Goal: Task Accomplishment & Management: Complete application form

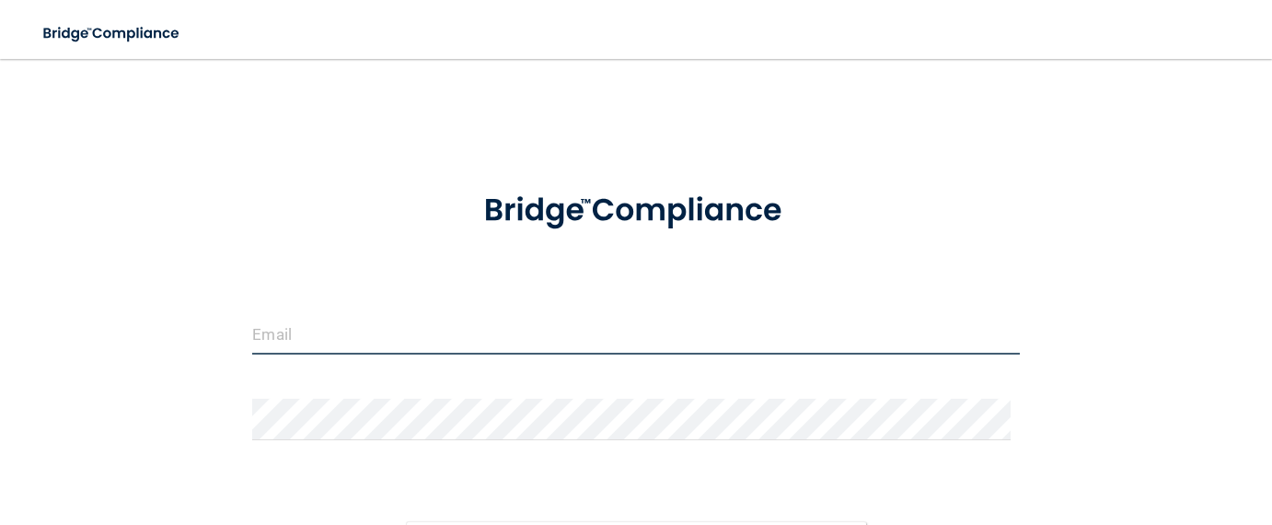
click at [296, 332] on input "email" at bounding box center [635, 333] width 767 height 41
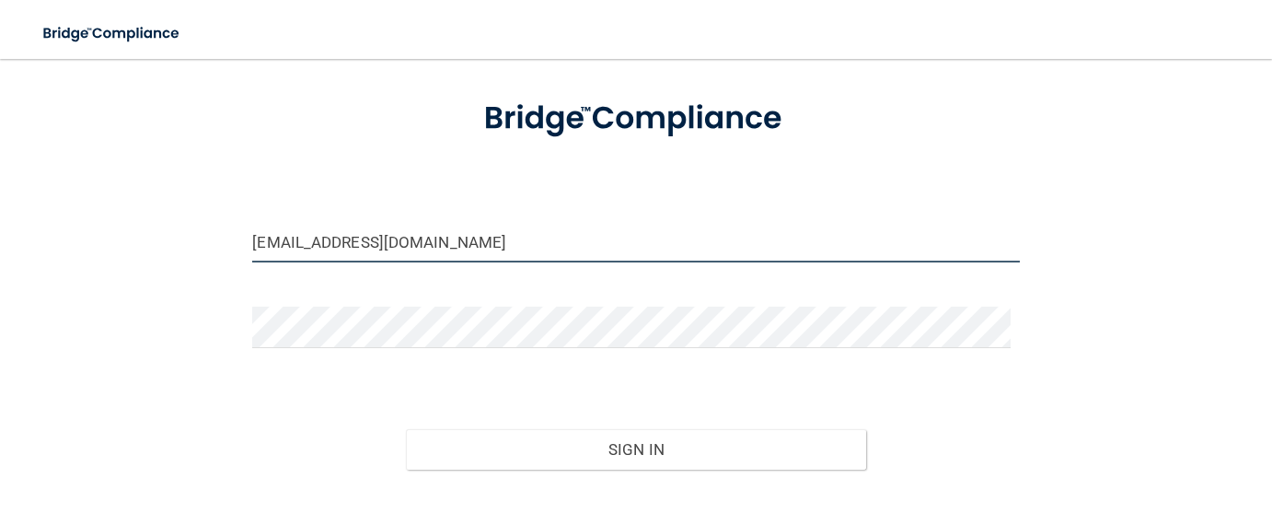
type input "[EMAIL_ADDRESS][DOMAIN_NAME]"
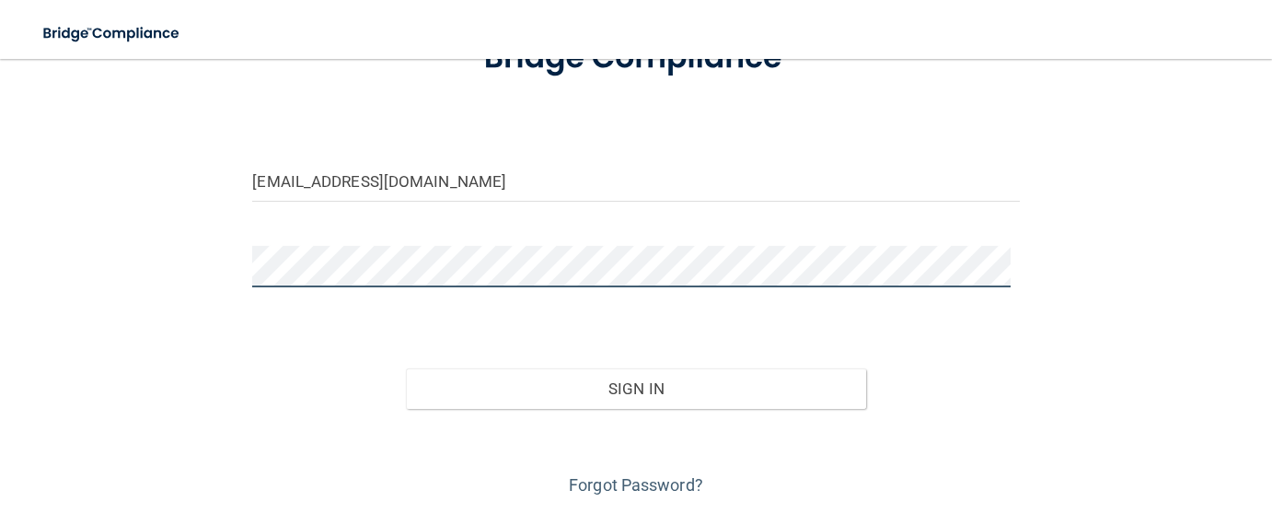
scroll to position [200, 0]
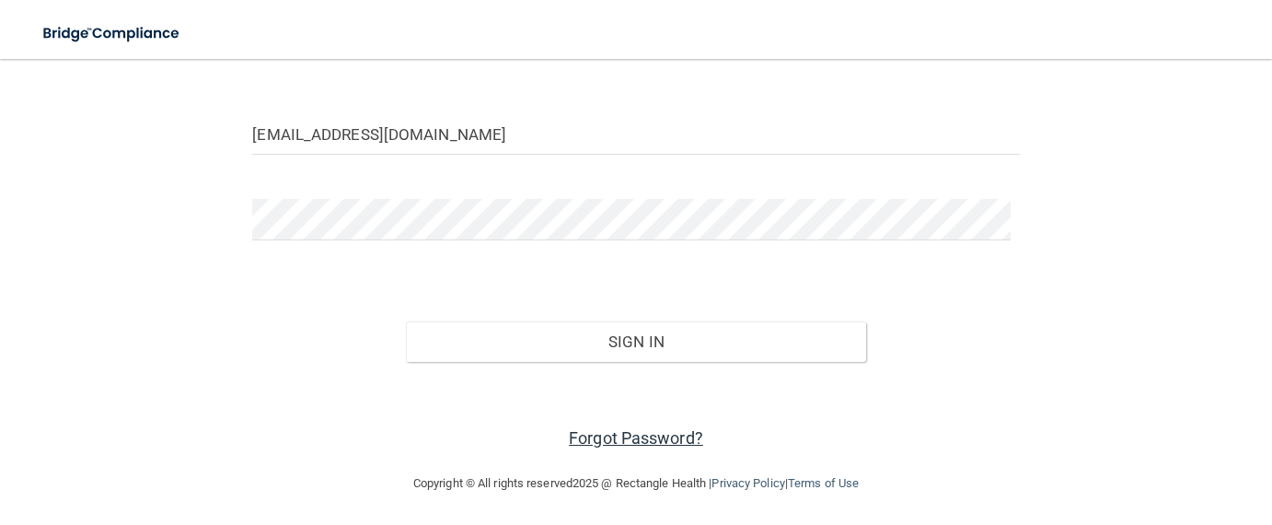
click at [639, 438] on link "Forgot Password?" at bounding box center [636, 437] width 134 height 19
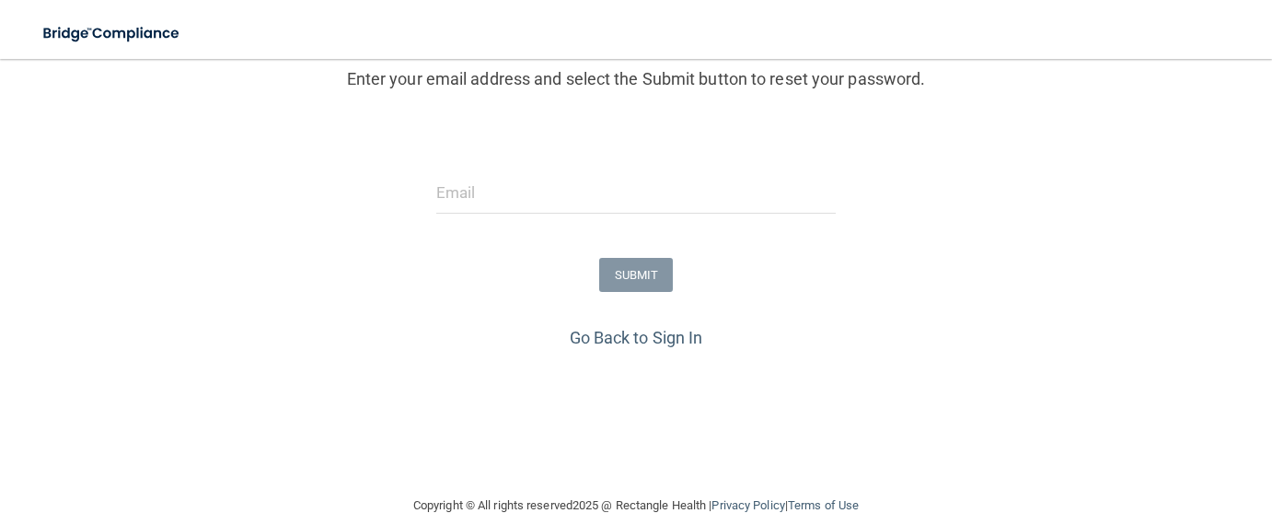
scroll to position [270, 0]
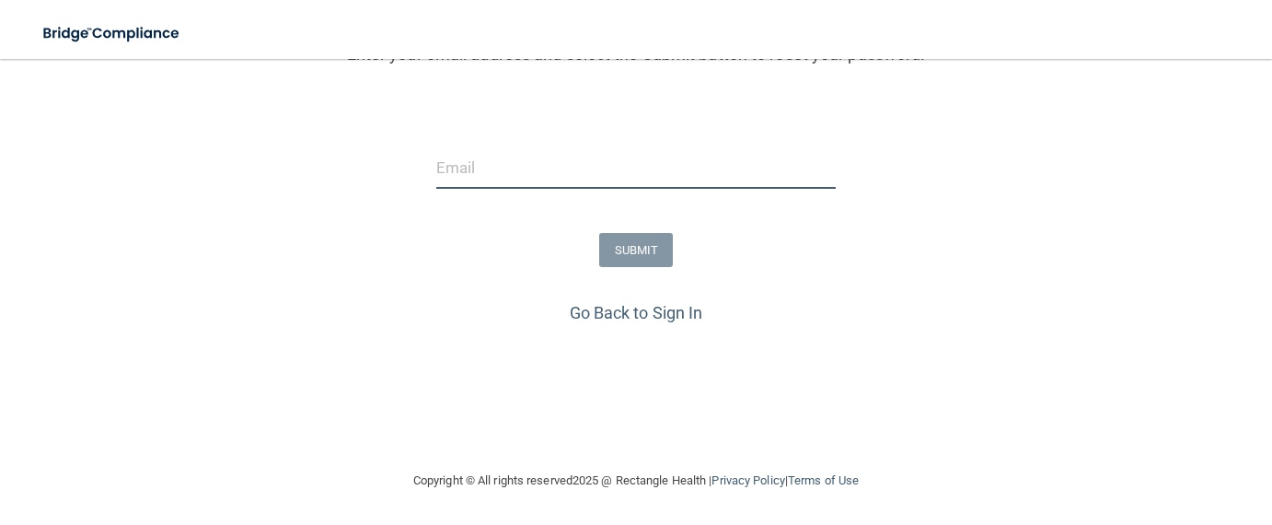
click at [528, 153] on input "email" at bounding box center [635, 167] width 399 height 41
type input "[EMAIL_ADDRESS][DOMAIN_NAME]"
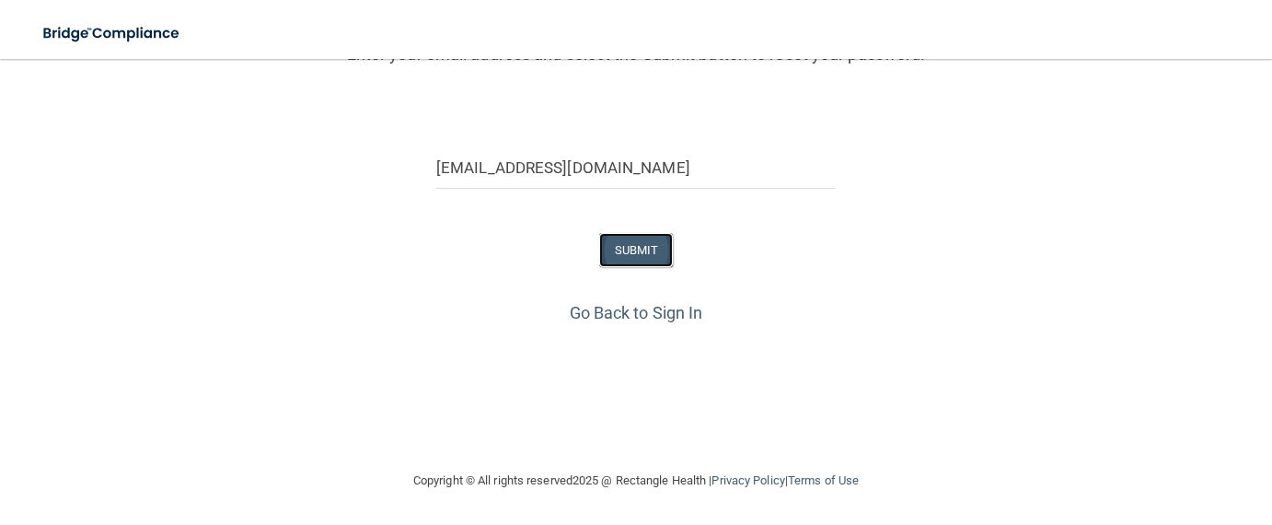
click at [637, 235] on button "SUBMIT" at bounding box center [636, 250] width 75 height 34
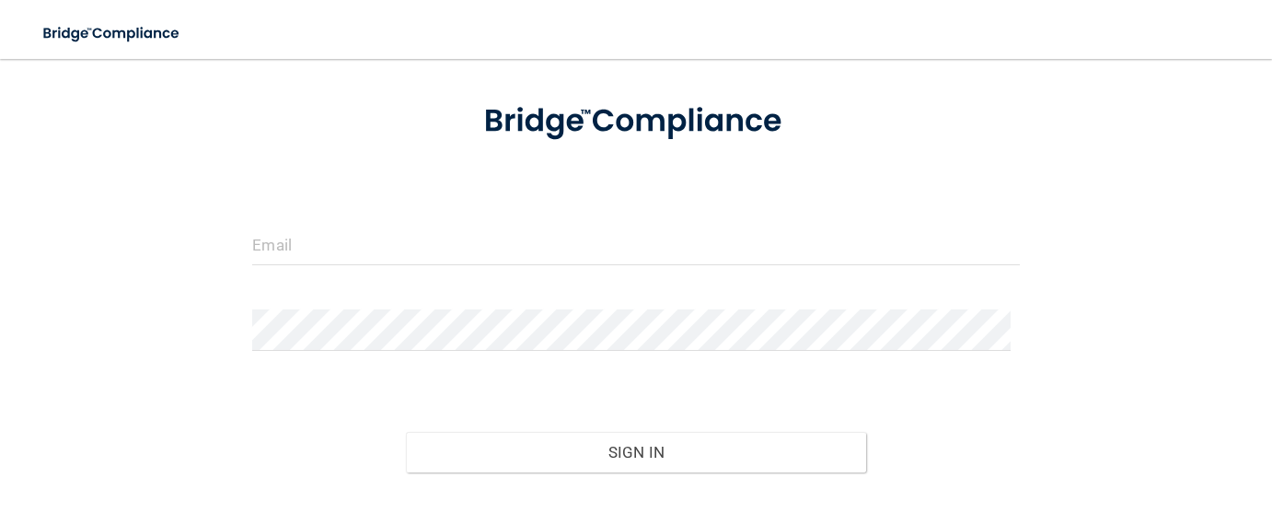
scroll to position [200, 0]
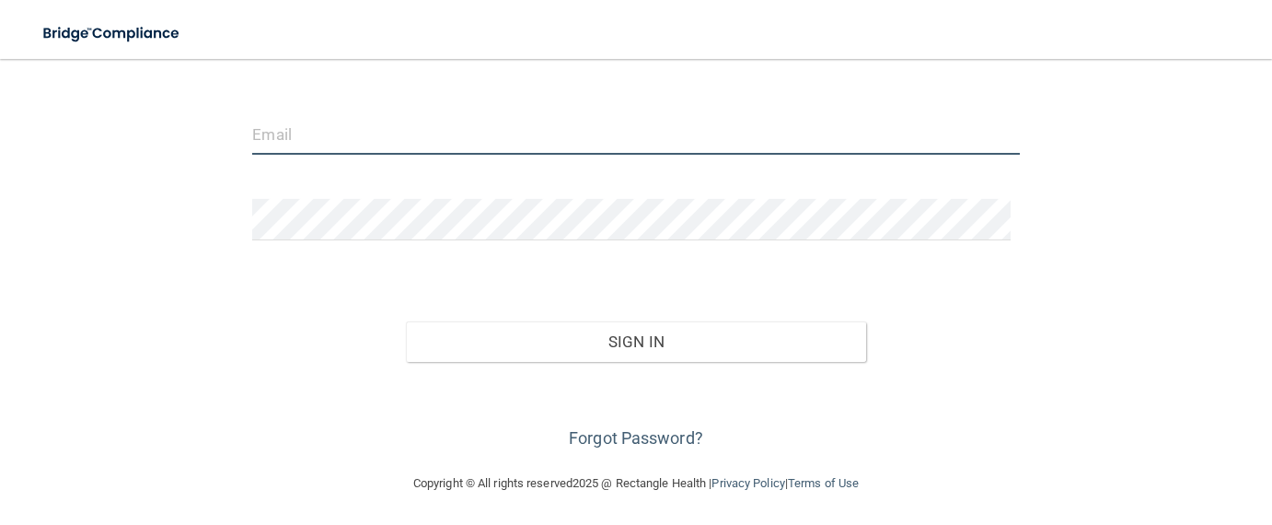
click at [355, 140] on input "email" at bounding box center [635, 133] width 767 height 41
type input "[EMAIL_ADDRESS][DOMAIN_NAME]"
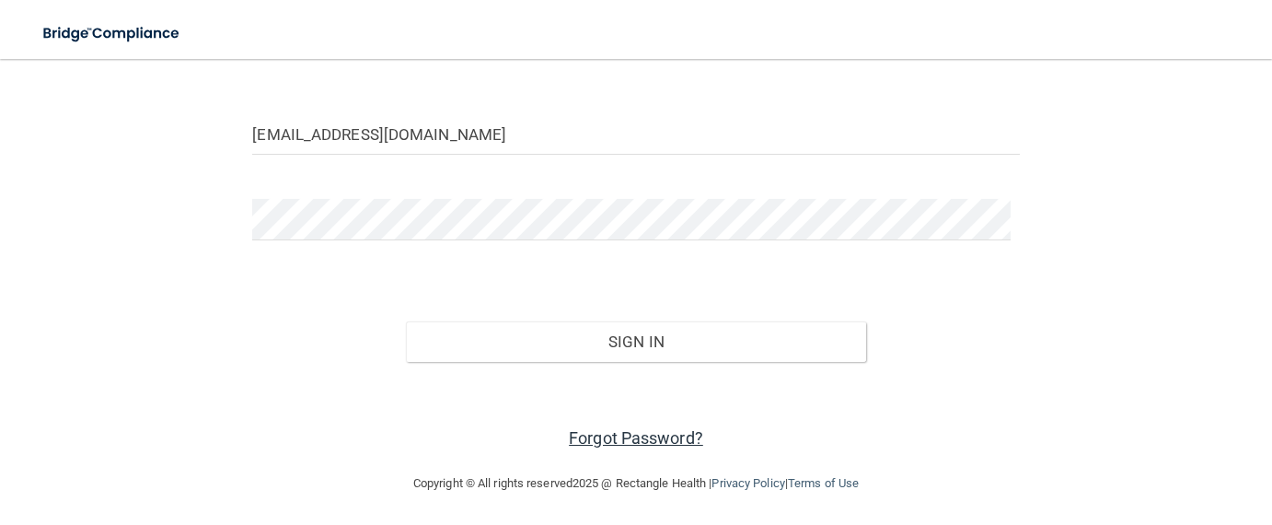
click at [624, 437] on link "Forgot Password?" at bounding box center [636, 437] width 134 height 19
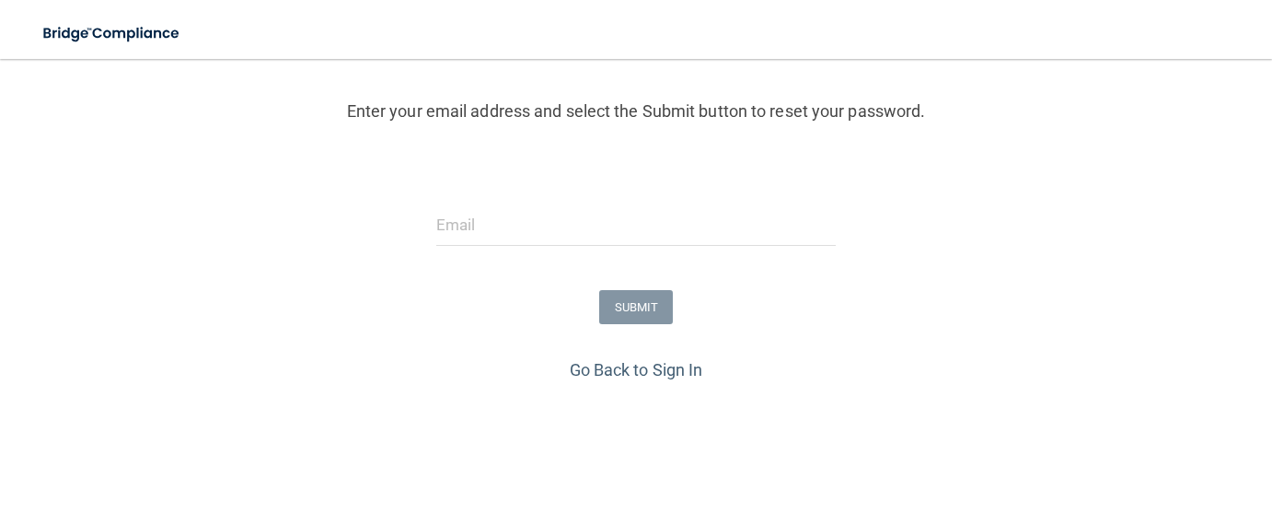
scroll to position [256, 0]
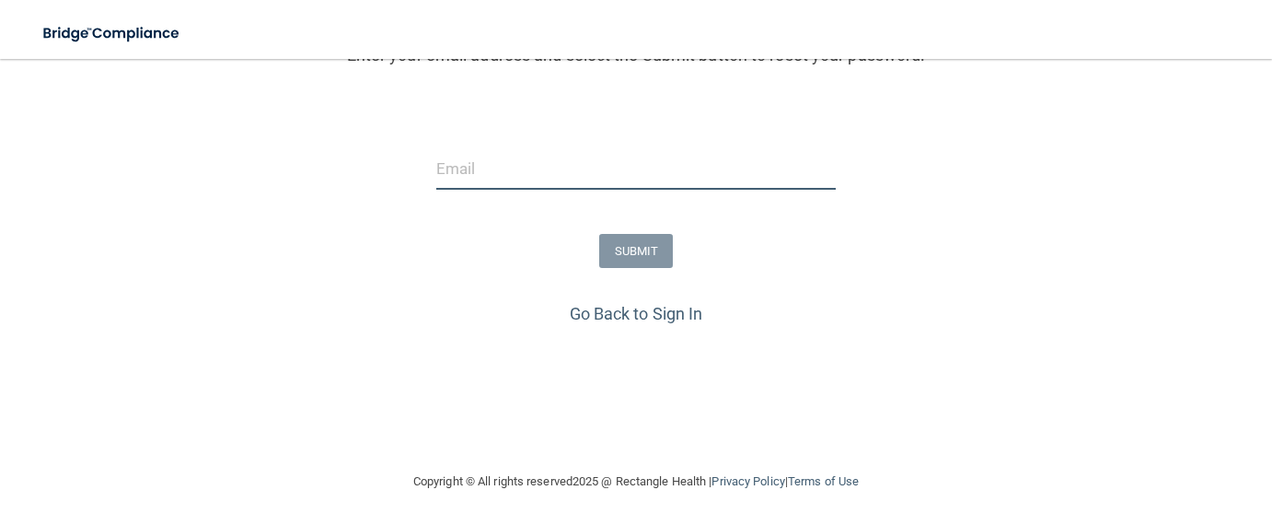
click at [548, 169] on input "email" at bounding box center [635, 168] width 399 height 41
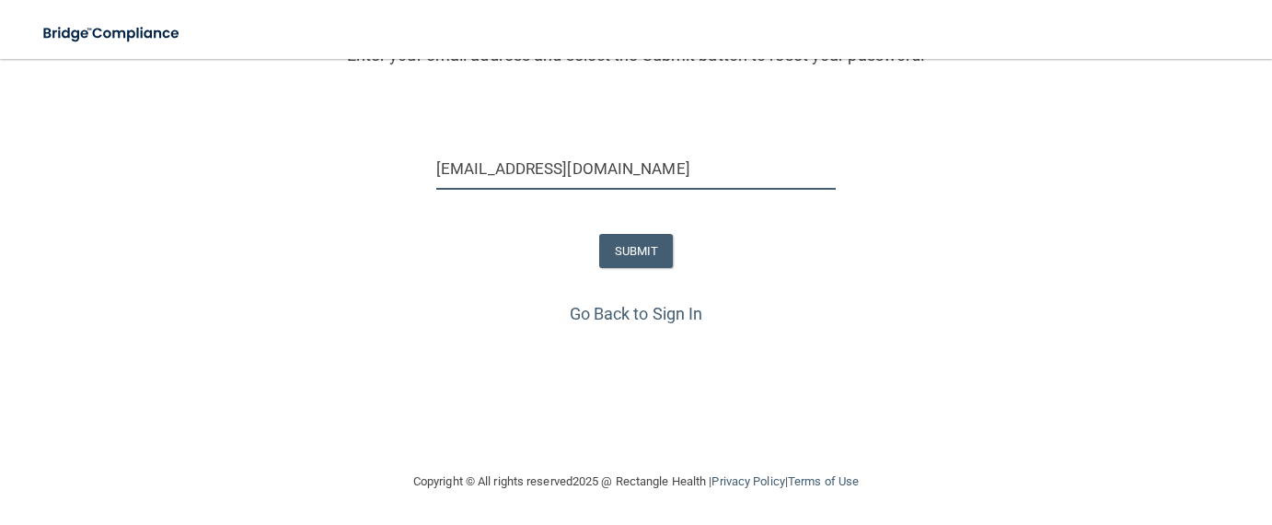
type input "[EMAIL_ADDRESS][DOMAIN_NAME]"
click at [650, 174] on input "[EMAIL_ADDRESS][DOMAIN_NAME]" at bounding box center [635, 168] width 399 height 41
click at [632, 253] on button "SUBMIT" at bounding box center [636, 251] width 75 height 34
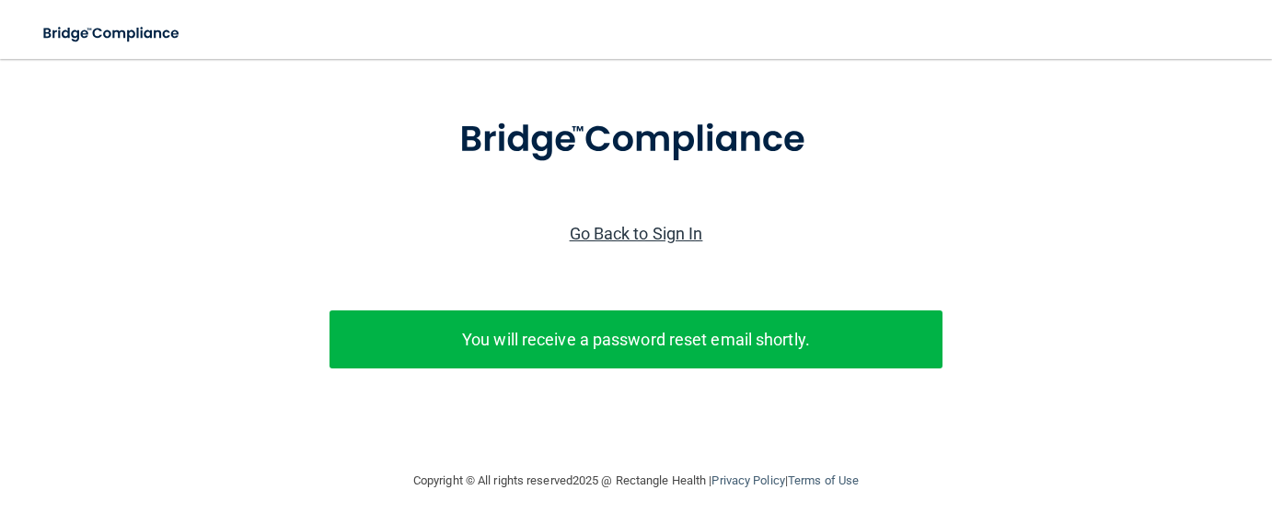
click at [616, 224] on link "Go Back to Sign In" at bounding box center [636, 233] width 133 height 19
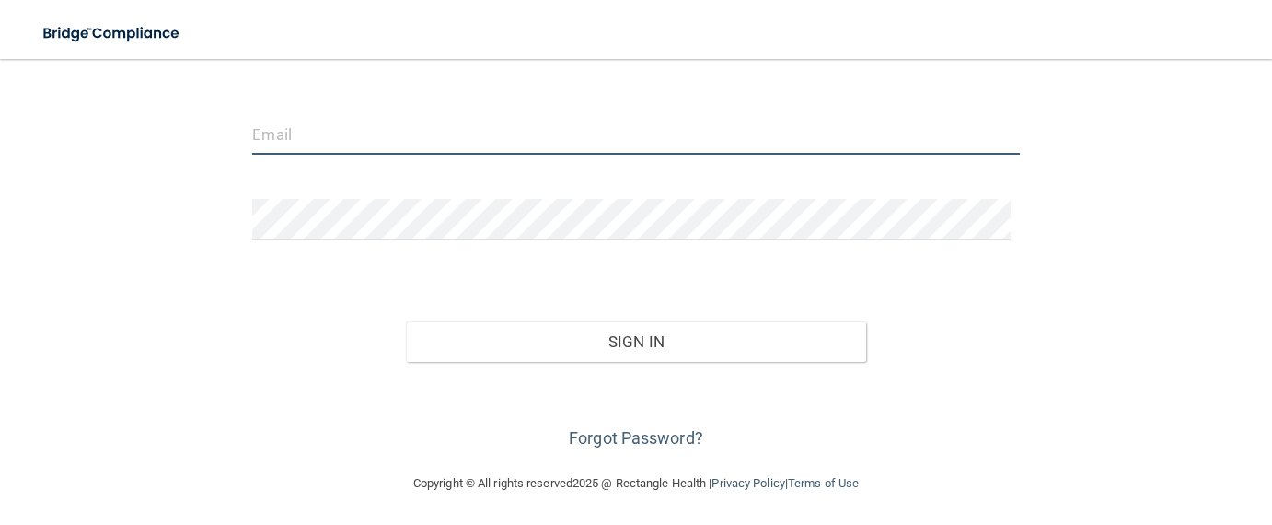
click at [394, 144] on input "email" at bounding box center [635, 133] width 767 height 41
type input "[EMAIL_ADDRESS][DOMAIN_NAME]"
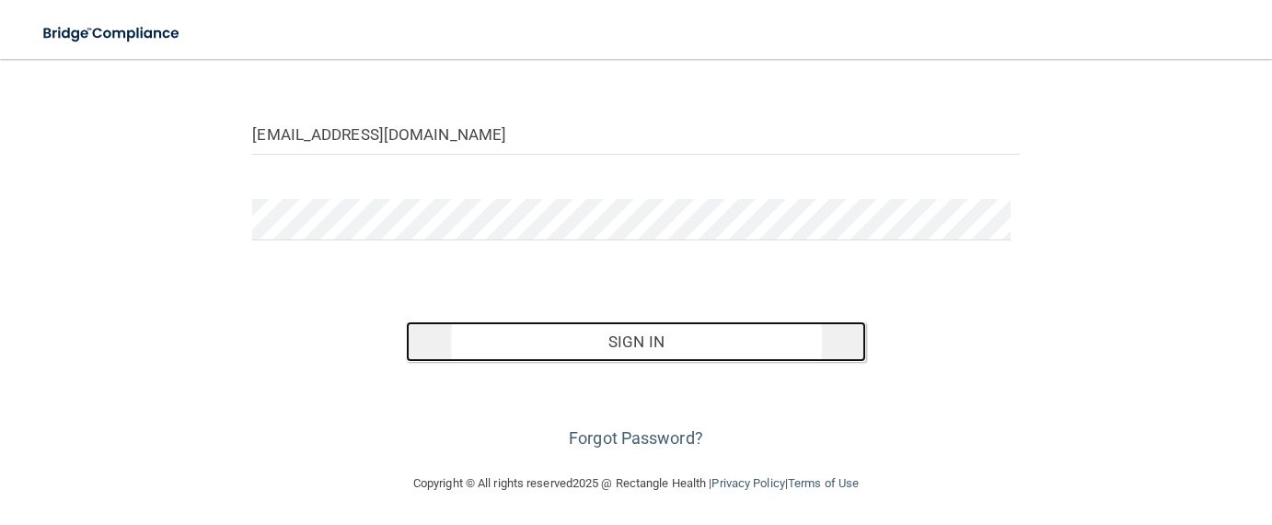
click at [536, 329] on button "Sign In" at bounding box center [636, 341] width 460 height 40
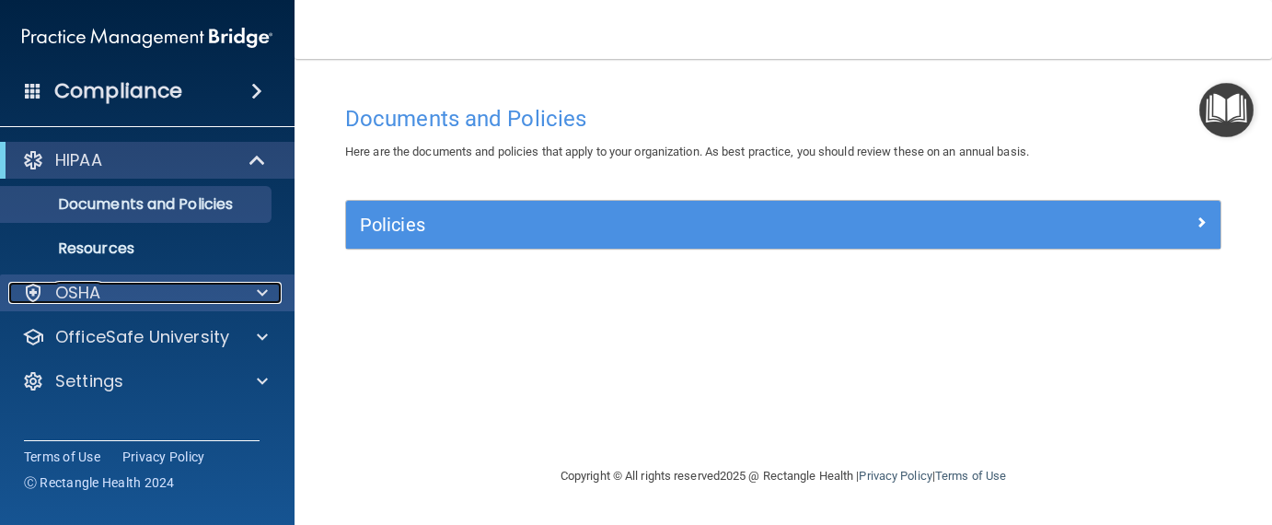
click at [263, 295] on span at bounding box center [262, 293] width 11 height 22
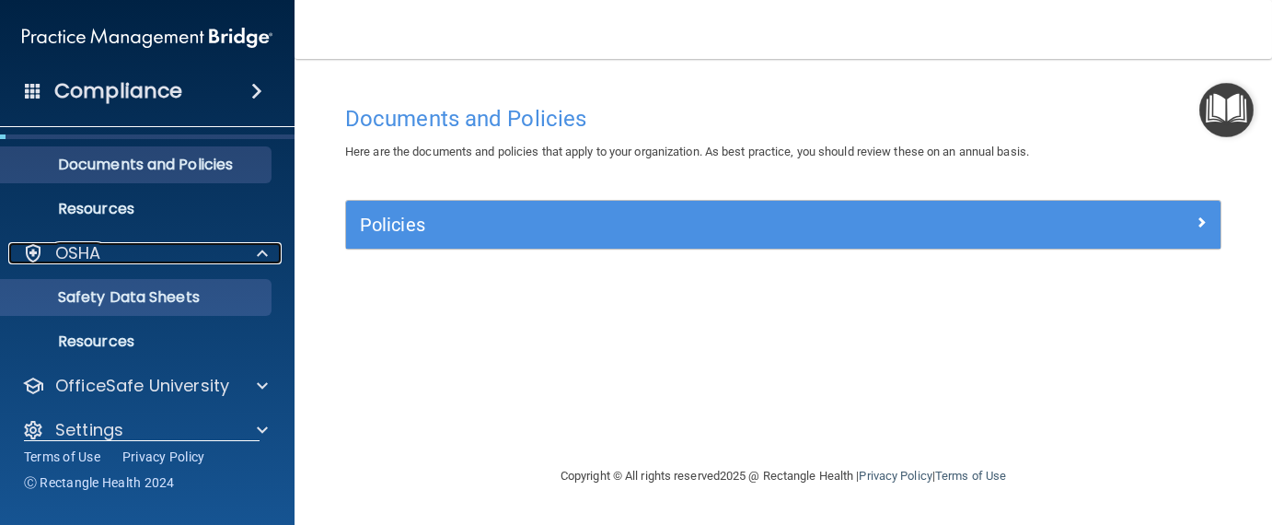
scroll to position [62, 0]
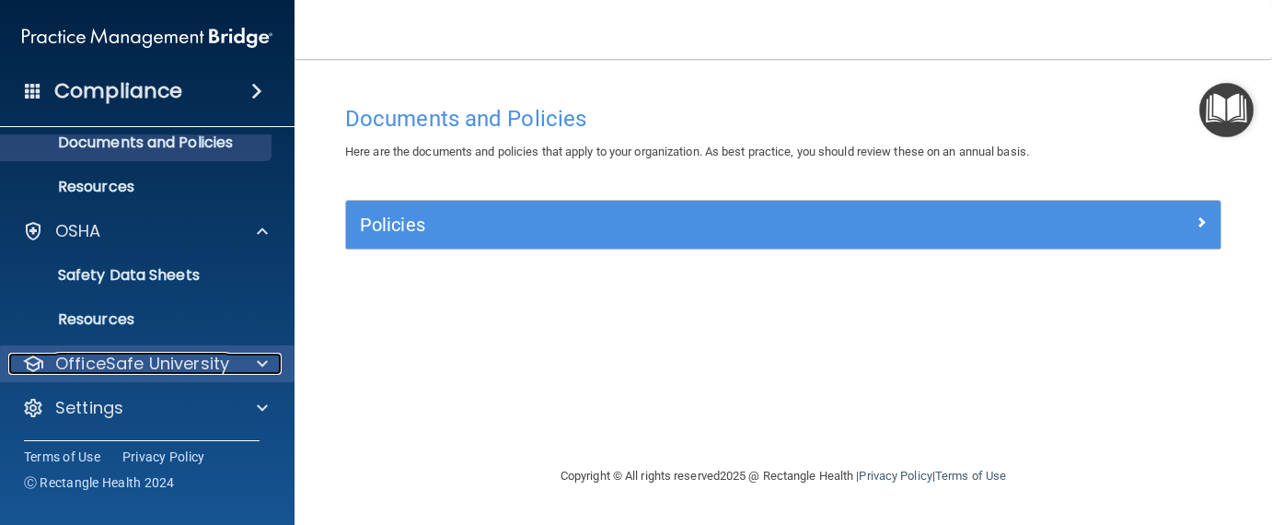
click at [258, 358] on span at bounding box center [262, 363] width 11 height 22
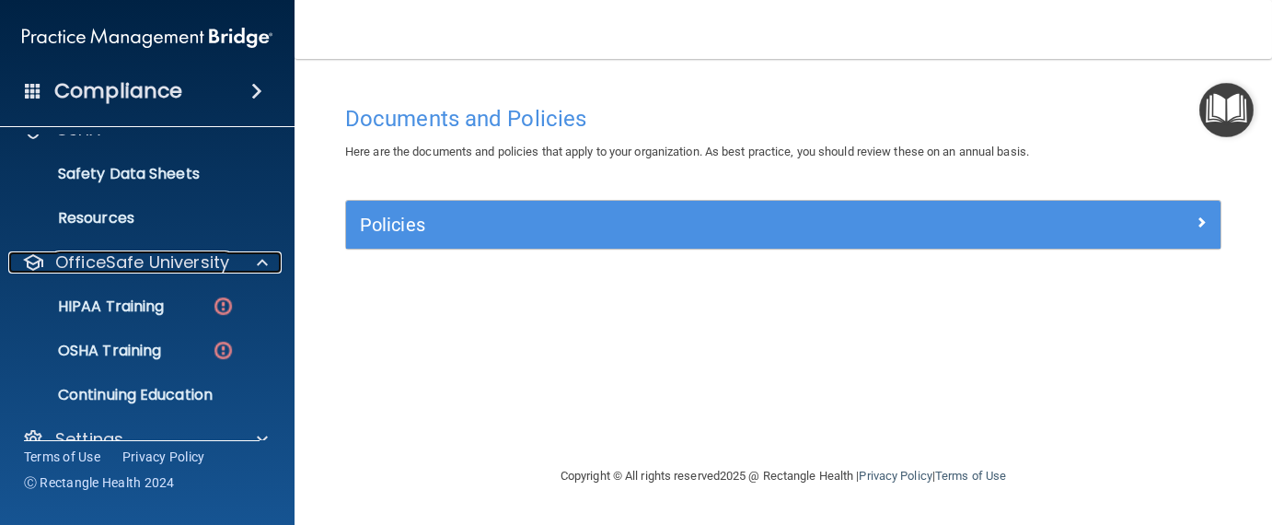
scroll to position [193, 0]
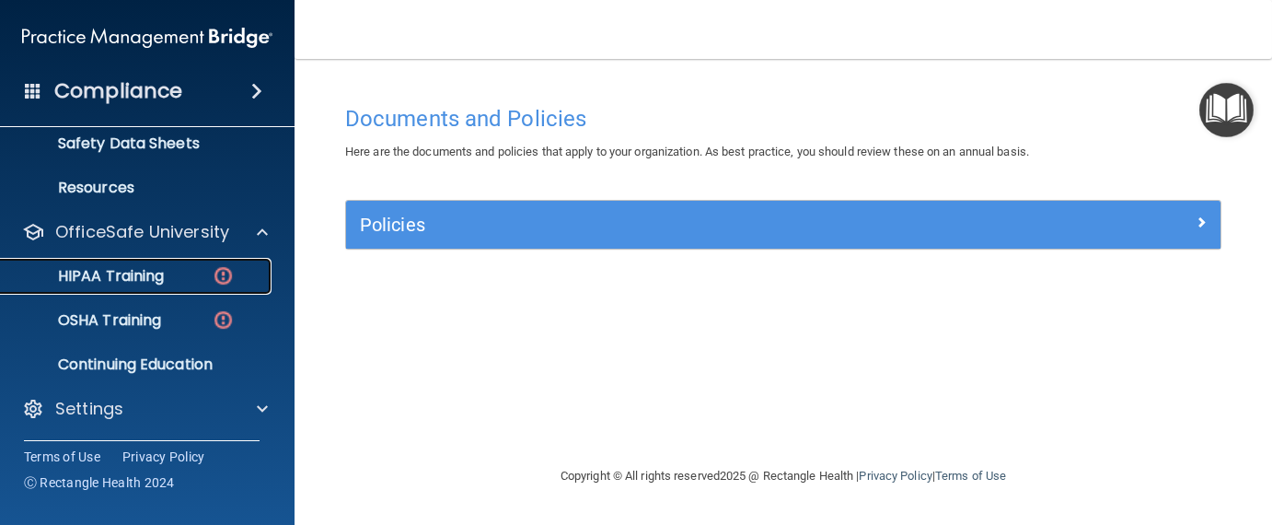
click at [164, 279] on p "HIPAA Training" at bounding box center [88, 276] width 152 height 18
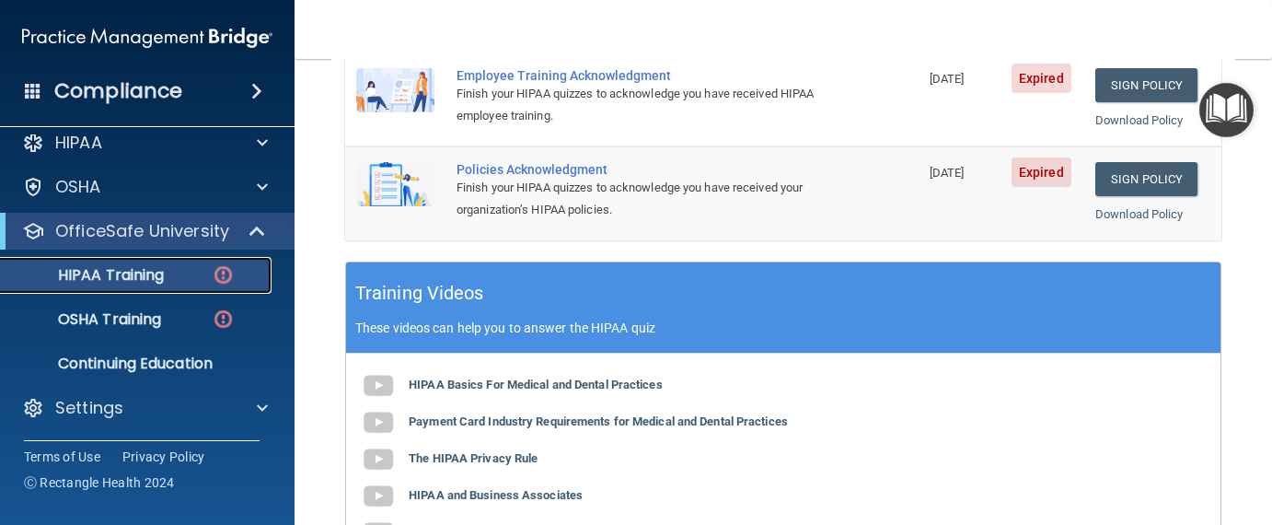
scroll to position [368, 0]
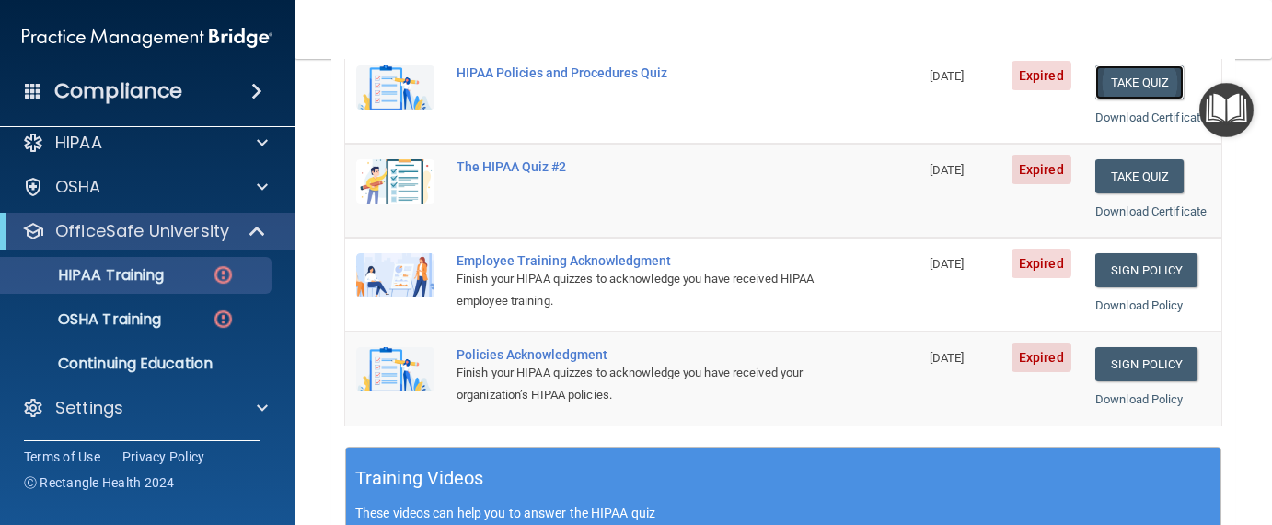
click at [1131, 99] on button "Take Quiz" at bounding box center [1139, 82] width 88 height 34
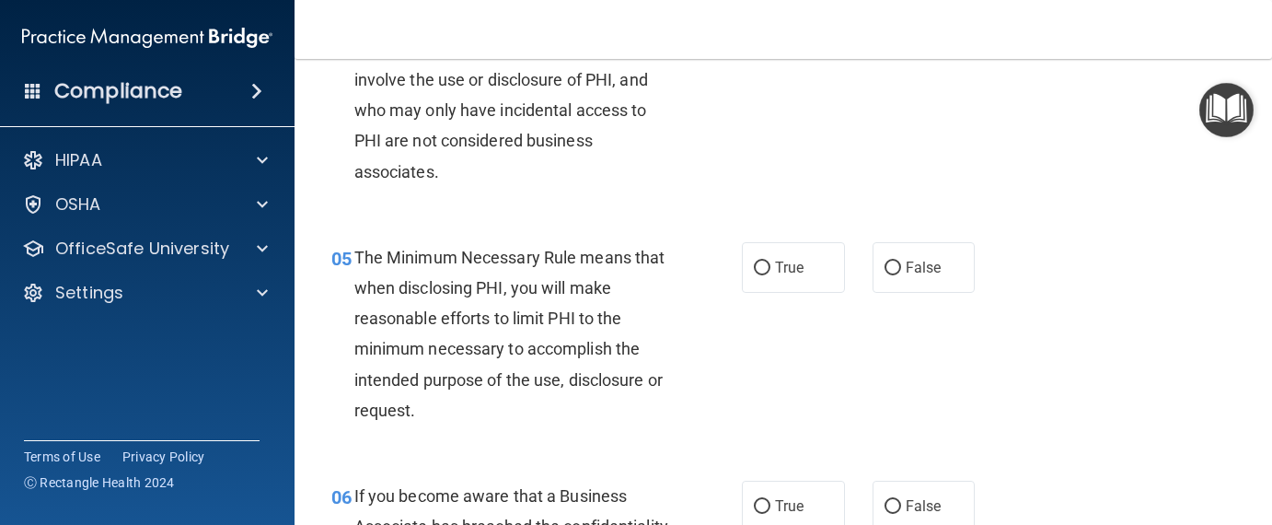
scroll to position [184, 0]
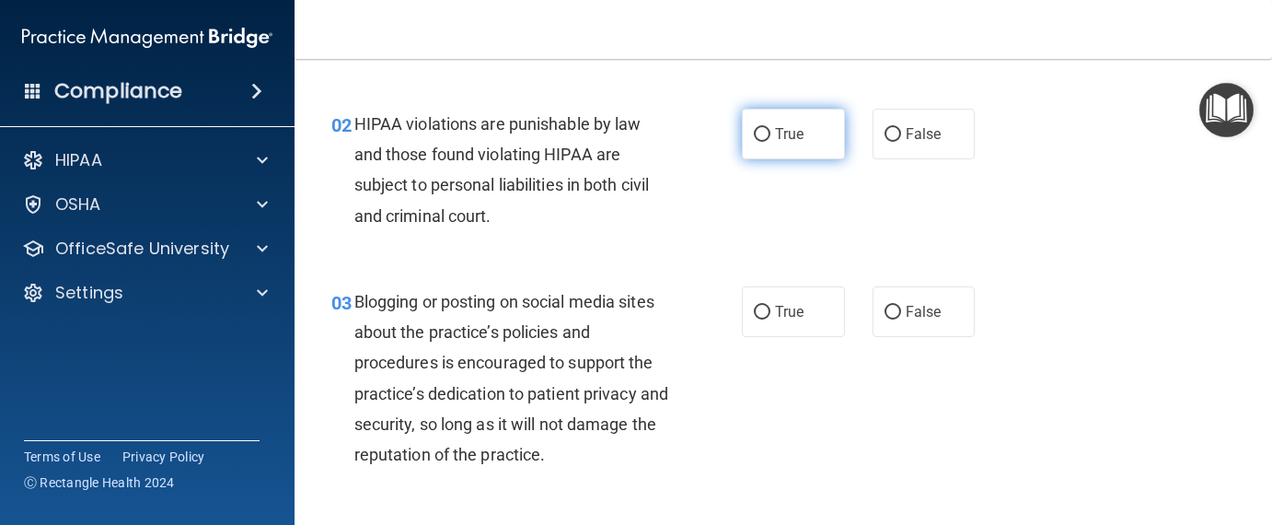
click at [759, 133] on input "True" at bounding box center [762, 135] width 17 height 14
radio input "true"
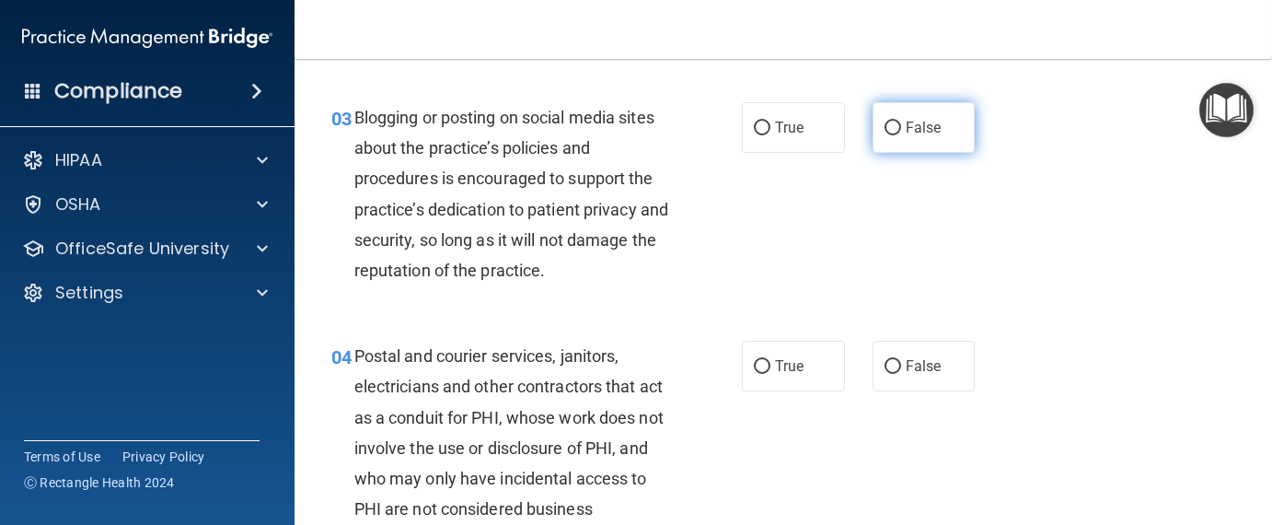
click at [888, 131] on input "False" at bounding box center [892, 128] width 17 height 14
radio input "true"
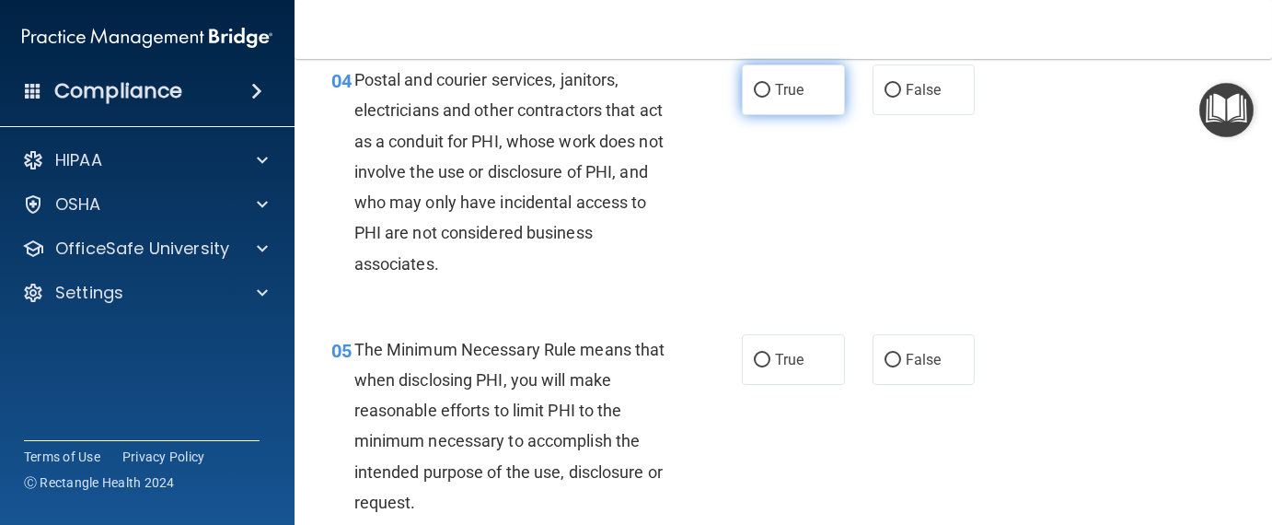
click at [760, 90] on input "True" at bounding box center [762, 91] width 17 height 14
radio input "true"
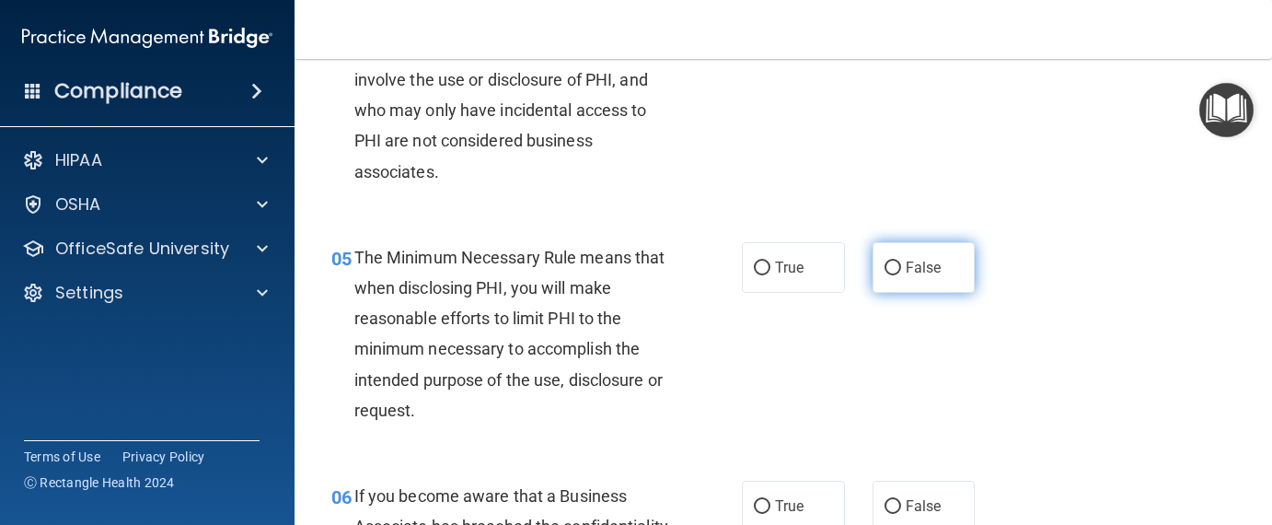
scroll to position [920, 0]
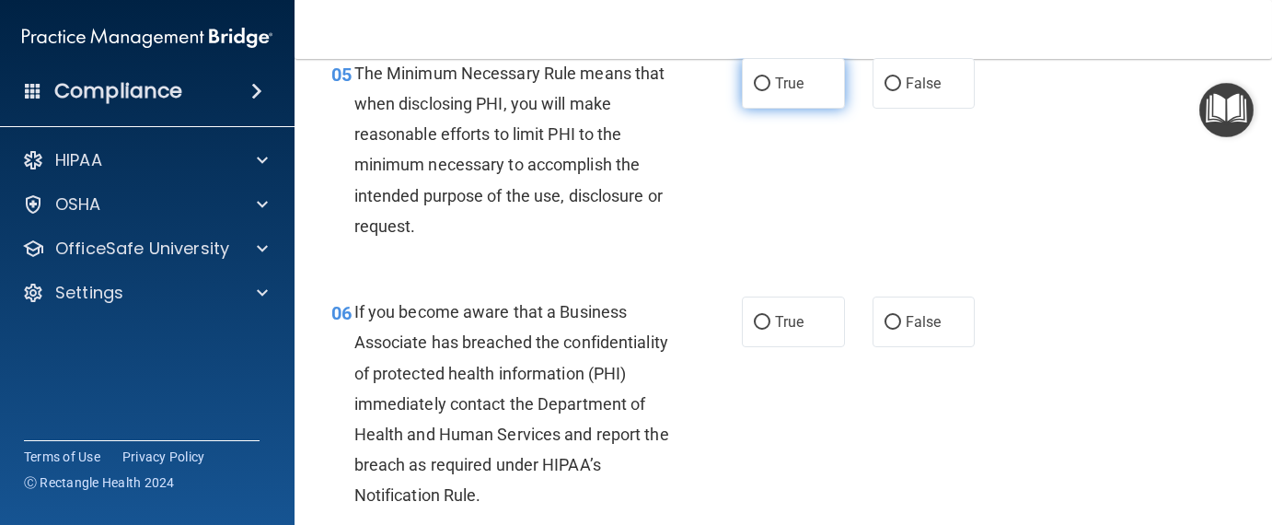
click at [754, 81] on input "True" at bounding box center [762, 84] width 17 height 14
radio input "true"
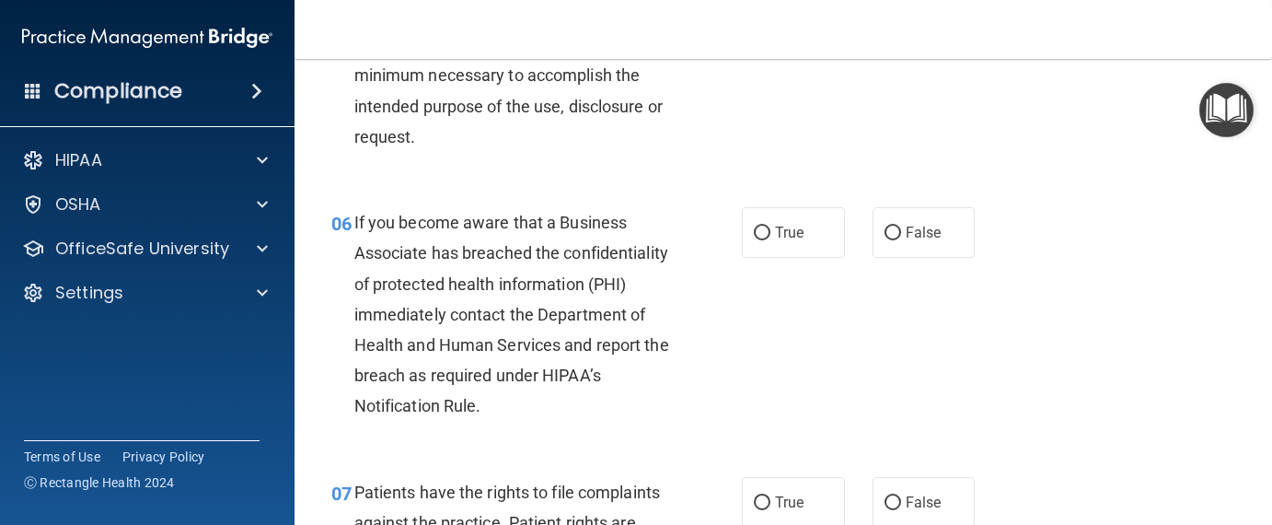
scroll to position [1104, 0]
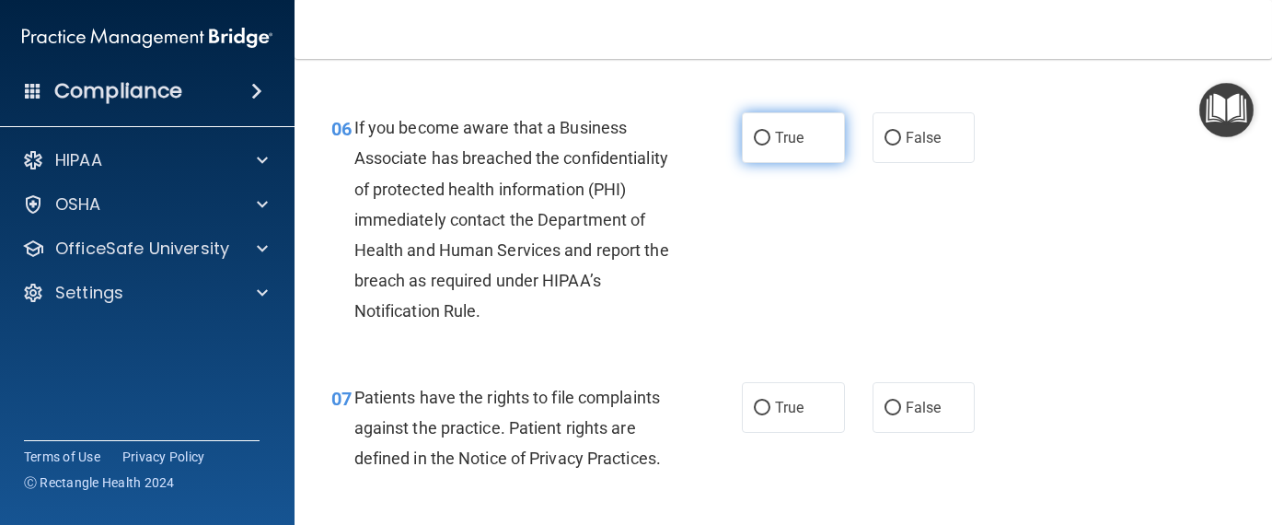
click at [759, 135] on input "True" at bounding box center [762, 139] width 17 height 14
radio input "true"
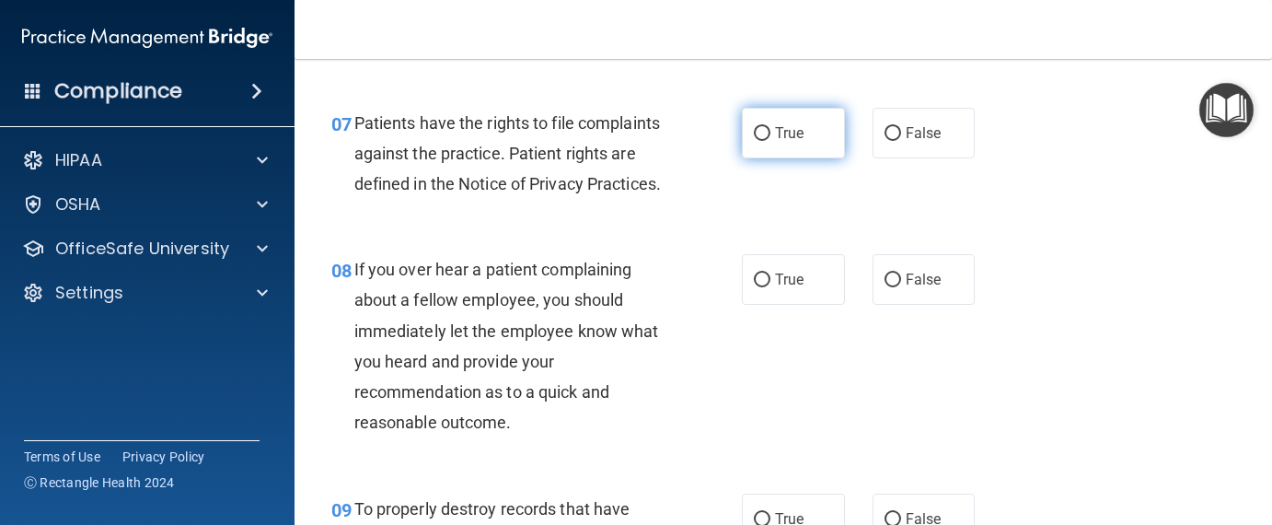
scroll to position [1380, 0]
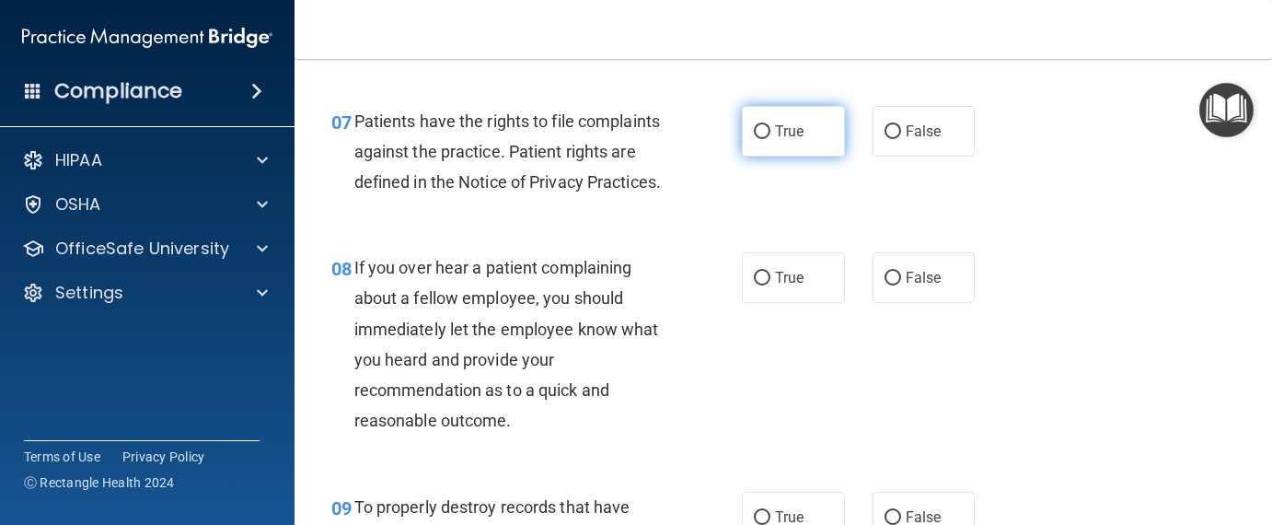
click at [775, 124] on span "True" at bounding box center [789, 130] width 29 height 17
click at [770, 125] on input "True" at bounding box center [762, 132] width 17 height 14
radio input "true"
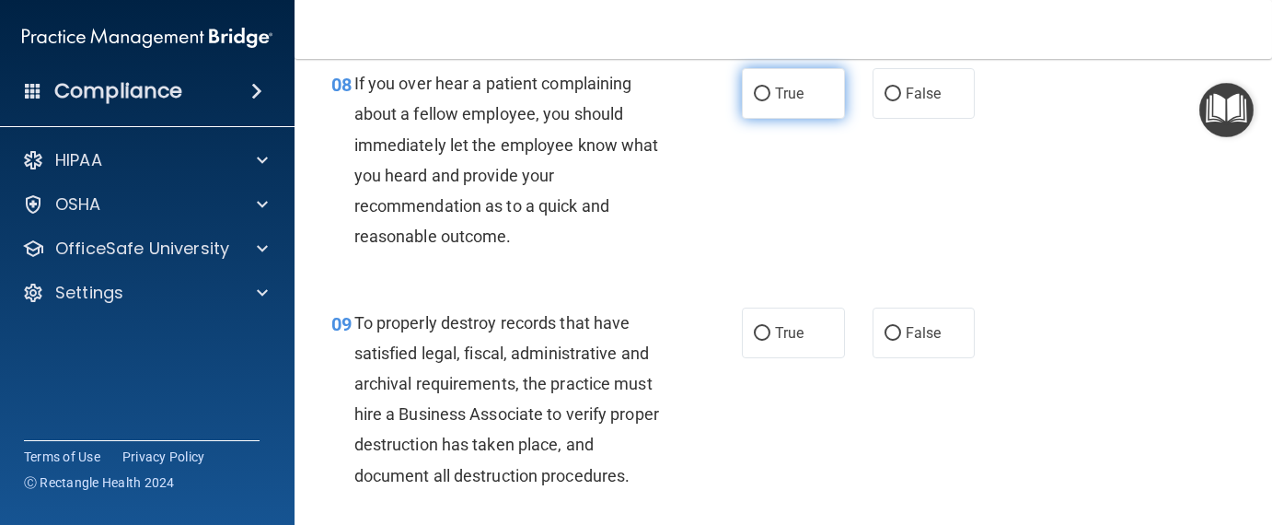
click at [754, 101] on input "True" at bounding box center [762, 94] width 17 height 14
radio input "true"
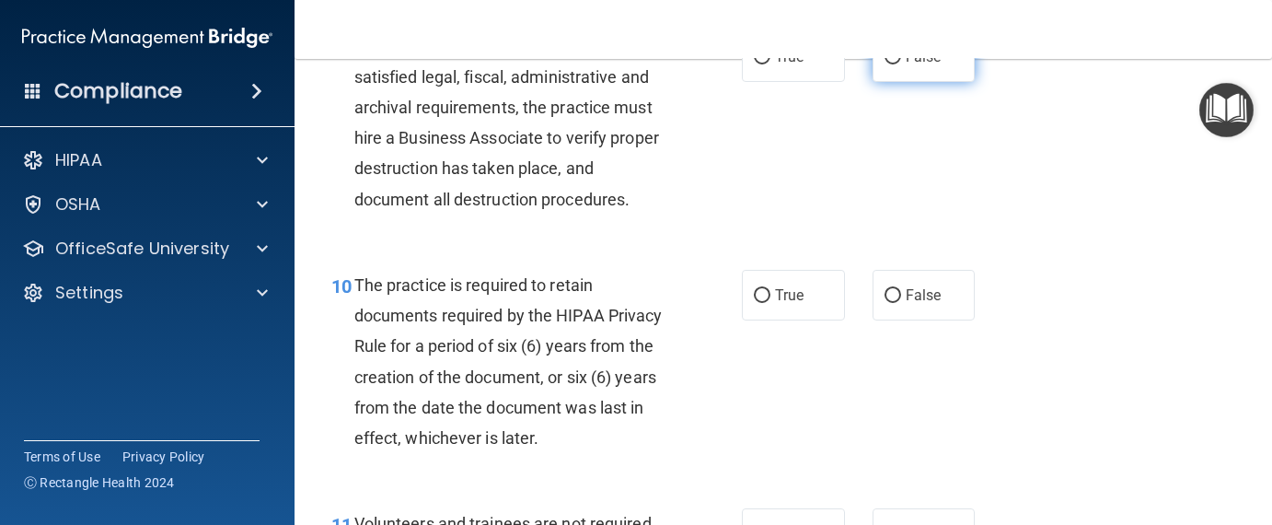
click at [884, 64] on input "False" at bounding box center [892, 58] width 17 height 14
radio input "true"
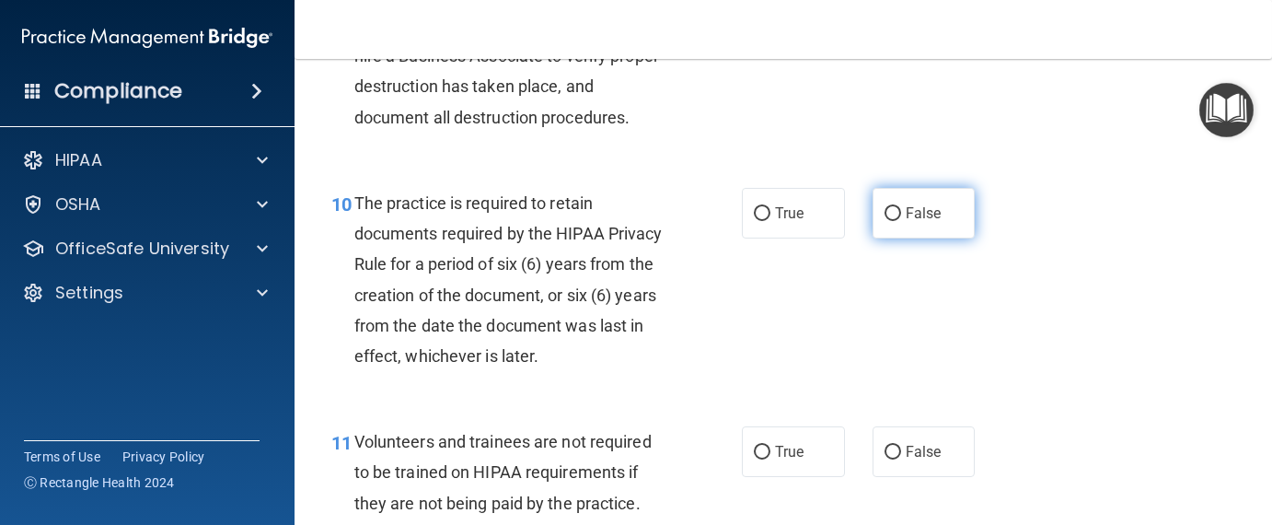
scroll to position [2024, 0]
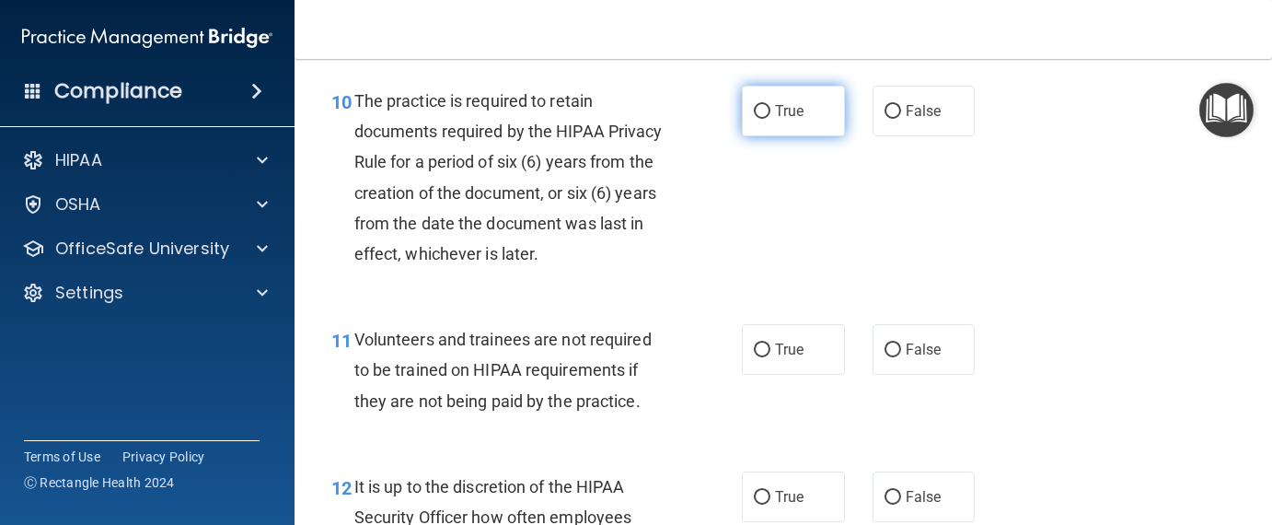
click at [754, 119] on input "True" at bounding box center [762, 112] width 17 height 14
radio input "true"
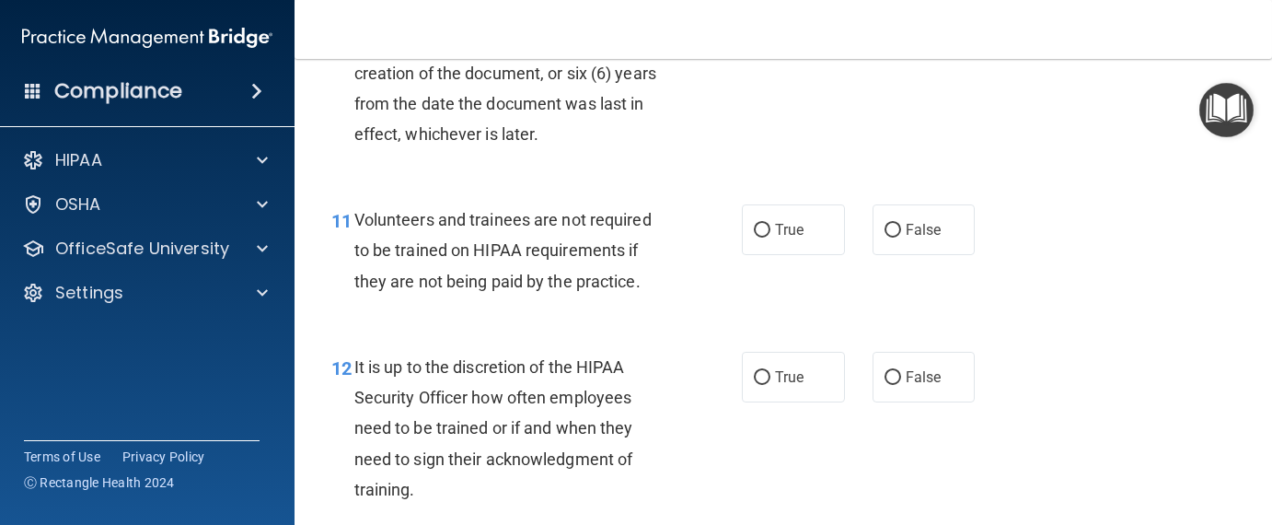
scroll to position [2208, 0]
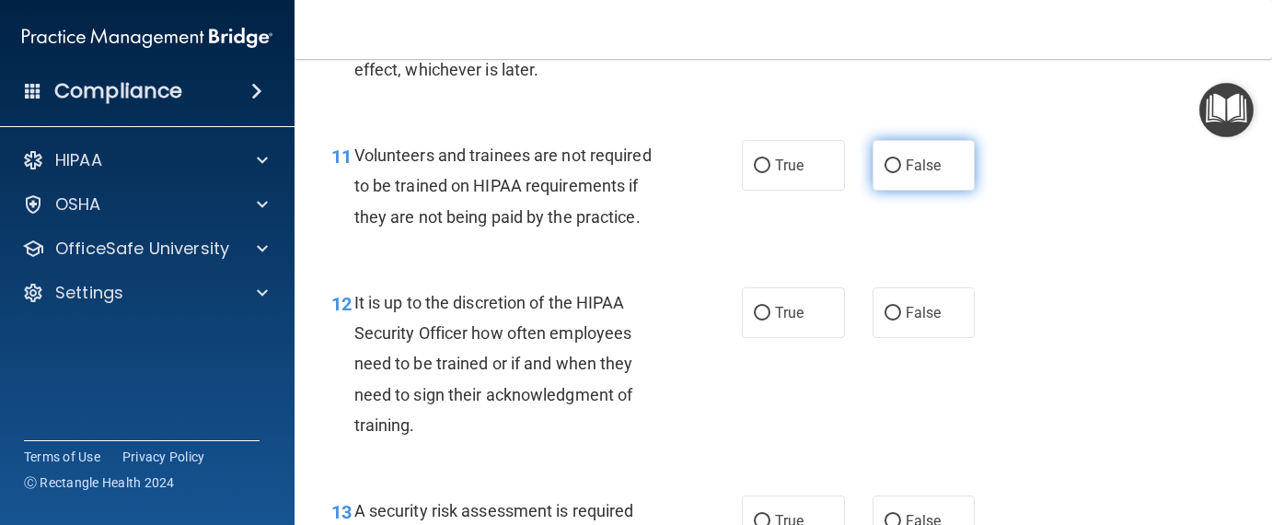
click at [890, 173] on input "False" at bounding box center [892, 166] width 17 height 14
radio input "true"
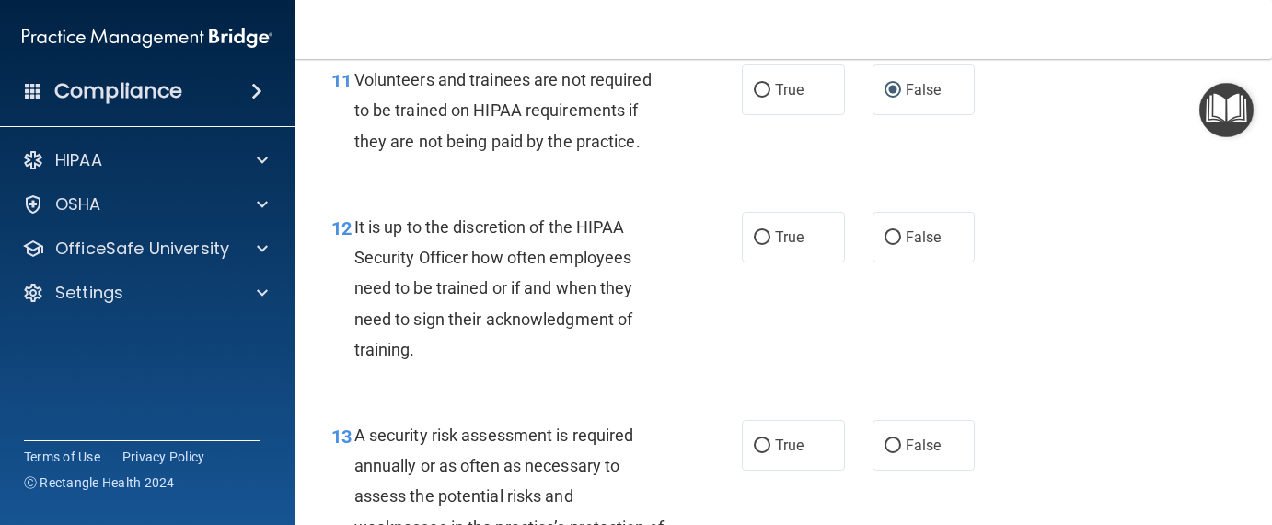
scroll to position [2392, 0]
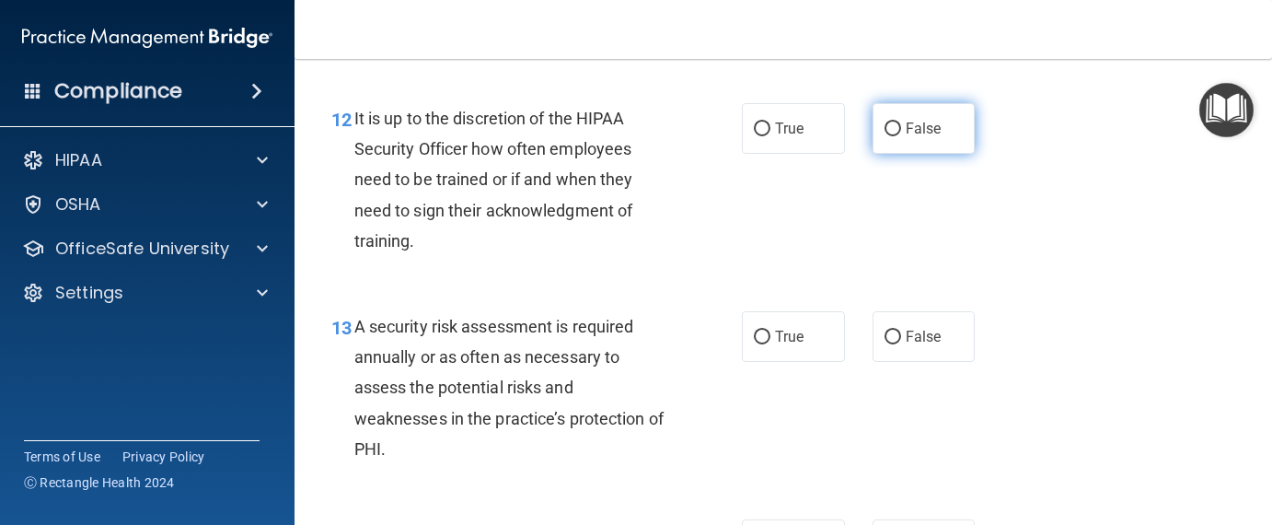
click at [884, 136] on input "False" at bounding box center [892, 129] width 17 height 14
radio input "true"
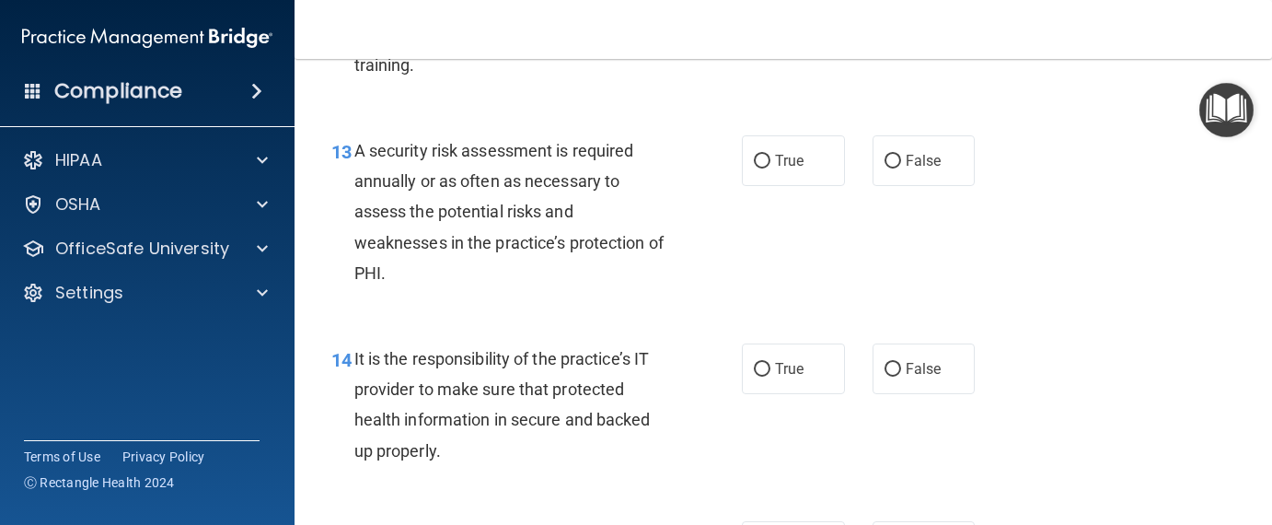
scroll to position [2577, 0]
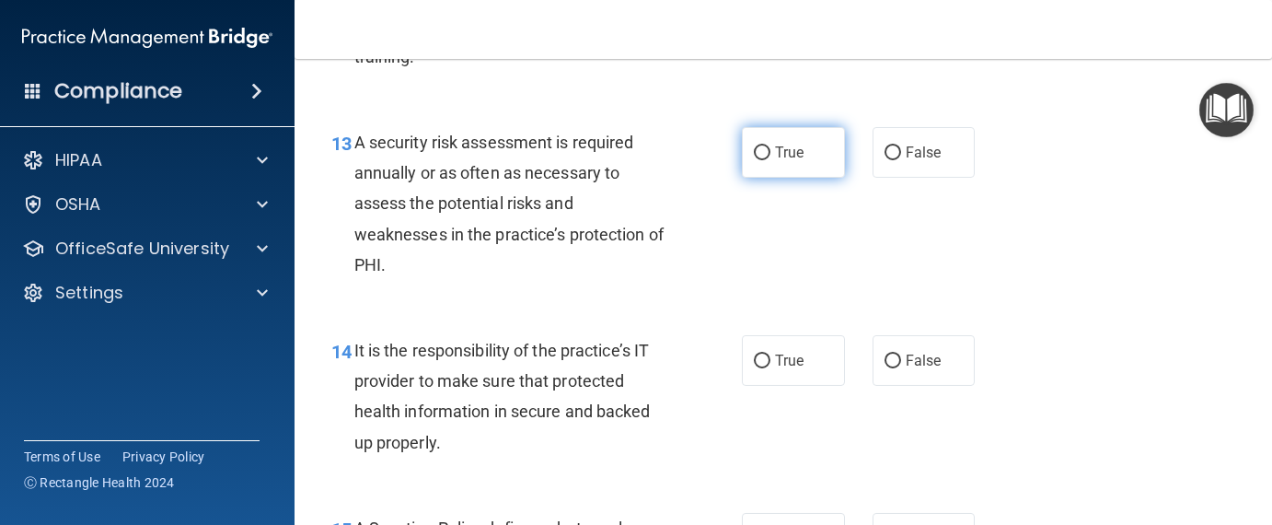
click at [782, 161] on span "True" at bounding box center [789, 152] width 29 height 17
click at [770, 160] on input "True" at bounding box center [762, 153] width 17 height 14
radio input "true"
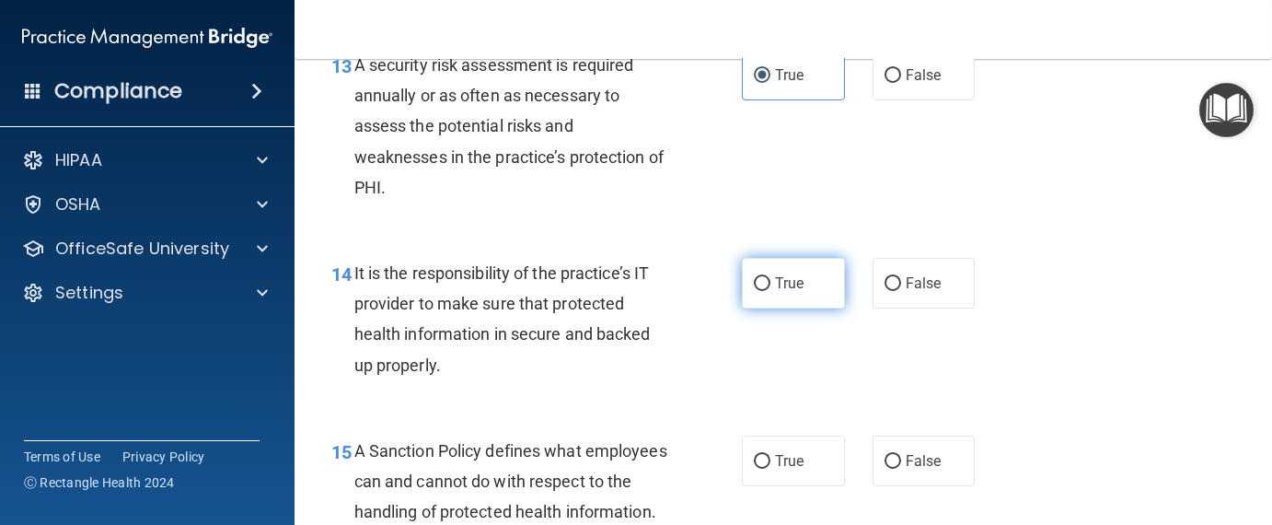
scroll to position [2761, 0]
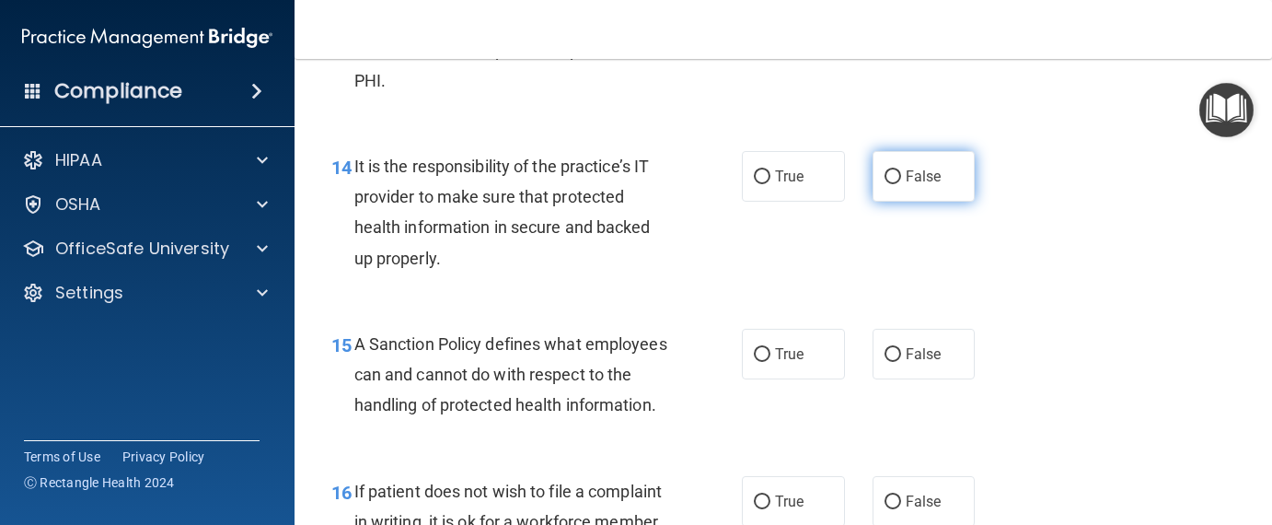
click at [889, 184] on input "False" at bounding box center [892, 177] width 17 height 14
radio input "true"
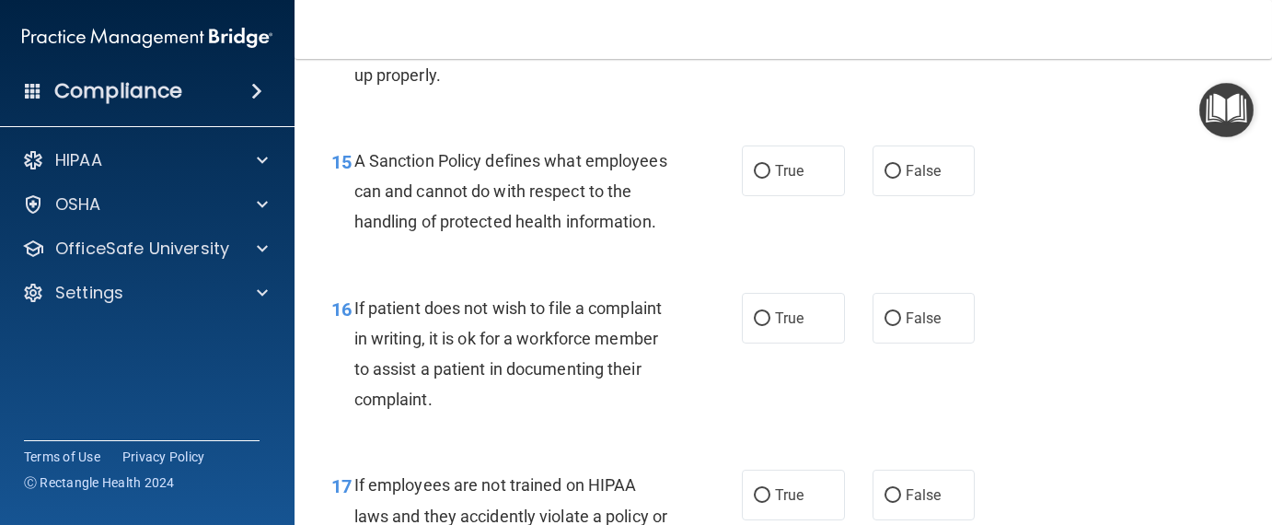
scroll to position [2945, 0]
click at [884, 178] on input "False" at bounding box center [892, 171] width 17 height 14
radio input "true"
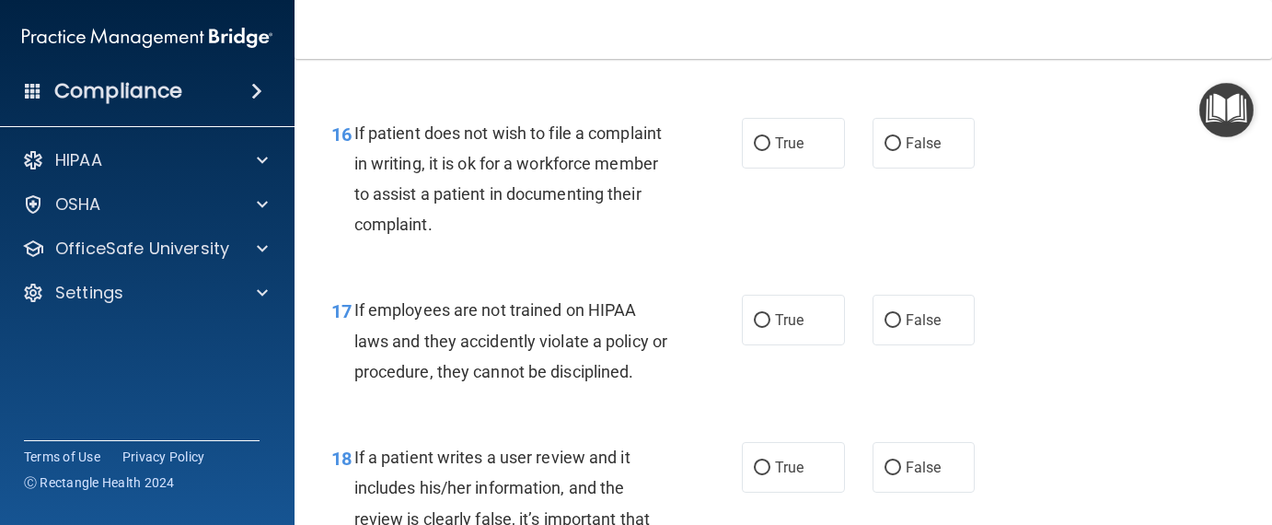
scroll to position [3129, 0]
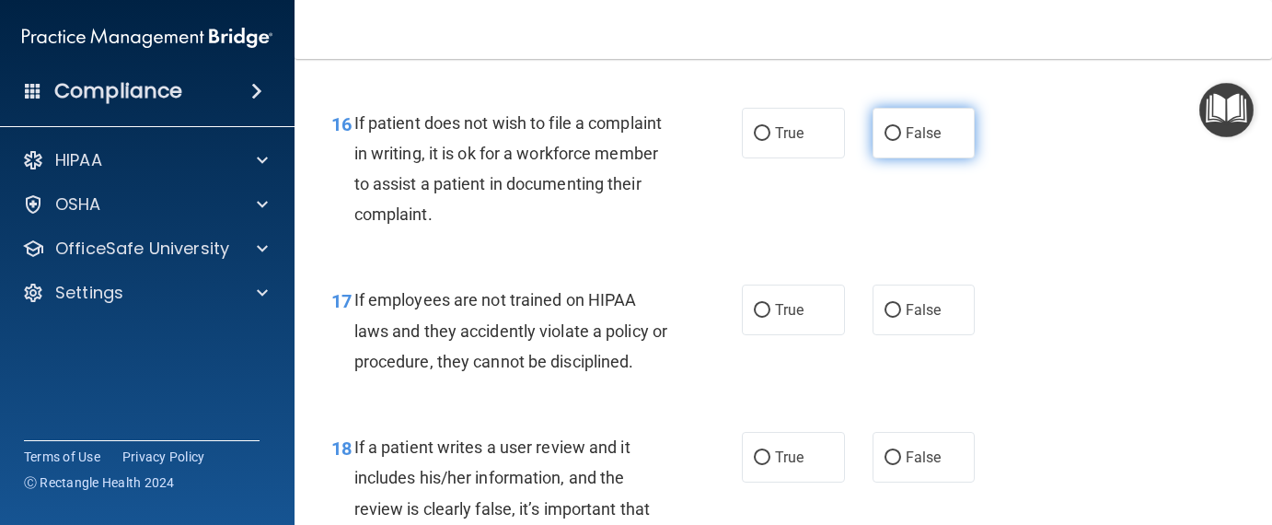
click at [905, 142] on span "False" at bounding box center [923, 132] width 36 height 17
click at [901, 141] on input "False" at bounding box center [892, 134] width 17 height 14
radio input "true"
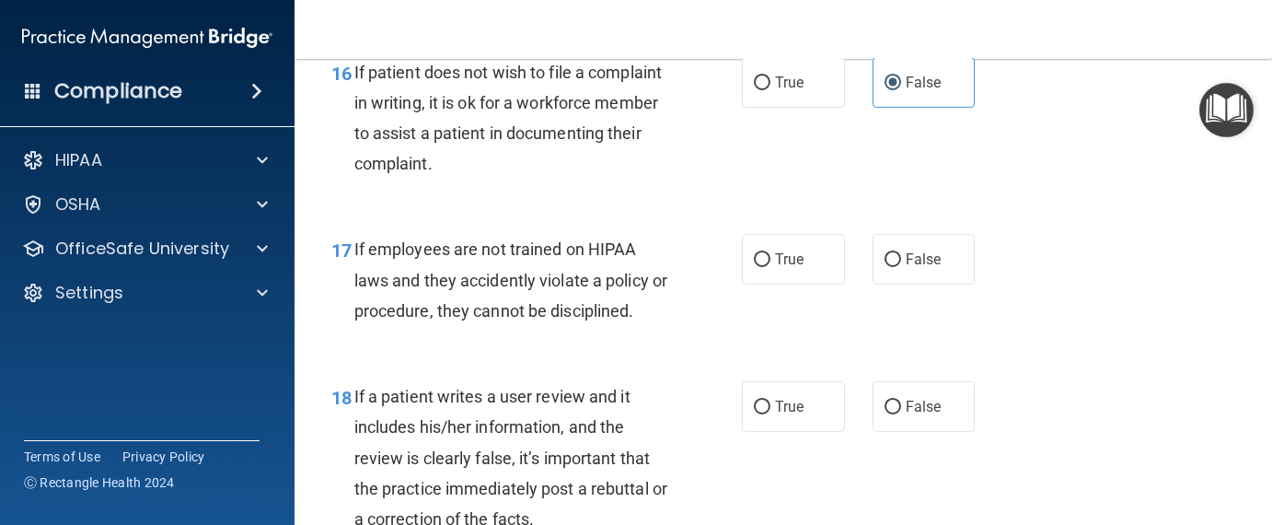
scroll to position [3221, 0]
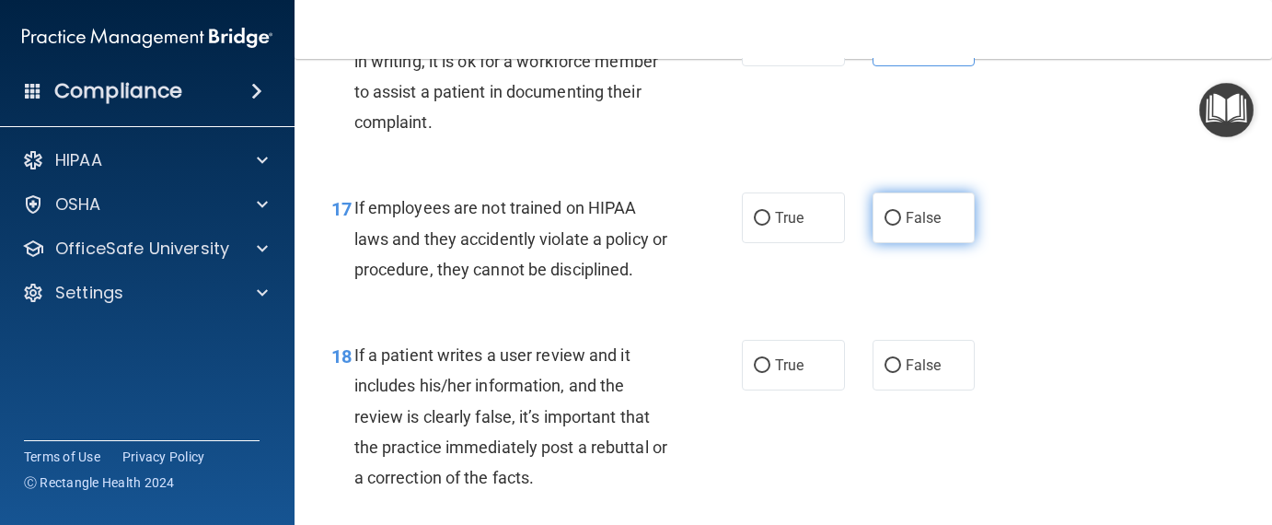
click at [894, 243] on label "False" at bounding box center [923, 217] width 103 height 51
click at [894, 225] on input "False" at bounding box center [892, 219] width 17 height 14
radio input "true"
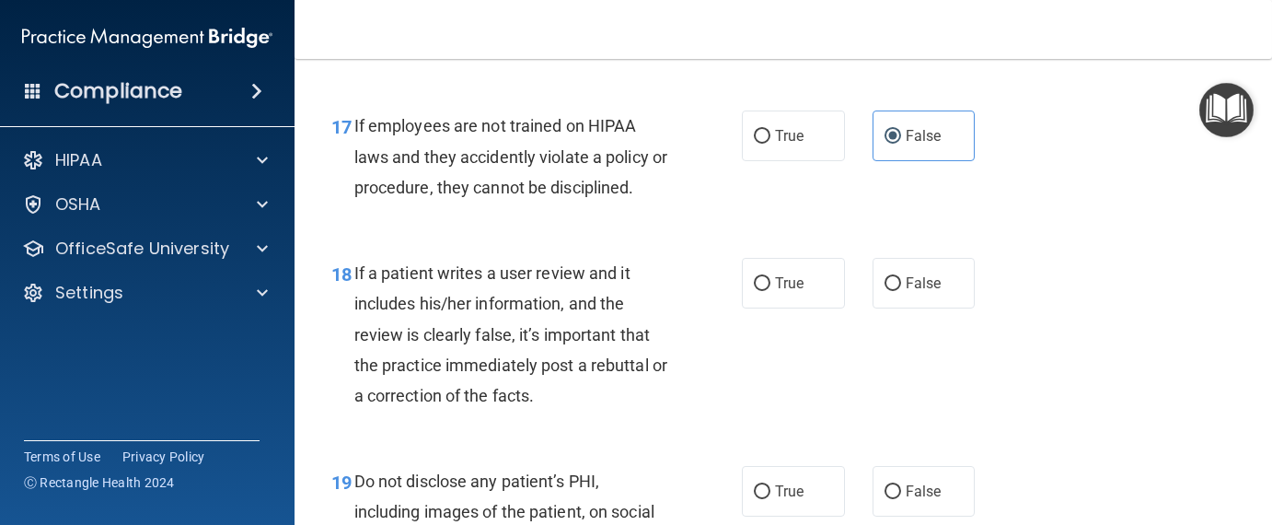
scroll to position [3497, 0]
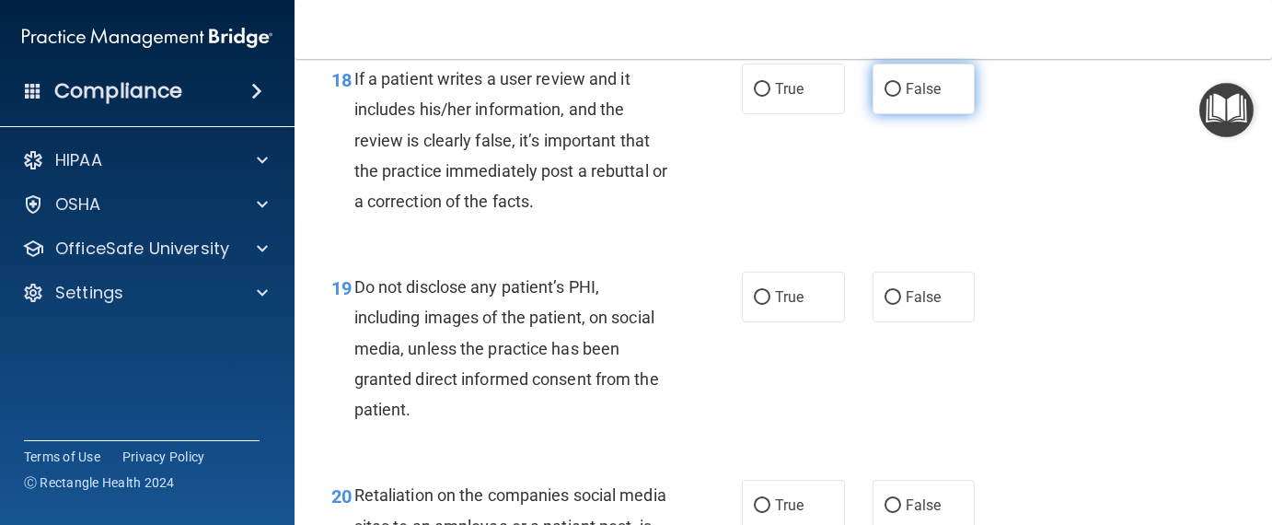
click at [884, 97] on input "False" at bounding box center [892, 90] width 17 height 14
radio input "true"
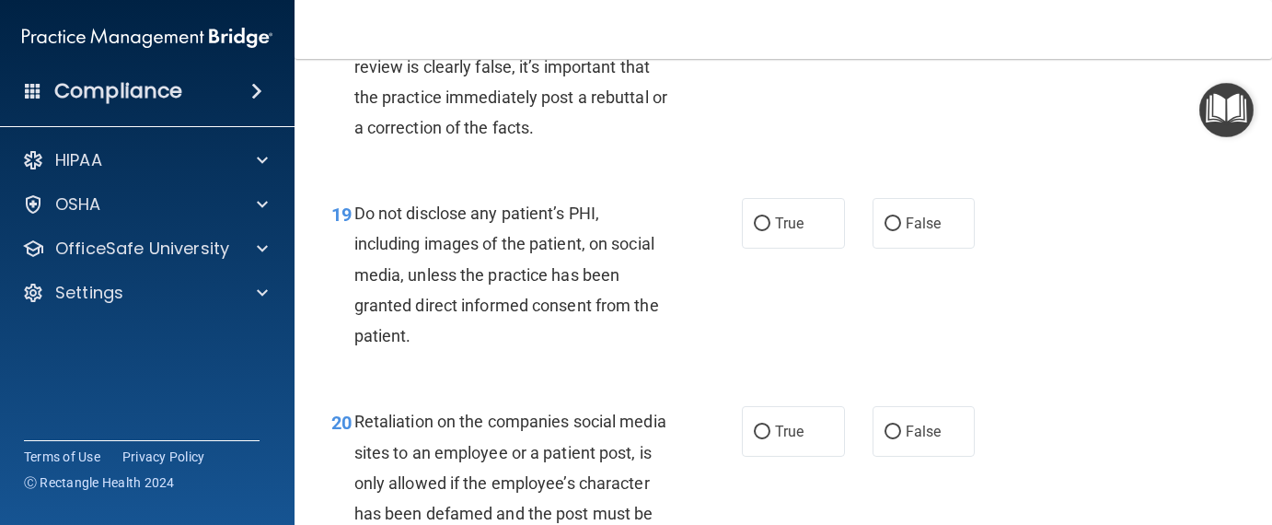
scroll to position [3681, 0]
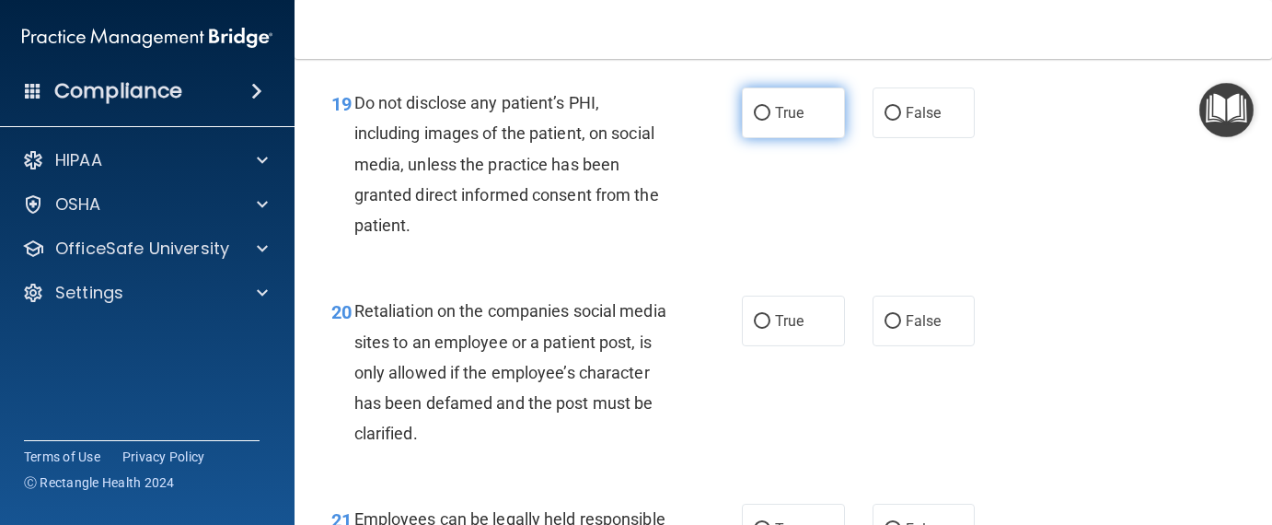
click at [776, 121] on span "True" at bounding box center [789, 112] width 29 height 17
click at [770, 121] on input "True" at bounding box center [762, 114] width 17 height 14
radio input "true"
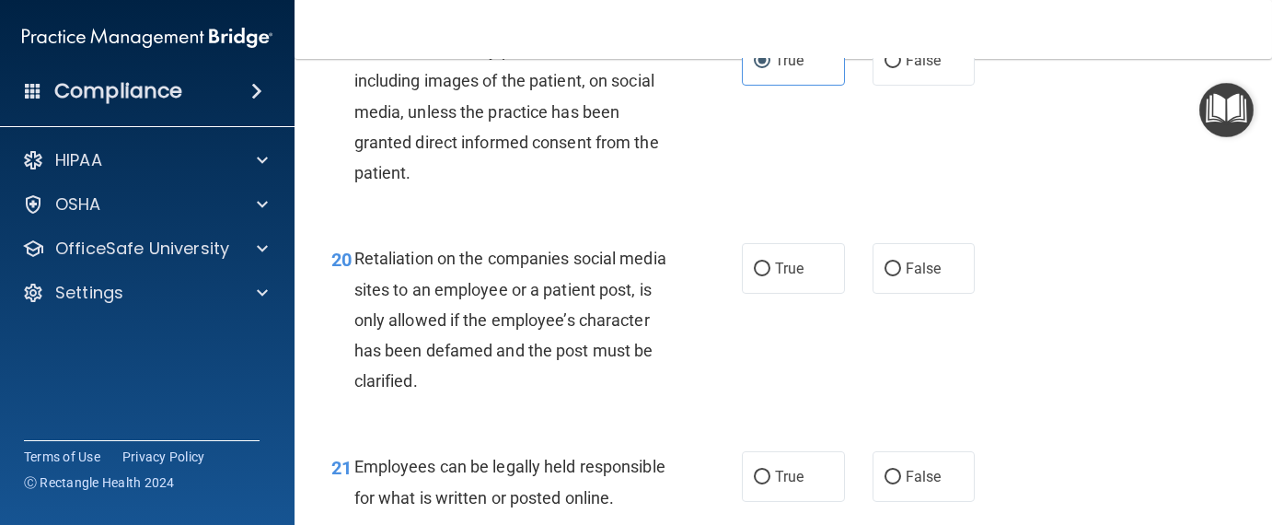
scroll to position [3865, 0]
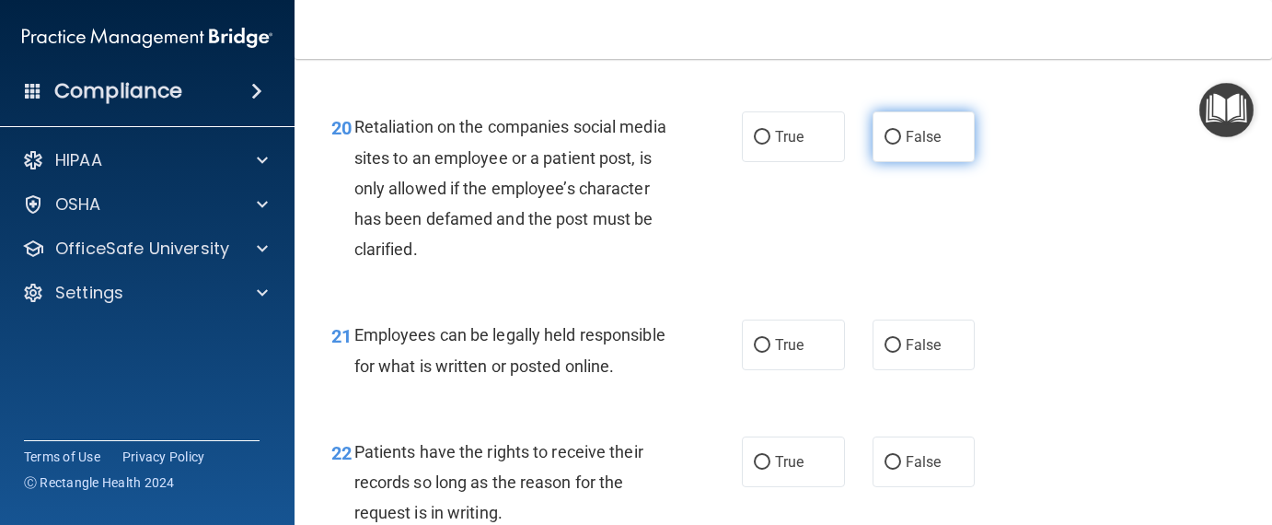
click at [911, 145] on span "False" at bounding box center [923, 136] width 36 height 17
click at [901, 144] on input "False" at bounding box center [892, 138] width 17 height 14
radio input "true"
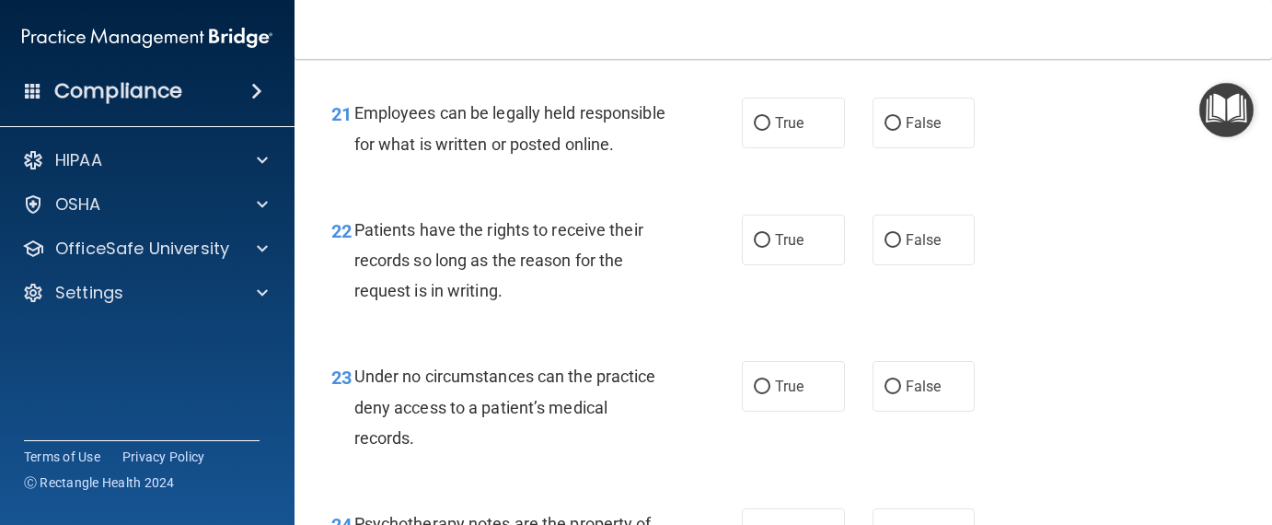
scroll to position [4049, 0]
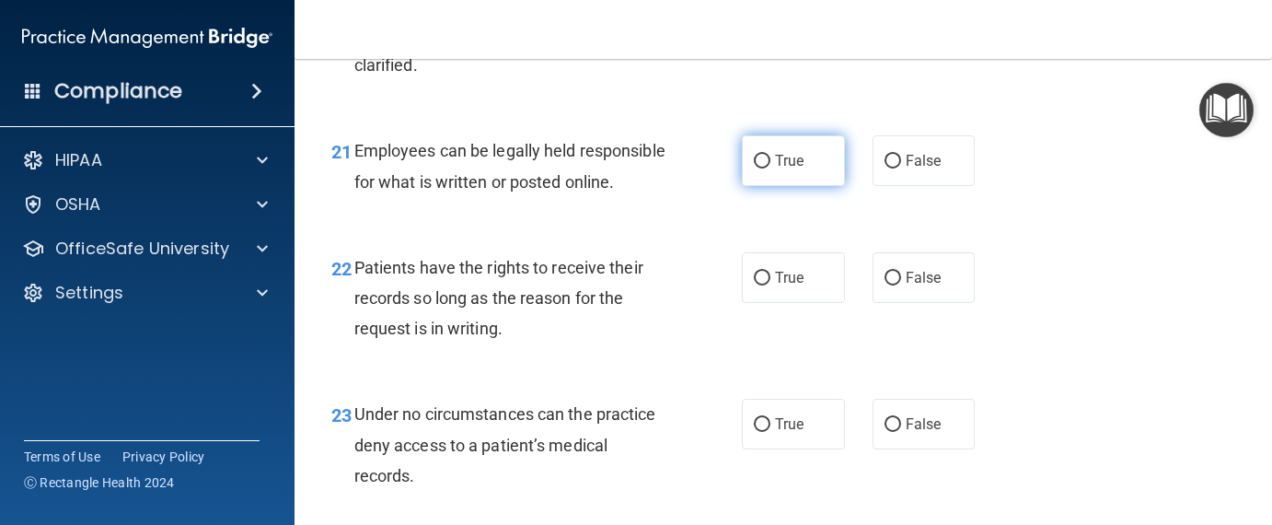
click at [754, 168] on input "True" at bounding box center [762, 162] width 17 height 14
radio input "true"
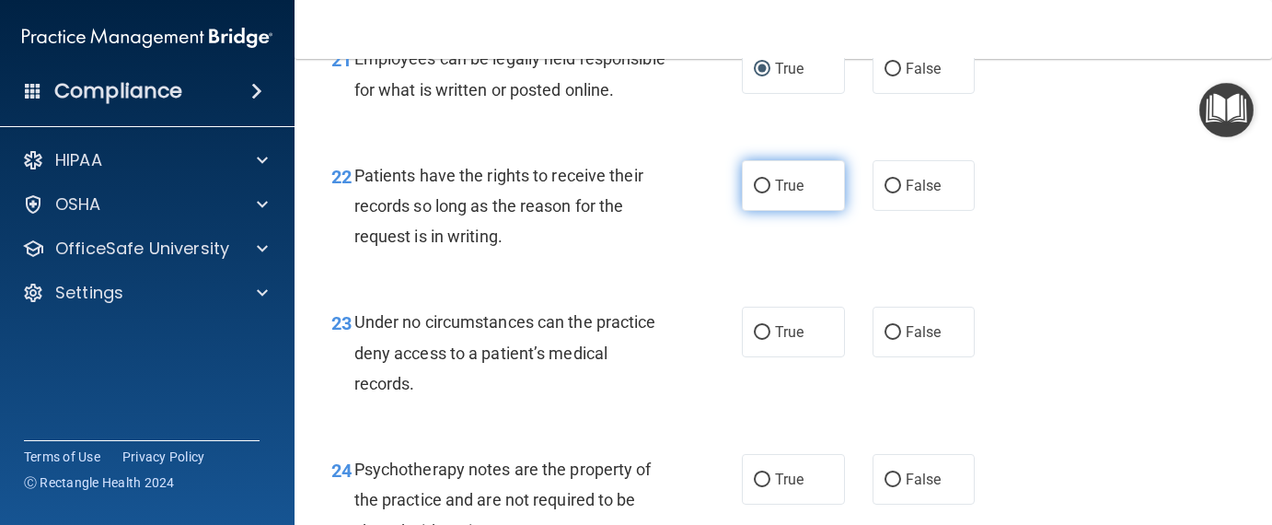
click at [754, 193] on input "True" at bounding box center [762, 186] width 17 height 14
radio input "true"
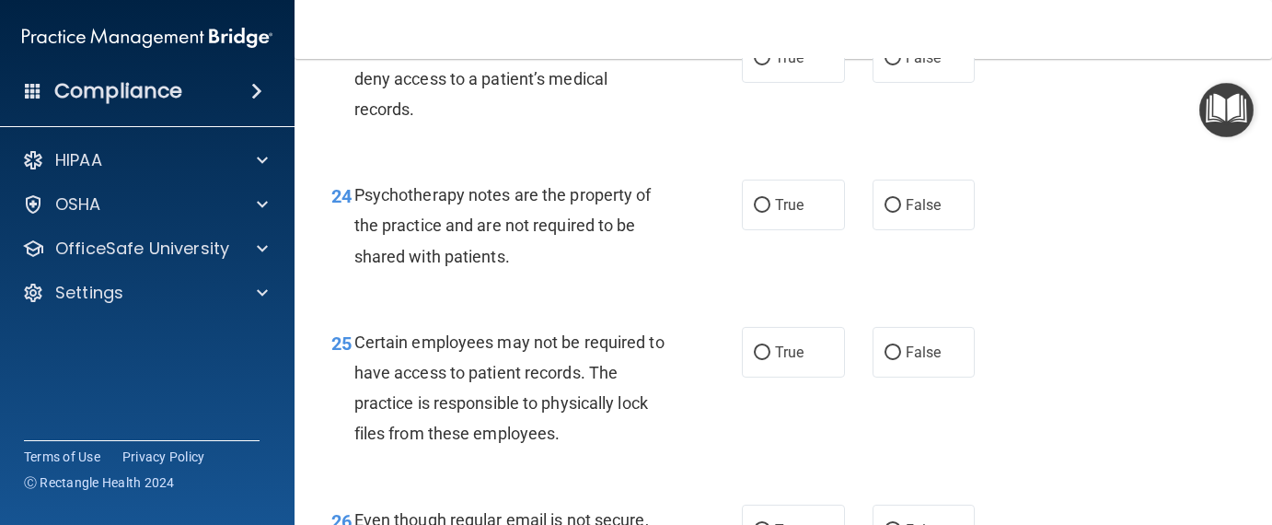
scroll to position [4417, 0]
click at [761, 63] on input "True" at bounding box center [762, 57] width 17 height 14
radio input "true"
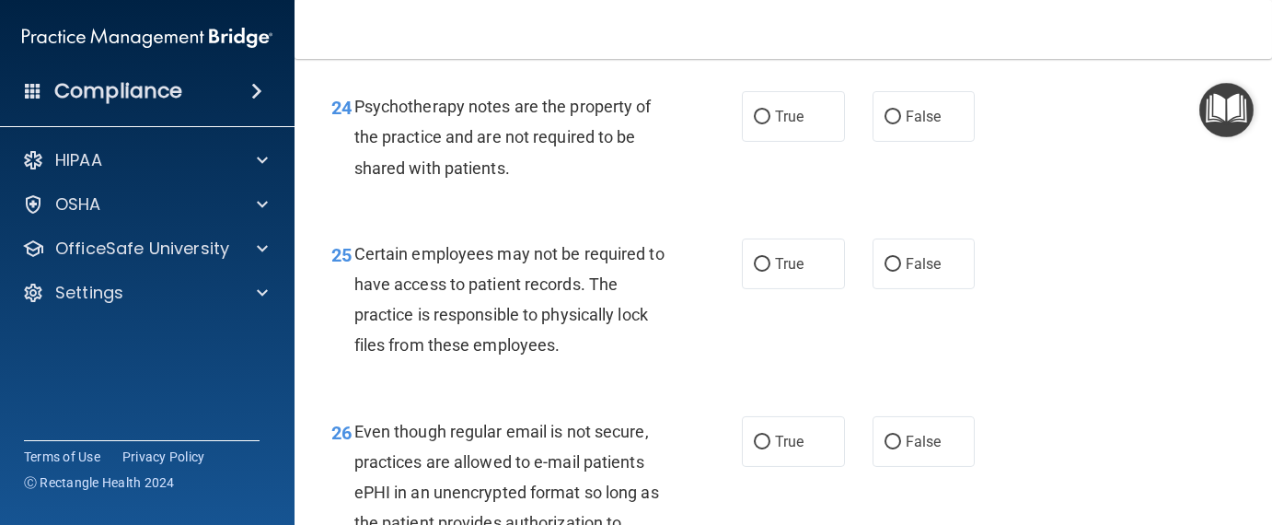
scroll to position [4509, 0]
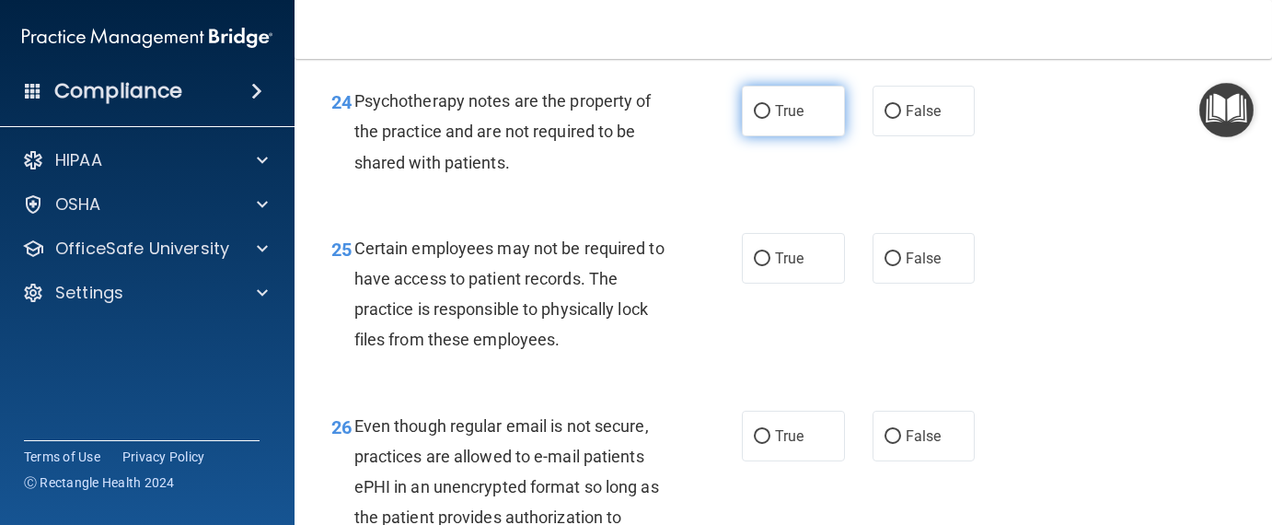
click at [757, 119] on input "True" at bounding box center [762, 112] width 17 height 14
radio input "true"
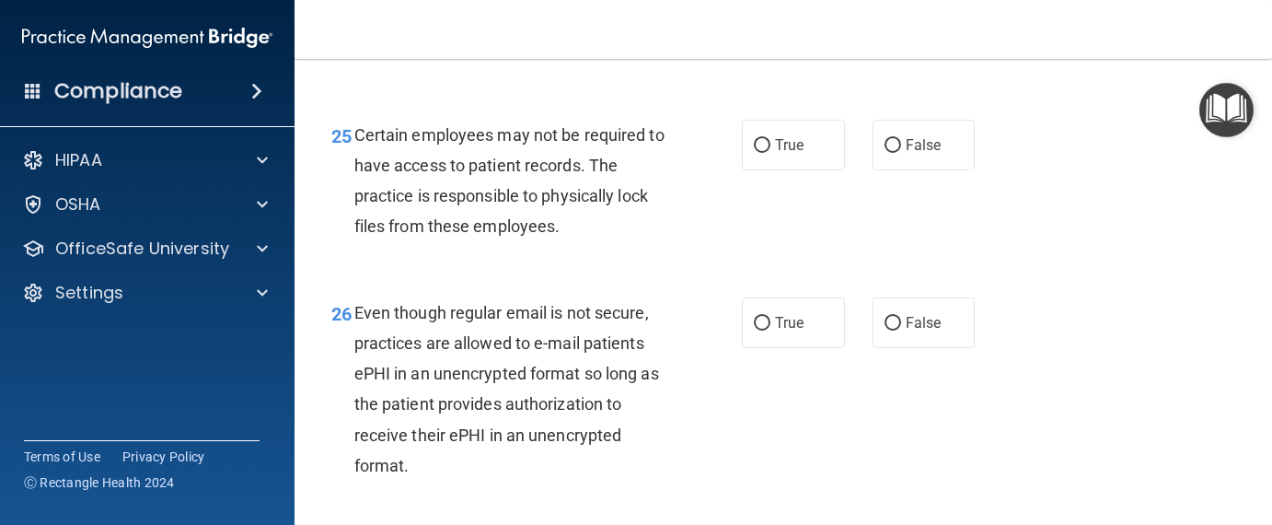
scroll to position [4693, 0]
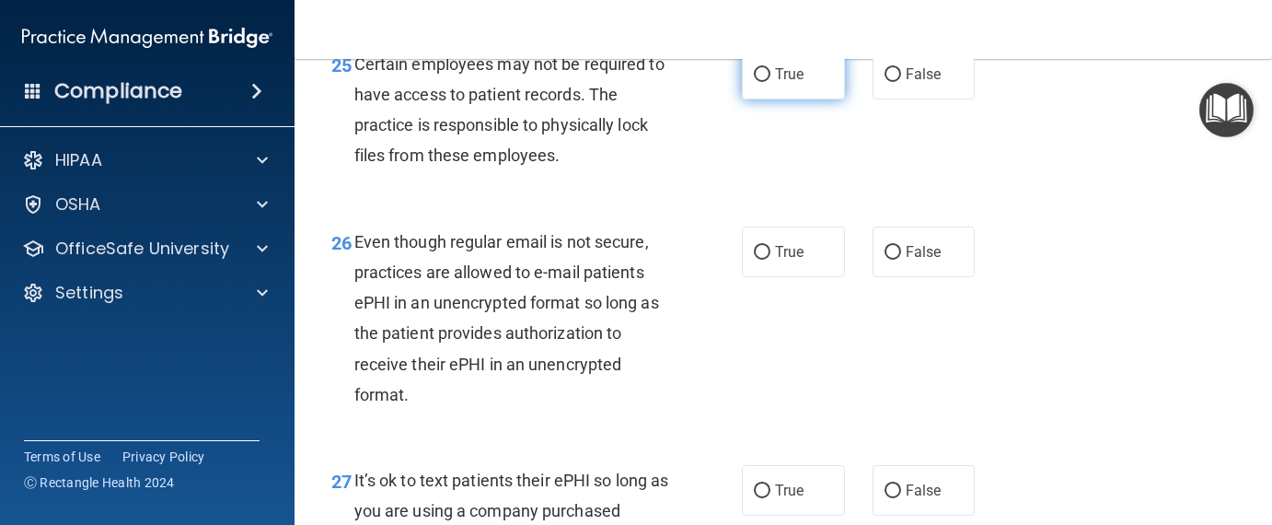
click at [759, 82] on input "True" at bounding box center [762, 75] width 17 height 14
radio input "true"
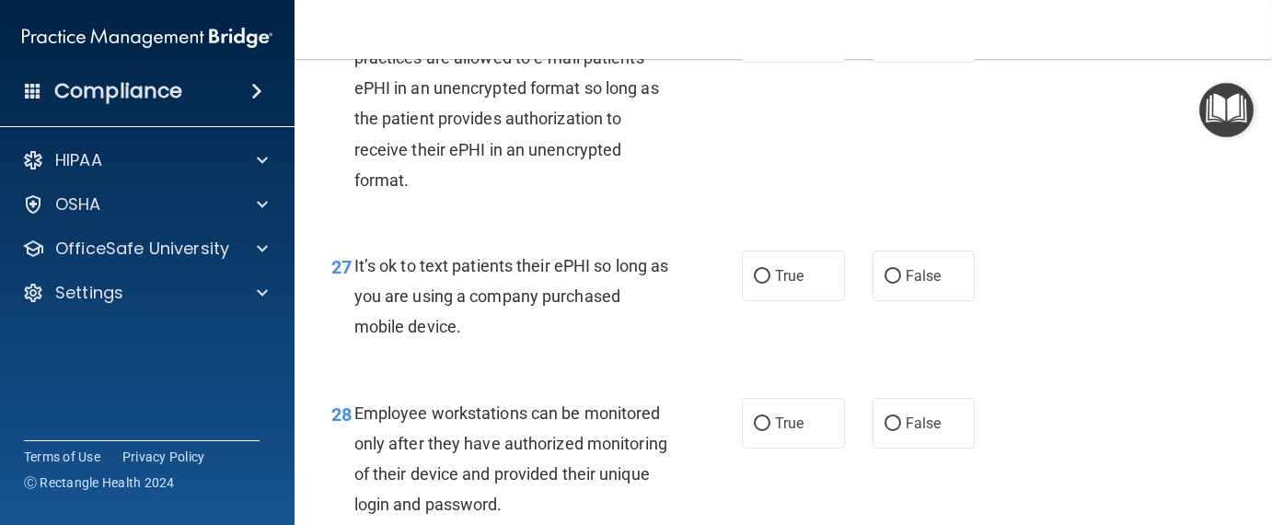
scroll to position [4877, 0]
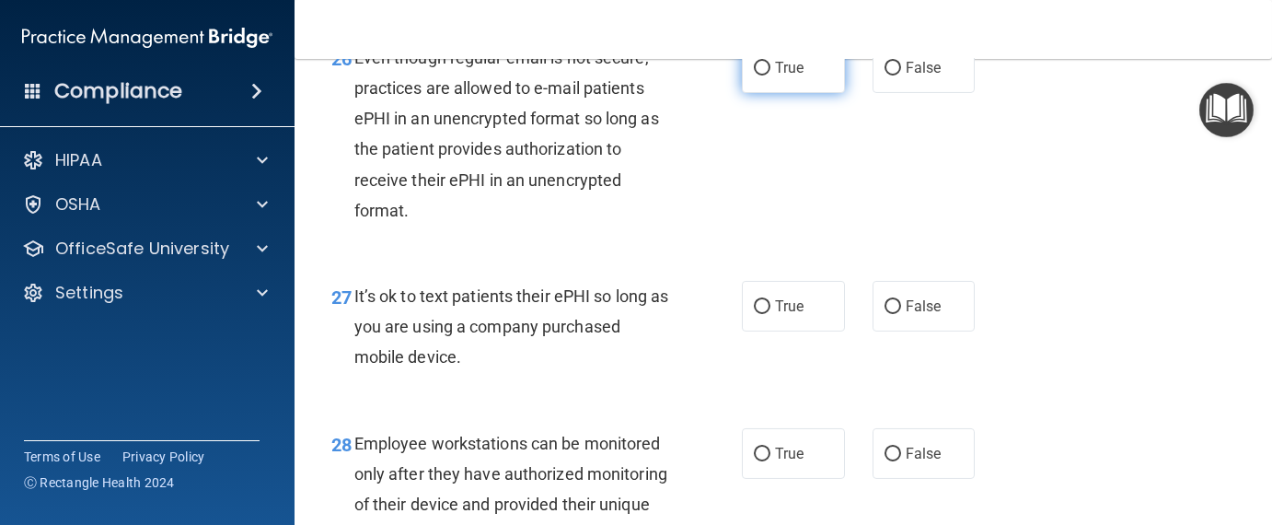
click at [754, 75] on input "True" at bounding box center [762, 69] width 17 height 14
radio input "true"
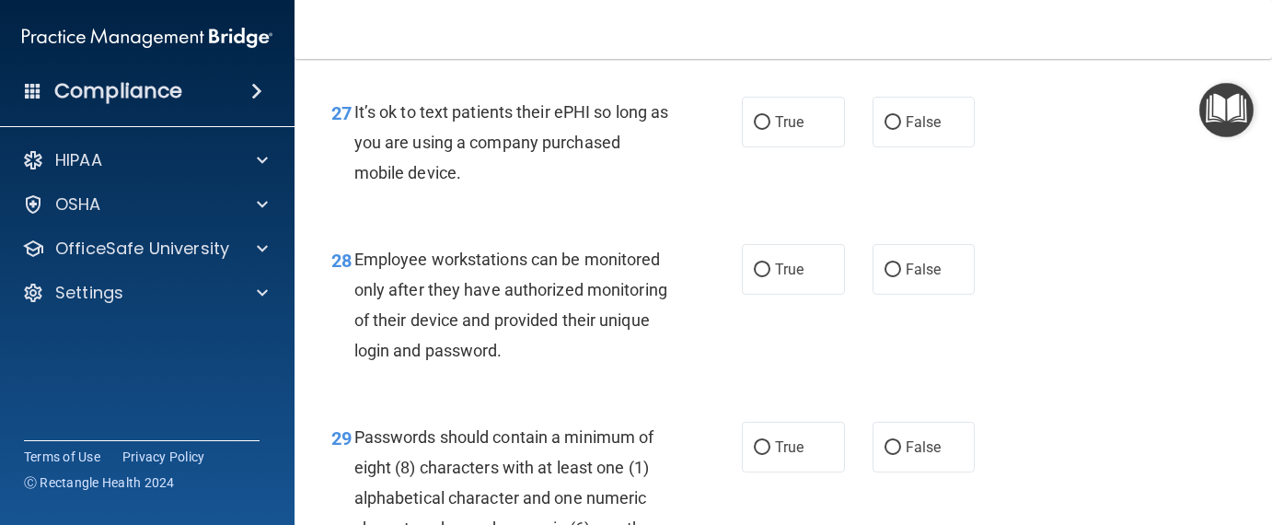
scroll to position [5153, 0]
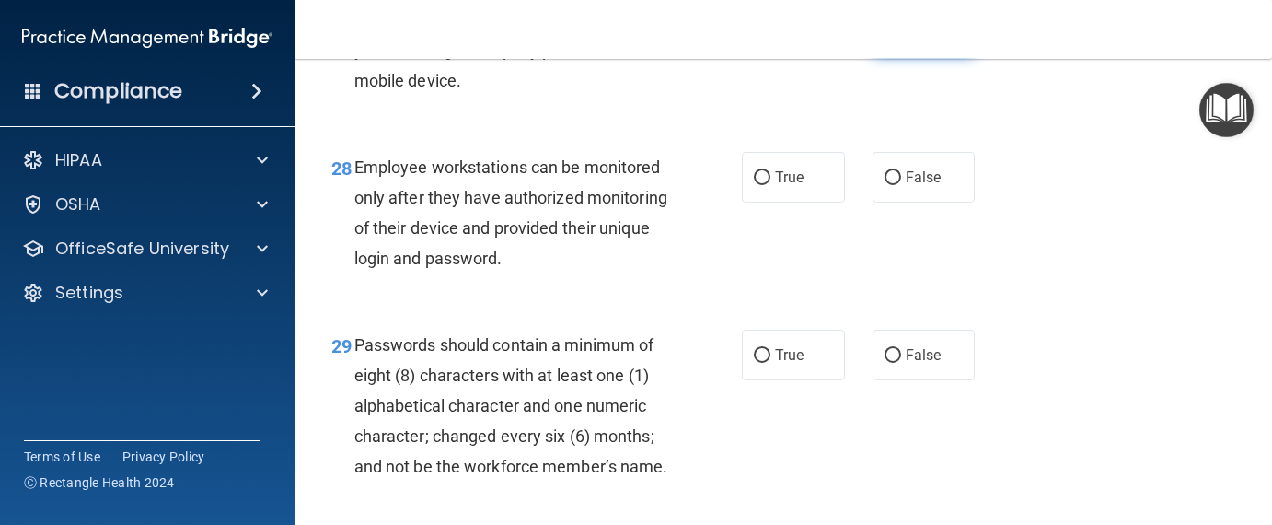
click at [884, 38] on input "False" at bounding box center [892, 31] width 17 height 14
radio input "true"
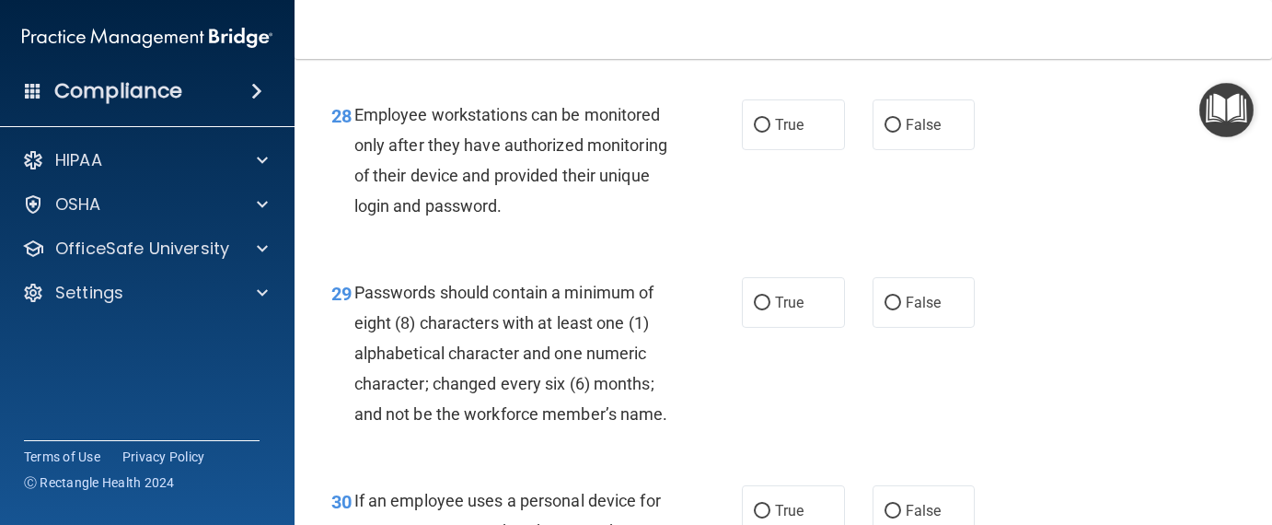
scroll to position [5245, 0]
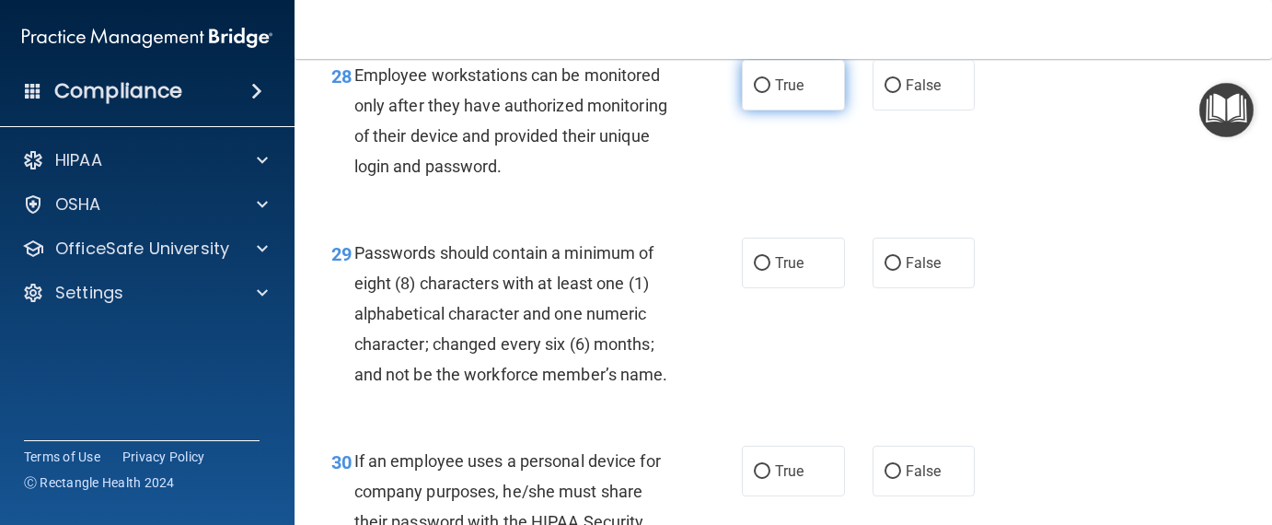
click at [755, 93] on input "True" at bounding box center [762, 86] width 17 height 14
radio input "true"
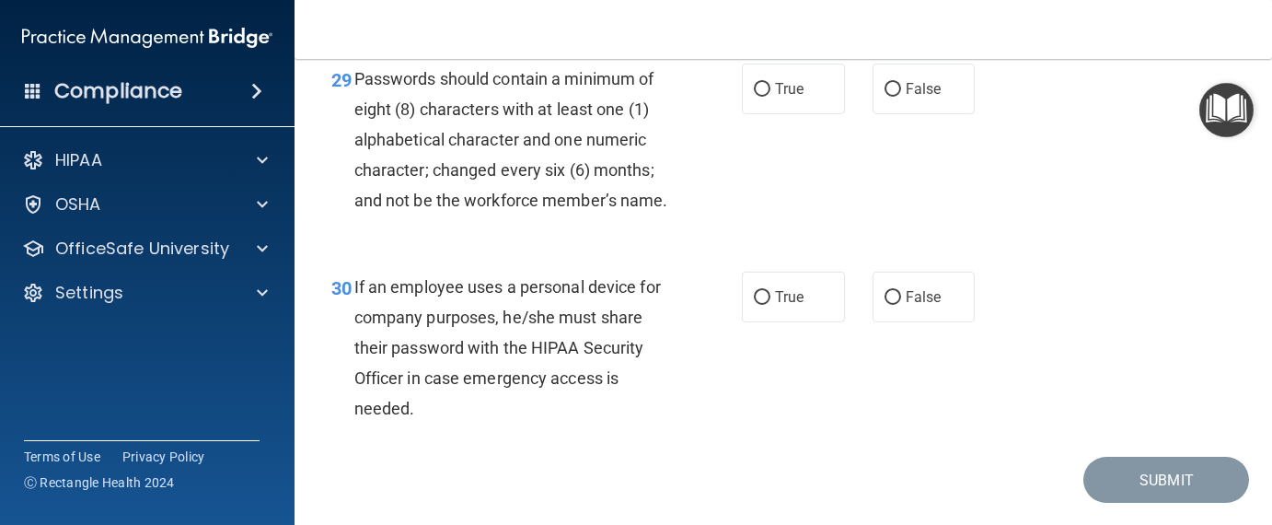
scroll to position [5429, 0]
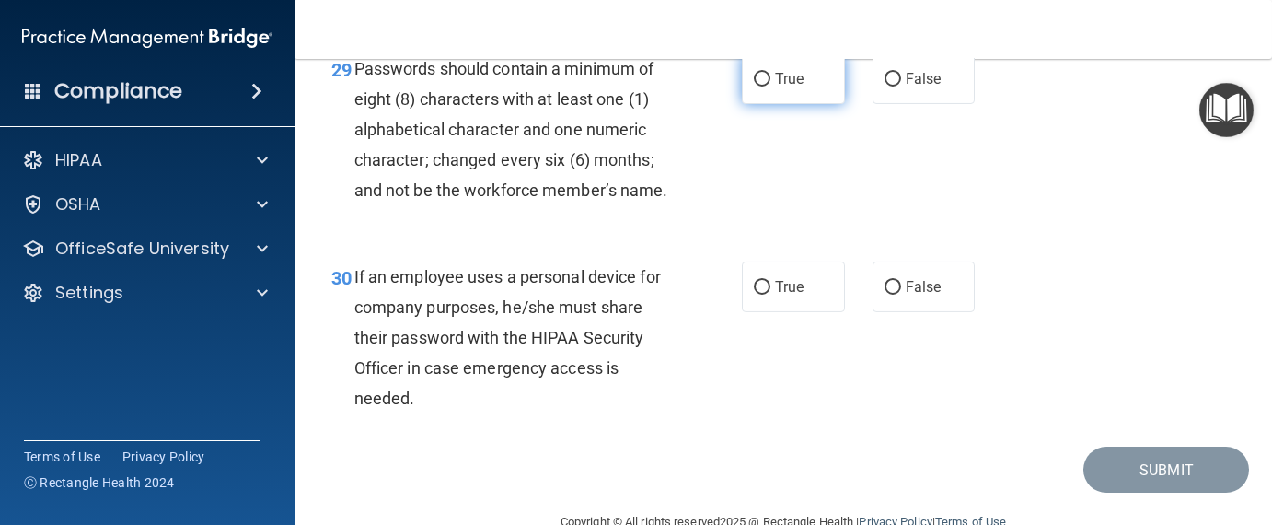
click at [756, 86] on input "True" at bounding box center [762, 80] width 17 height 14
radio input "true"
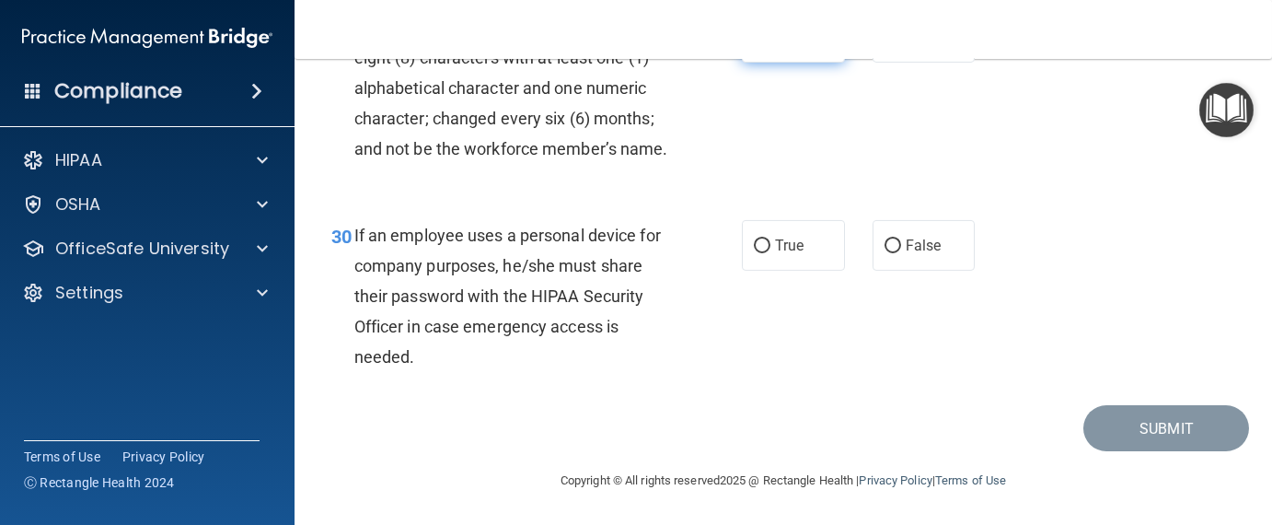
scroll to position [5591, 0]
click at [754, 247] on input "True" at bounding box center [762, 246] width 17 height 14
radio input "true"
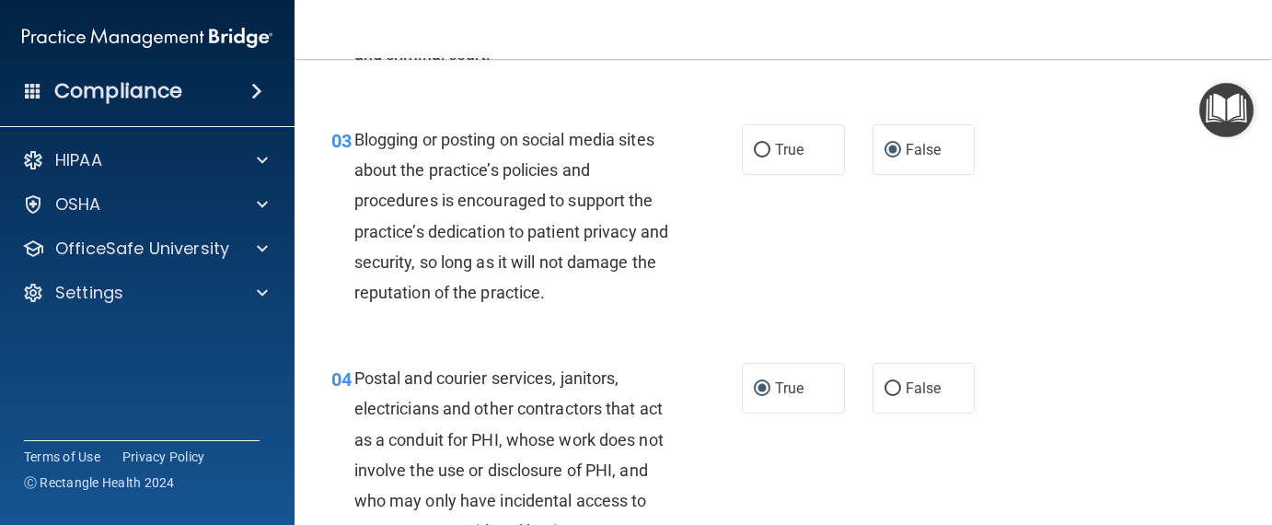
scroll to position [0, 0]
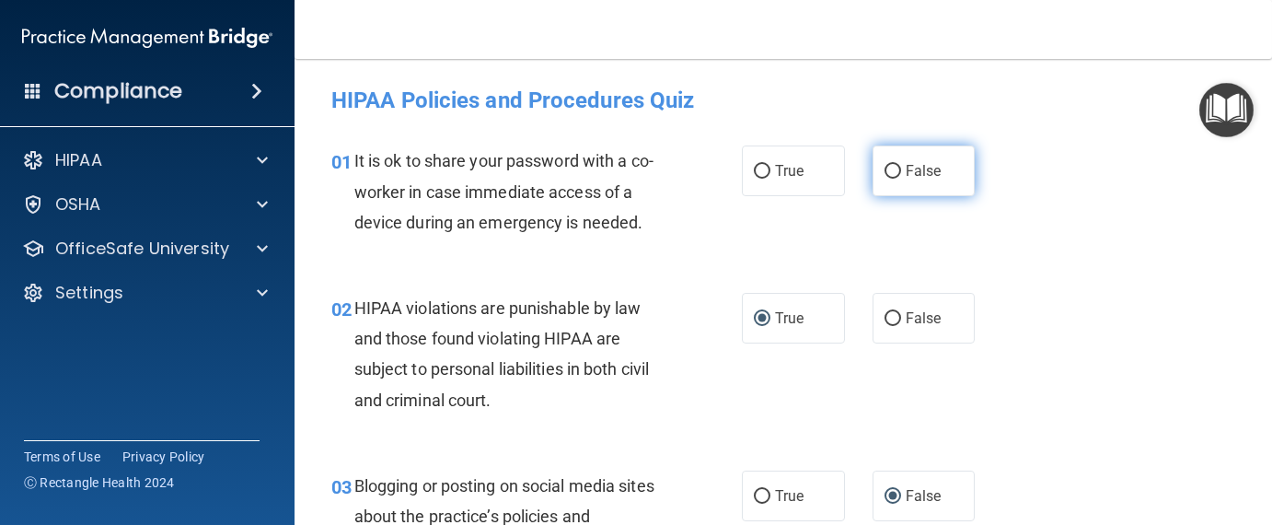
click at [884, 173] on input "False" at bounding box center [892, 172] width 17 height 14
radio input "true"
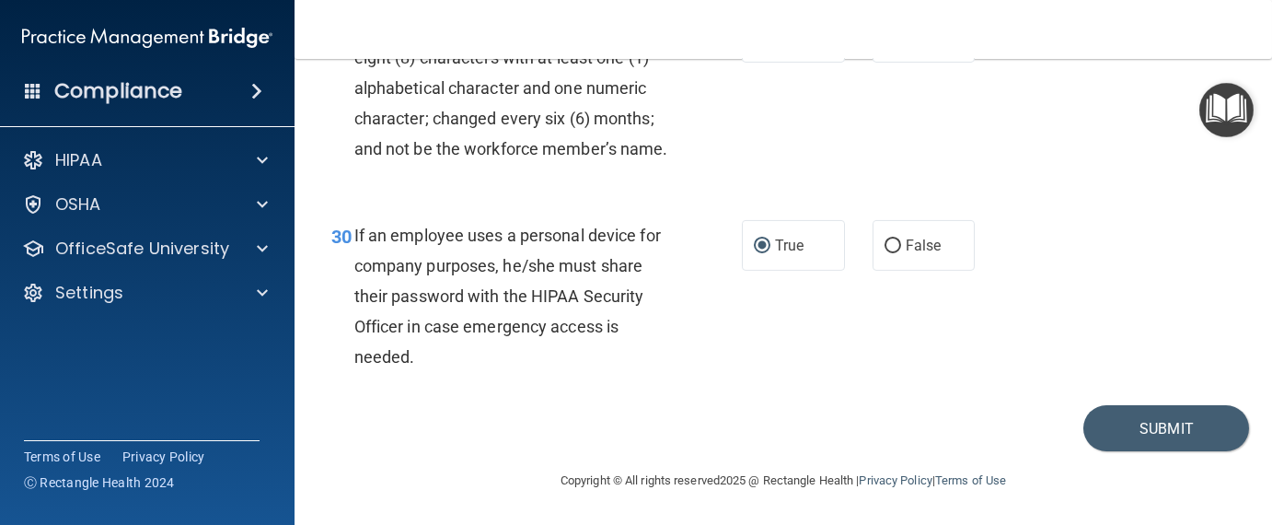
scroll to position [5591, 0]
click at [1118, 416] on button "Submit" at bounding box center [1166, 428] width 166 height 47
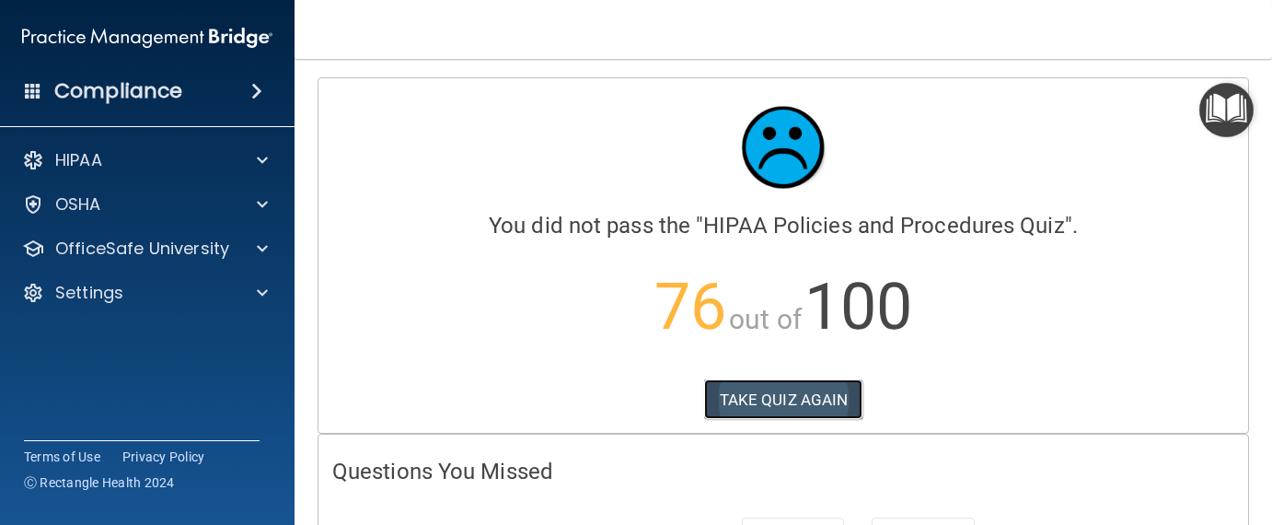
click at [793, 407] on button "TAKE QUIZ AGAIN" at bounding box center [783, 399] width 159 height 40
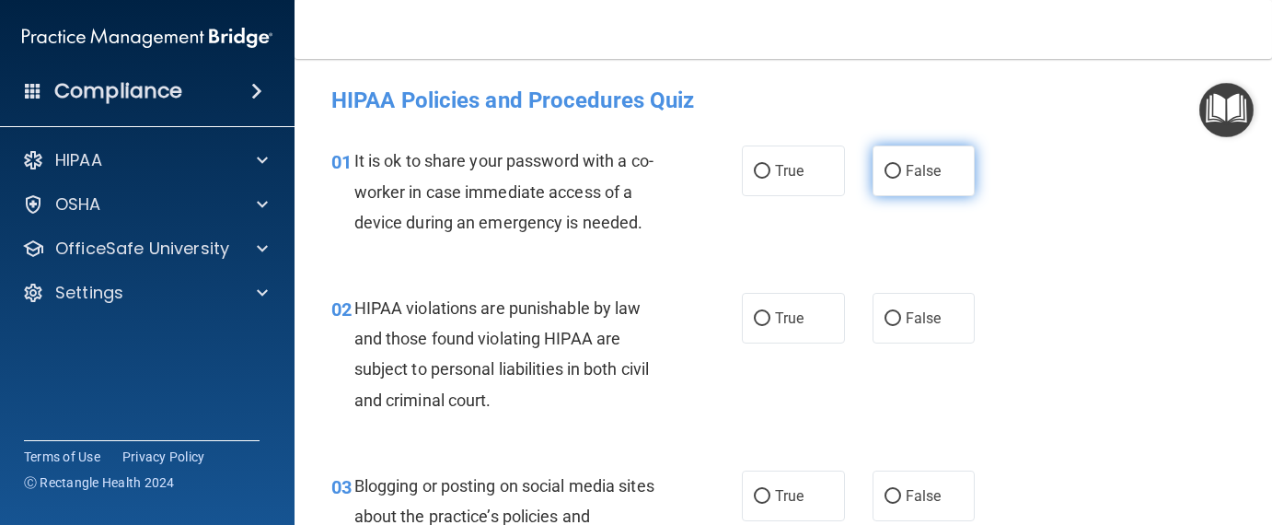
click at [884, 172] on input "False" at bounding box center [892, 172] width 17 height 14
radio input "true"
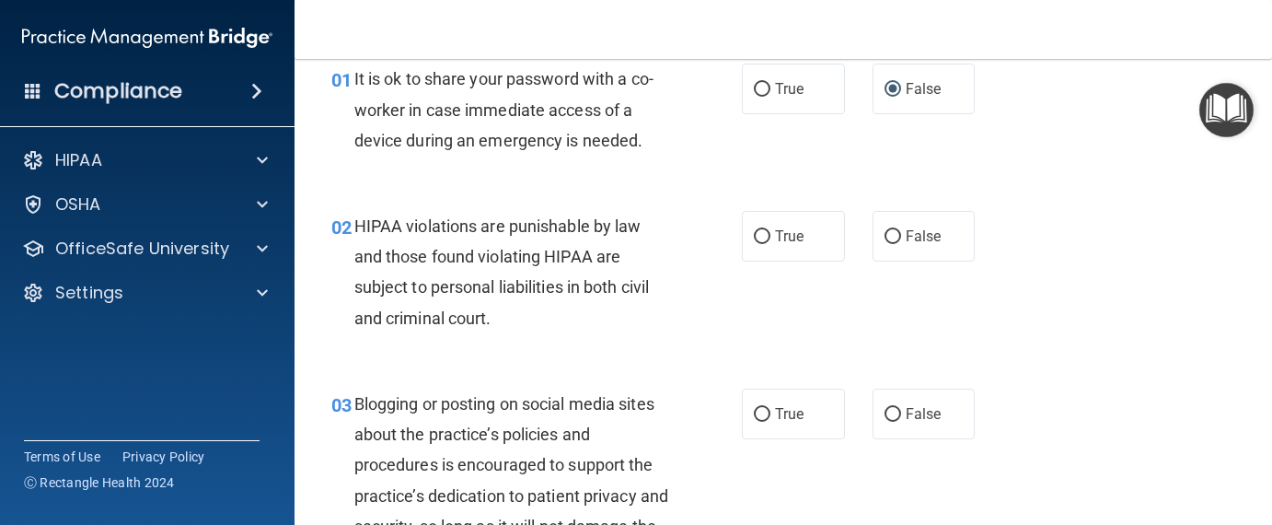
scroll to position [184, 0]
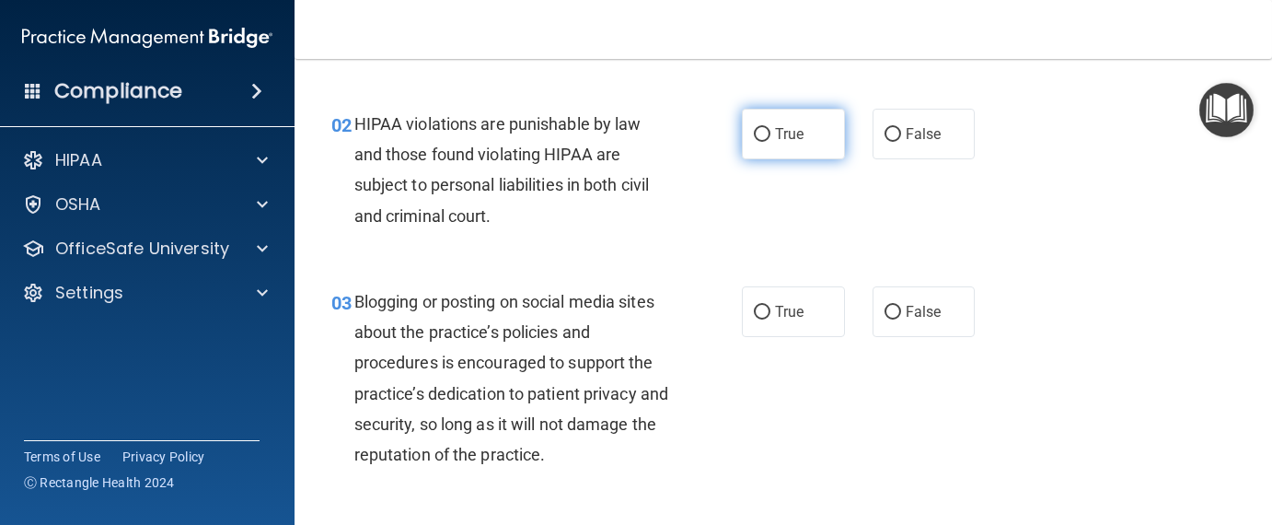
click at [754, 128] on input "True" at bounding box center [762, 135] width 17 height 14
radio input "true"
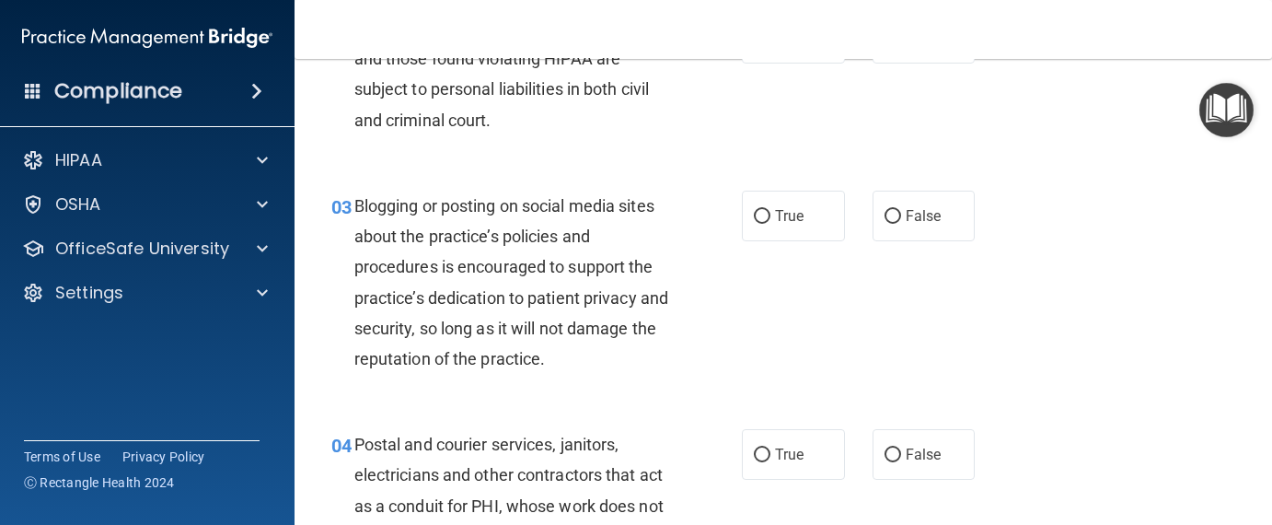
scroll to position [368, 0]
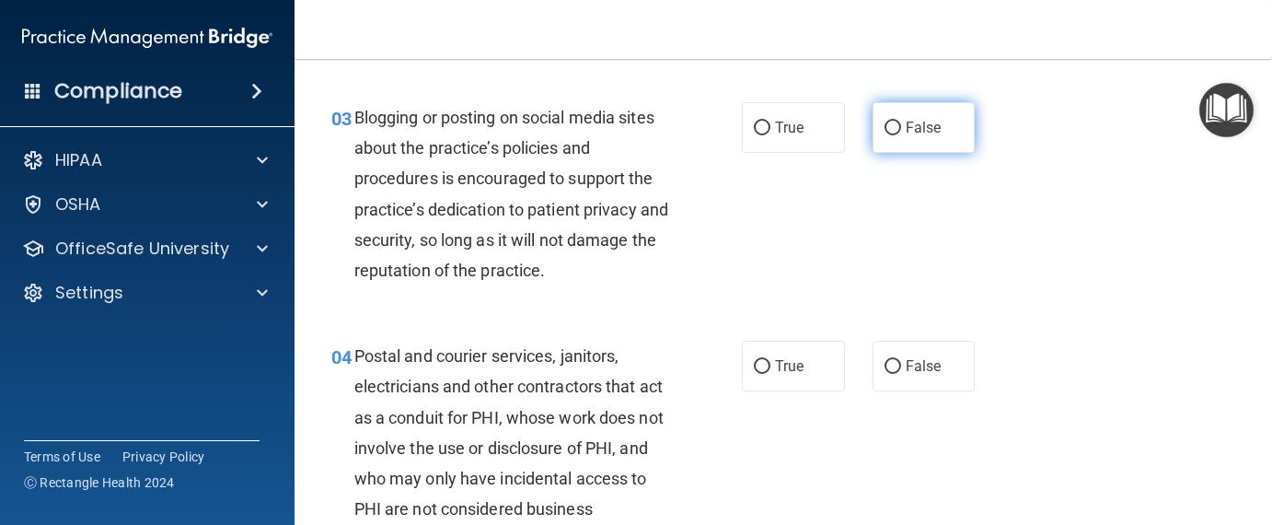
click at [884, 131] on input "False" at bounding box center [892, 128] width 17 height 14
radio input "true"
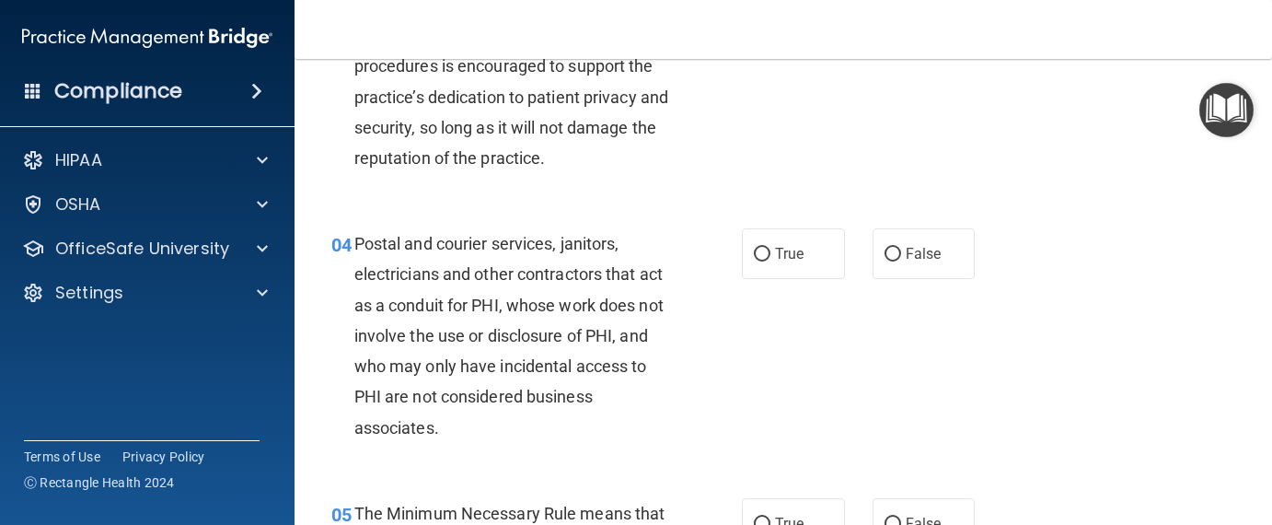
scroll to position [552, 0]
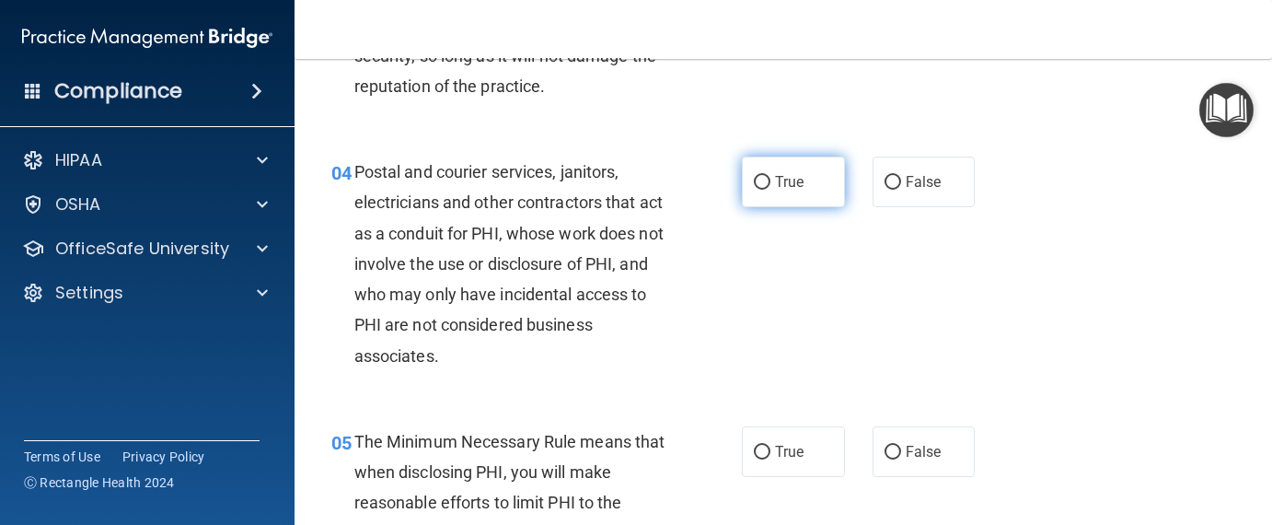
click at [754, 181] on input "True" at bounding box center [762, 183] width 17 height 14
radio input "true"
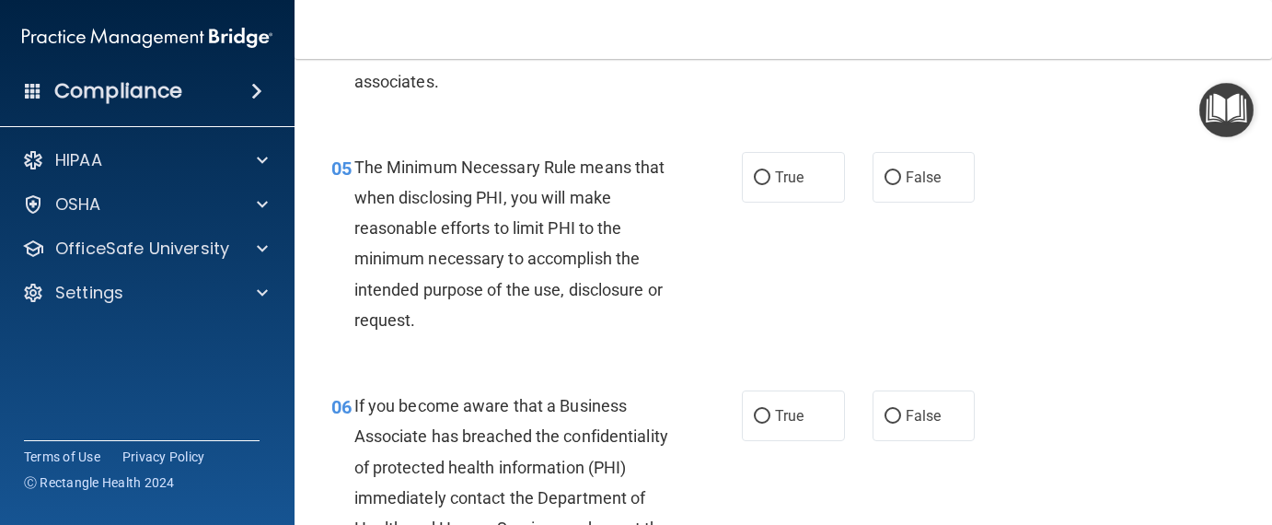
scroll to position [828, 0]
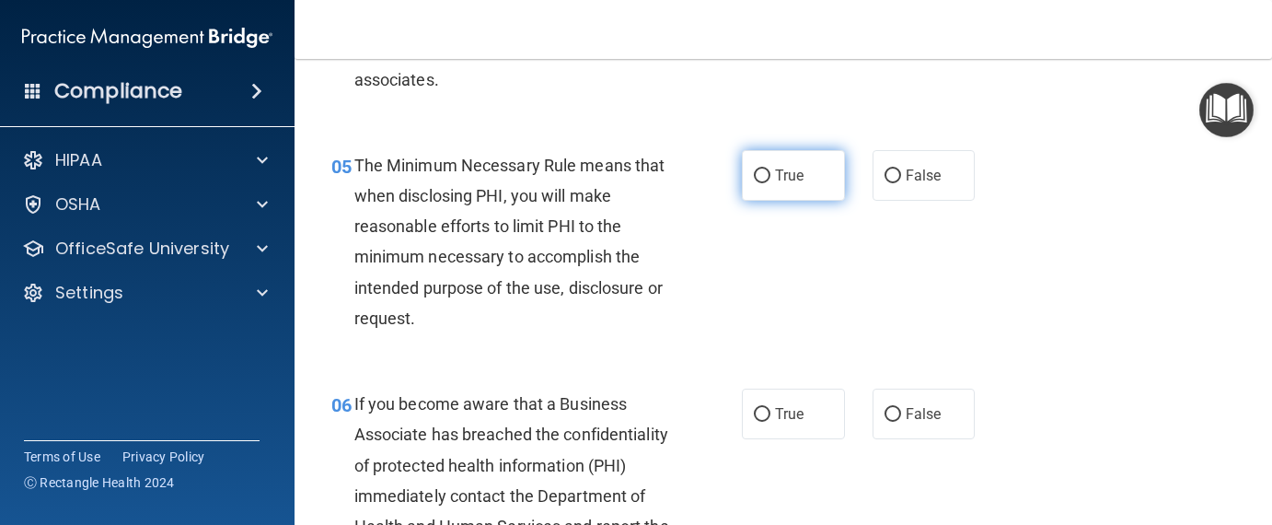
click at [759, 171] on input "True" at bounding box center [762, 176] width 17 height 14
radio input "true"
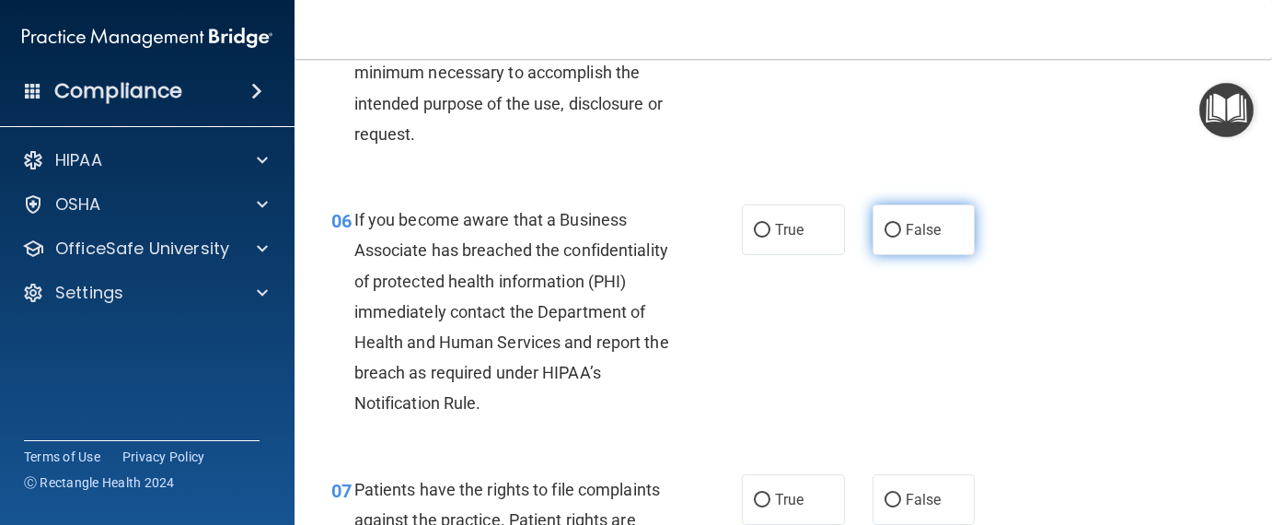
click at [884, 233] on input "False" at bounding box center [892, 231] width 17 height 14
radio input "true"
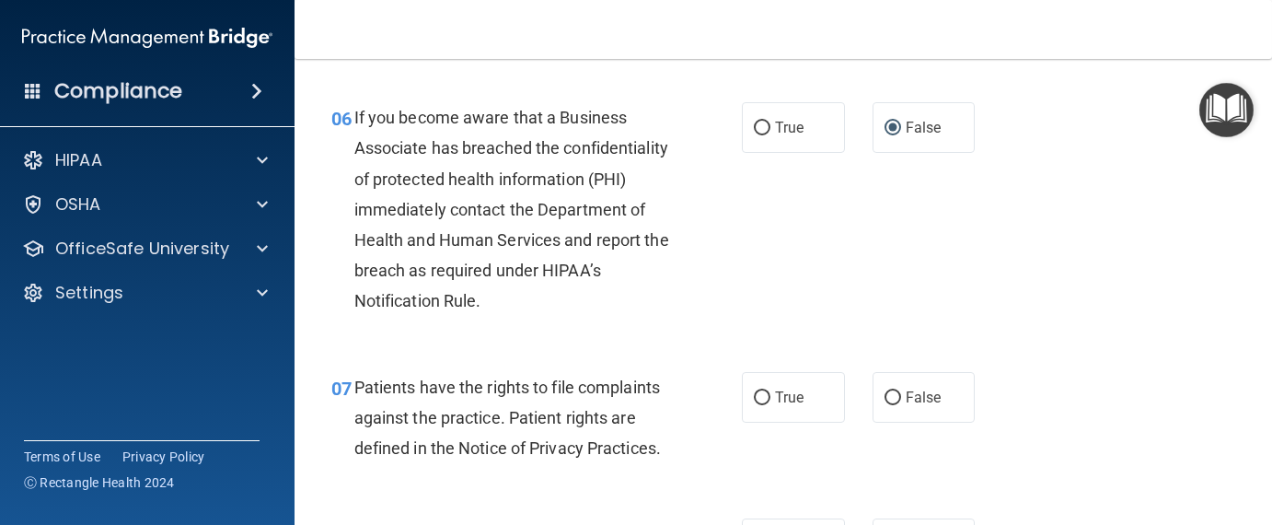
scroll to position [1288, 0]
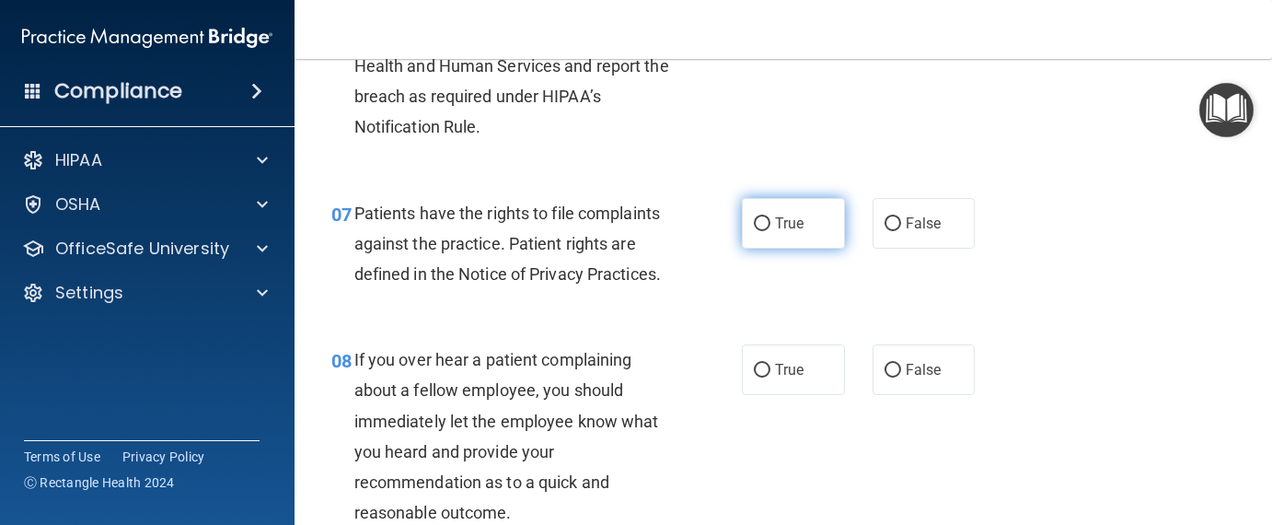
click at [754, 225] on input "True" at bounding box center [762, 224] width 17 height 14
radio input "true"
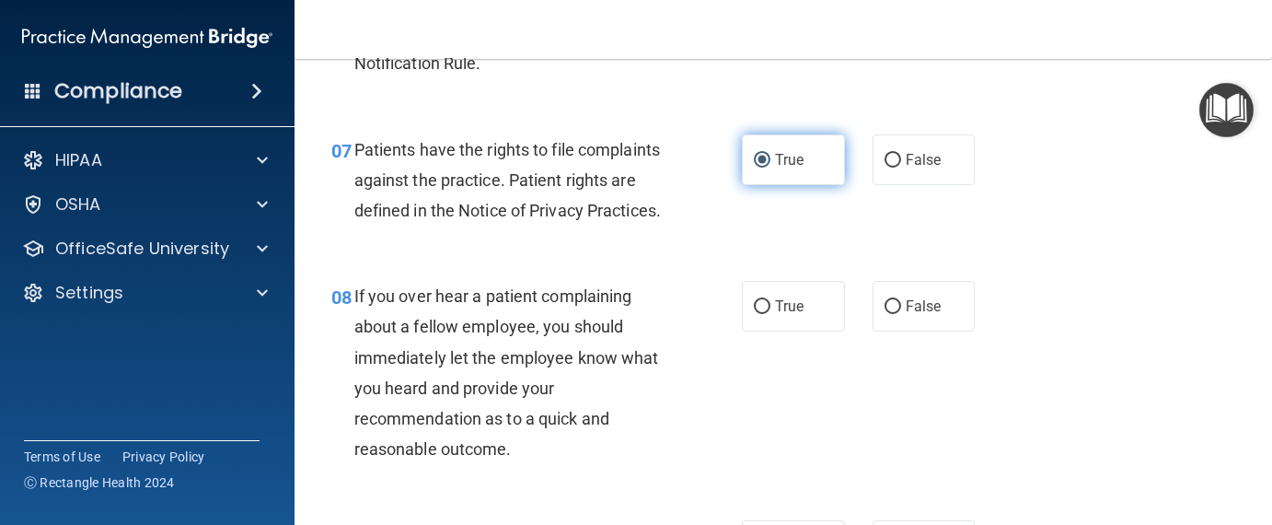
scroll to position [1472, 0]
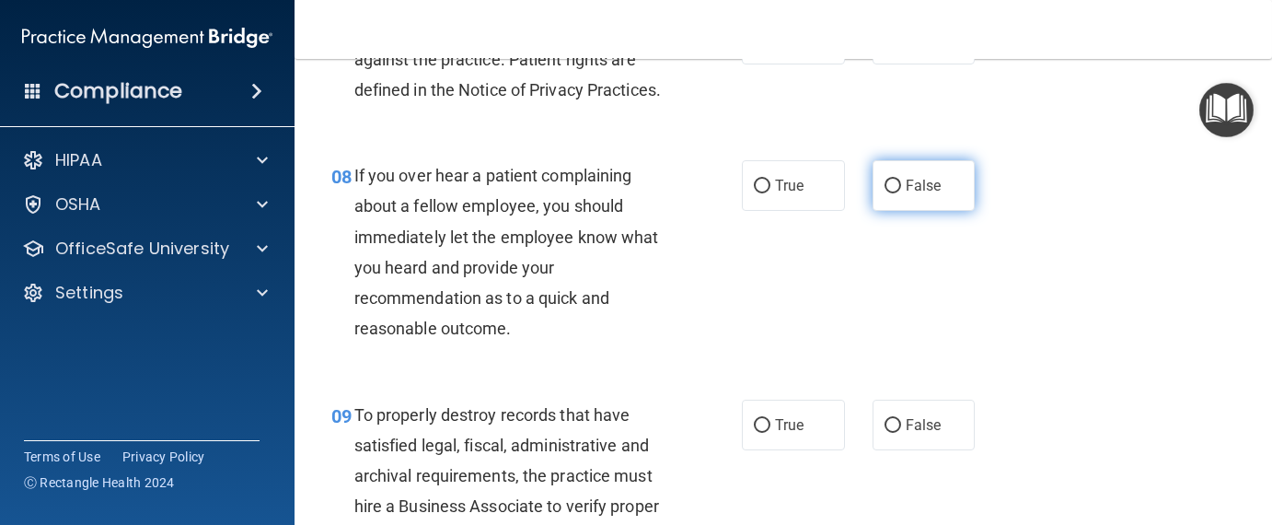
click at [874, 211] on label "False" at bounding box center [923, 185] width 103 height 51
click at [884, 193] on input "False" at bounding box center [892, 186] width 17 height 14
radio input "true"
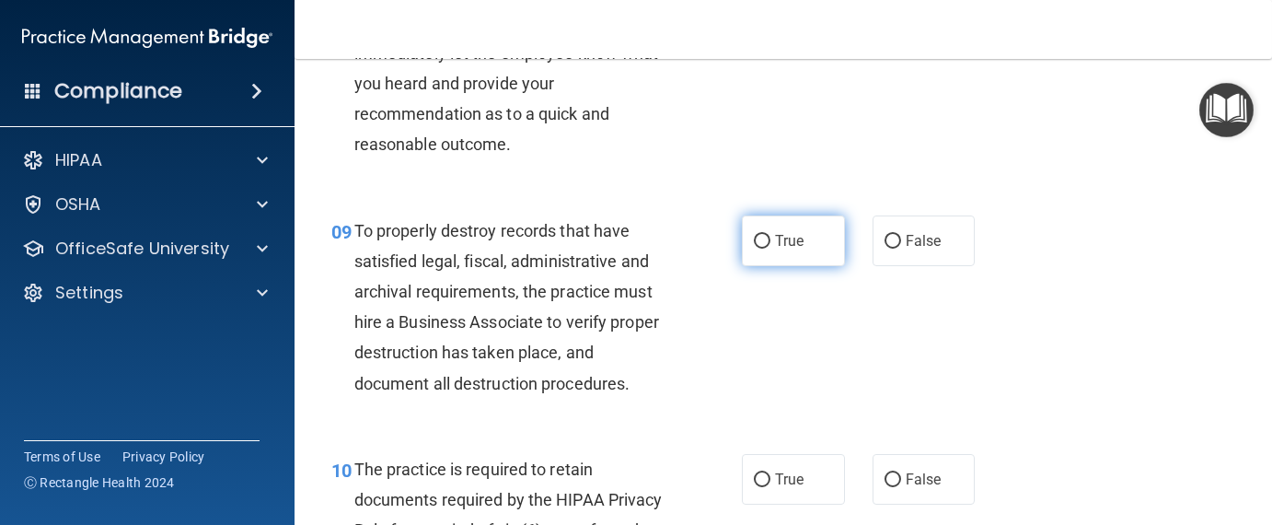
click at [755, 248] on input "True" at bounding box center [762, 242] width 17 height 14
radio input "true"
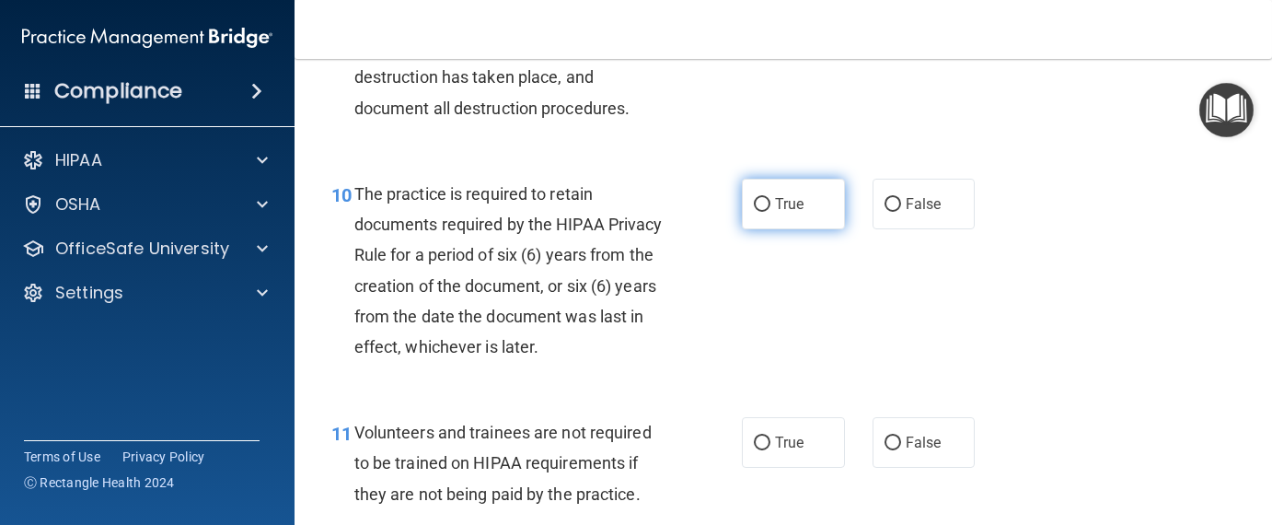
scroll to position [1932, 0]
click at [754, 211] on input "True" at bounding box center [762, 204] width 17 height 14
radio input "true"
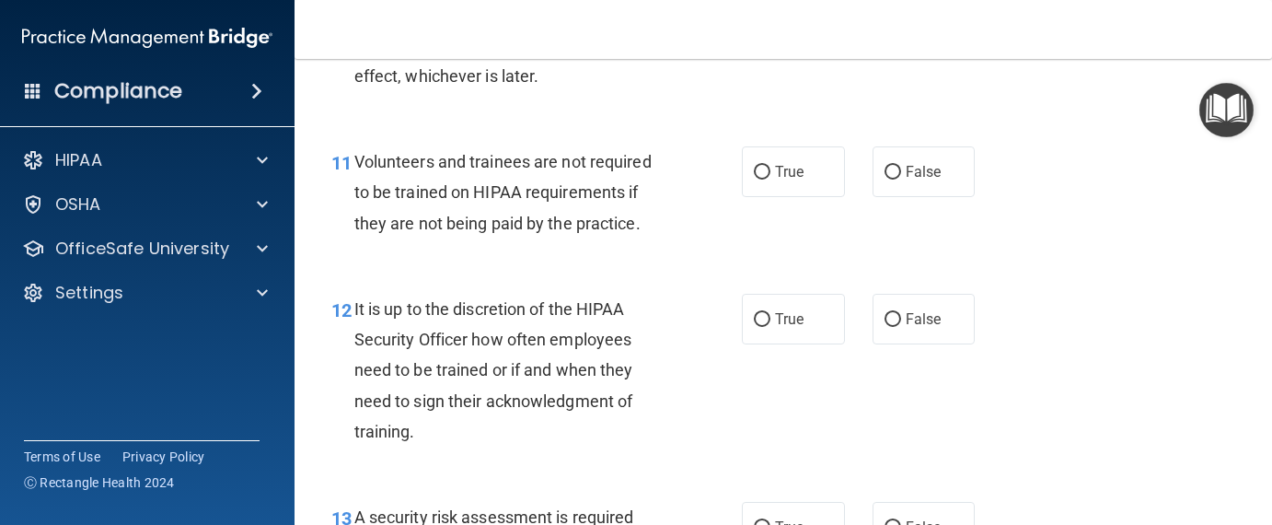
scroll to position [2208, 0]
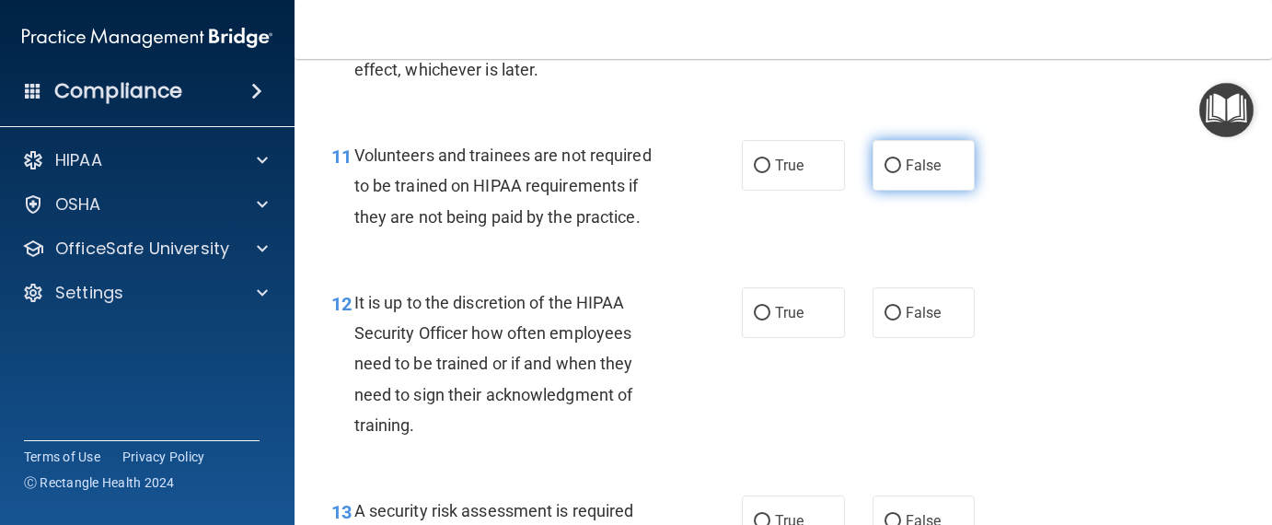
click at [884, 173] on input "False" at bounding box center [892, 166] width 17 height 14
radio input "true"
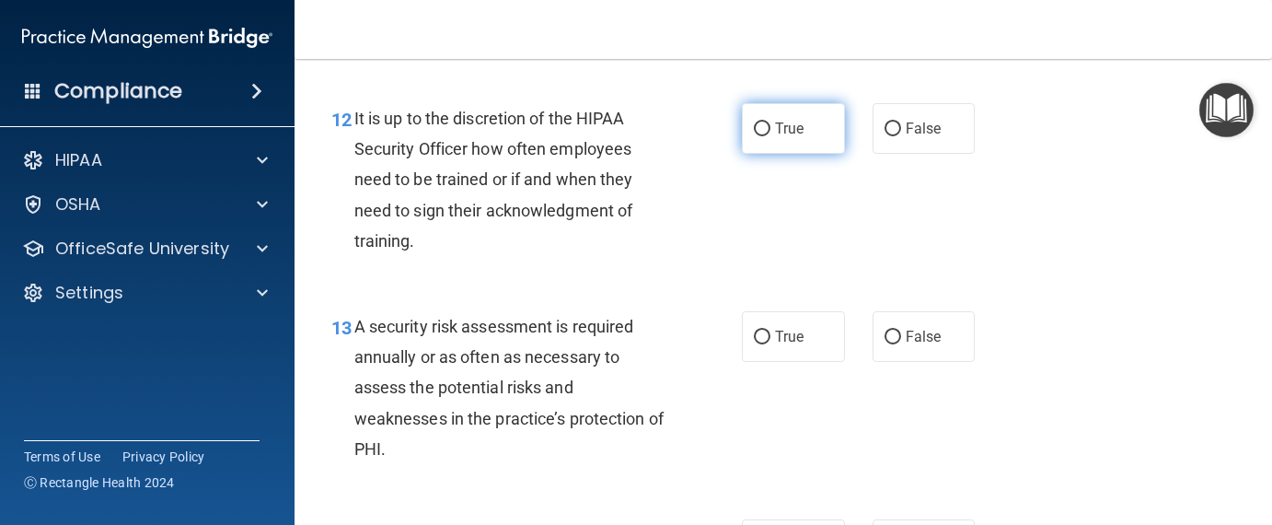
click at [757, 136] on input "True" at bounding box center [762, 129] width 17 height 14
radio input "true"
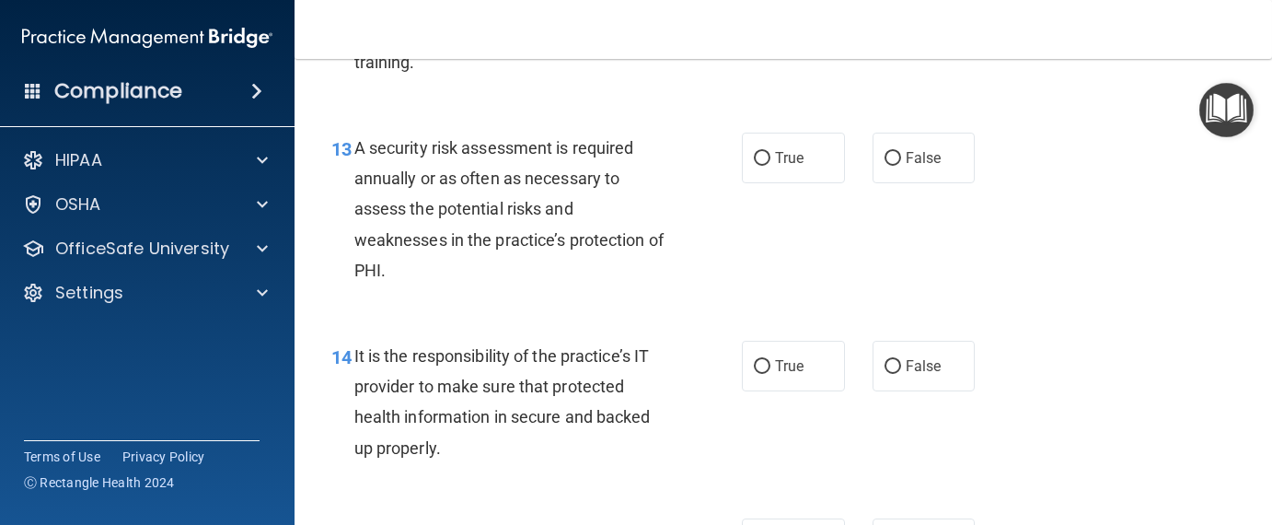
scroll to position [2577, 0]
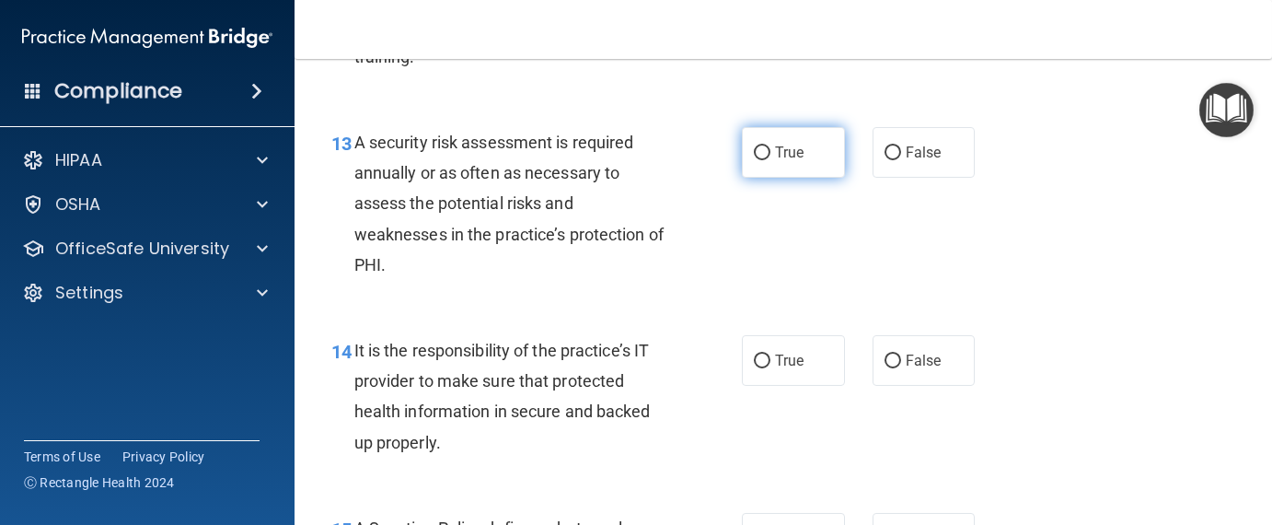
click at [754, 160] on input "True" at bounding box center [762, 153] width 17 height 14
radio input "true"
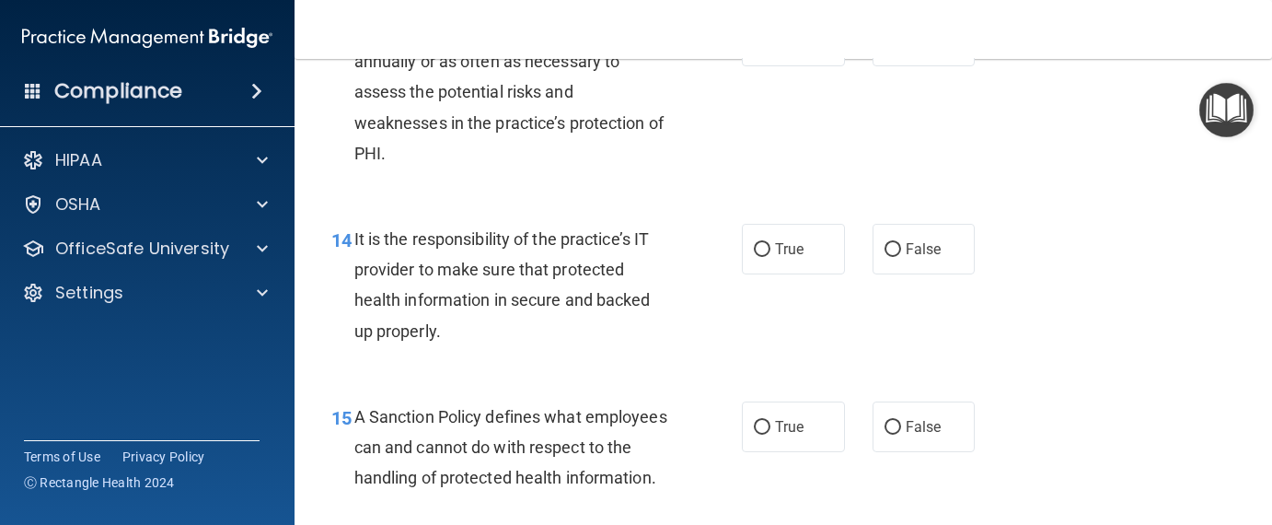
scroll to position [2761, 0]
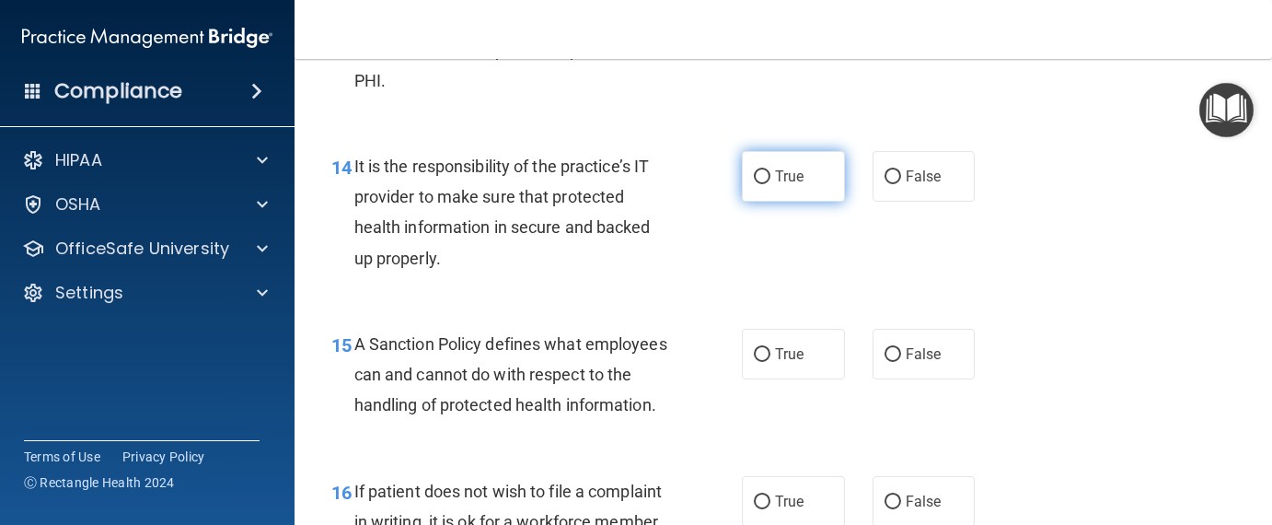
click at [742, 201] on label "True" at bounding box center [793, 176] width 103 height 51
click at [754, 184] on input "True" at bounding box center [762, 177] width 17 height 14
radio input "true"
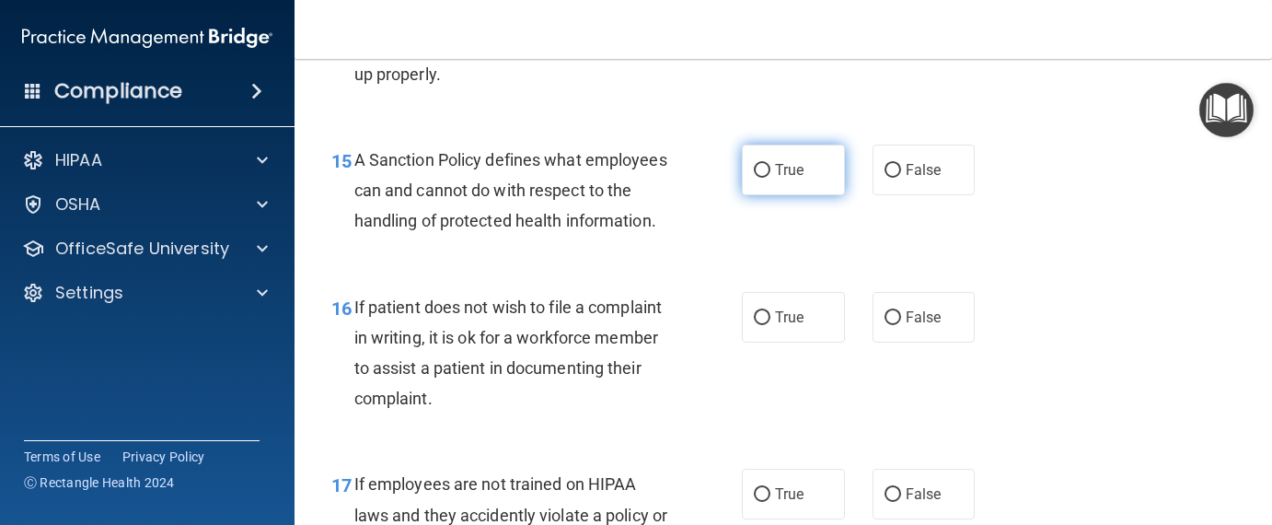
click at [754, 178] on input "True" at bounding box center [762, 171] width 17 height 14
radio input "true"
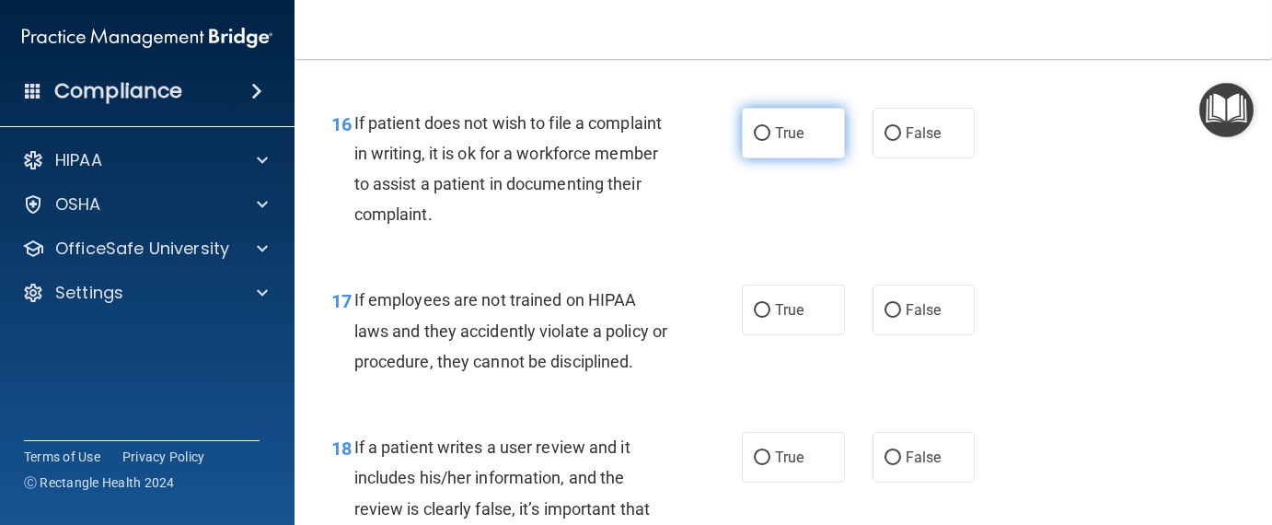
click at [775, 142] on span "True" at bounding box center [789, 132] width 29 height 17
click at [760, 141] on input "True" at bounding box center [762, 134] width 17 height 14
radio input "true"
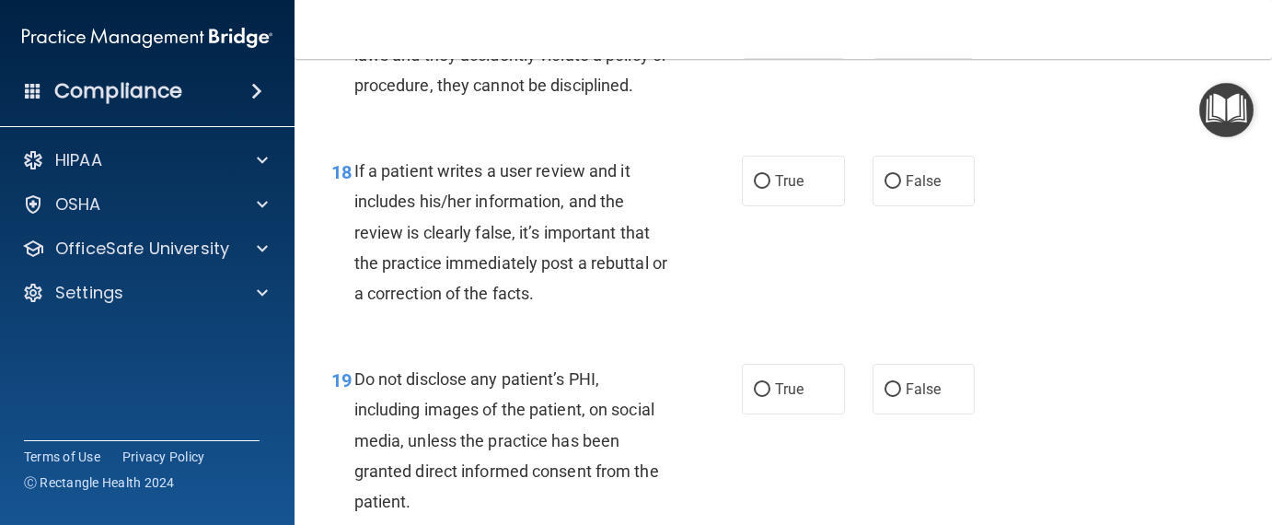
scroll to position [3313, 0]
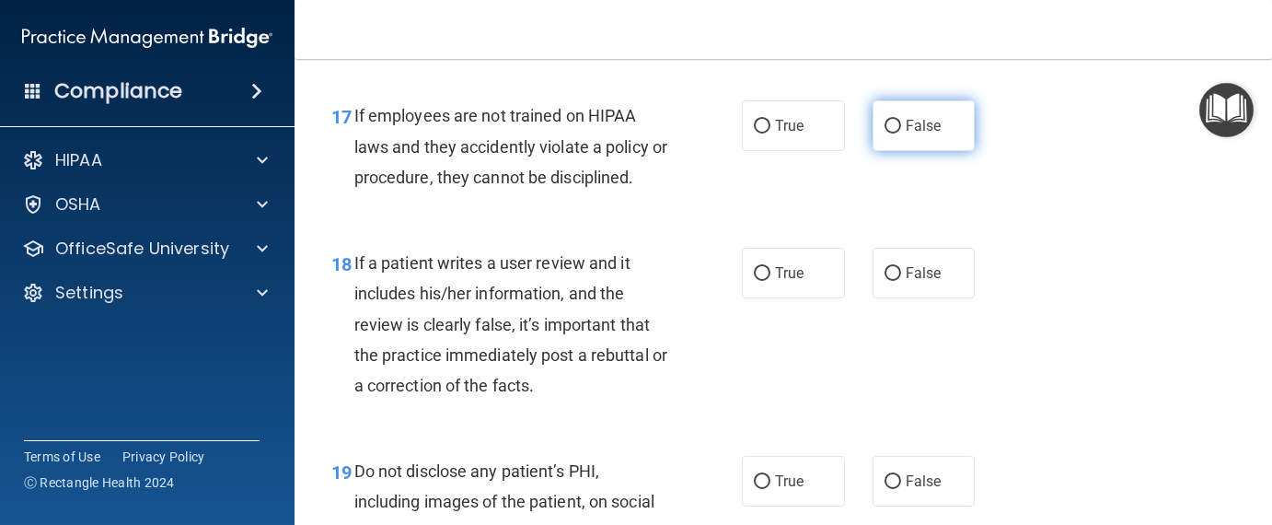
click at [875, 151] on label "False" at bounding box center [923, 125] width 103 height 51
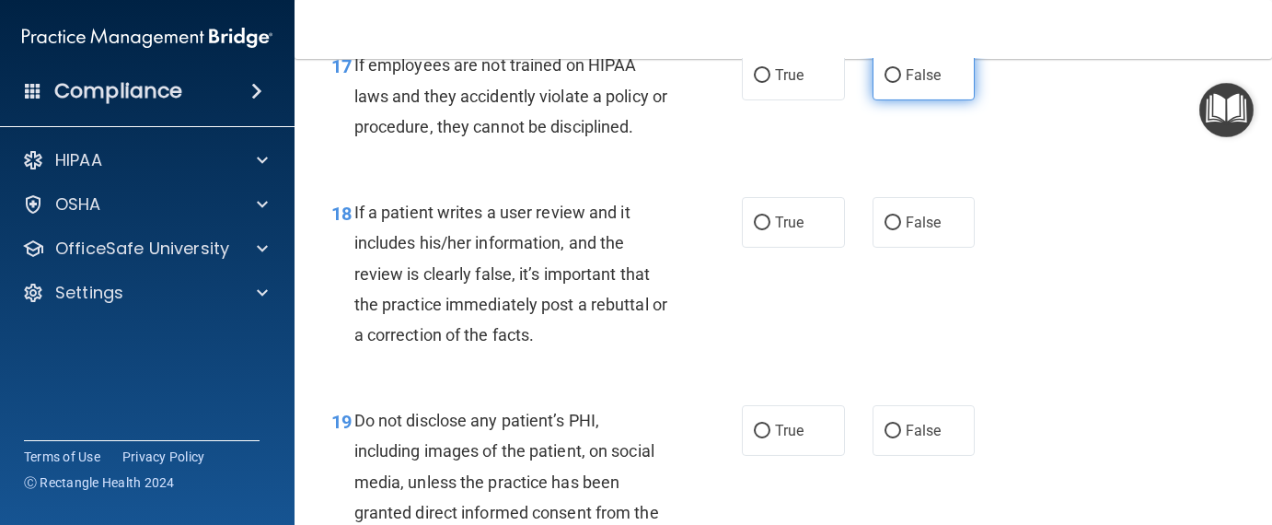
scroll to position [3405, 0]
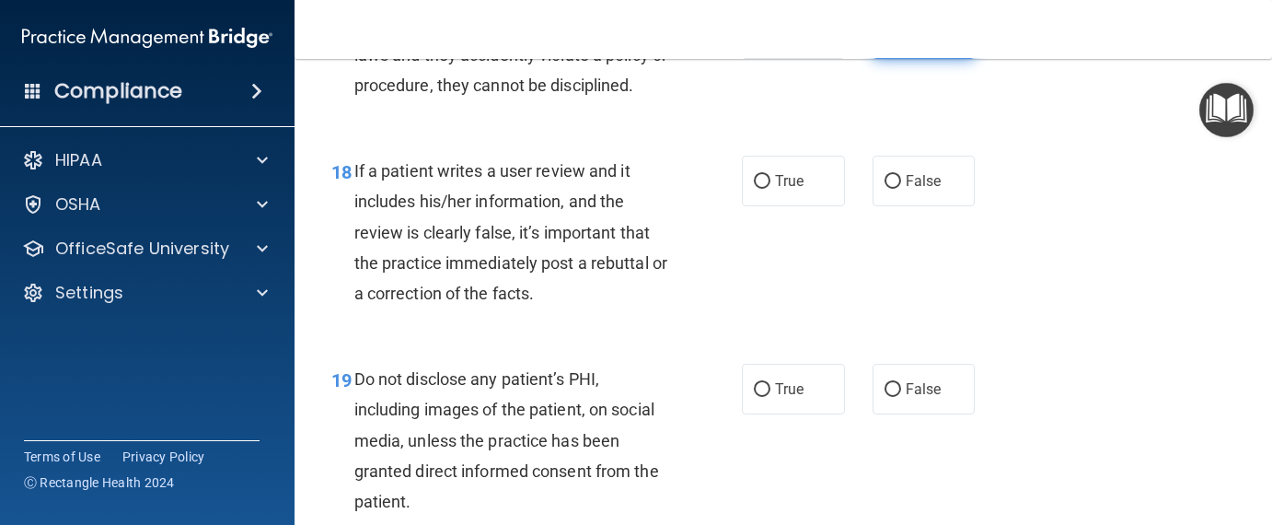
click at [885, 41] on input "False" at bounding box center [892, 35] width 17 height 14
radio input "true"
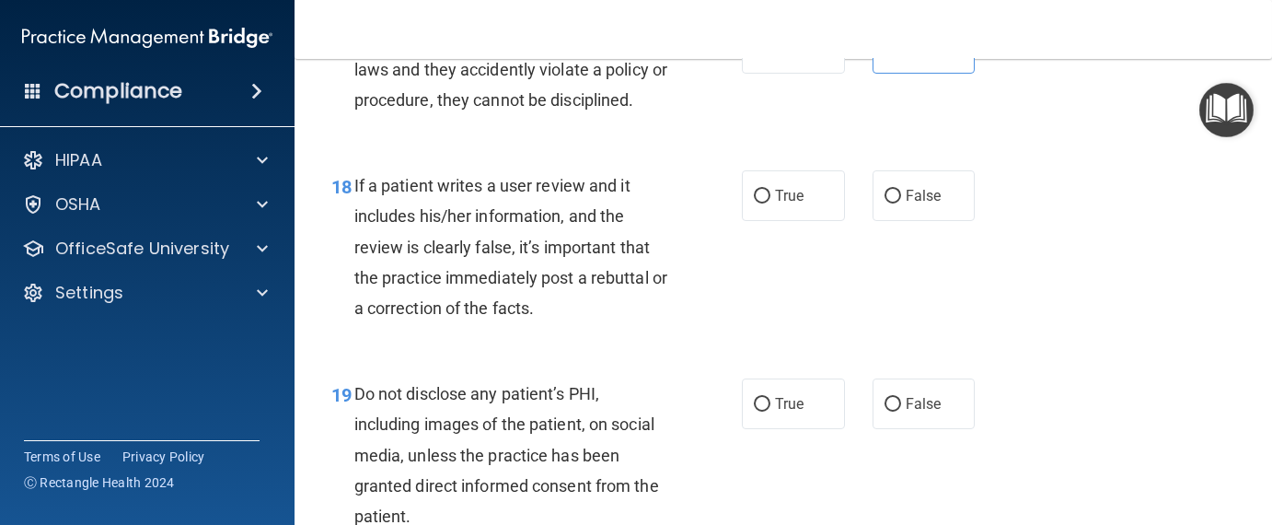
scroll to position [3497, 0]
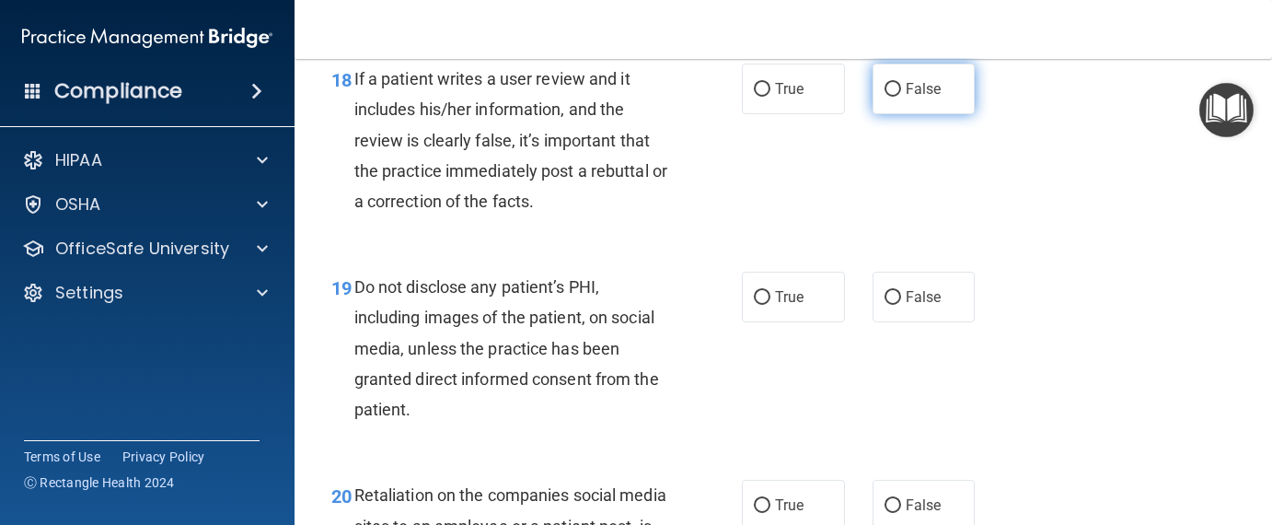
click at [885, 97] on input "False" at bounding box center [892, 90] width 17 height 14
radio input "true"
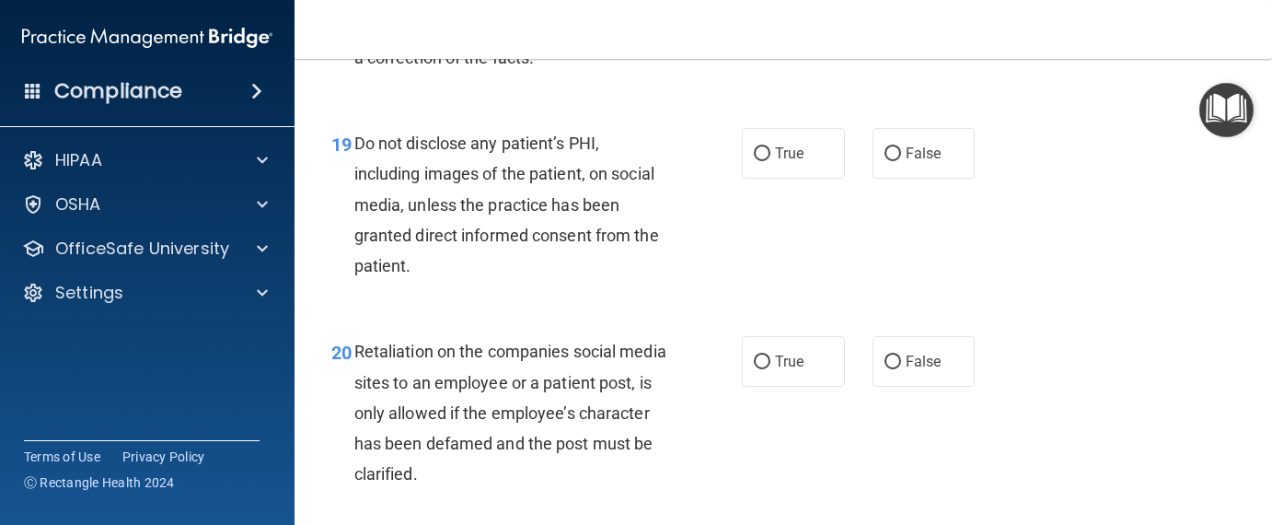
scroll to position [3681, 0]
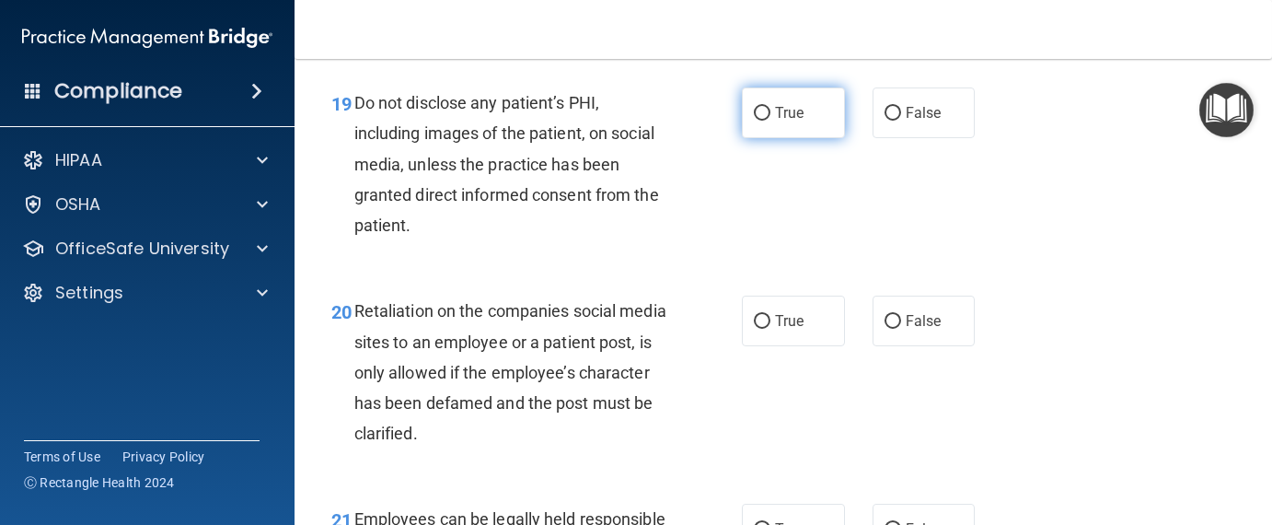
click at [754, 121] on input "True" at bounding box center [762, 114] width 17 height 14
radio input "true"
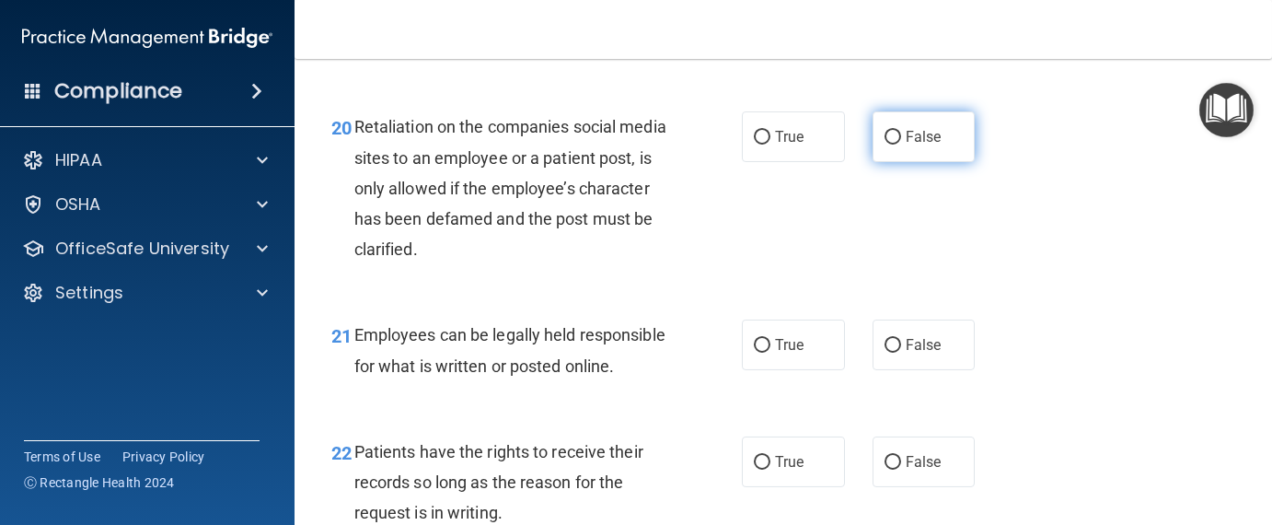
click at [884, 144] on input "False" at bounding box center [892, 138] width 17 height 14
radio input "true"
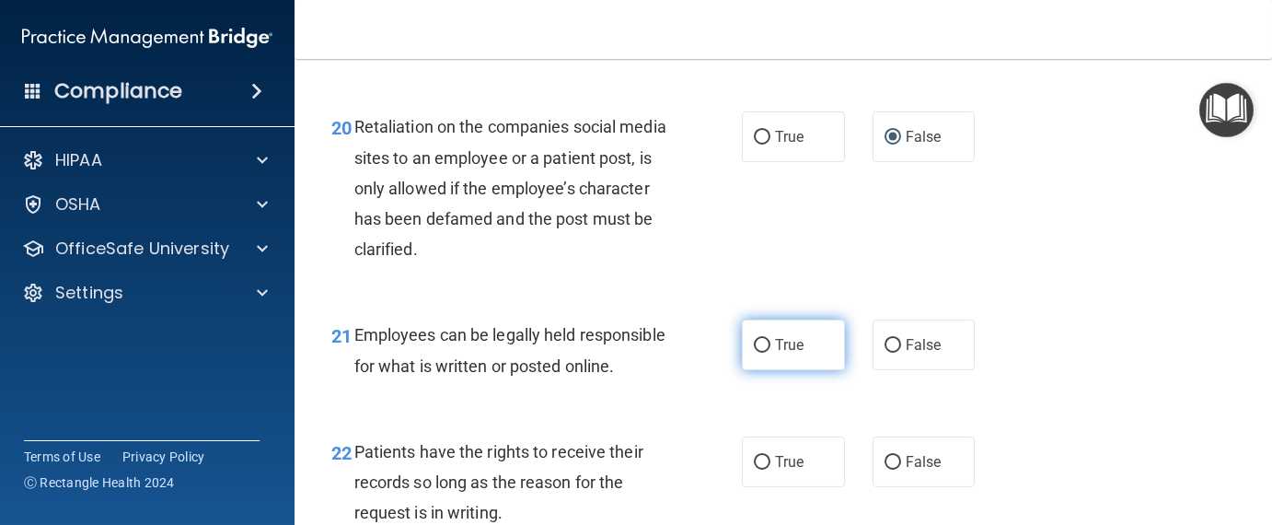
scroll to position [4049, 0]
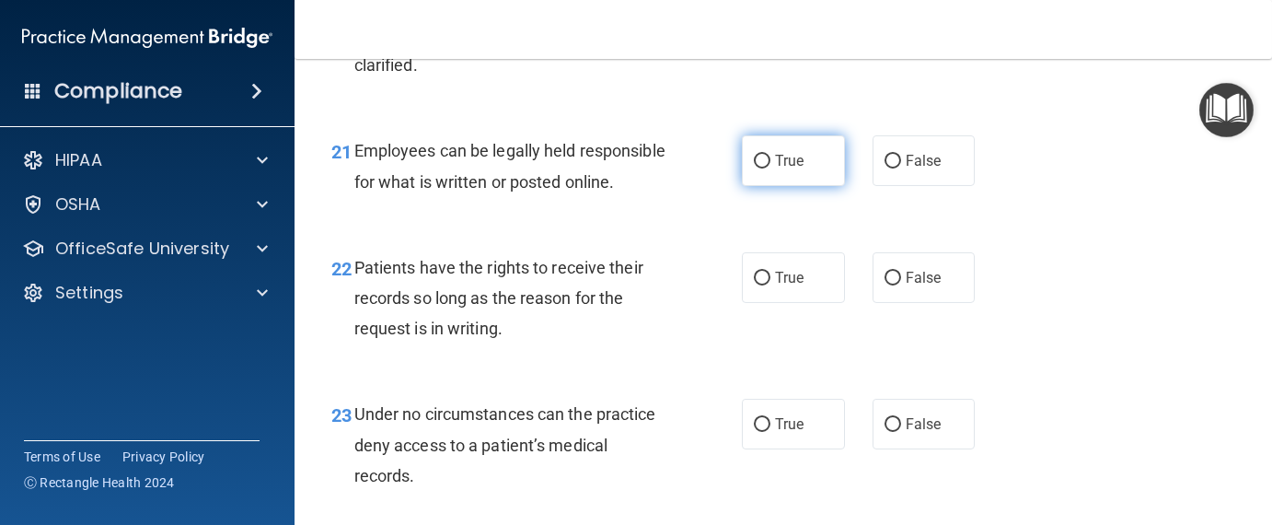
click at [754, 168] on input "True" at bounding box center [762, 162] width 17 height 14
radio input "true"
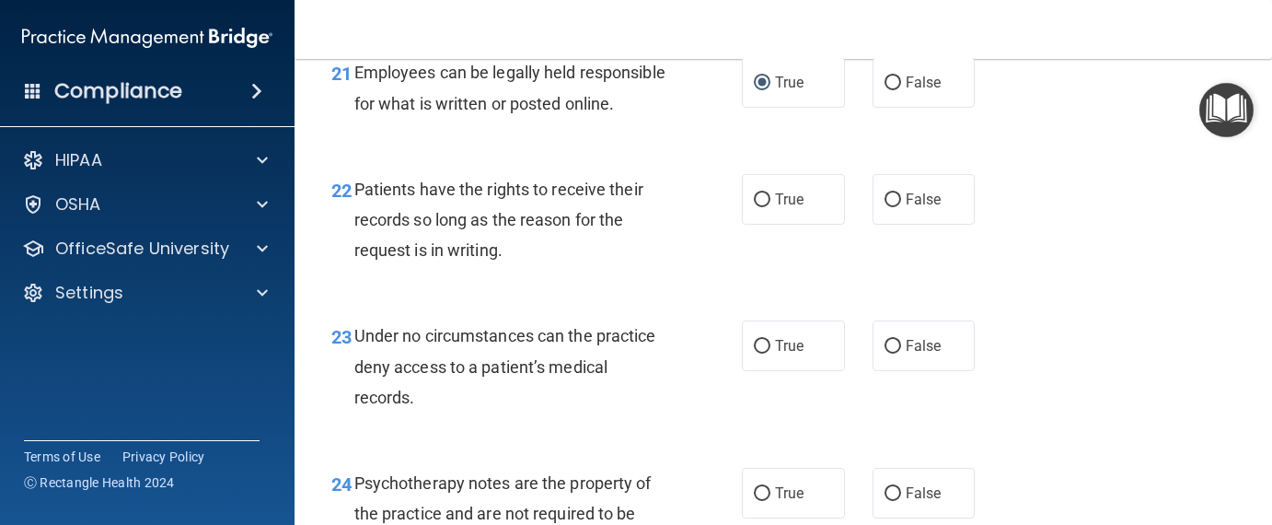
scroll to position [4233, 0]
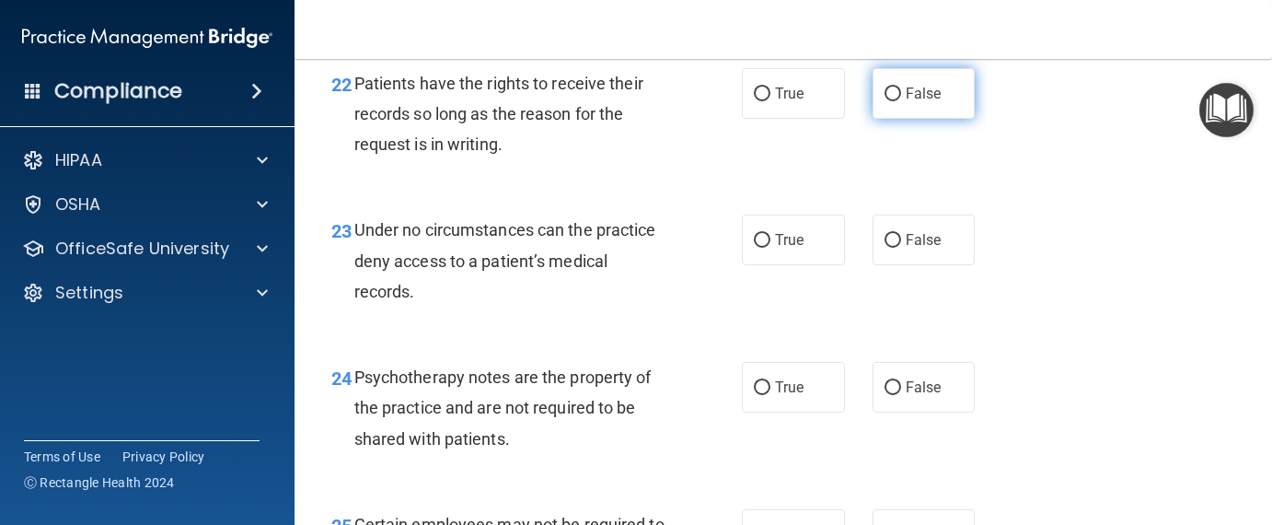
click at [884, 101] on input "False" at bounding box center [892, 94] width 17 height 14
radio input "true"
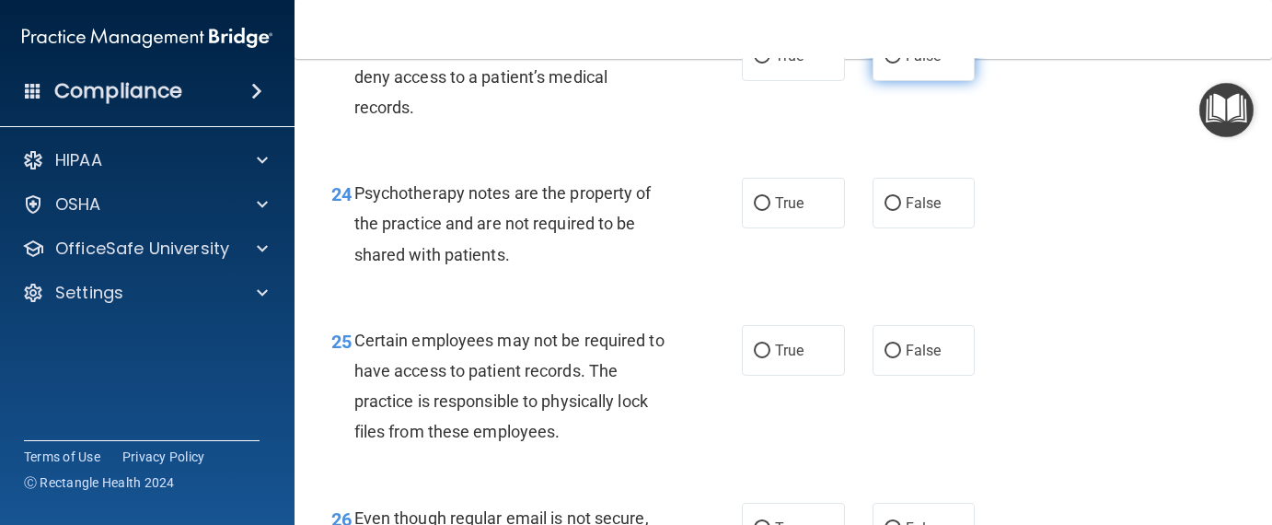
click at [884, 63] on input "False" at bounding box center [892, 57] width 17 height 14
radio input "true"
click at [759, 211] on input "True" at bounding box center [762, 204] width 17 height 14
radio input "true"
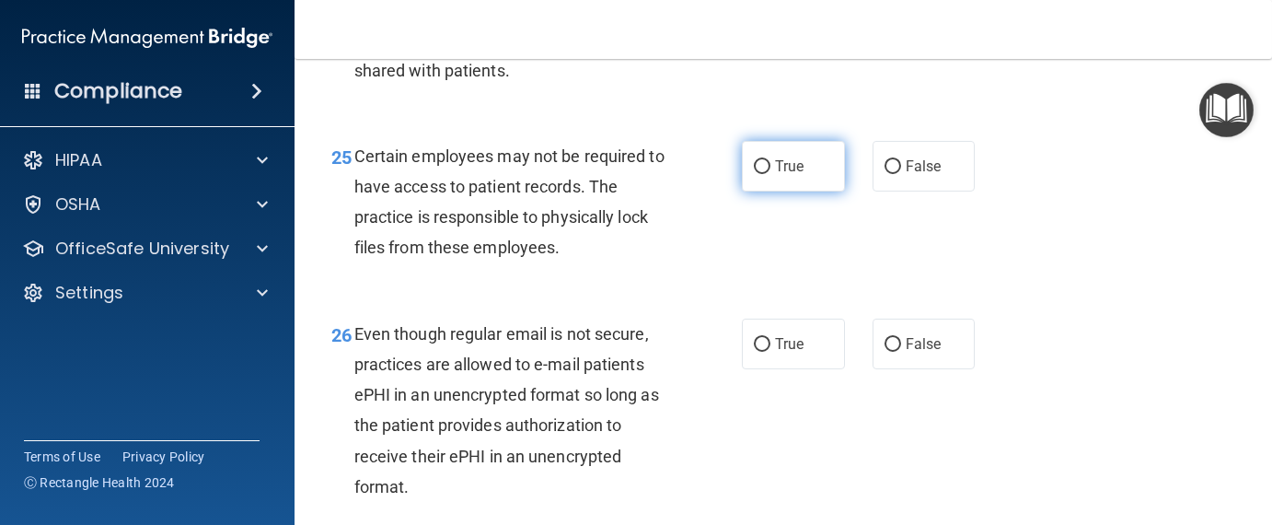
click at [778, 175] on span "True" at bounding box center [789, 165] width 29 height 17
click at [770, 174] on input "True" at bounding box center [762, 167] width 17 height 14
radio input "true"
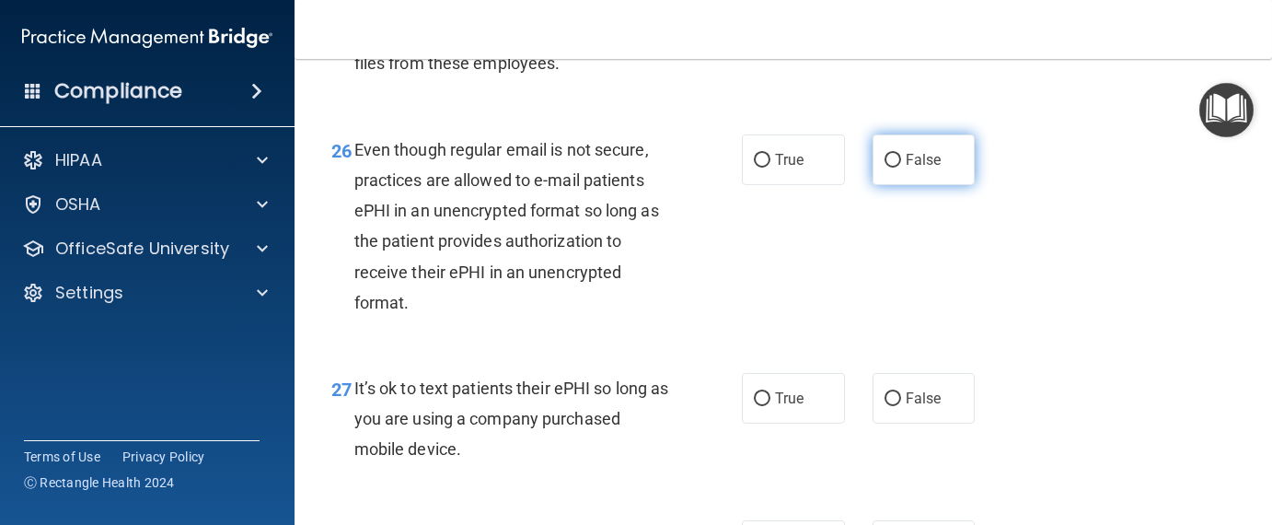
click at [884, 167] on input "False" at bounding box center [892, 161] width 17 height 14
radio input "true"
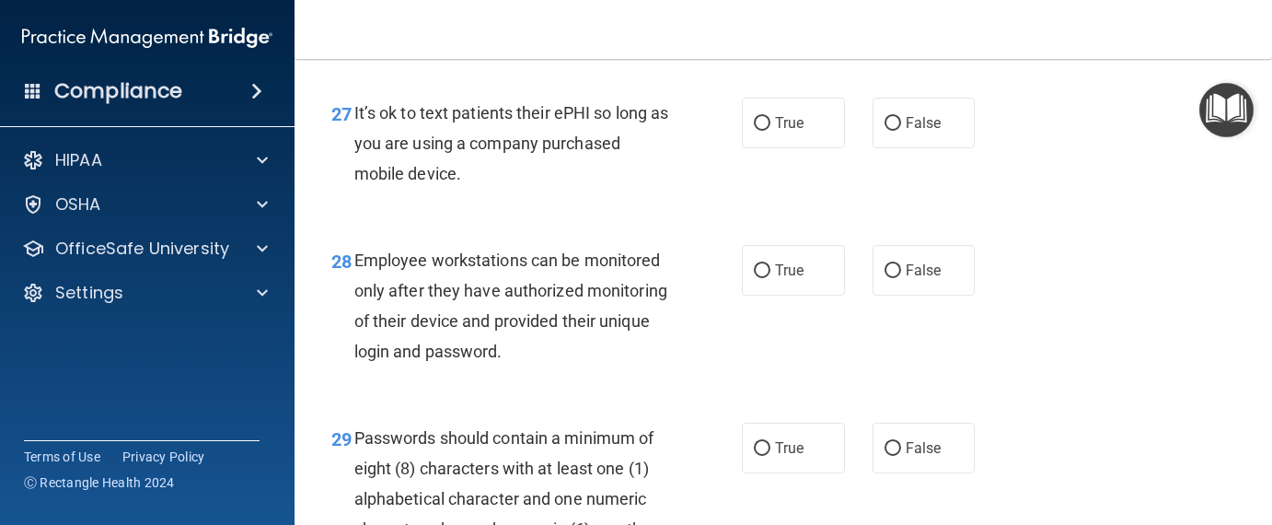
scroll to position [5061, 0]
click at [889, 130] on input "False" at bounding box center [892, 123] width 17 height 14
radio input "true"
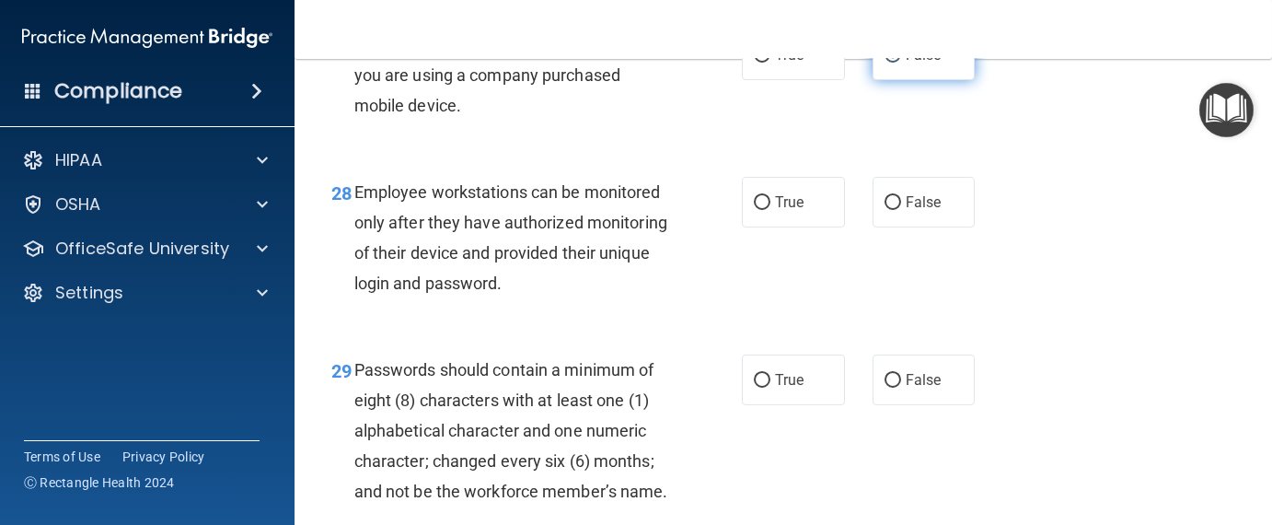
scroll to position [5245, 0]
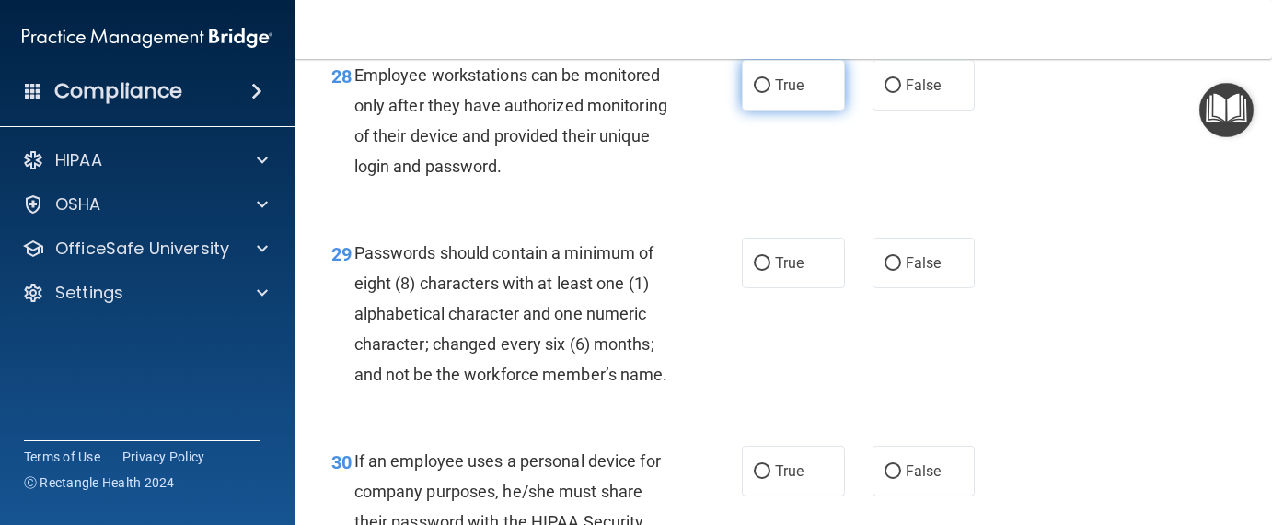
click at [754, 93] on input "True" at bounding box center [762, 86] width 17 height 14
radio input "true"
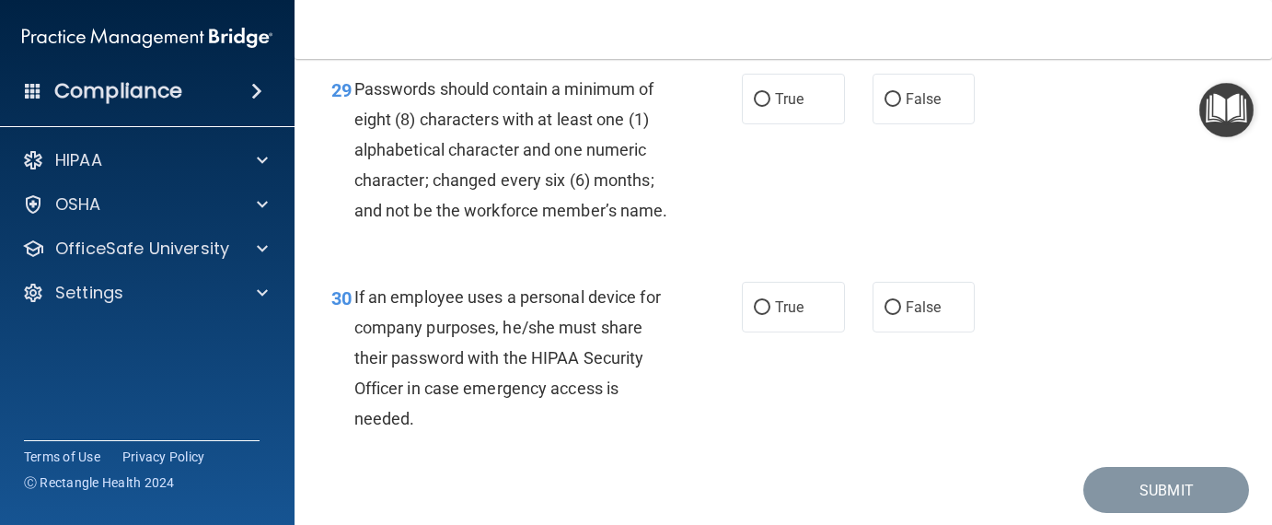
scroll to position [5429, 0]
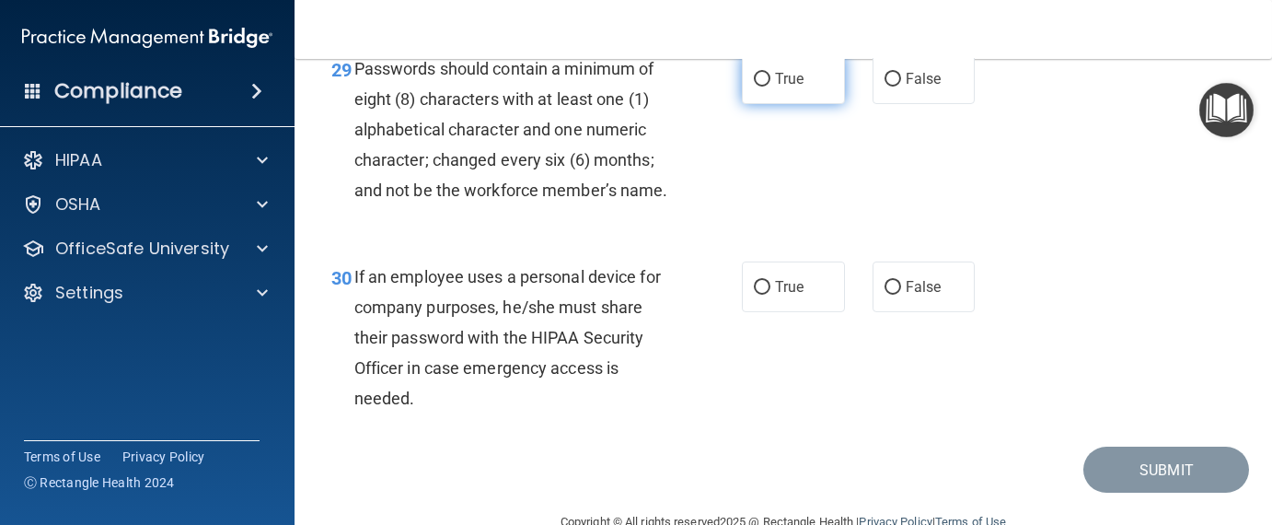
click at [745, 104] on label "True" at bounding box center [793, 78] width 103 height 51
click at [754, 86] on input "True" at bounding box center [762, 80] width 17 height 14
radio input "true"
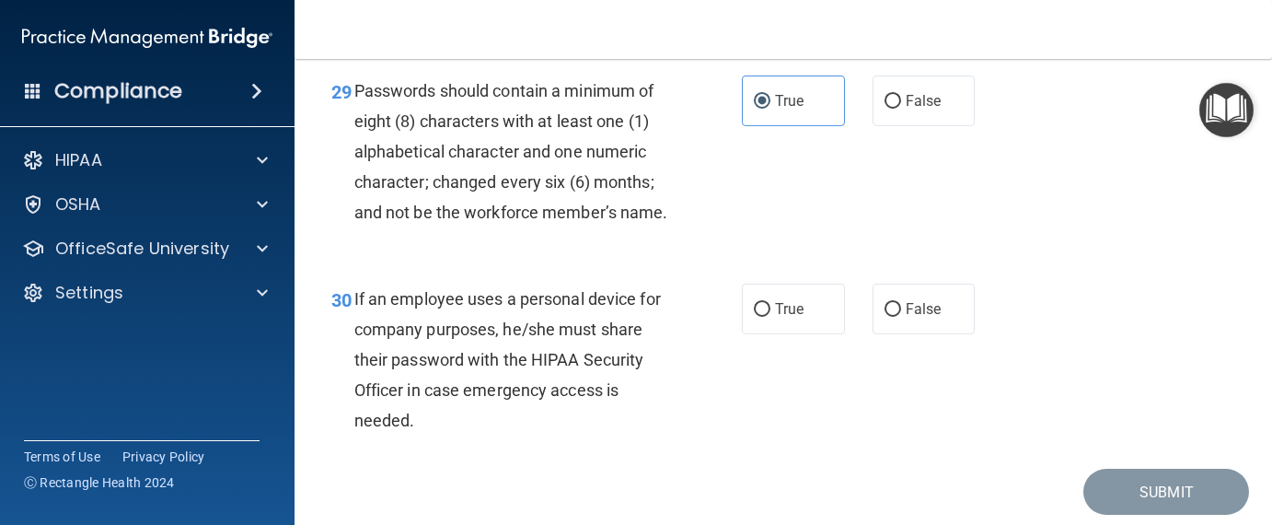
scroll to position [5315, 0]
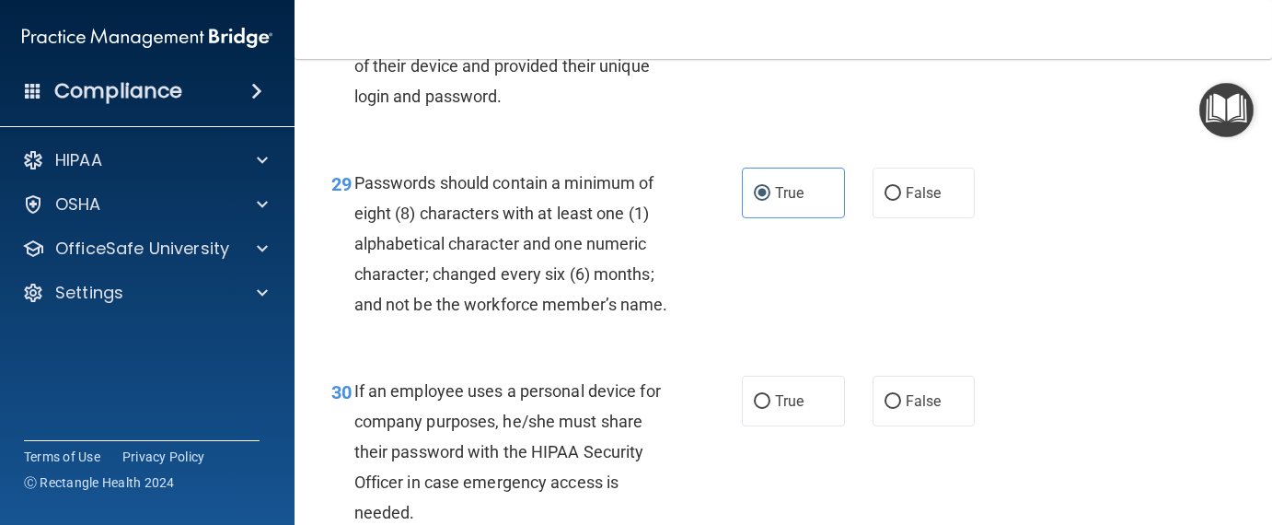
click at [884, 23] on input "False" at bounding box center [892, 16] width 17 height 14
radio input "true"
radio input "false"
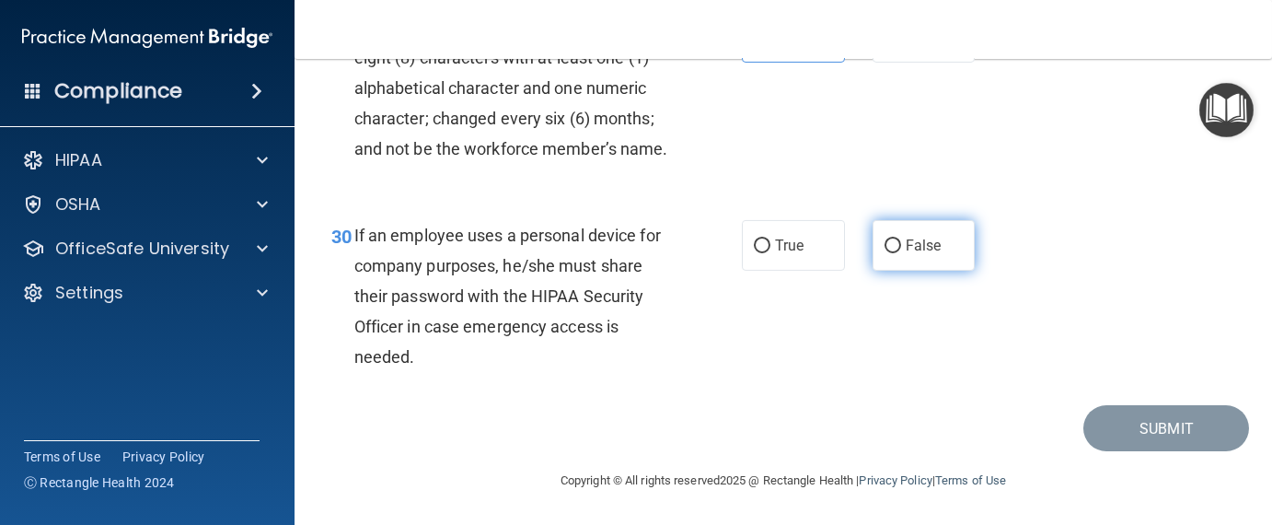
click at [891, 257] on label "False" at bounding box center [923, 245] width 103 height 51
click at [891, 253] on input "False" at bounding box center [892, 246] width 17 height 14
radio input "true"
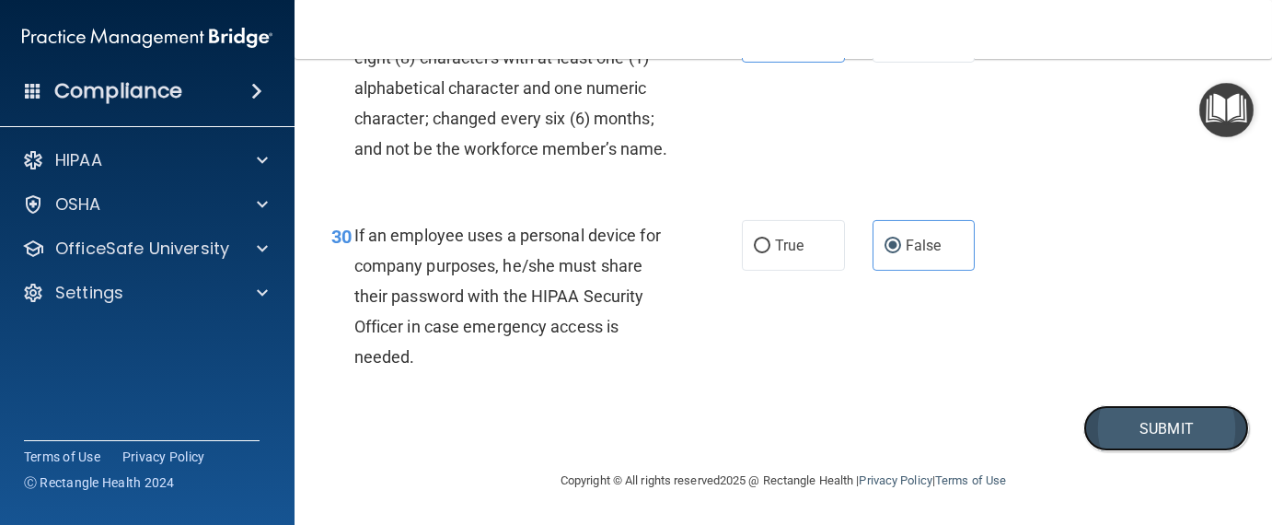
click at [1128, 432] on button "Submit" at bounding box center [1166, 428] width 166 height 47
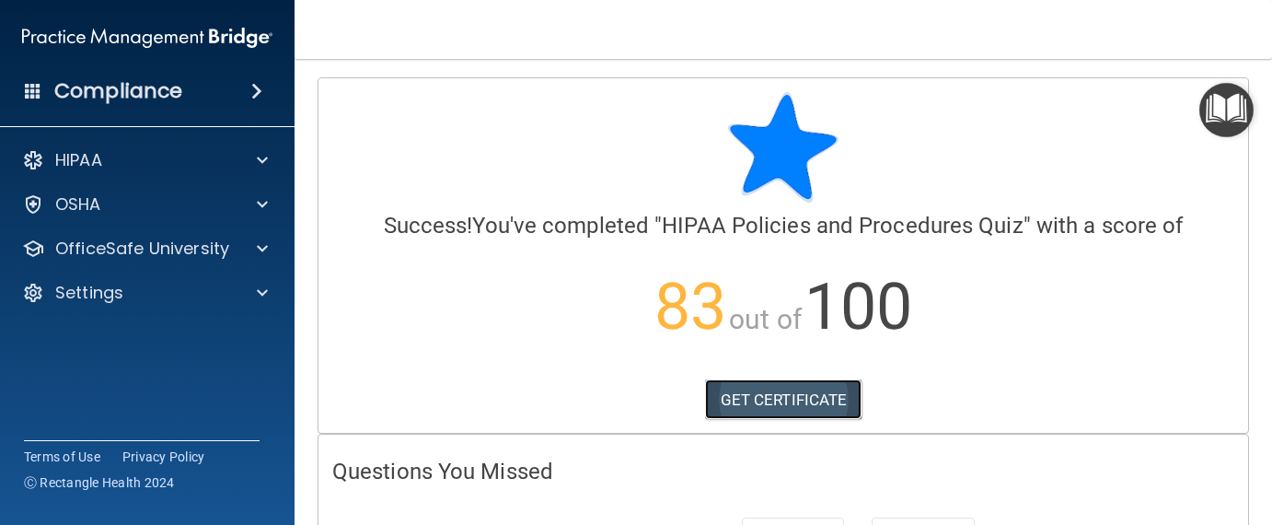
click at [739, 399] on link "GET CERTIFICATE" at bounding box center [783, 399] width 157 height 40
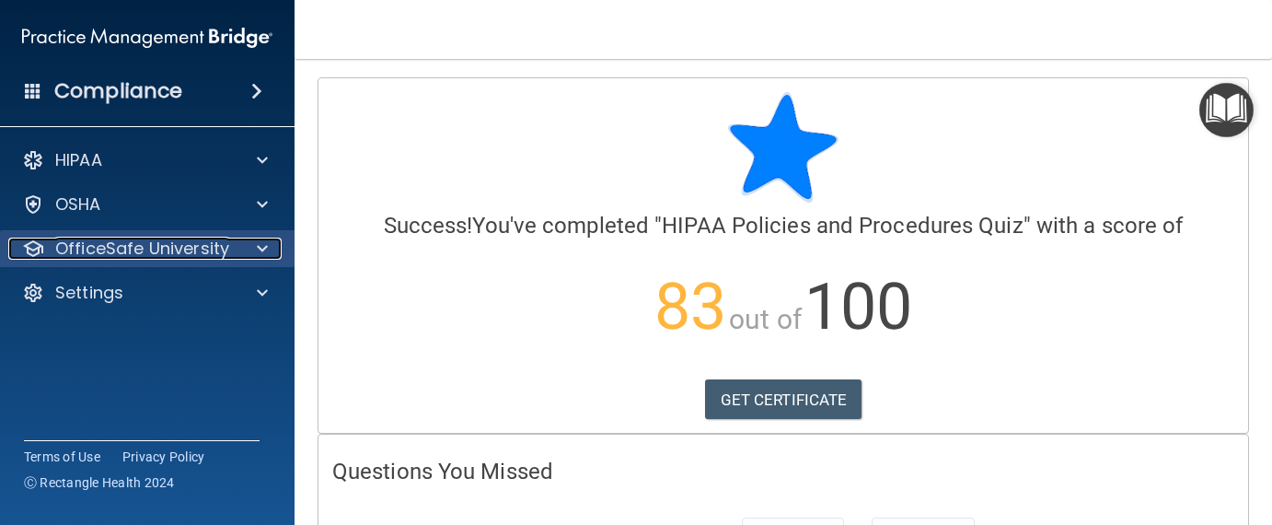
click at [260, 241] on span at bounding box center [262, 248] width 11 height 22
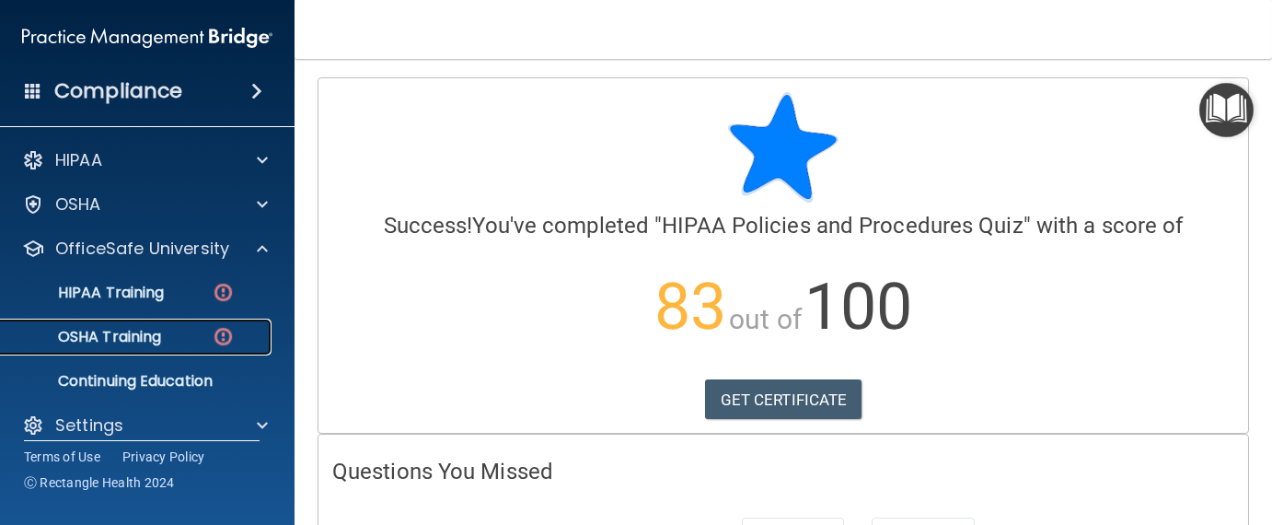
click at [145, 331] on p "OSHA Training" at bounding box center [86, 337] width 149 height 18
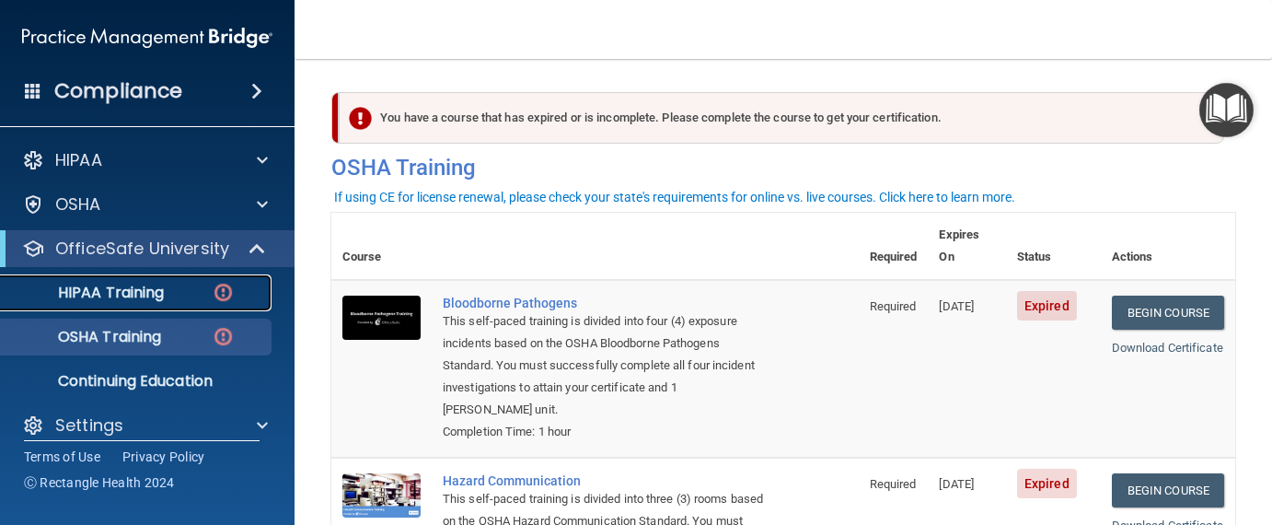
click at [202, 288] on div "HIPAA Training" at bounding box center [137, 292] width 251 height 18
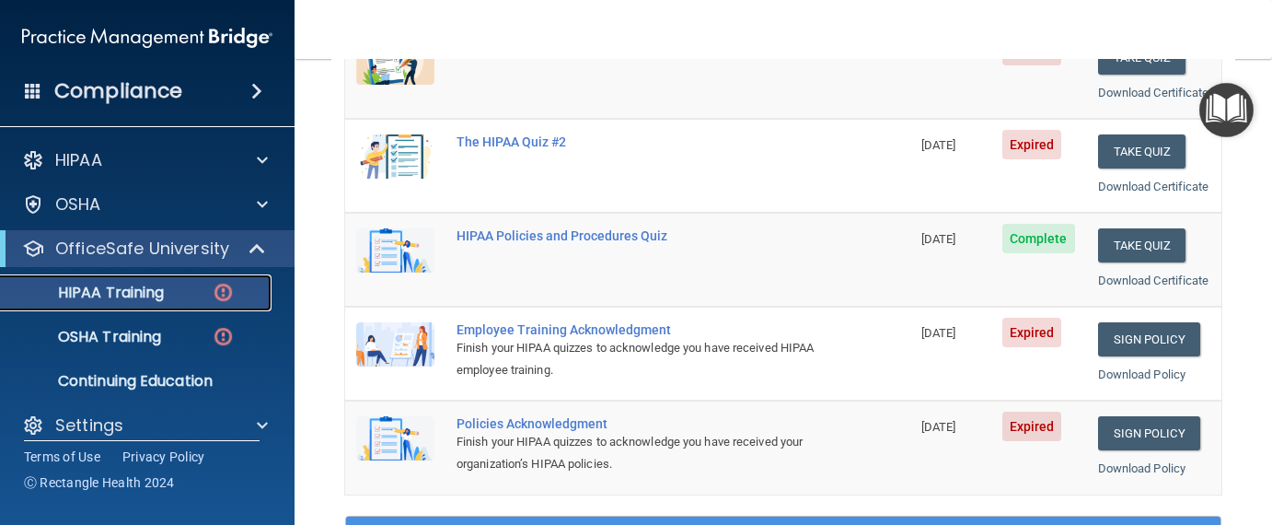
scroll to position [92, 0]
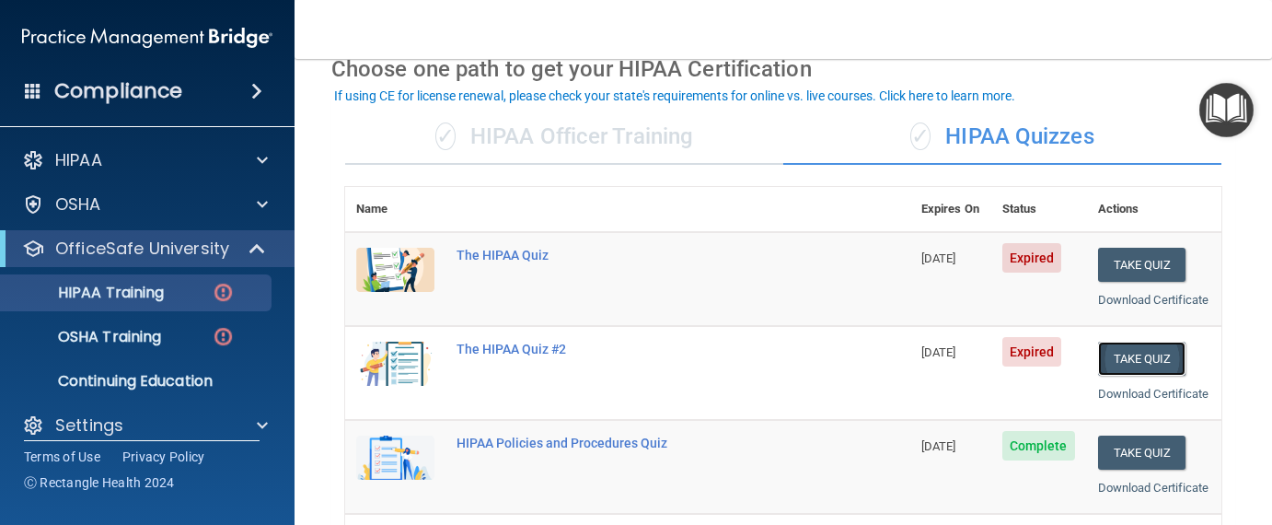
click at [1118, 375] on button "Take Quiz" at bounding box center [1142, 358] width 88 height 34
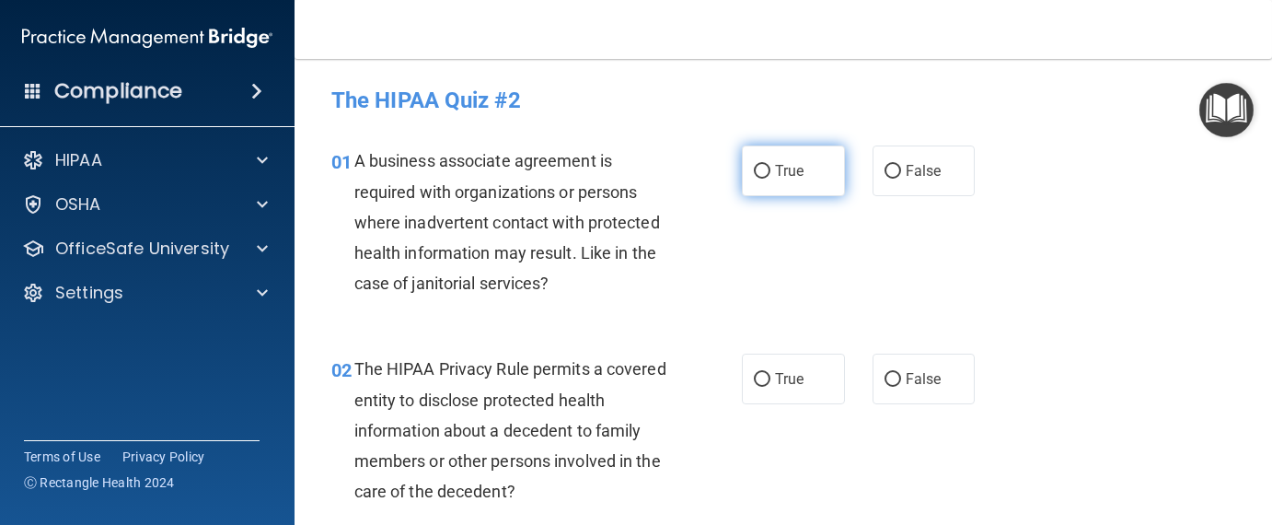
click at [755, 170] on input "True" at bounding box center [762, 172] width 17 height 14
radio input "true"
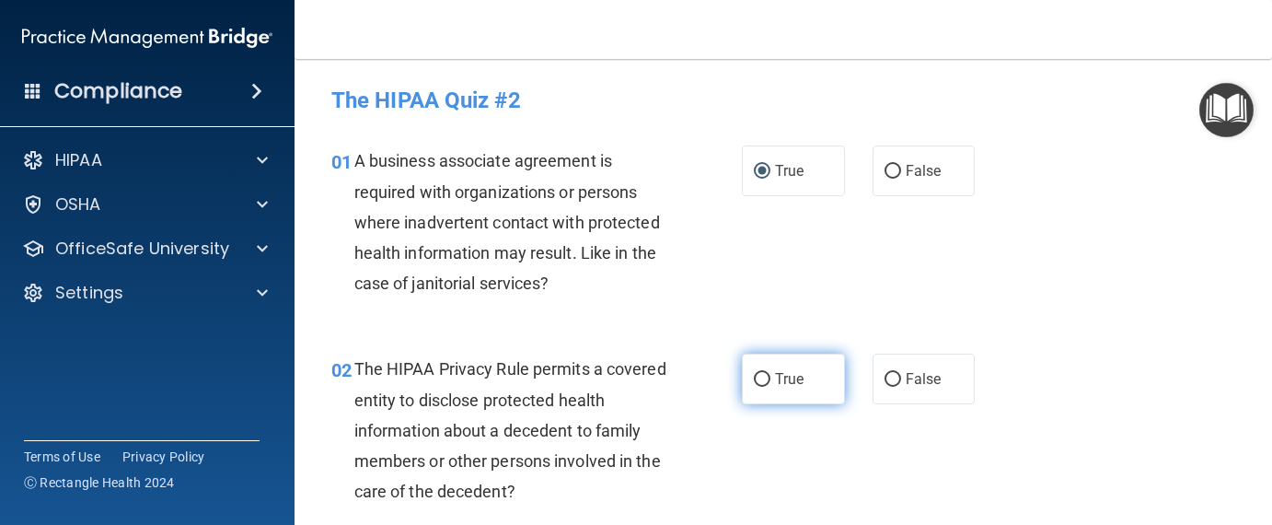
click at [755, 379] on input "True" at bounding box center [762, 380] width 17 height 14
radio input "true"
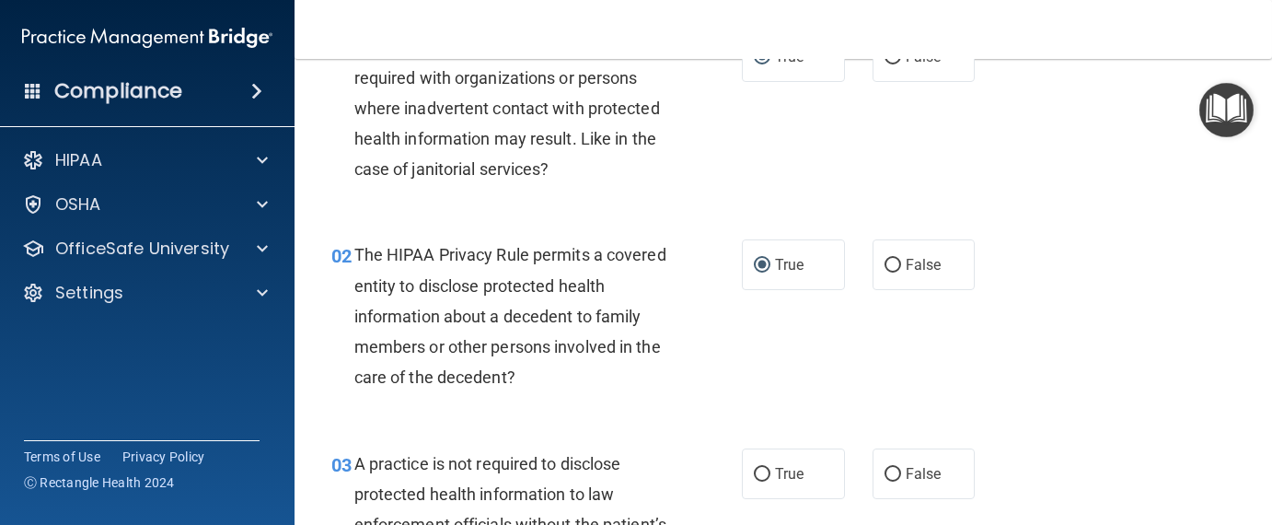
scroll to position [184, 0]
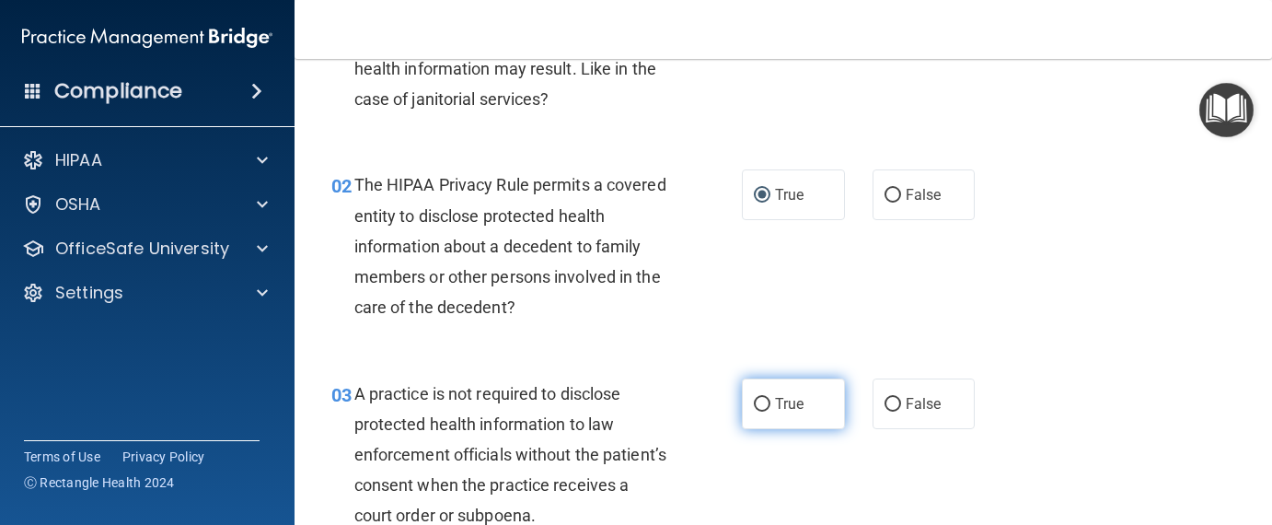
click at [761, 403] on input "True" at bounding box center [762, 405] width 17 height 14
radio input "true"
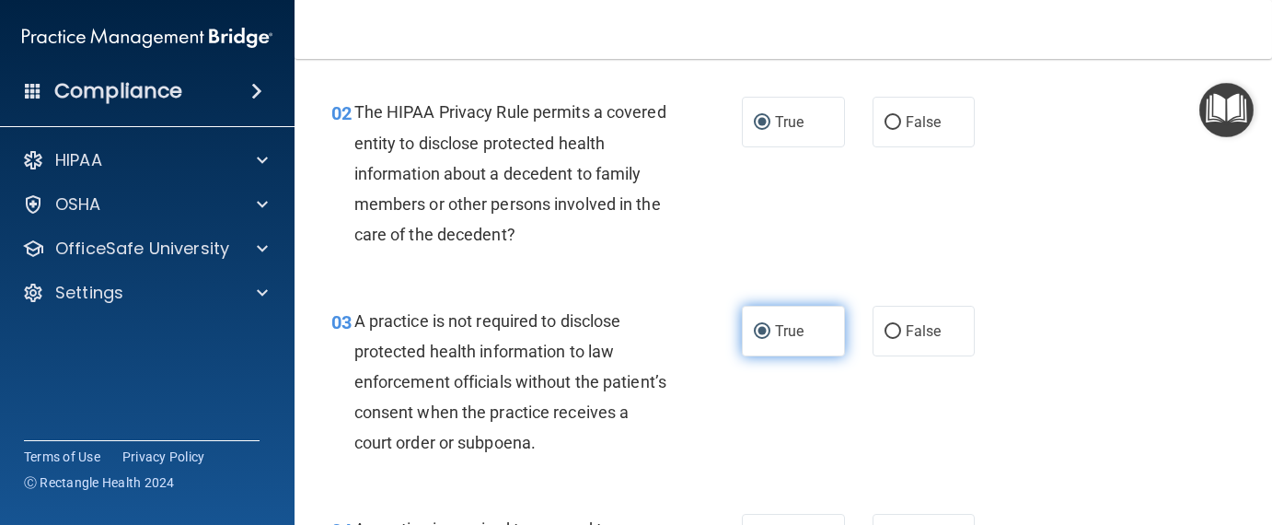
scroll to position [368, 0]
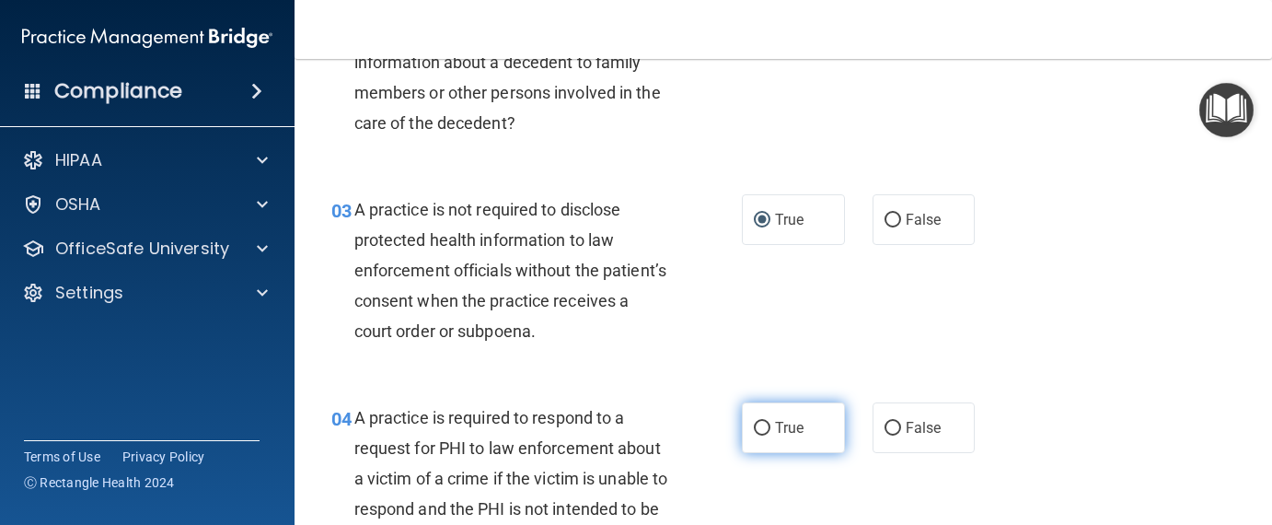
click at [757, 425] on input "True" at bounding box center [762, 428] width 17 height 14
radio input "true"
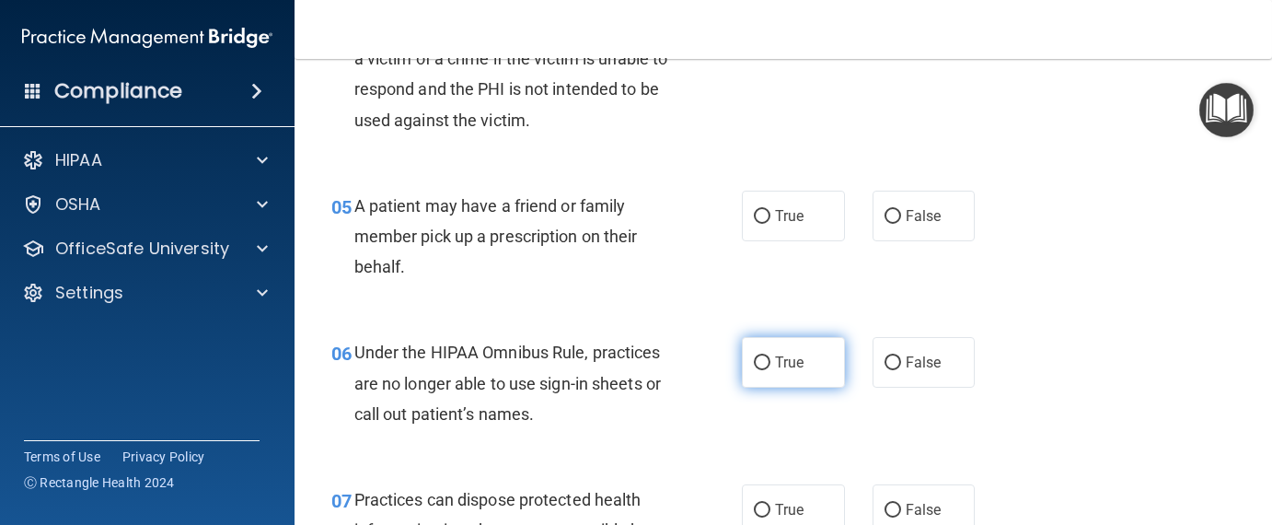
scroll to position [828, 0]
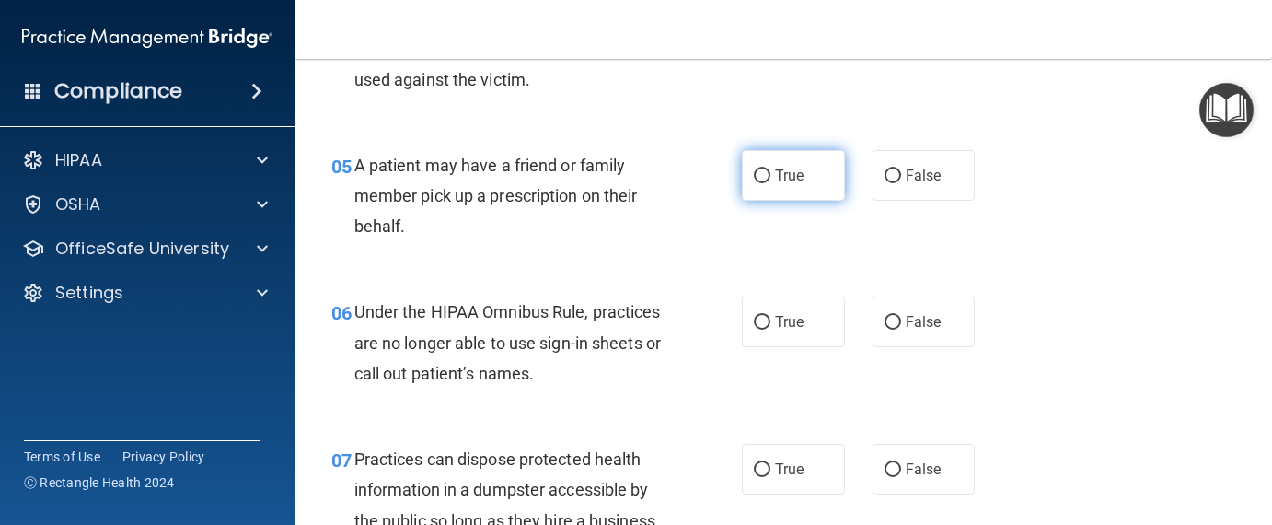
click at [759, 179] on input "True" at bounding box center [762, 176] width 17 height 14
radio input "true"
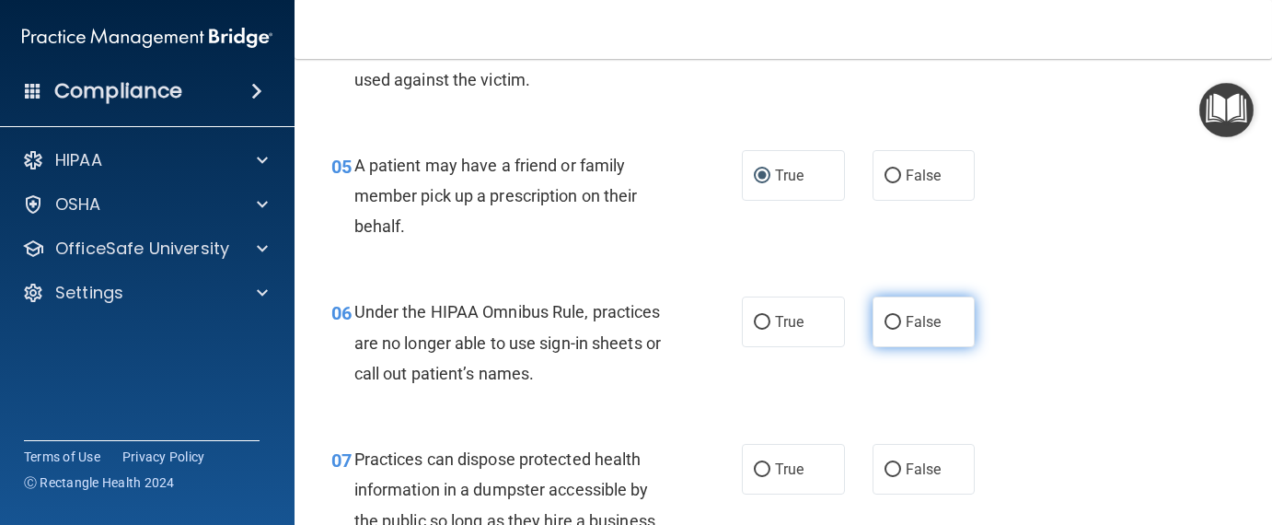
click at [872, 319] on label "False" at bounding box center [923, 321] width 103 height 51
click at [884, 319] on input "False" at bounding box center [892, 323] width 17 height 14
radio input "true"
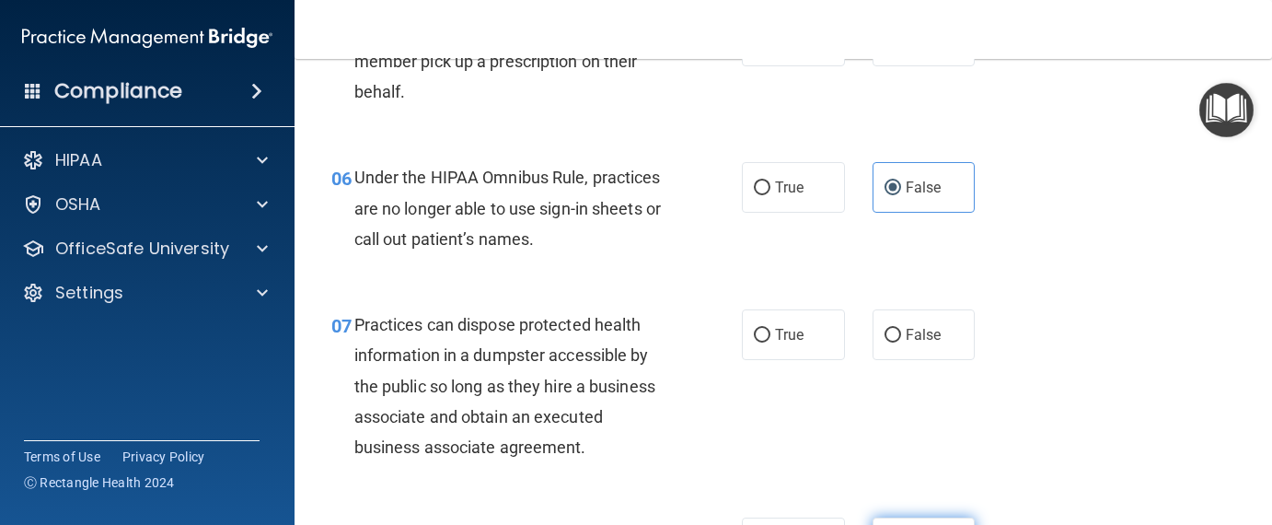
scroll to position [1104, 0]
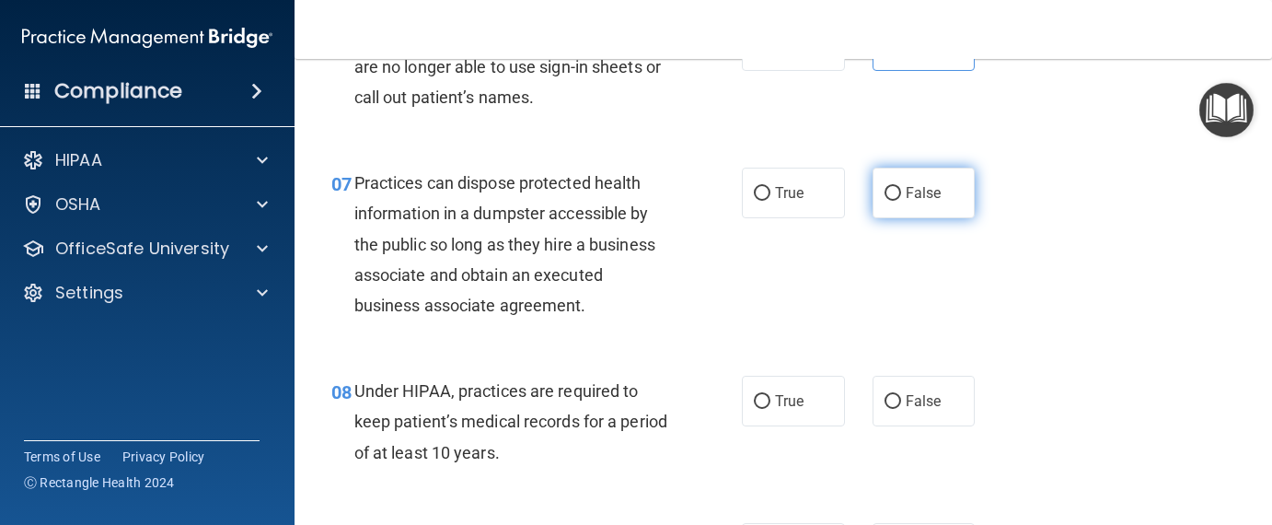
click at [884, 194] on input "False" at bounding box center [892, 194] width 17 height 14
radio input "true"
click at [884, 191] on input "False" at bounding box center [892, 194] width 17 height 14
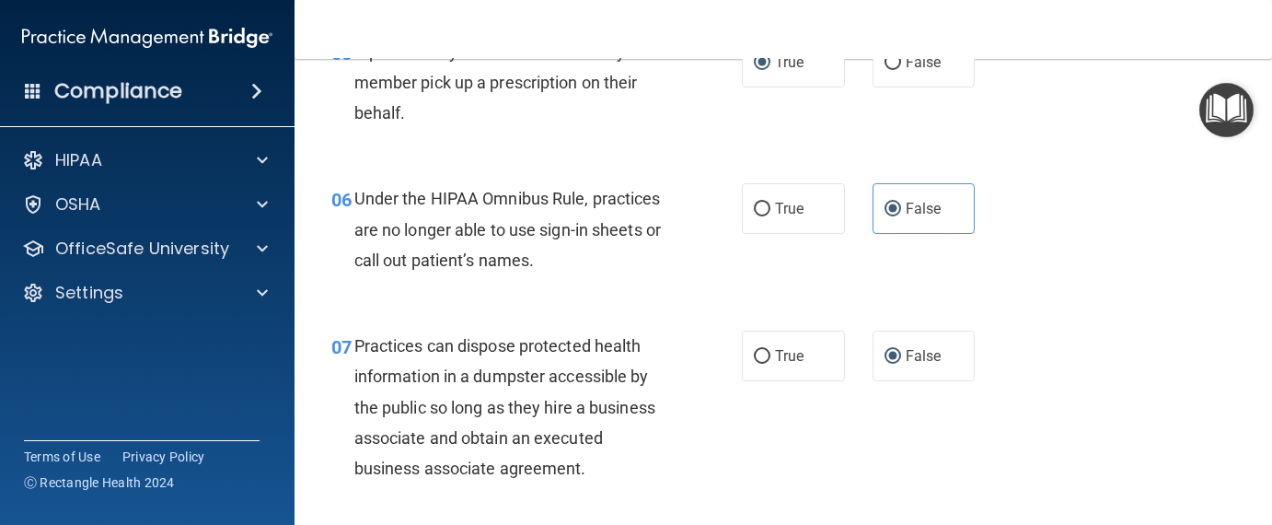
scroll to position [736, 0]
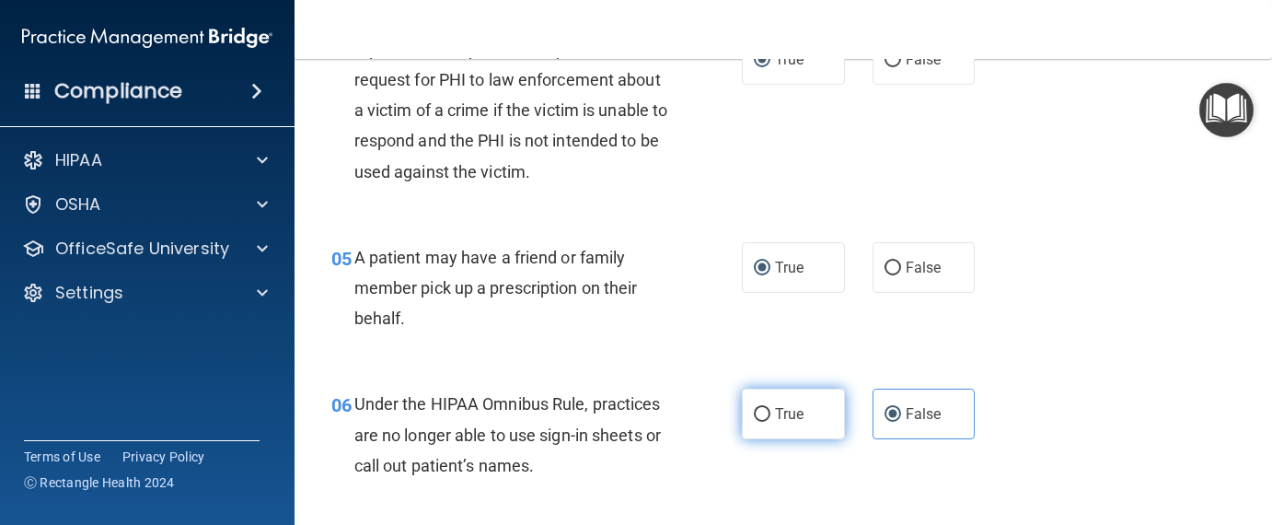
click at [762, 410] on input "True" at bounding box center [762, 415] width 17 height 14
radio input "true"
radio input "false"
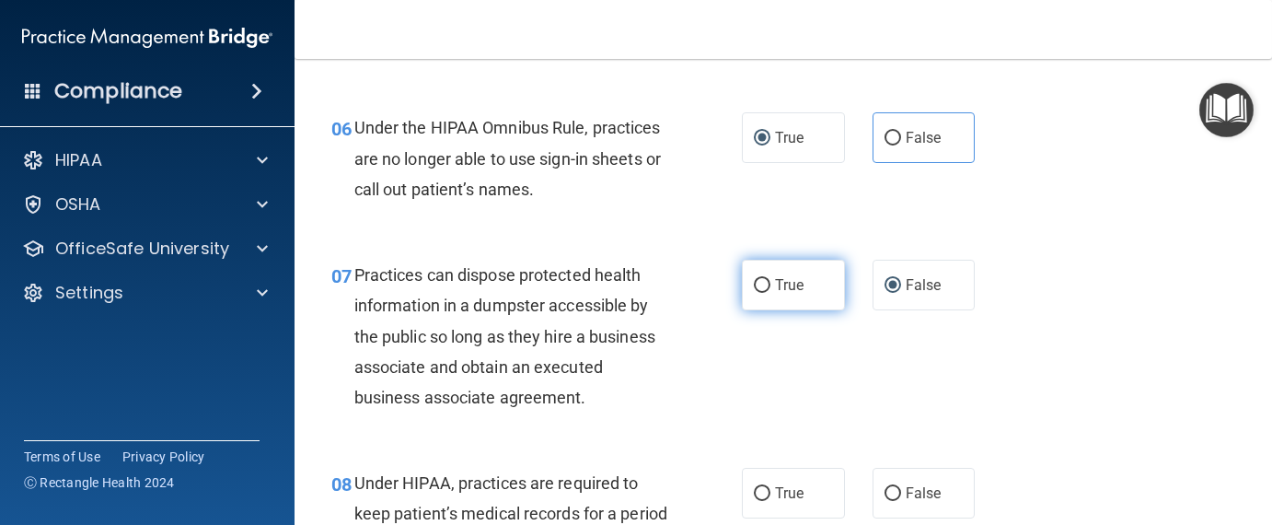
click at [755, 287] on input "True" at bounding box center [762, 286] width 17 height 14
radio input "true"
radio input "false"
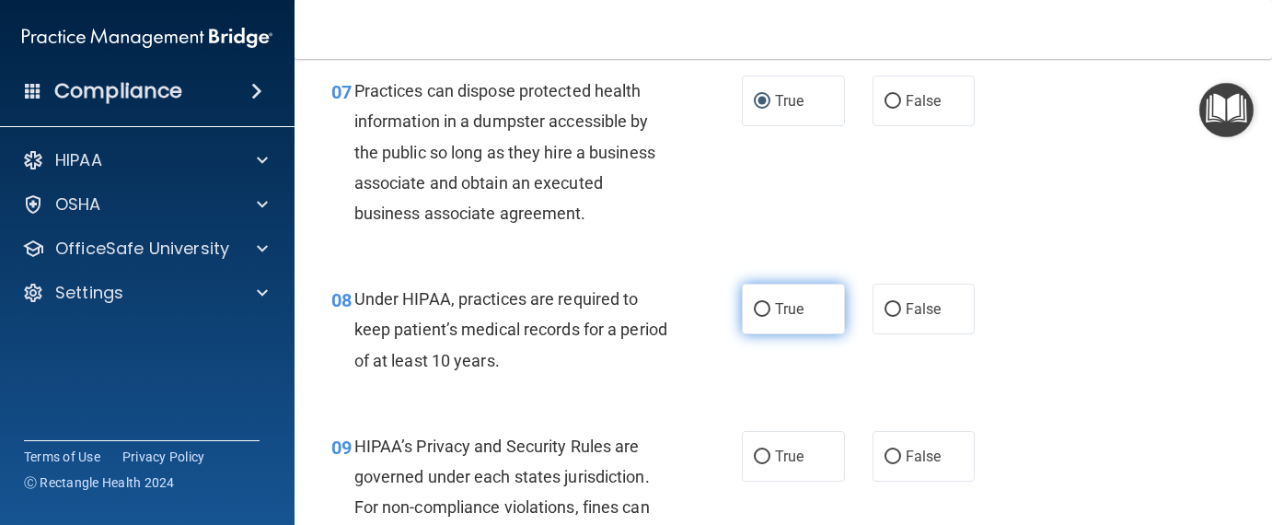
click at [754, 310] on input "True" at bounding box center [762, 310] width 17 height 14
radio input "true"
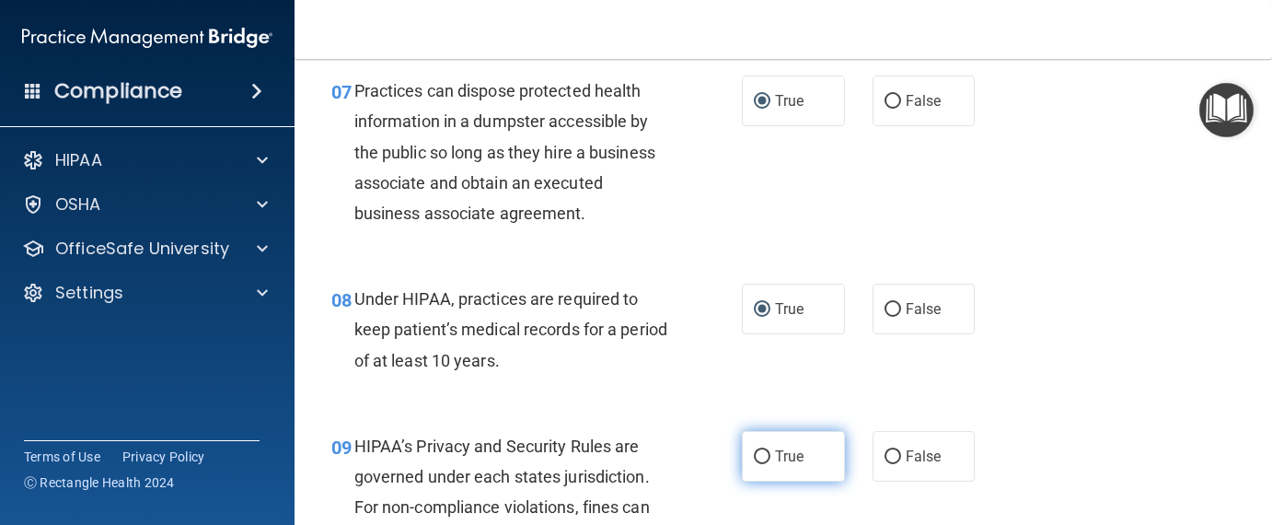
click at [754, 450] on input "True" at bounding box center [762, 457] width 17 height 14
radio input "true"
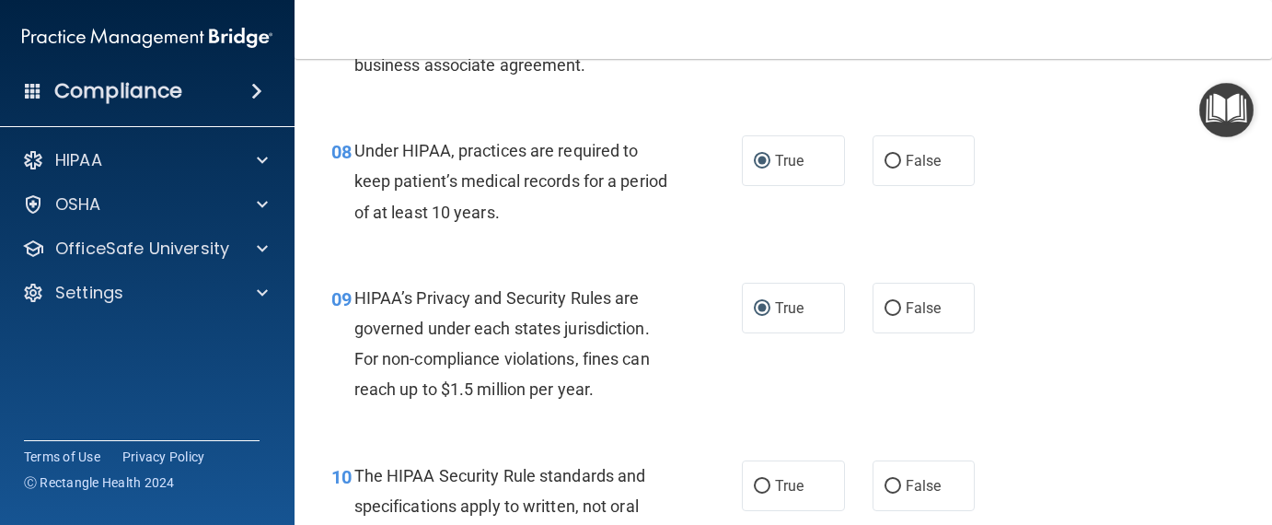
scroll to position [1472, 0]
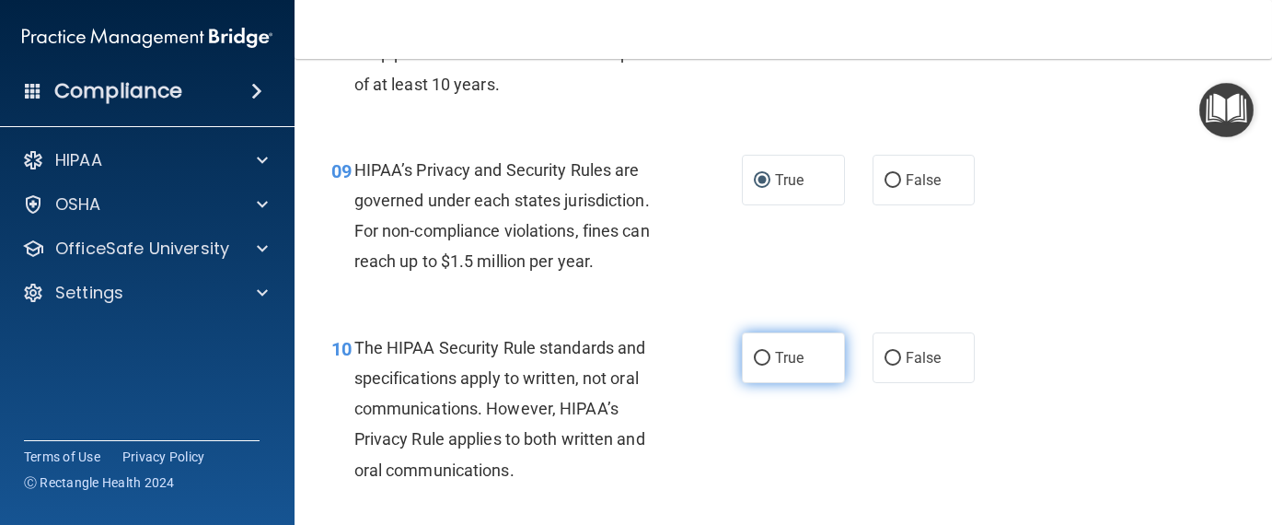
click at [762, 360] on input "True" at bounding box center [762, 359] width 17 height 14
radio input "true"
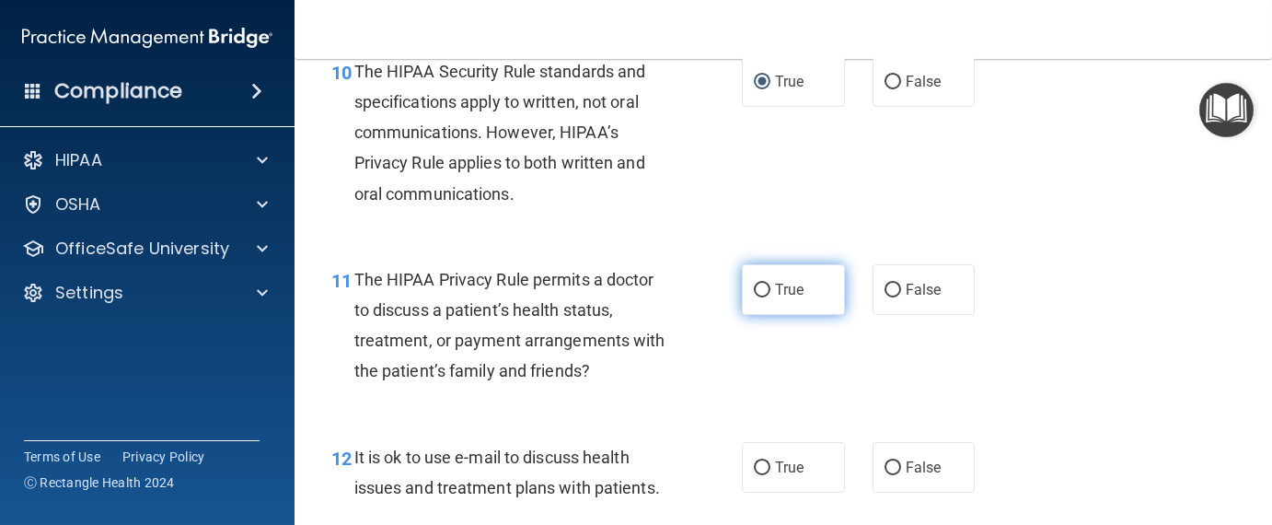
click at [754, 294] on input "True" at bounding box center [762, 290] width 17 height 14
radio input "true"
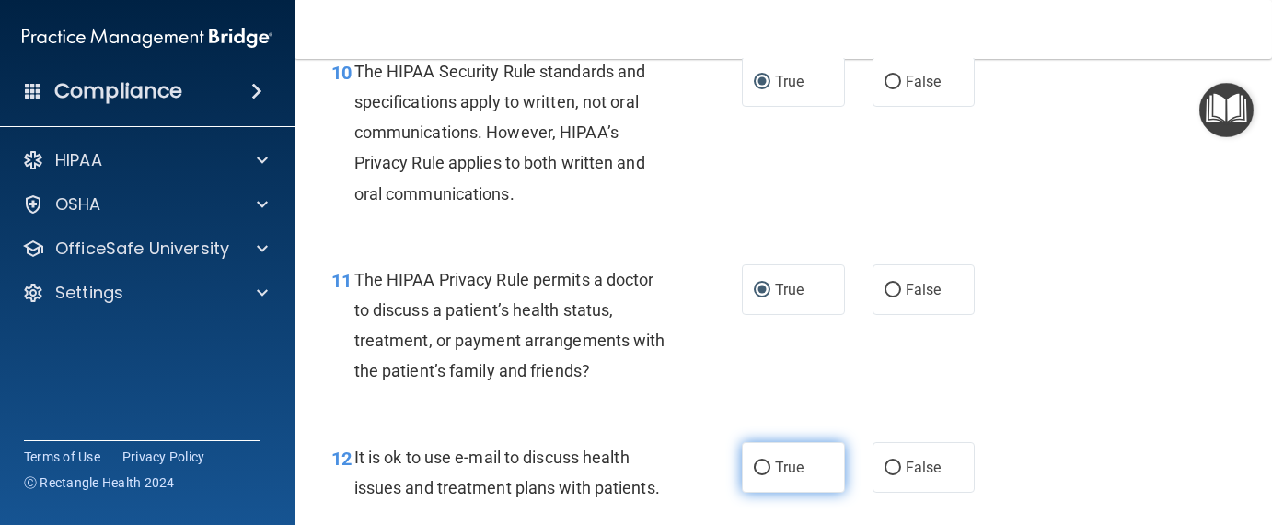
click at [755, 461] on input "True" at bounding box center [762, 468] width 17 height 14
radio input "true"
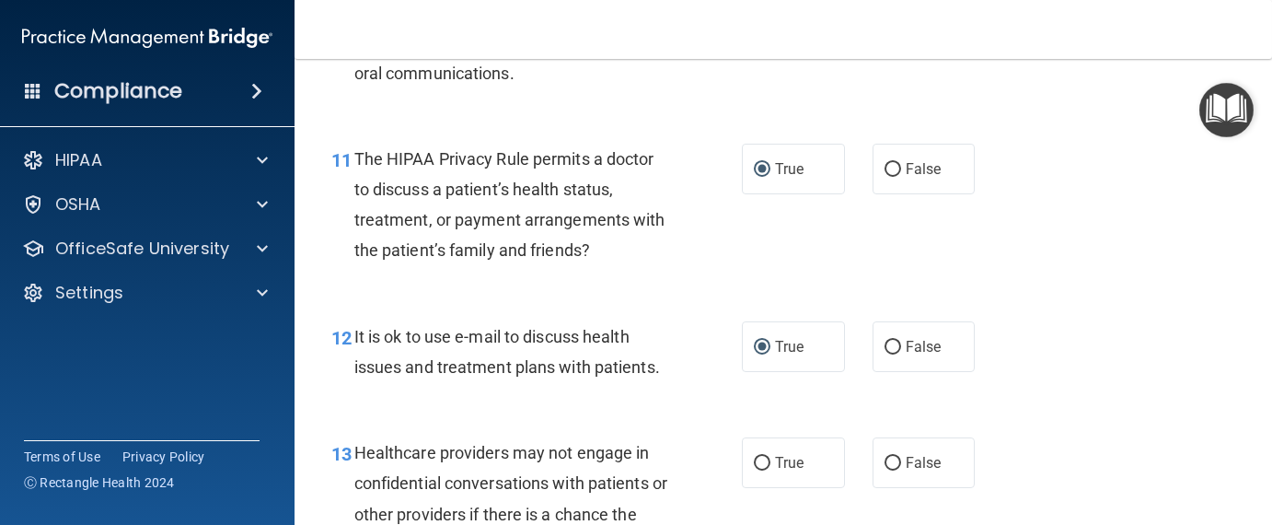
scroll to position [2024, 0]
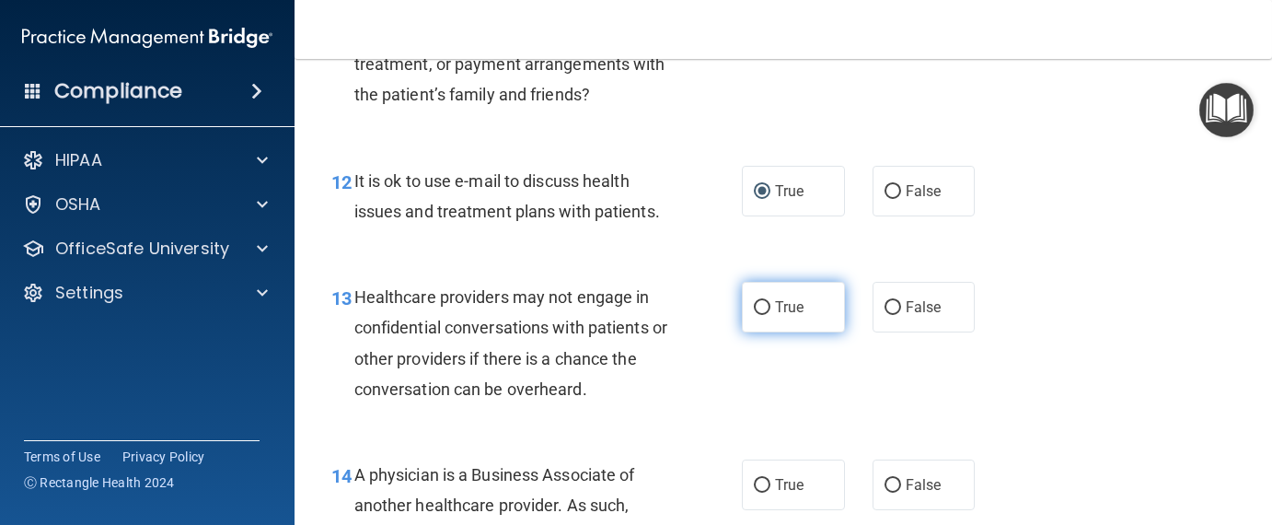
click at [757, 312] on input "True" at bounding box center [762, 308] width 17 height 14
radio input "true"
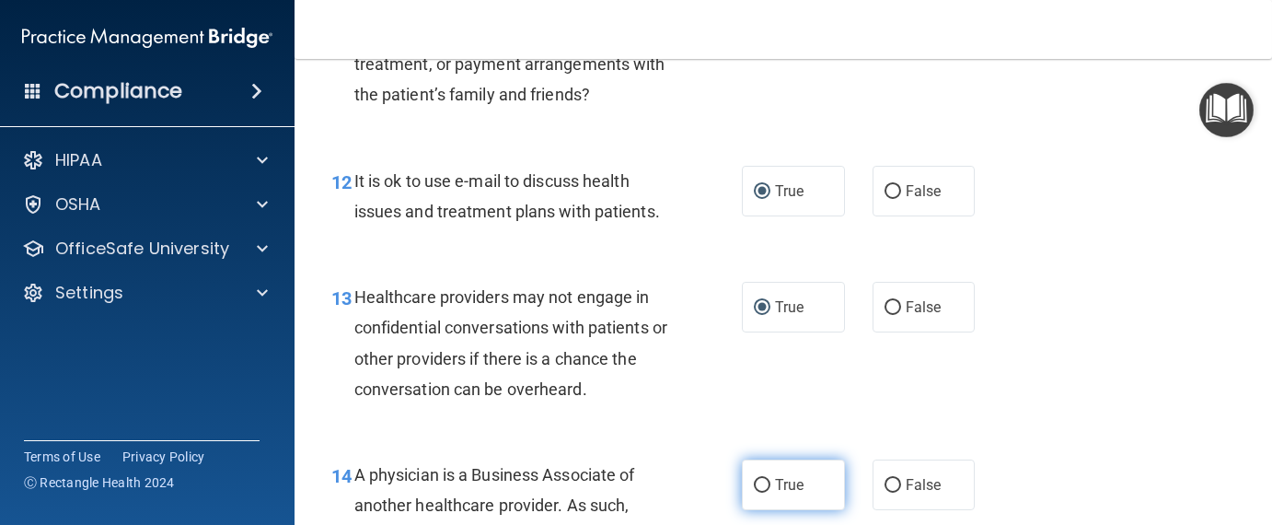
click at [755, 478] on input "True" at bounding box center [762, 485] width 17 height 14
radio input "true"
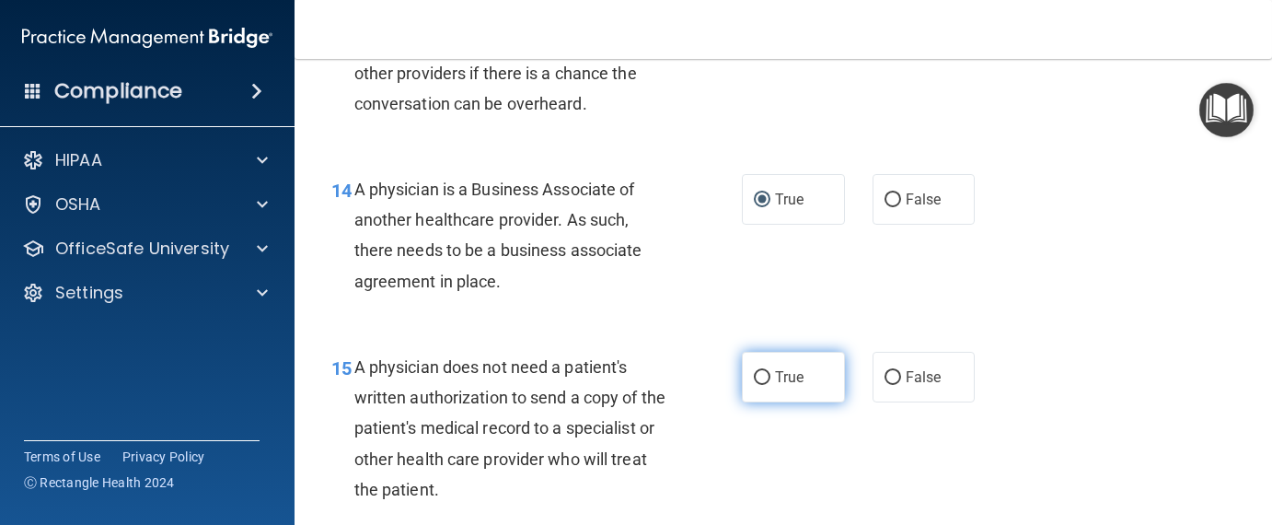
scroll to position [2392, 0]
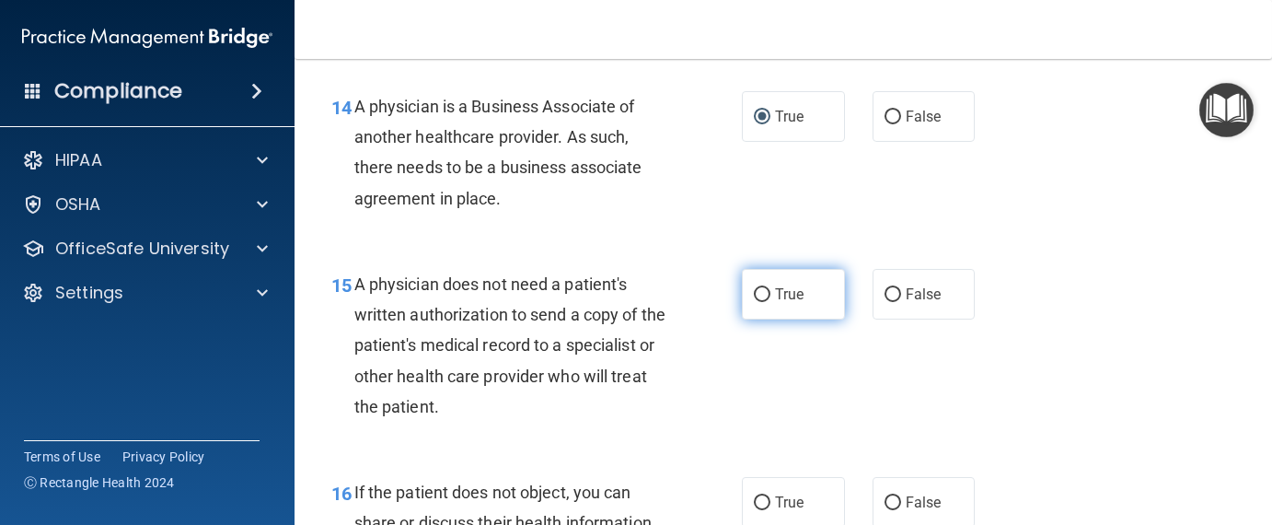
click at [754, 295] on input "True" at bounding box center [762, 295] width 17 height 14
radio input "true"
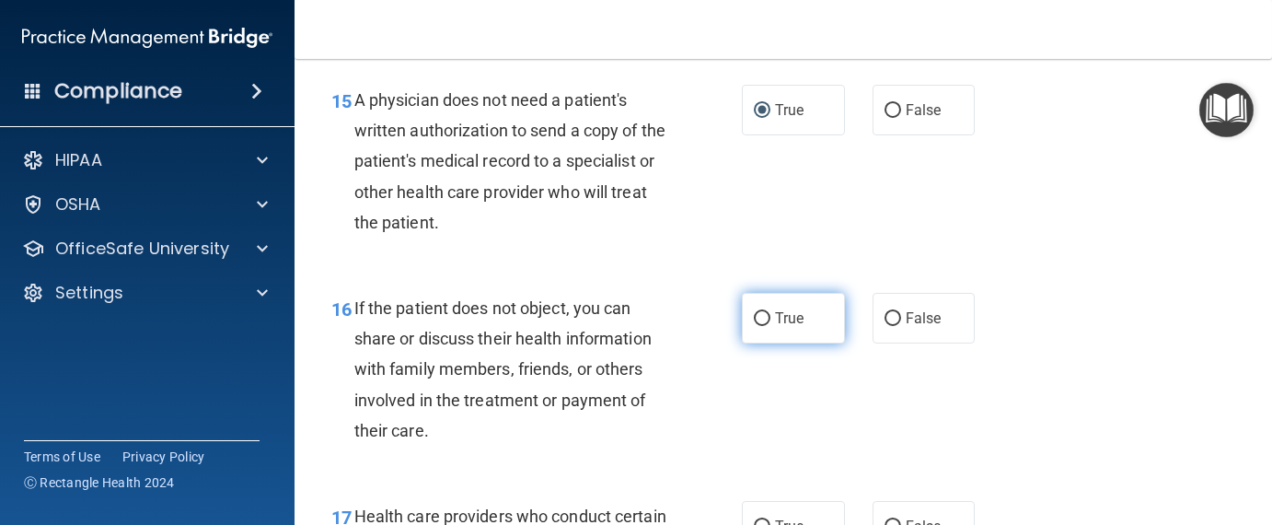
click at [754, 317] on input "True" at bounding box center [762, 319] width 17 height 14
radio input "true"
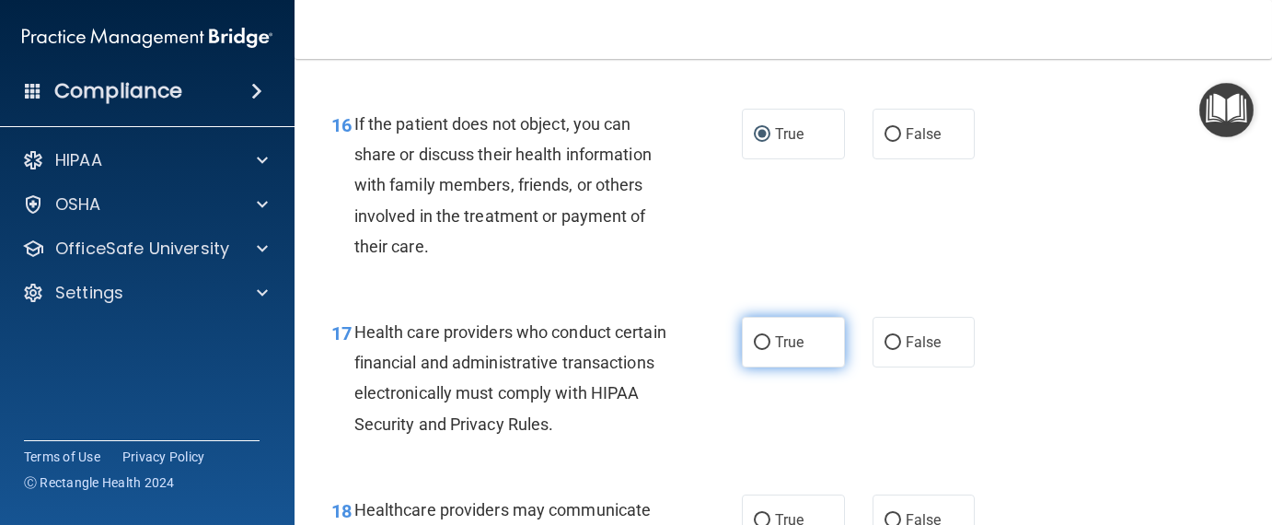
click at [758, 336] on input "True" at bounding box center [762, 343] width 17 height 14
radio input "true"
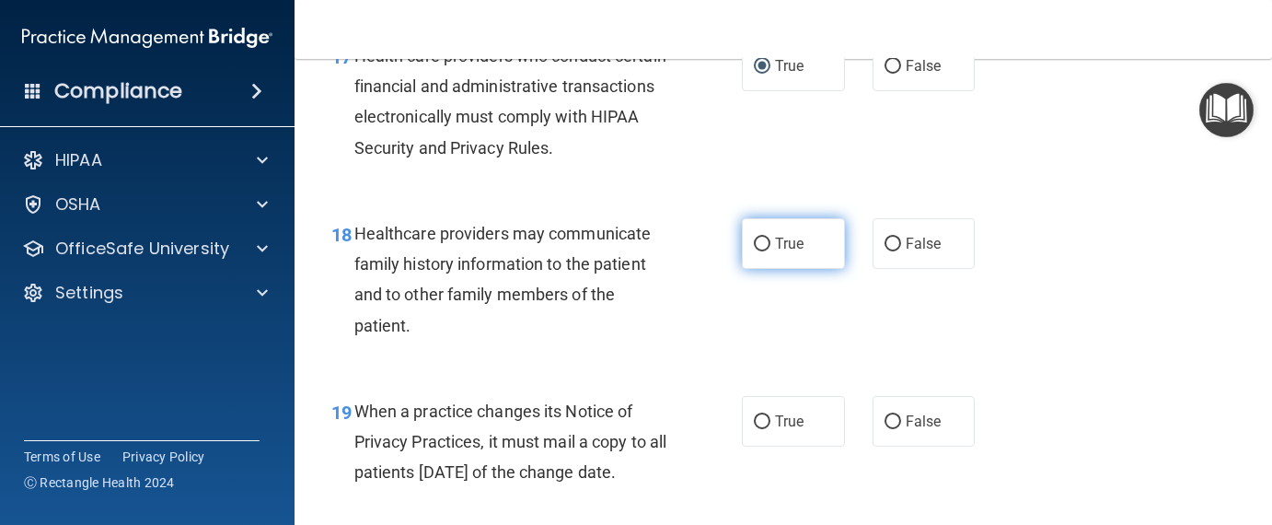
click at [755, 240] on input "True" at bounding box center [762, 244] width 17 height 14
radio input "true"
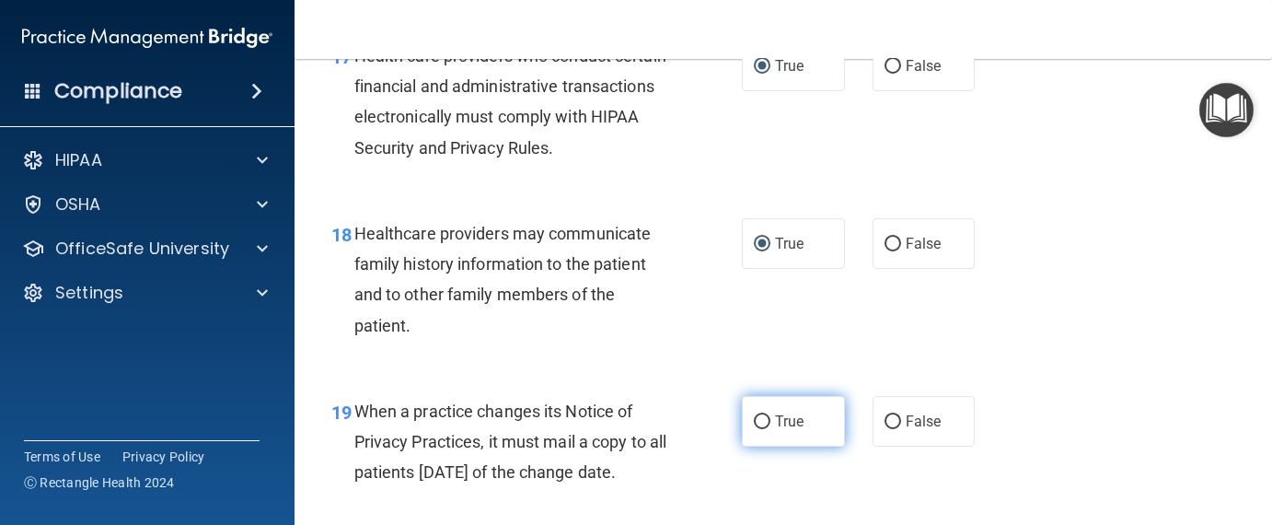
click at [756, 420] on input "True" at bounding box center [762, 422] width 17 height 14
radio input "true"
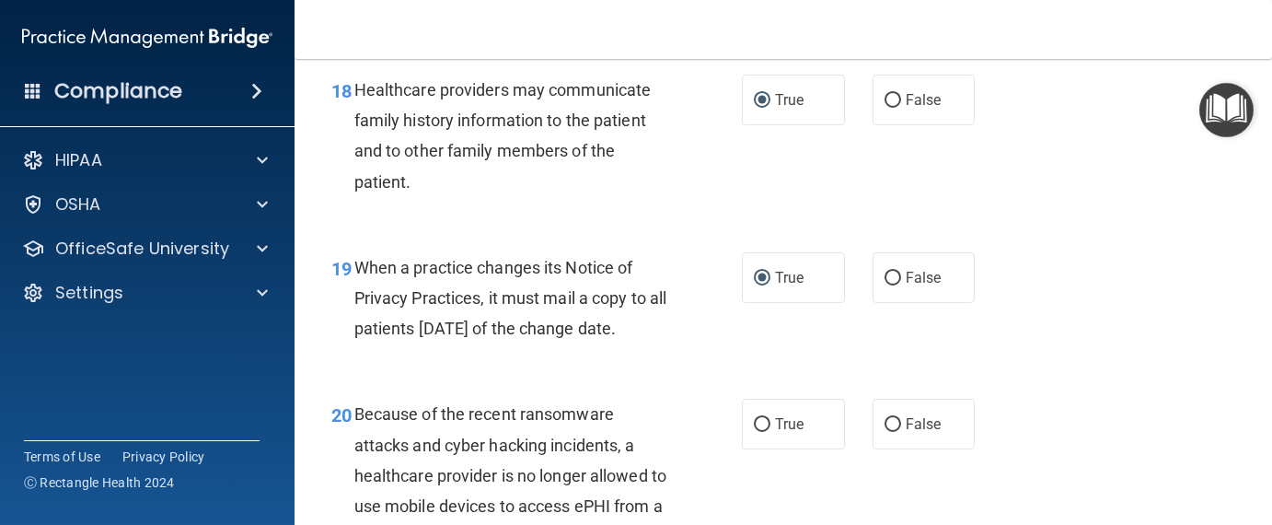
scroll to position [3313, 0]
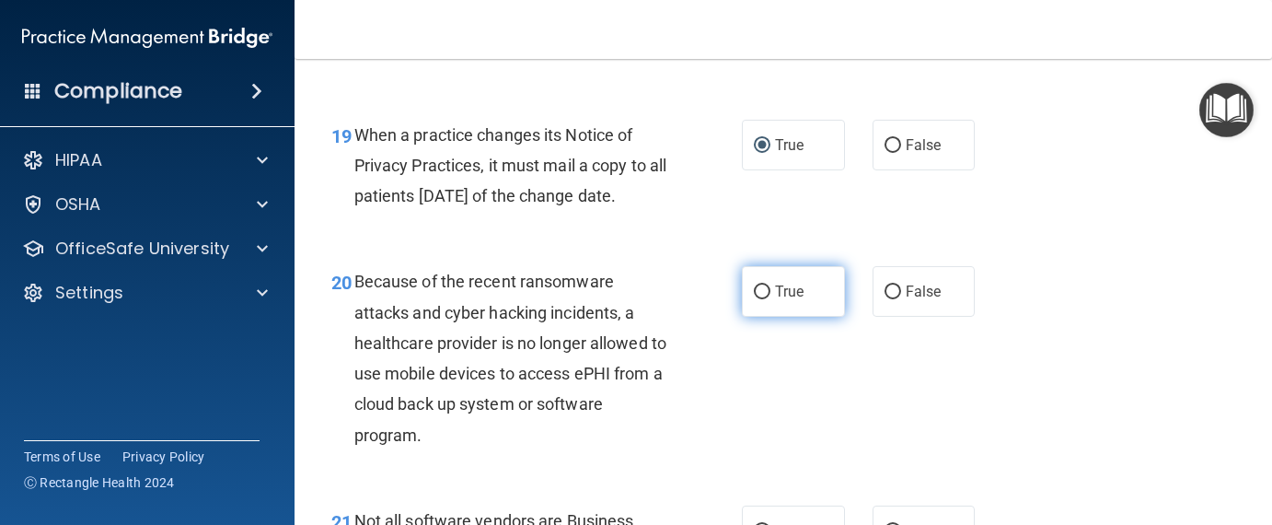
click at [754, 299] on input "True" at bounding box center [762, 292] width 17 height 14
radio input "true"
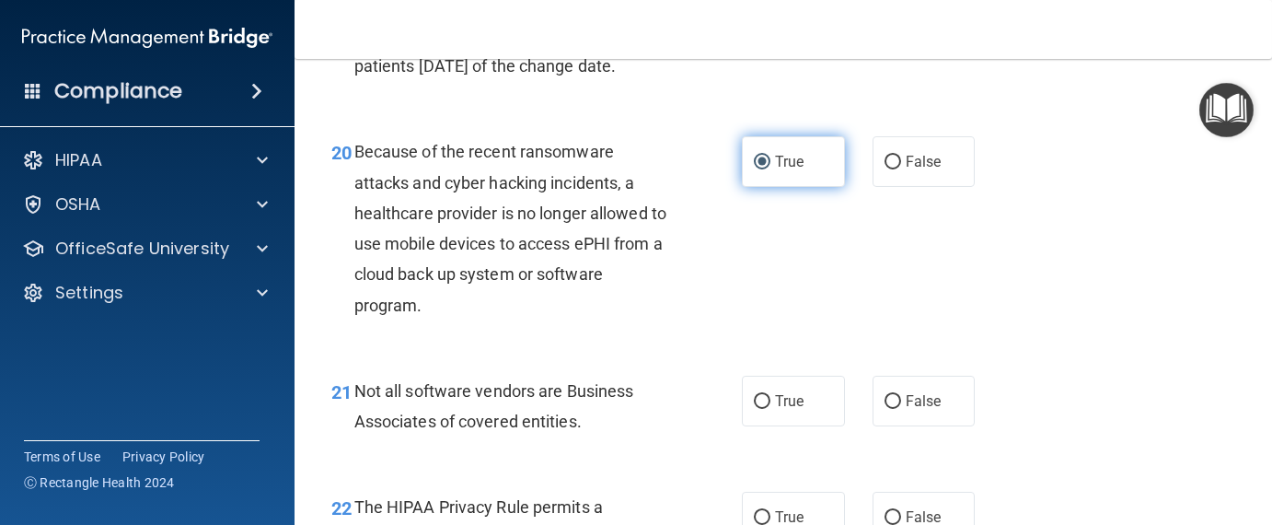
scroll to position [3589, 0]
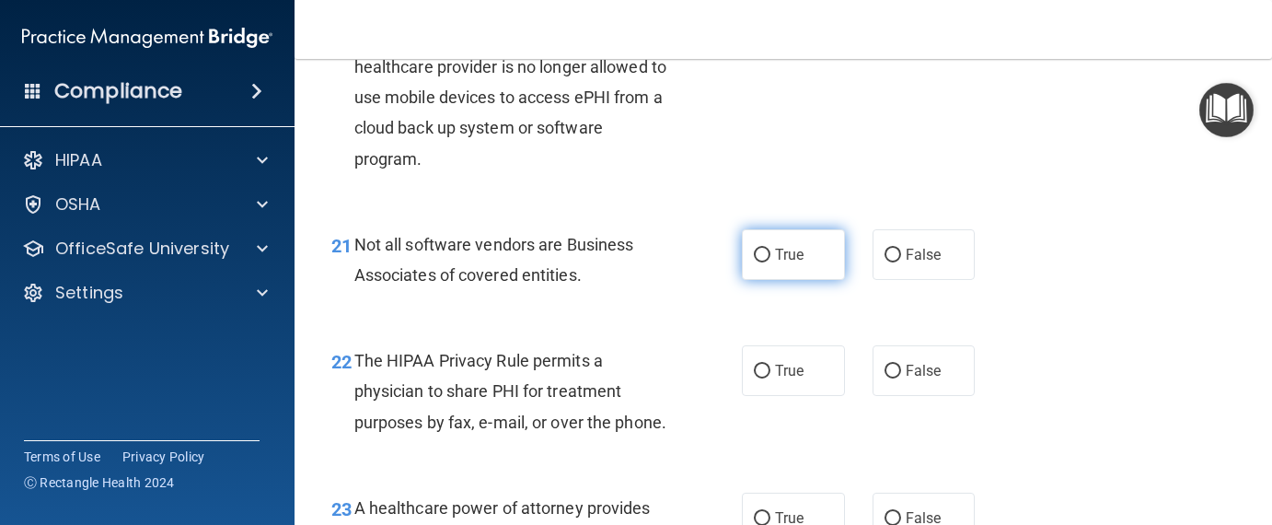
click at [754, 262] on input "True" at bounding box center [762, 255] width 17 height 14
radio input "true"
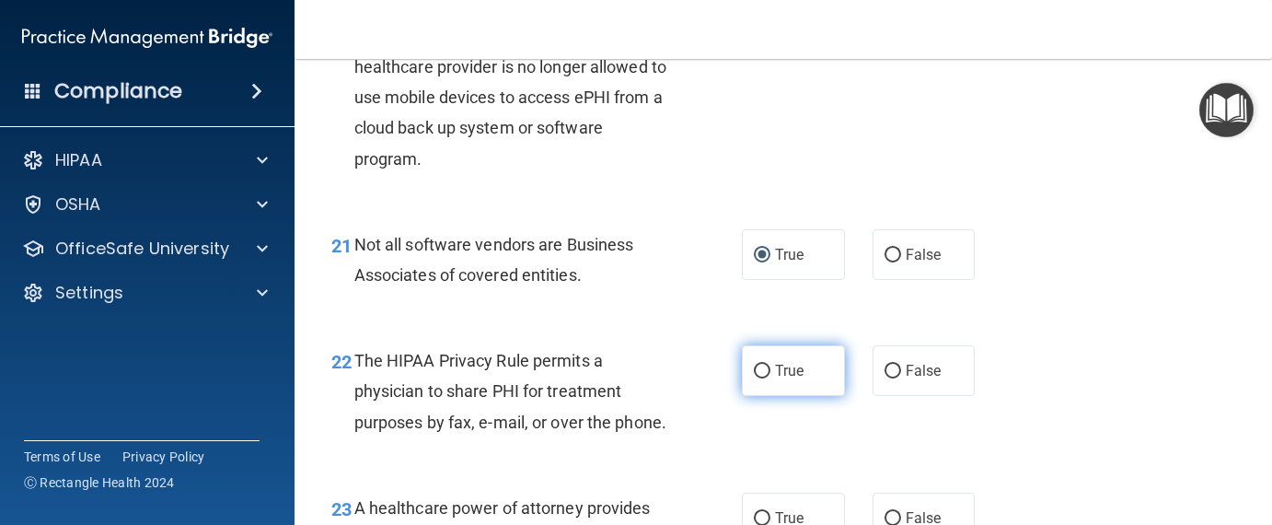
click at [754, 378] on input "True" at bounding box center [762, 371] width 17 height 14
radio input "true"
click at [842, 435] on div "22 The HIPAA Privacy Rule permits a physician to share PHI for treatment purpos…" at bounding box center [782, 395] width 931 height 147
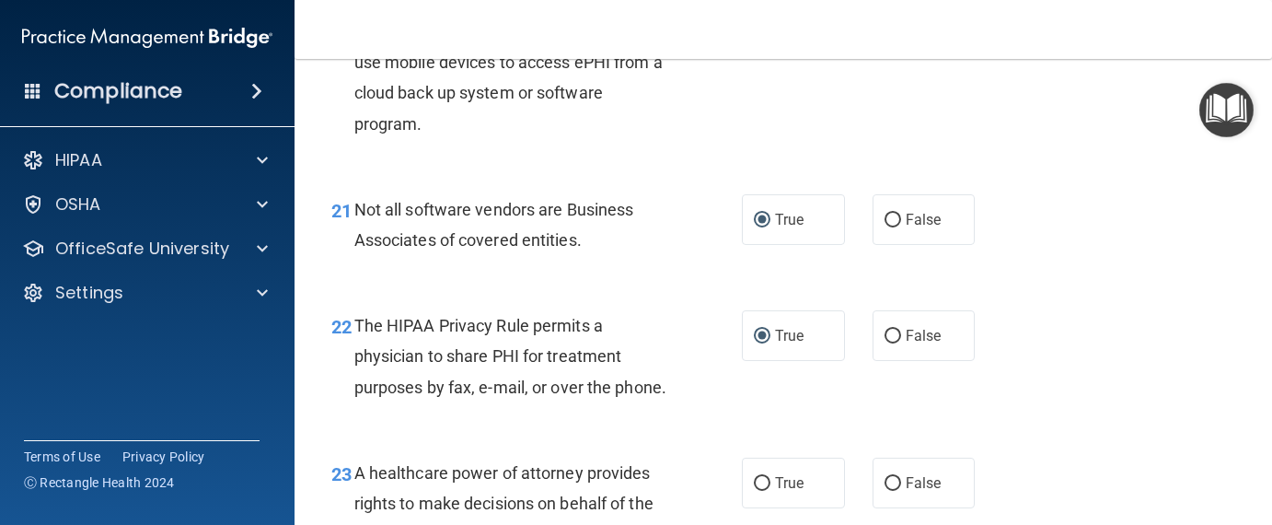
scroll to position [3865, 0]
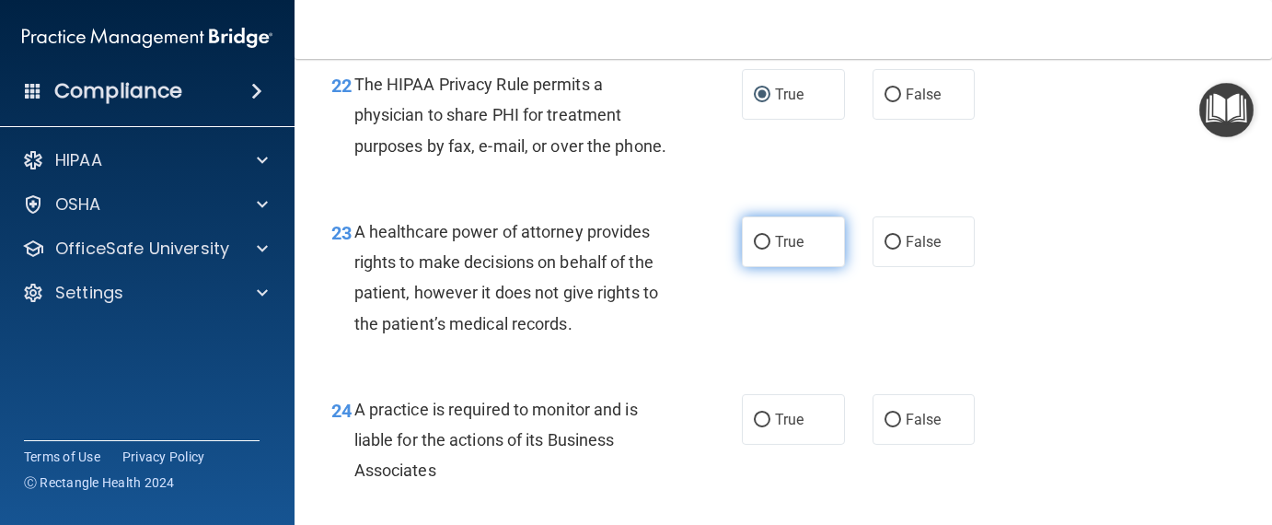
click at [754, 249] on input "True" at bounding box center [762, 243] width 17 height 14
radio input "true"
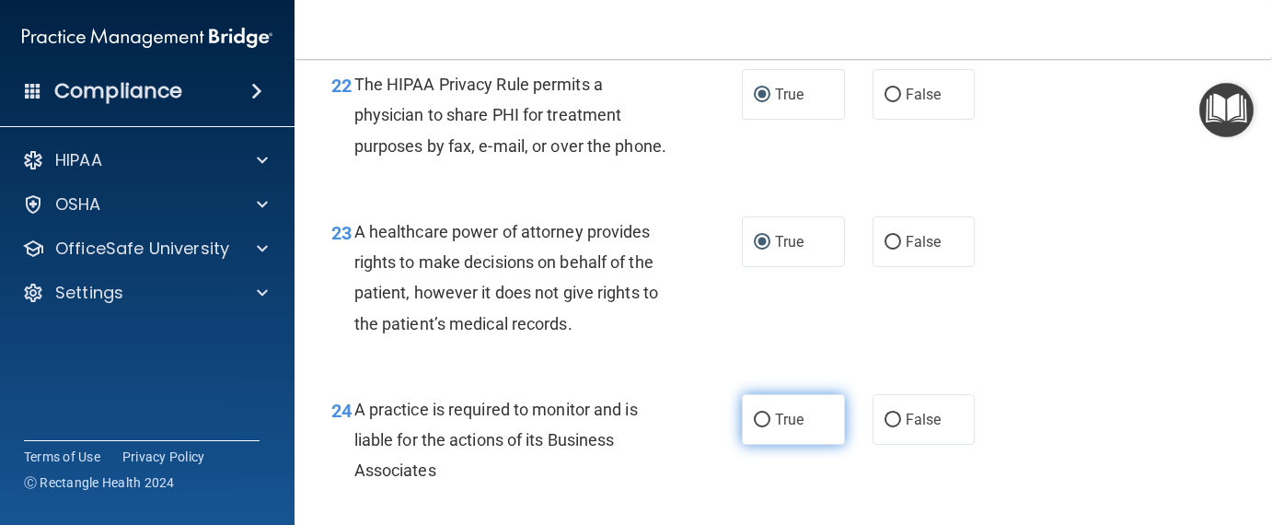
click at [754, 427] on input "True" at bounding box center [762, 420] width 17 height 14
radio input "true"
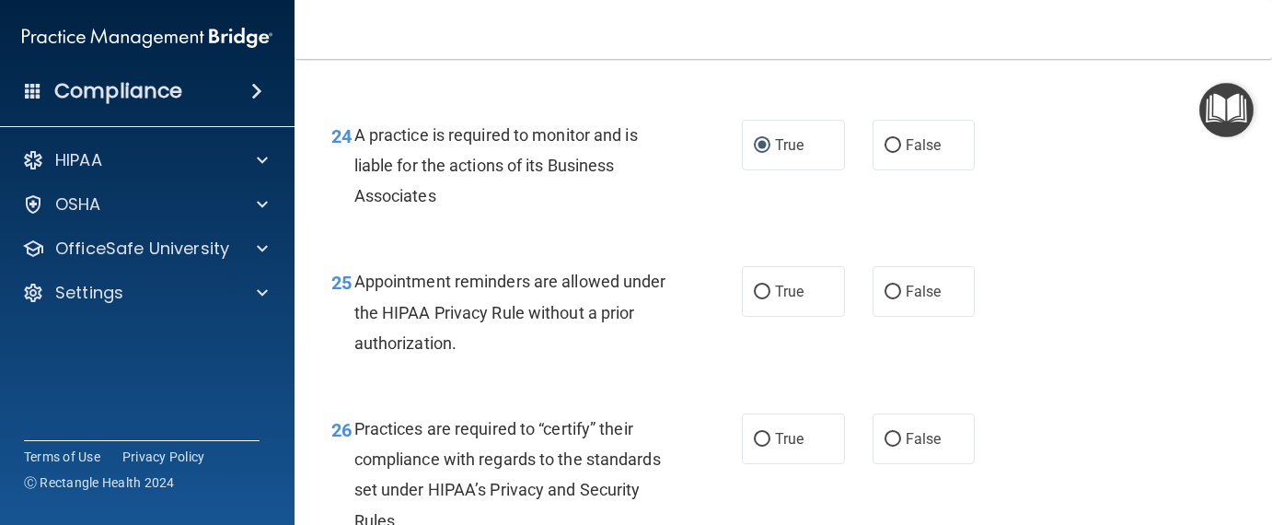
scroll to position [4141, 0]
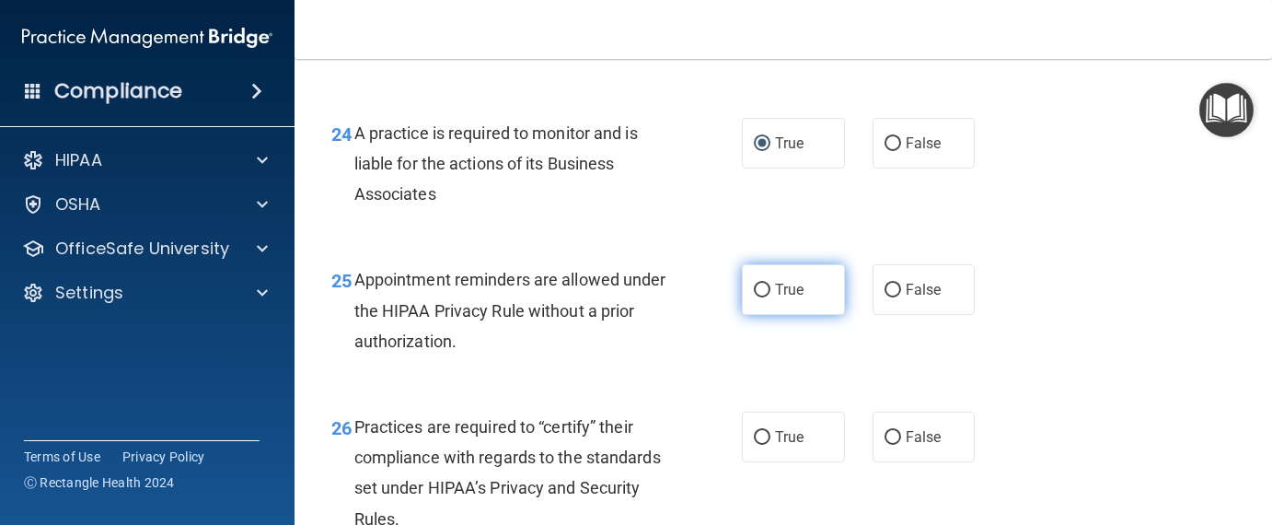
click at [757, 297] on input "True" at bounding box center [762, 290] width 17 height 14
radio input "true"
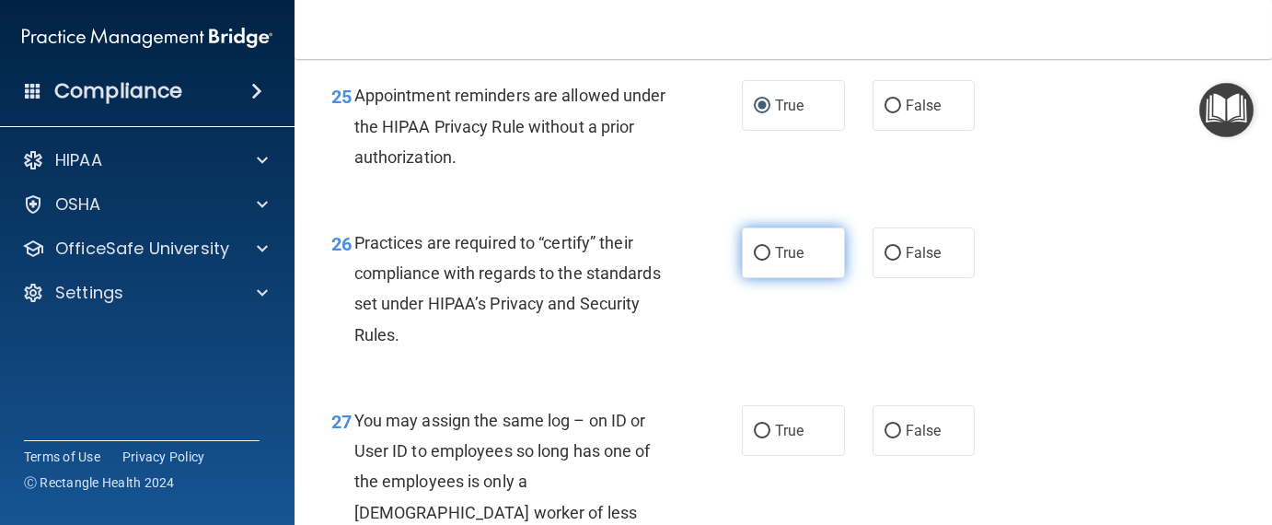
click at [757, 278] on label "True" at bounding box center [793, 252] width 103 height 51
click at [757, 260] on input "True" at bounding box center [762, 254] width 17 height 14
radio input "true"
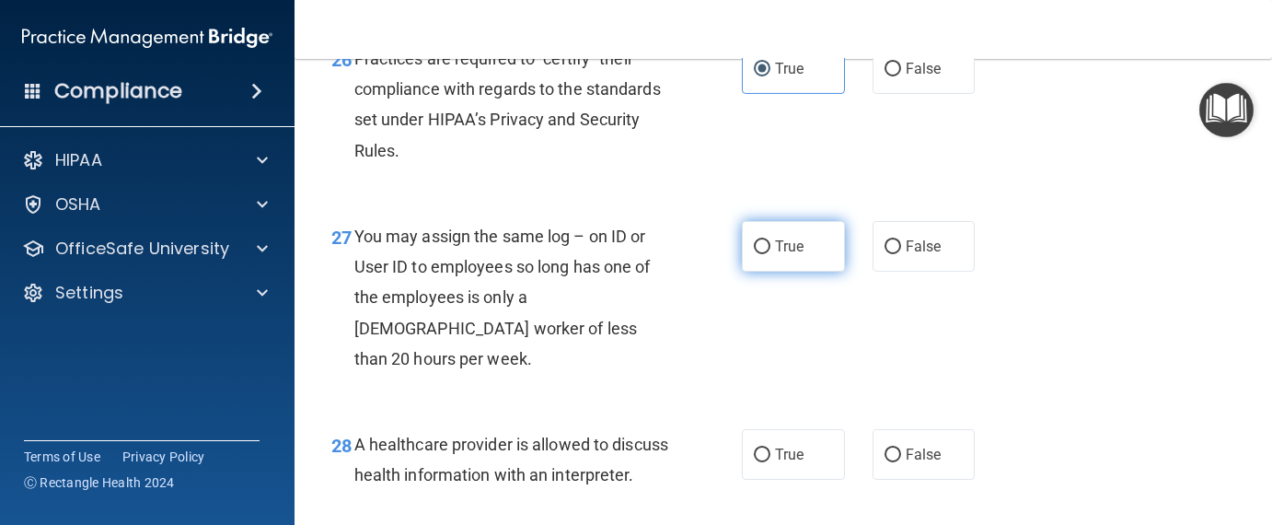
click at [755, 254] on input "True" at bounding box center [762, 247] width 17 height 14
radio input "true"
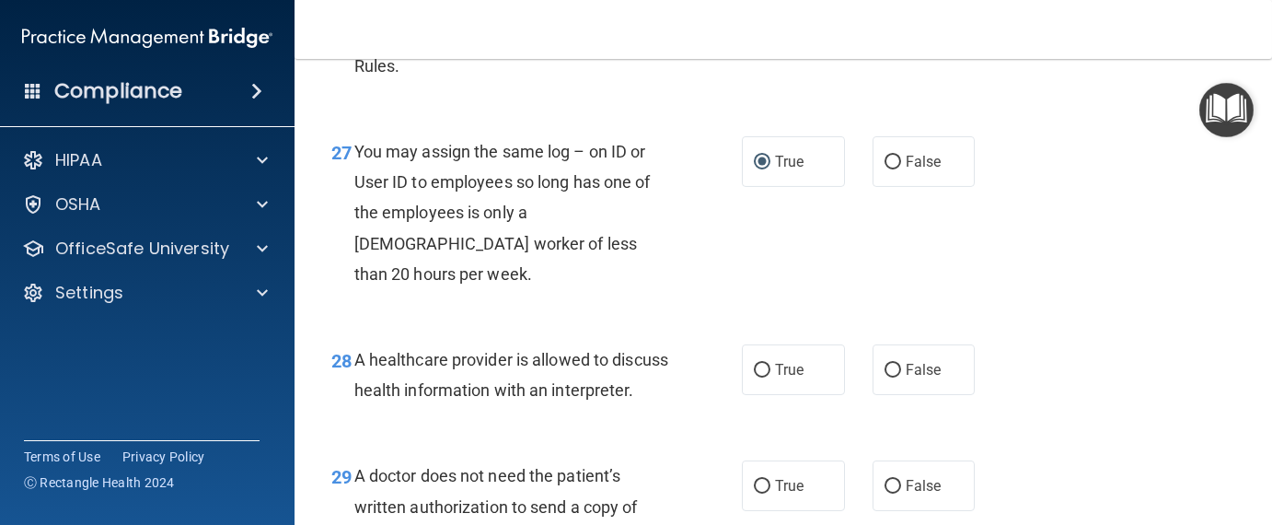
scroll to position [4785, 0]
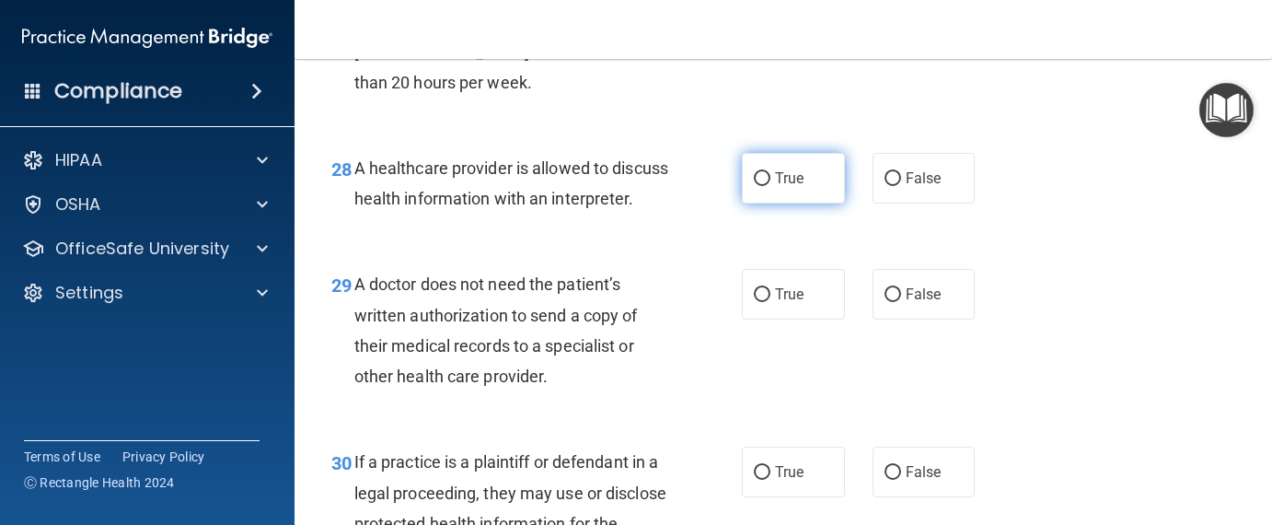
click at [754, 186] on input "True" at bounding box center [762, 179] width 17 height 14
radio input "true"
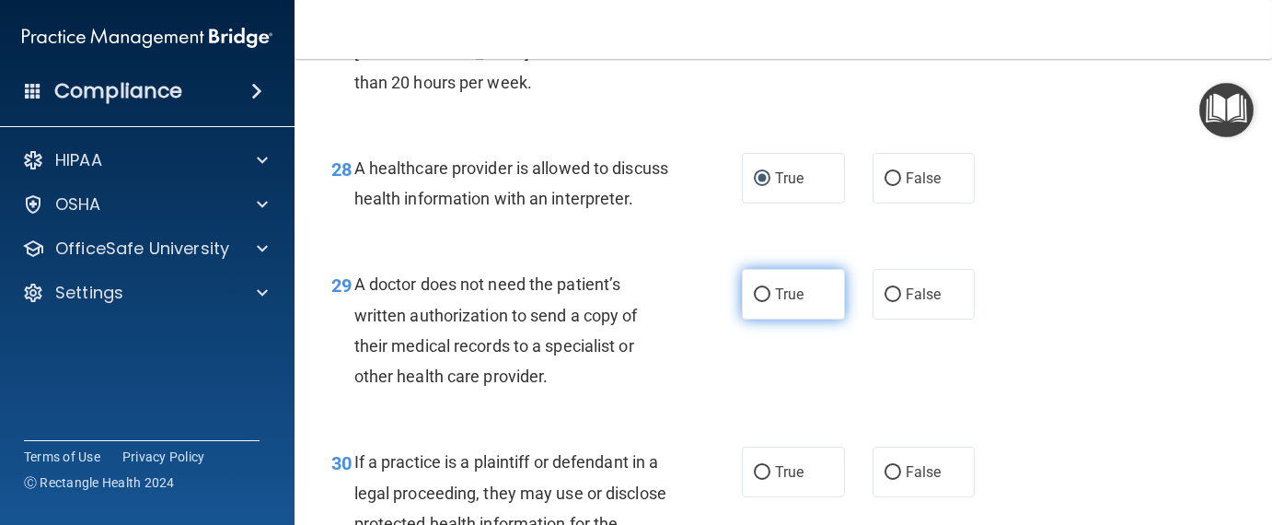
click at [755, 302] on input "True" at bounding box center [762, 295] width 17 height 14
radio input "true"
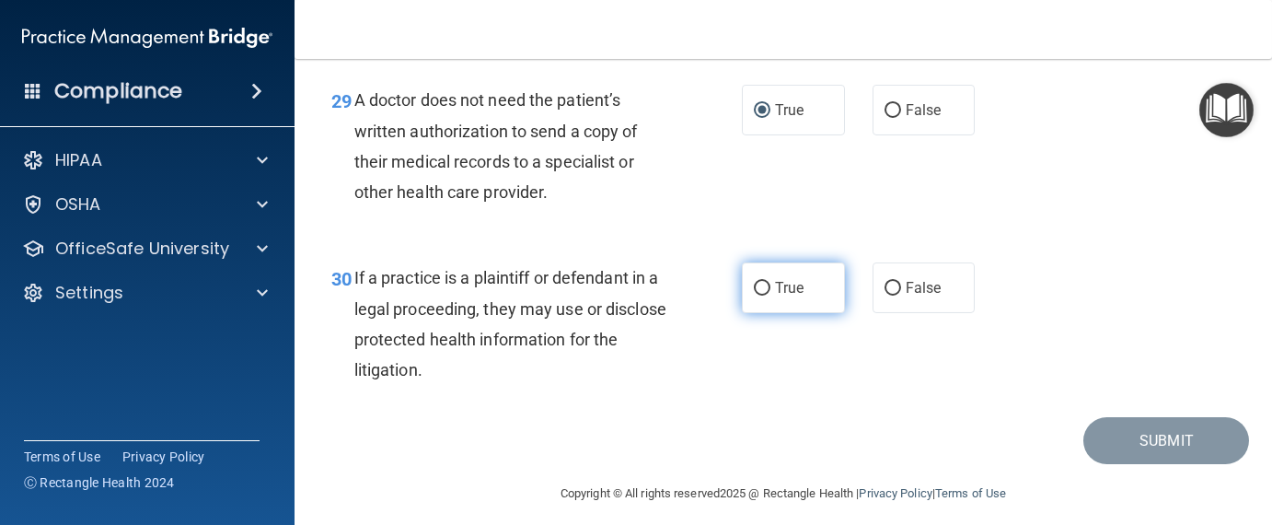
click at [755, 295] on input "True" at bounding box center [762, 289] width 17 height 14
radio input "true"
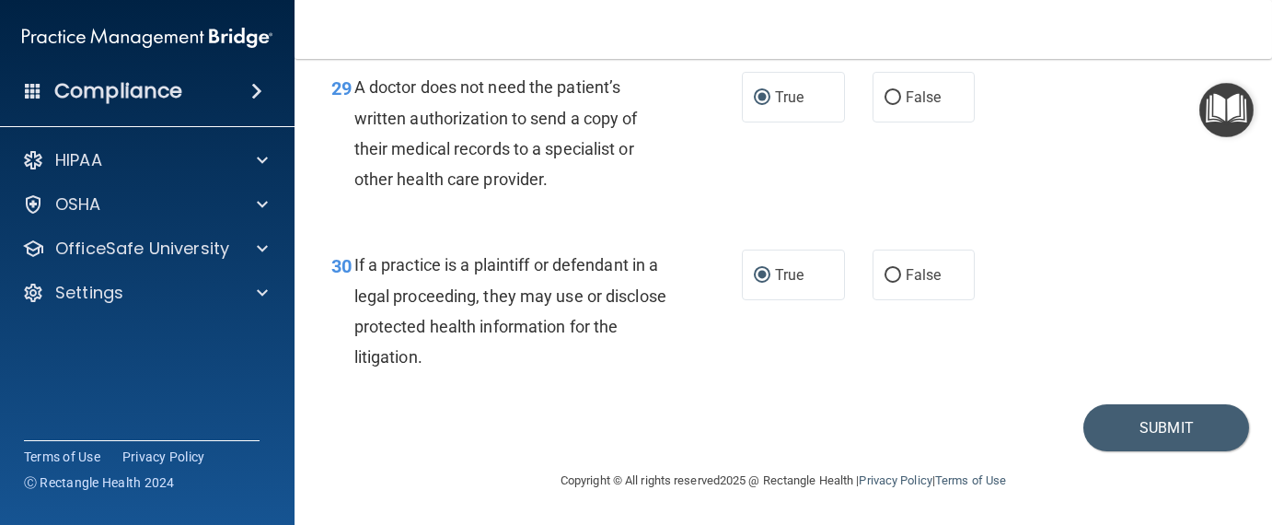
scroll to position [5042, 0]
click at [1127, 428] on button "Submit" at bounding box center [1166, 427] width 166 height 47
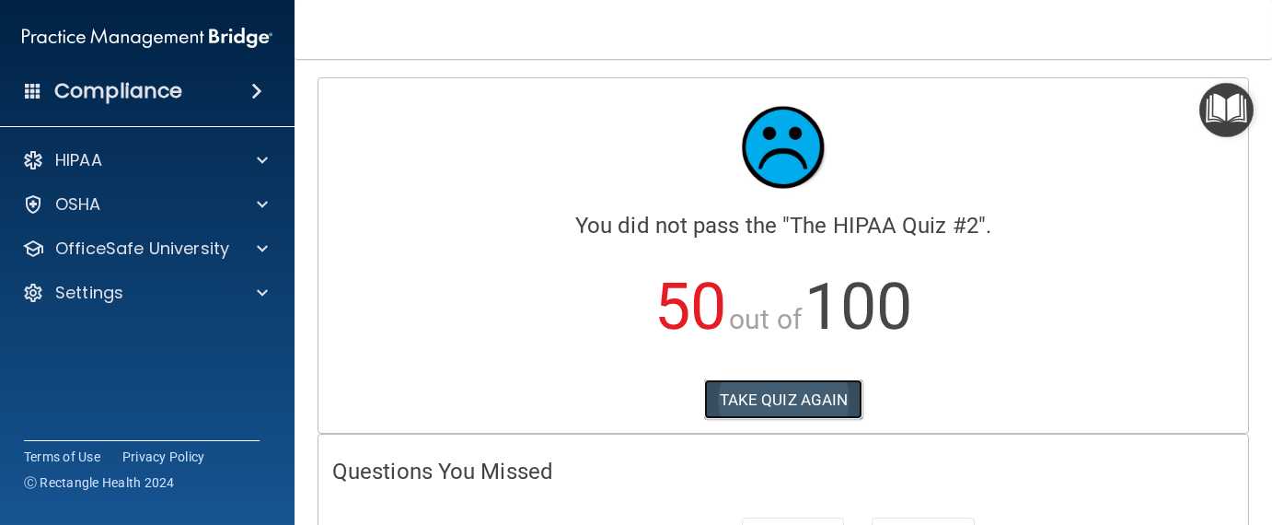
click at [804, 393] on button "TAKE QUIZ AGAIN" at bounding box center [783, 399] width 159 height 40
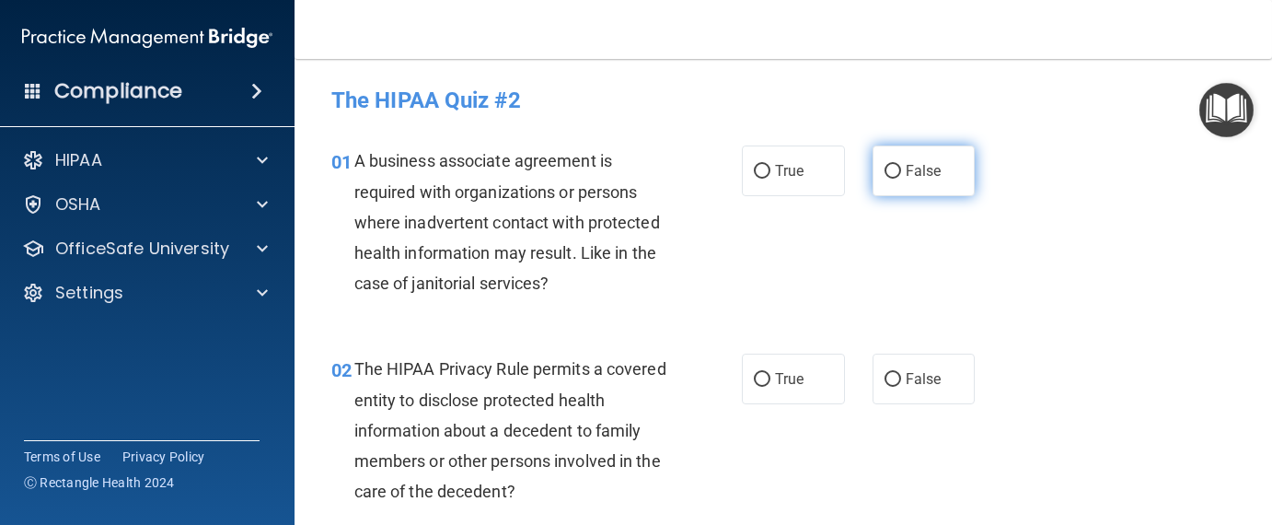
click at [884, 166] on input "False" at bounding box center [892, 172] width 17 height 14
radio input "true"
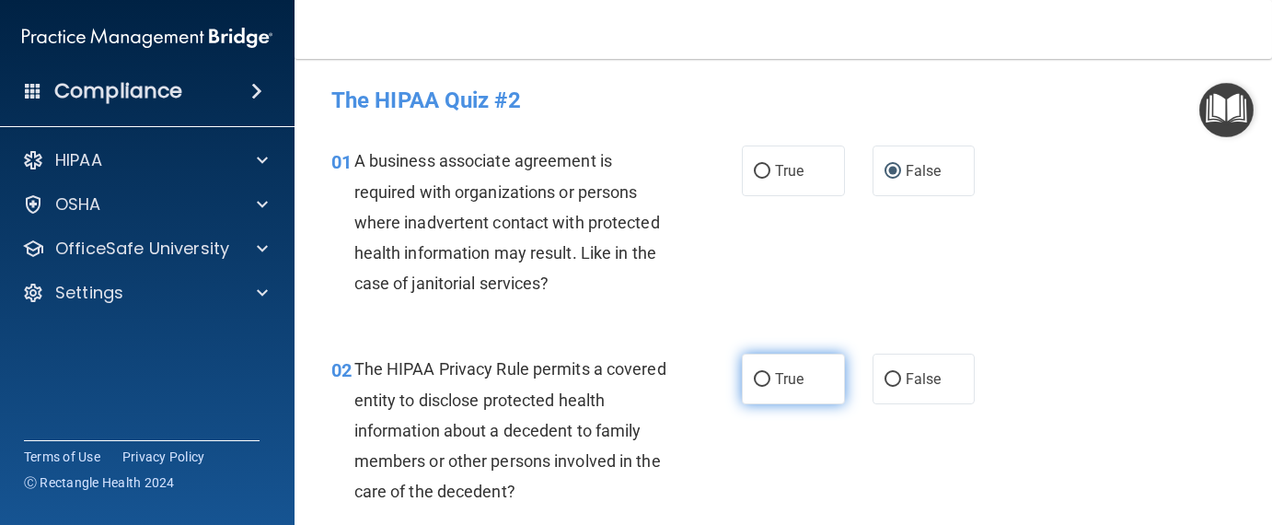
click at [754, 383] on input "True" at bounding box center [762, 380] width 17 height 14
radio input "true"
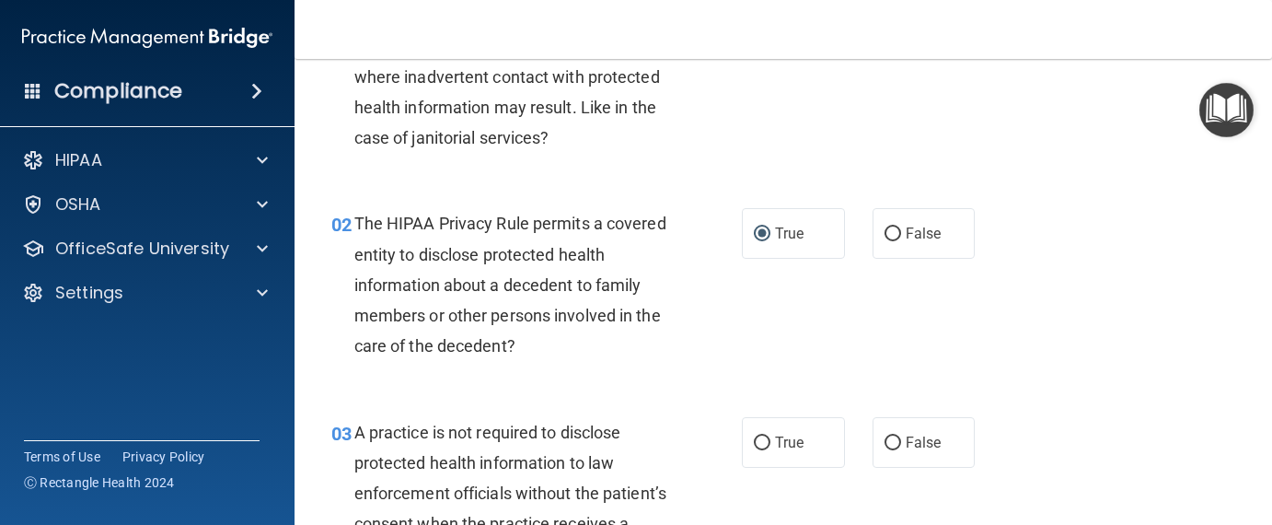
scroll to position [276, 0]
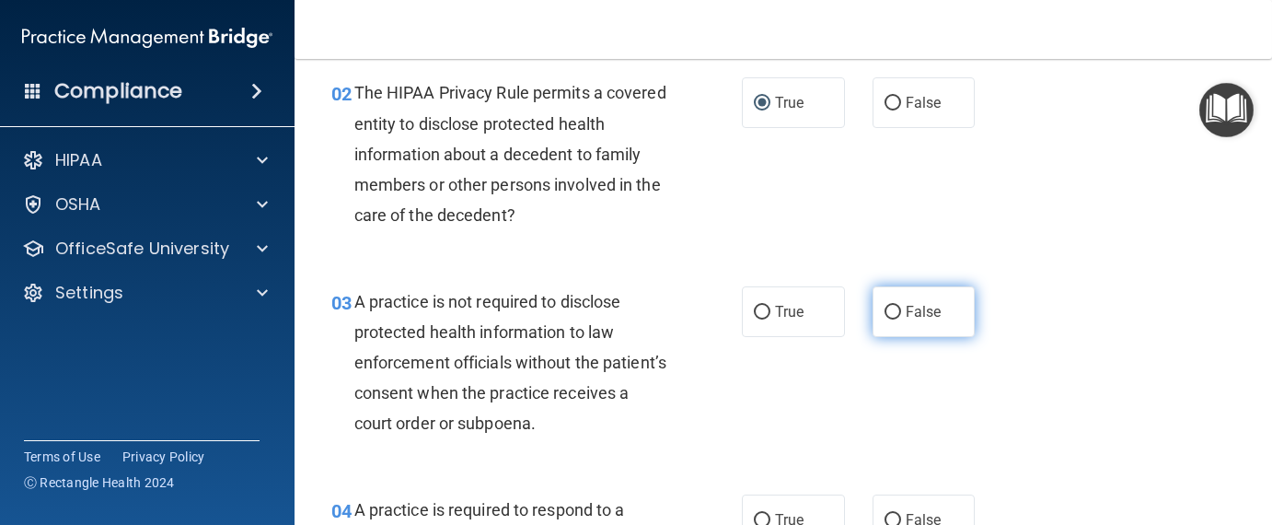
click at [884, 312] on input "False" at bounding box center [892, 313] width 17 height 14
radio input "true"
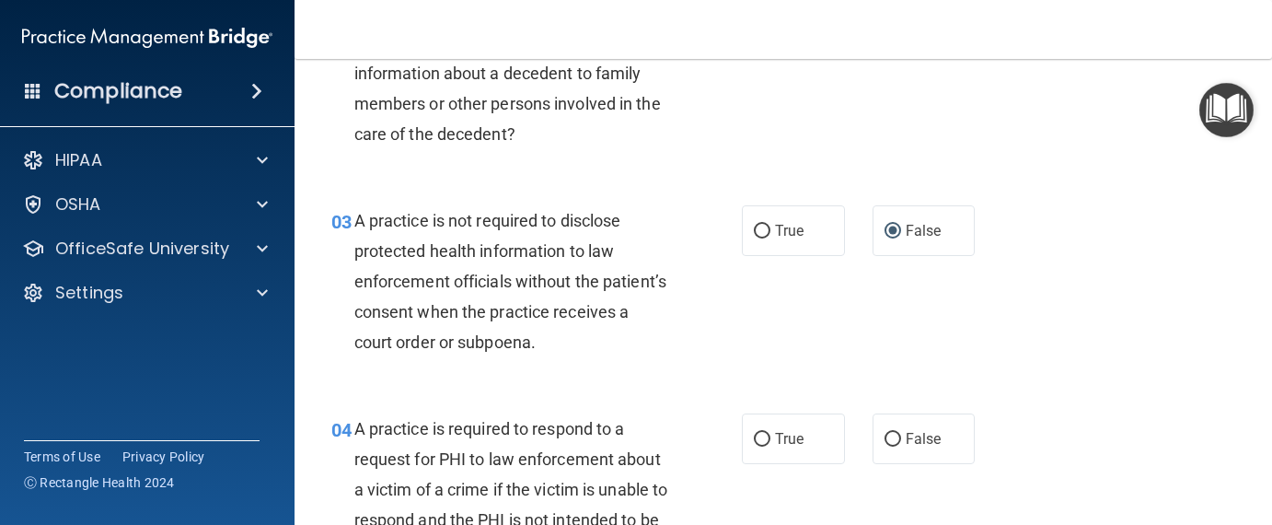
scroll to position [460, 0]
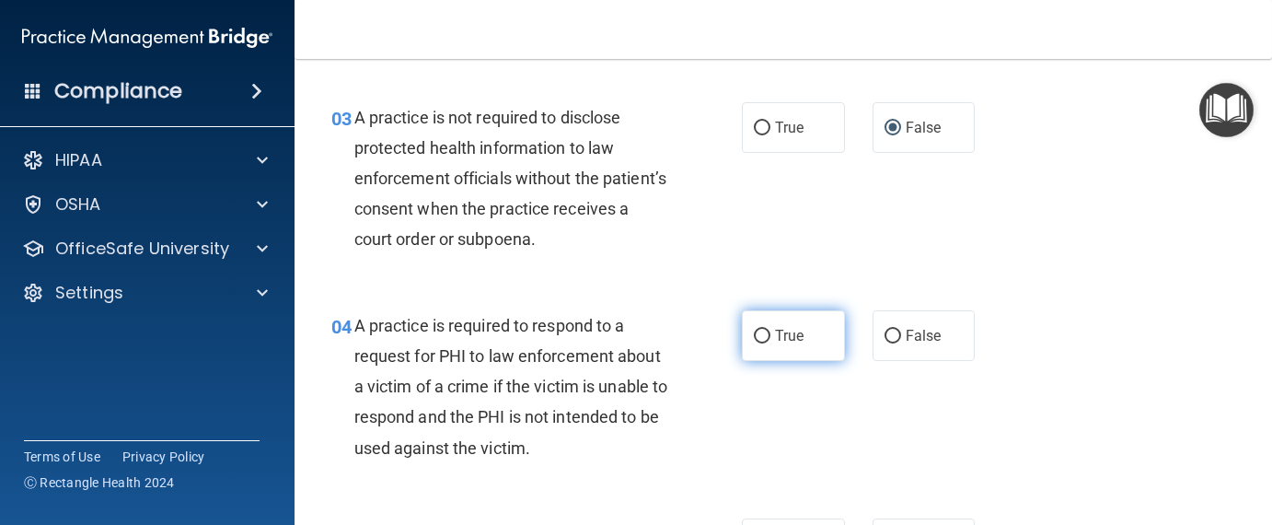
click at [759, 332] on input "True" at bounding box center [762, 336] width 17 height 14
radio input "true"
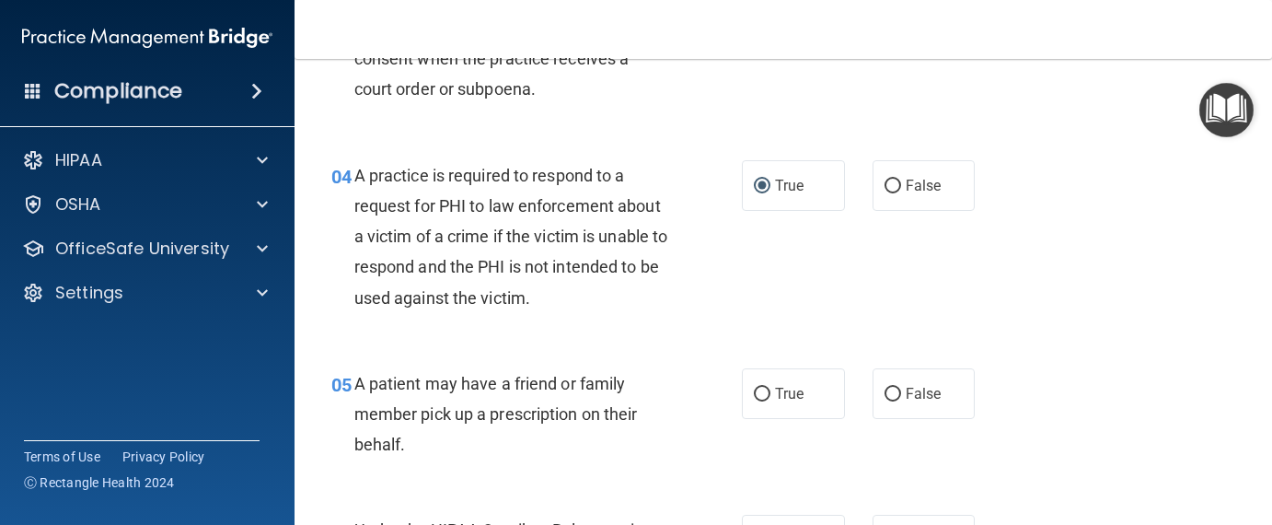
scroll to position [736, 0]
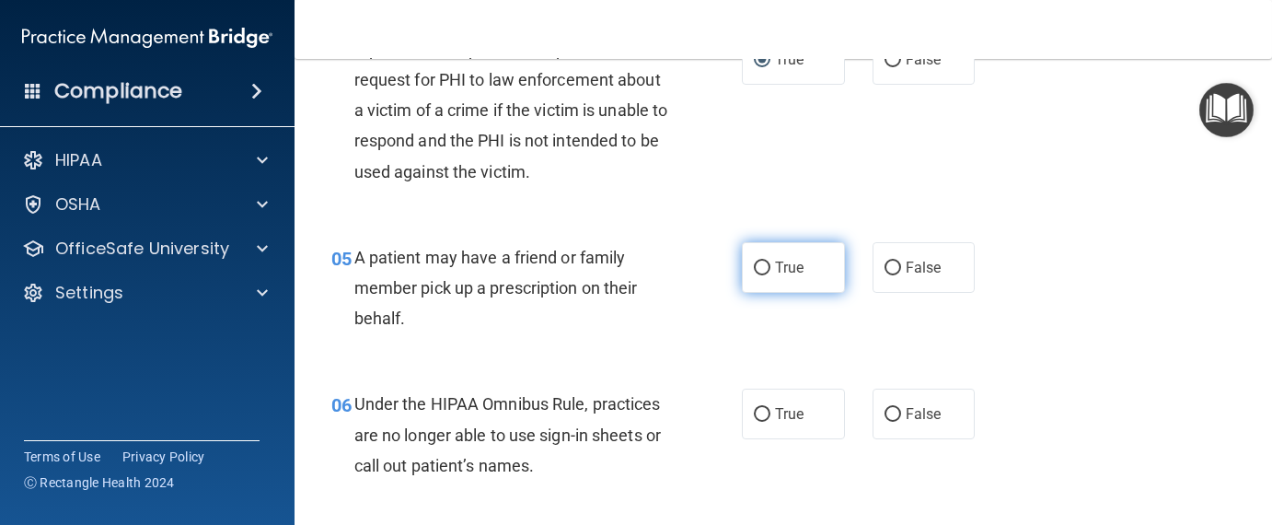
click at [757, 272] on input "True" at bounding box center [762, 268] width 17 height 14
radio input "true"
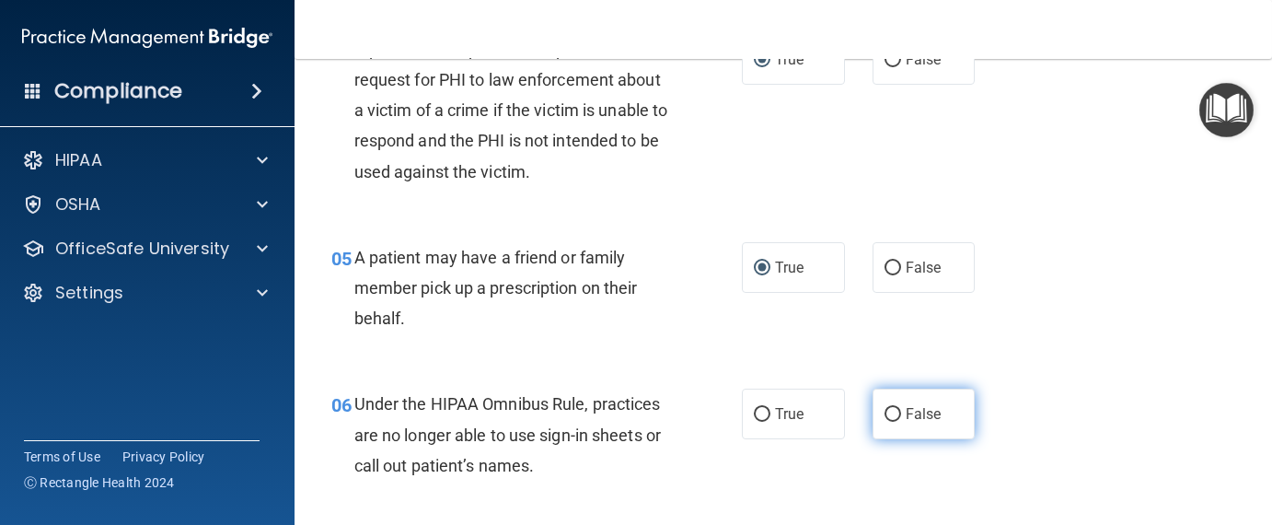
click at [889, 413] on input "False" at bounding box center [892, 415] width 17 height 14
radio input "true"
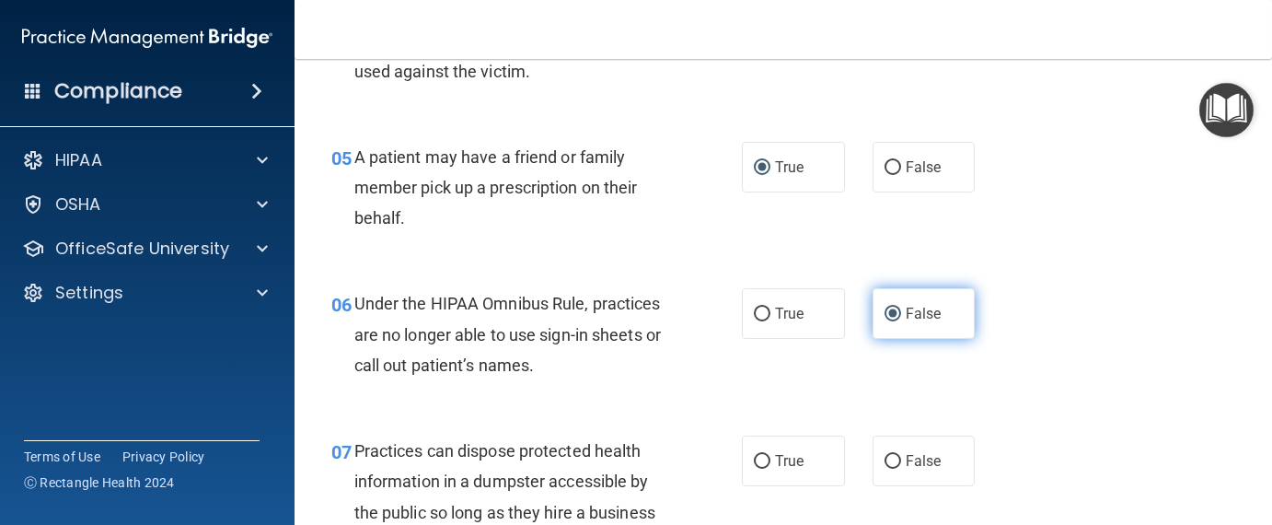
scroll to position [920, 0]
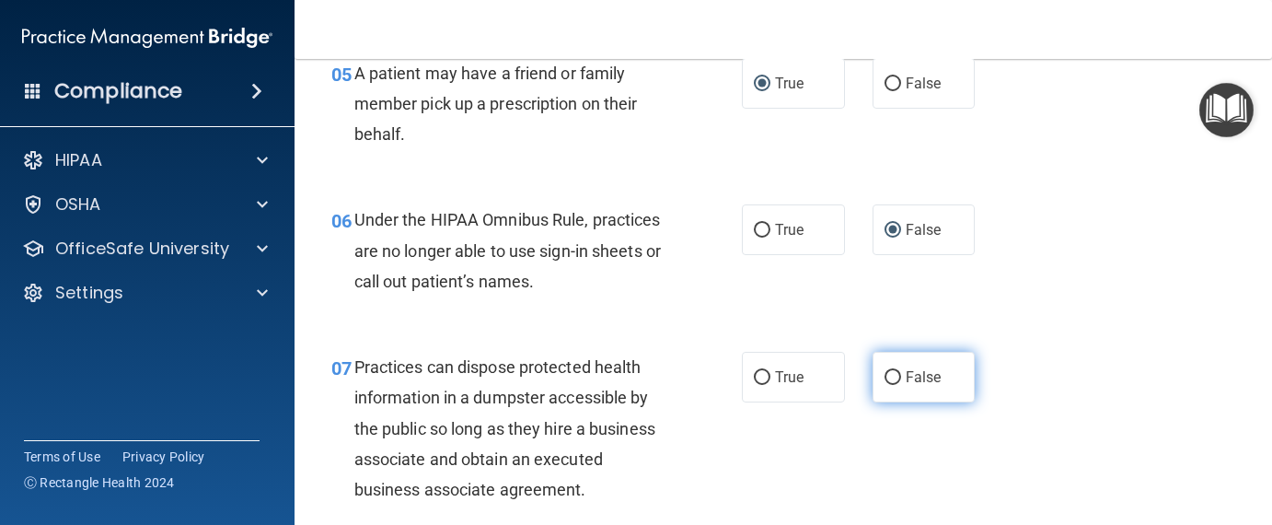
click at [884, 374] on input "False" at bounding box center [892, 378] width 17 height 14
radio input "true"
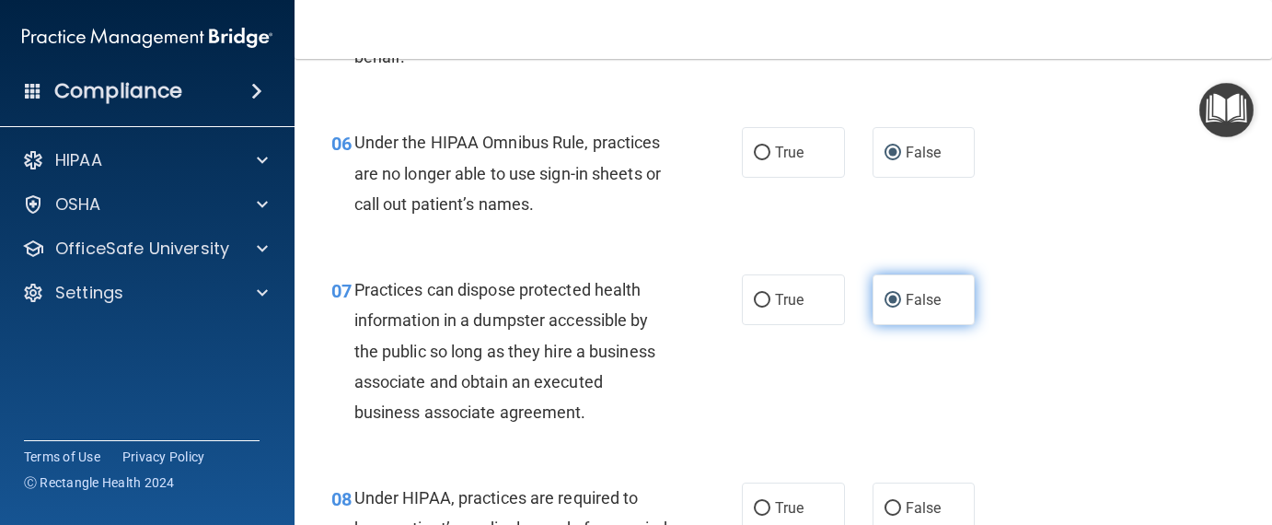
scroll to position [1104, 0]
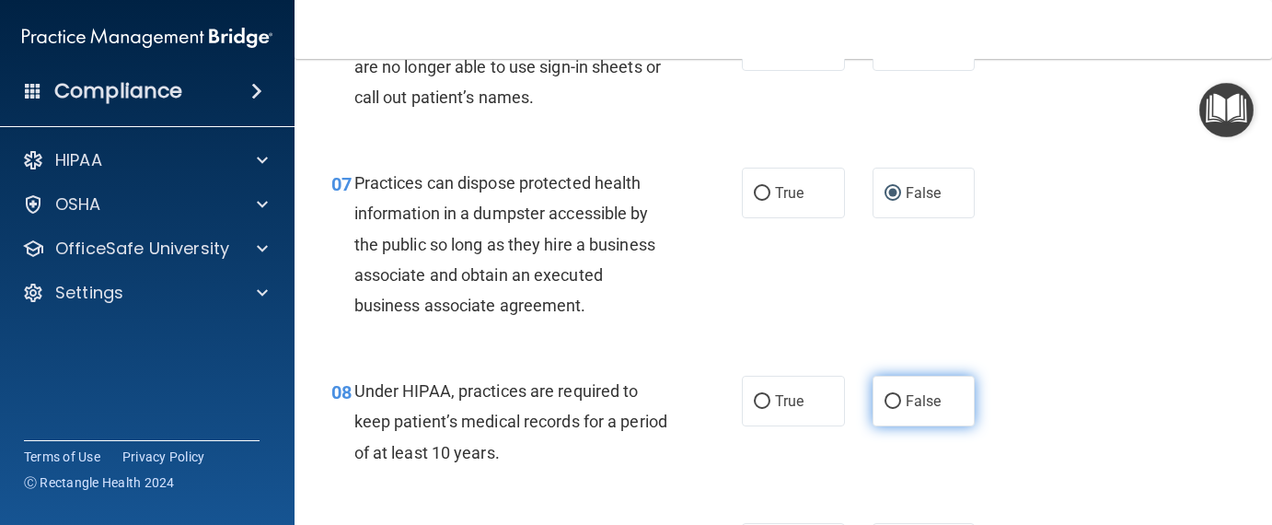
click at [884, 398] on input "False" at bounding box center [892, 402] width 17 height 14
radio input "true"
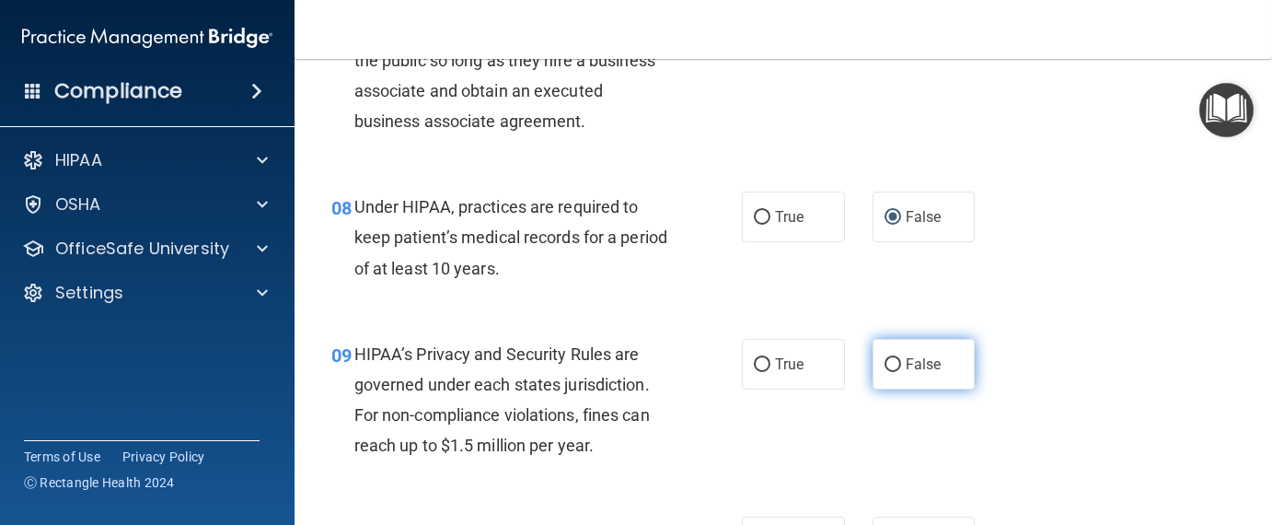
click at [884, 366] on input "False" at bounding box center [892, 365] width 17 height 14
radio input "true"
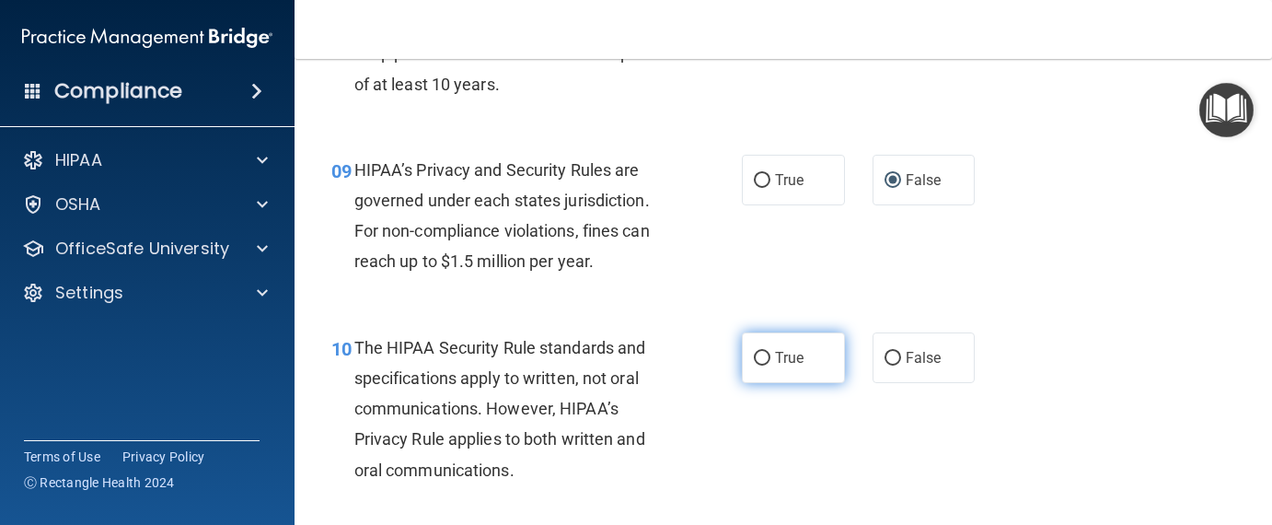
click at [754, 357] on input "True" at bounding box center [762, 359] width 17 height 14
radio input "true"
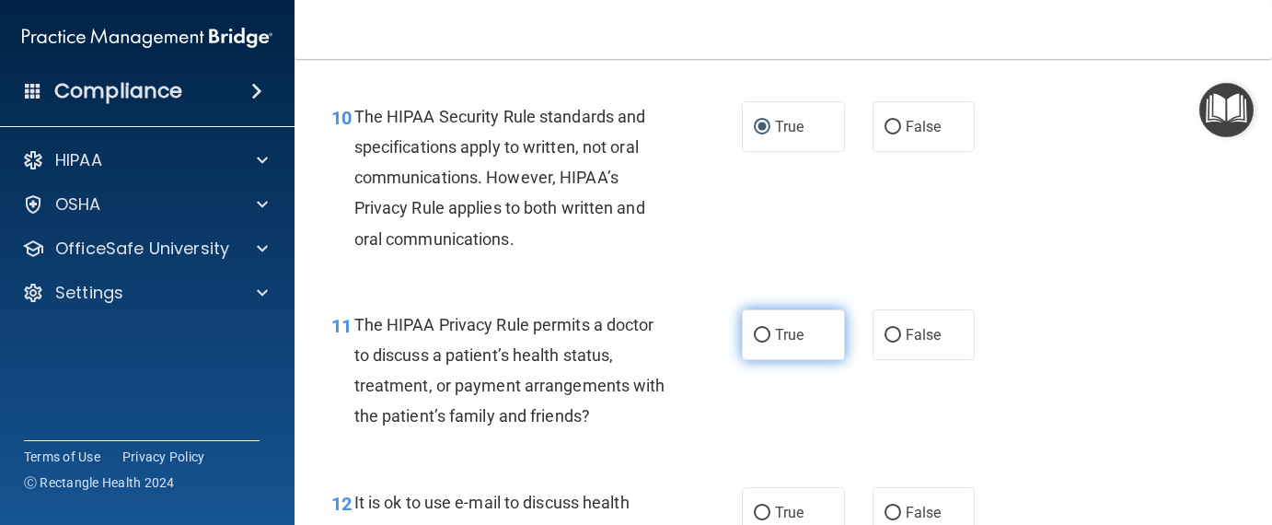
scroll to position [1748, 0]
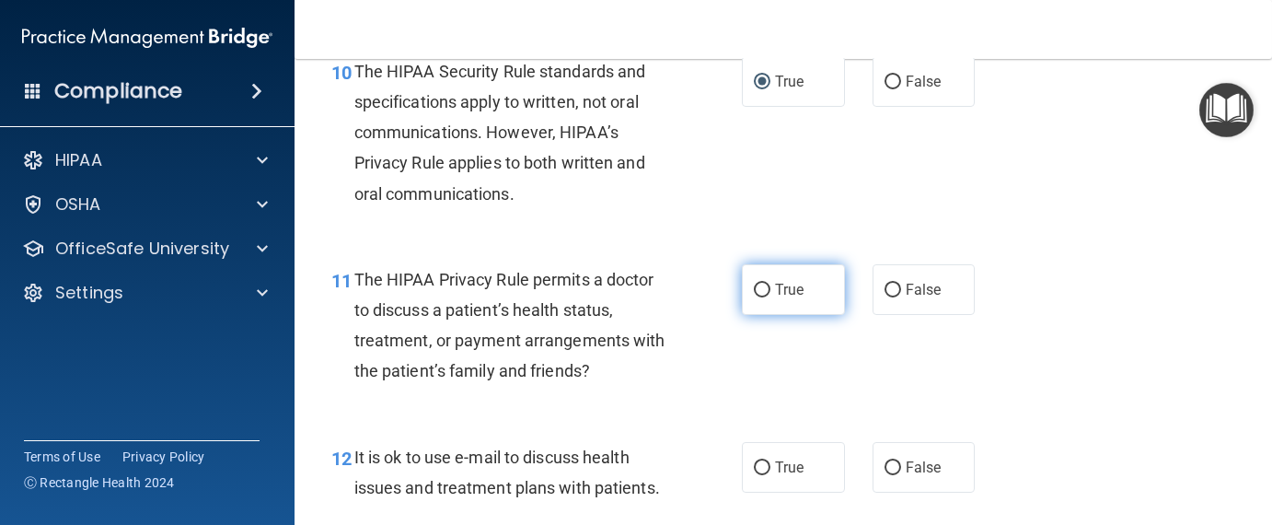
click at [761, 293] on input "True" at bounding box center [762, 290] width 17 height 14
radio input "true"
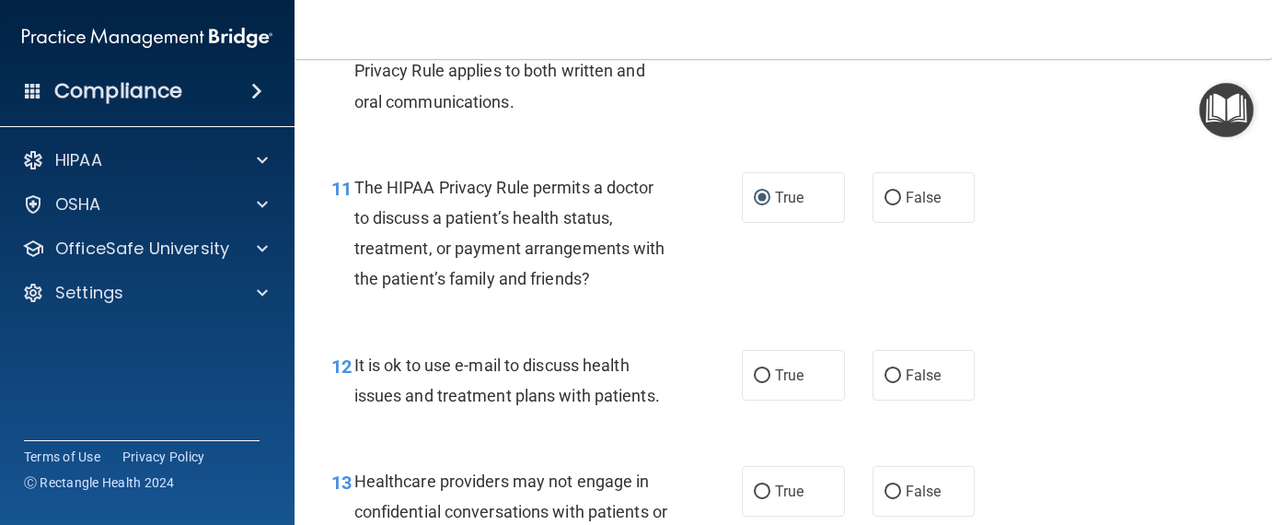
scroll to position [1932, 0]
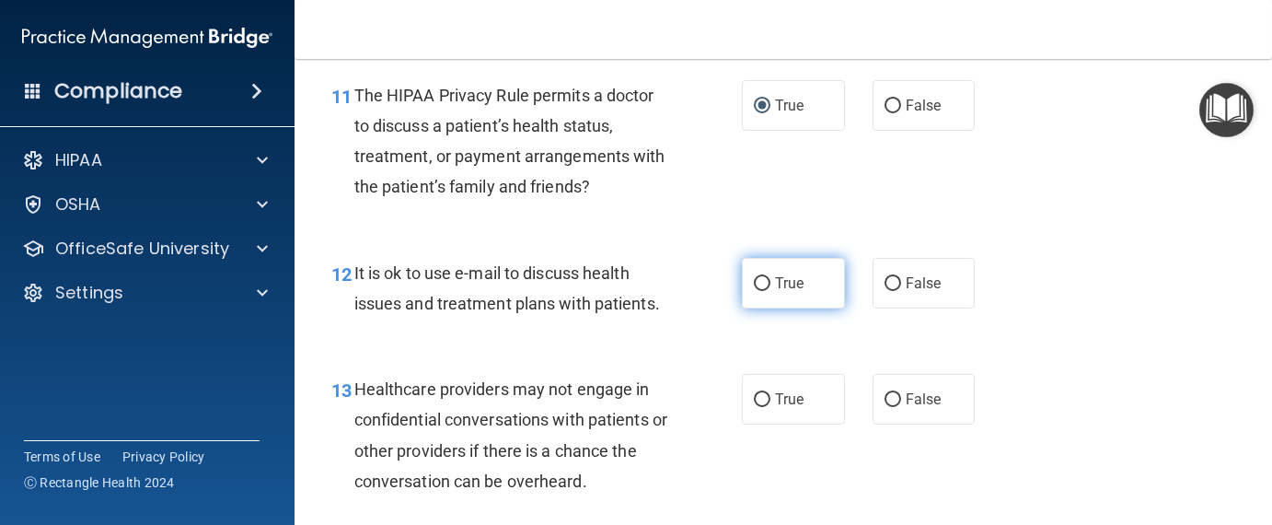
click at [757, 282] on input "True" at bounding box center [762, 284] width 17 height 14
radio input "true"
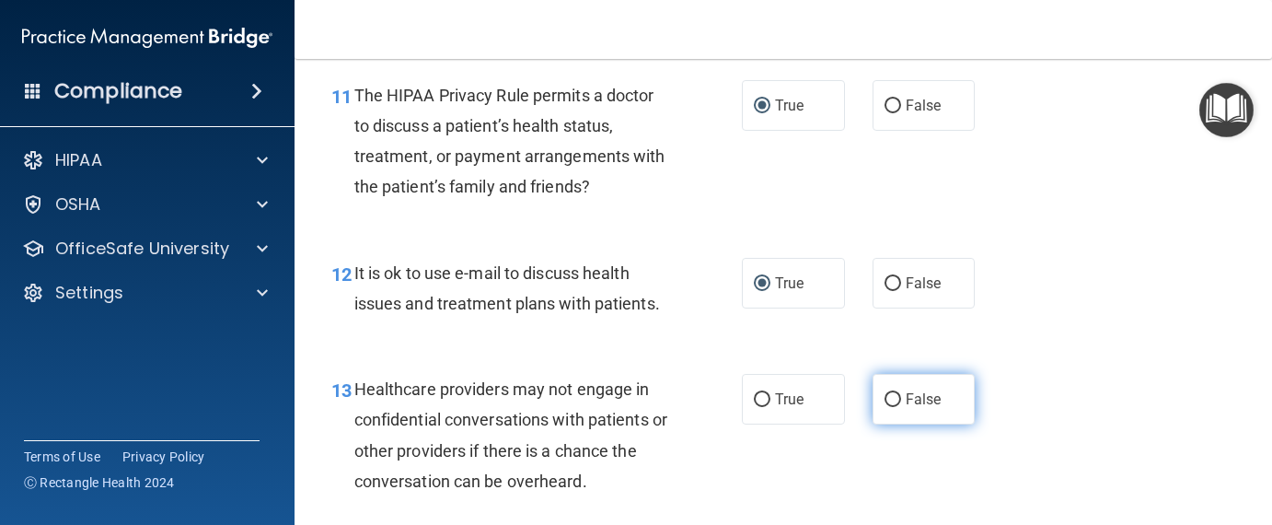
click at [888, 400] on input "False" at bounding box center [892, 400] width 17 height 14
radio input "true"
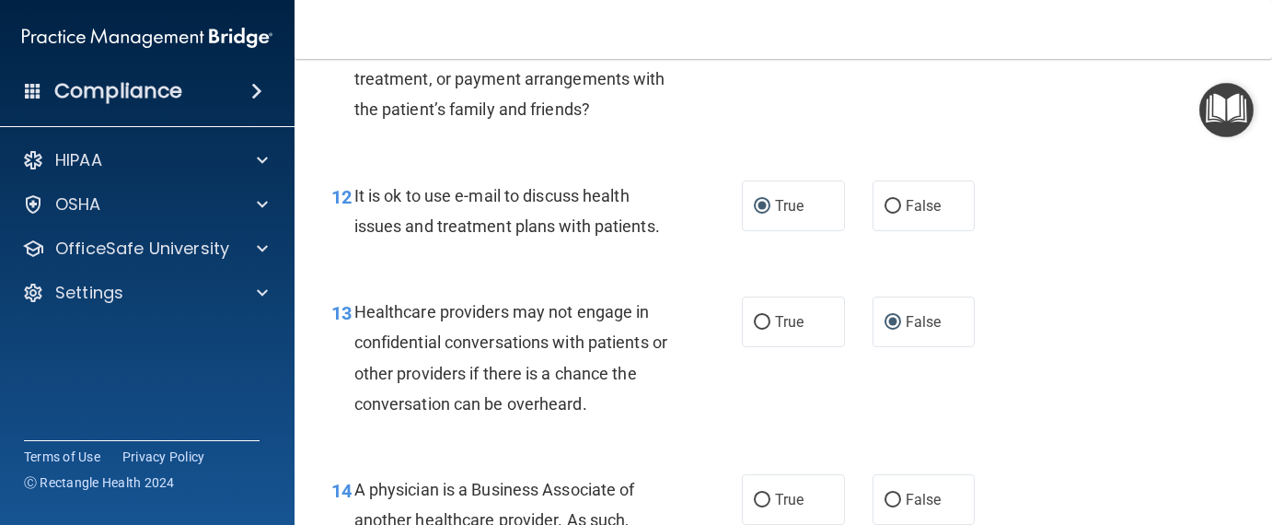
scroll to position [2116, 0]
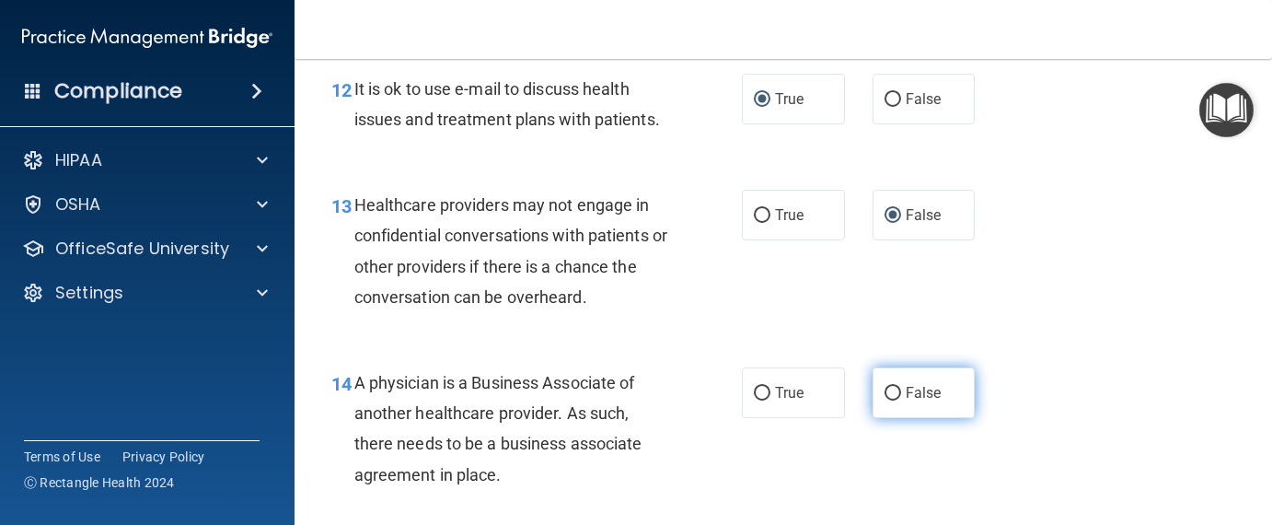
click at [884, 388] on input "False" at bounding box center [892, 393] width 17 height 14
radio input "true"
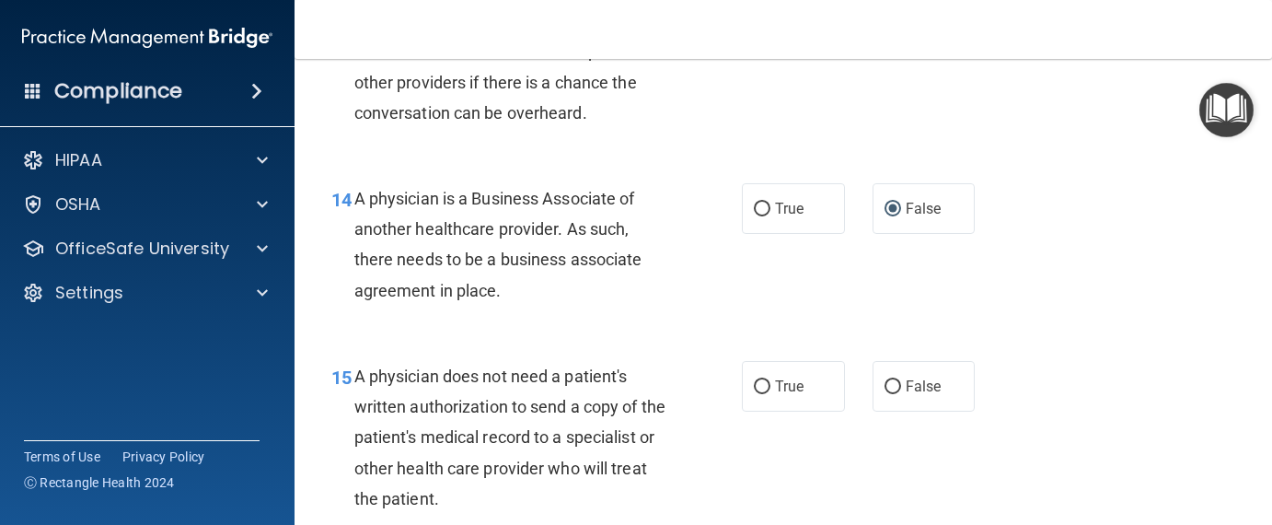
scroll to position [2485, 0]
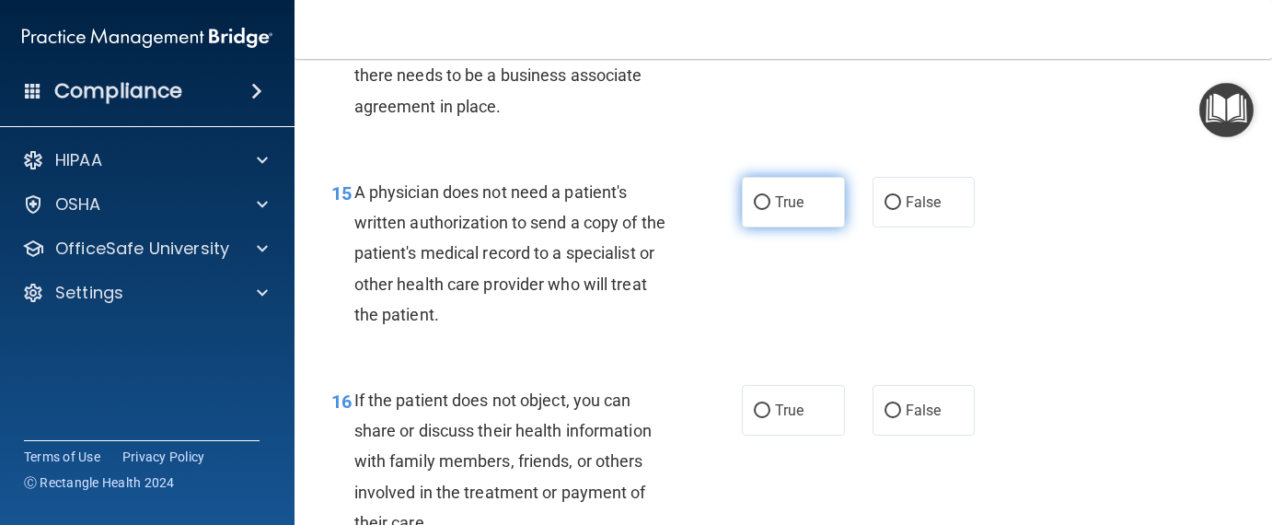
click at [758, 203] on input "True" at bounding box center [762, 203] width 17 height 14
radio input "true"
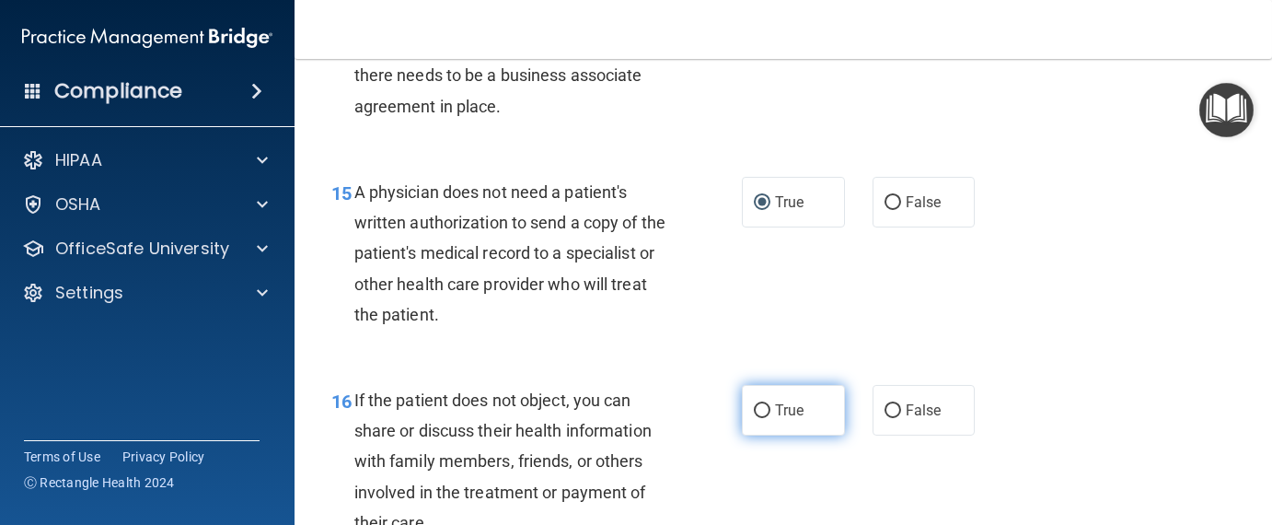
click at [754, 404] on input "True" at bounding box center [762, 411] width 17 height 14
radio input "true"
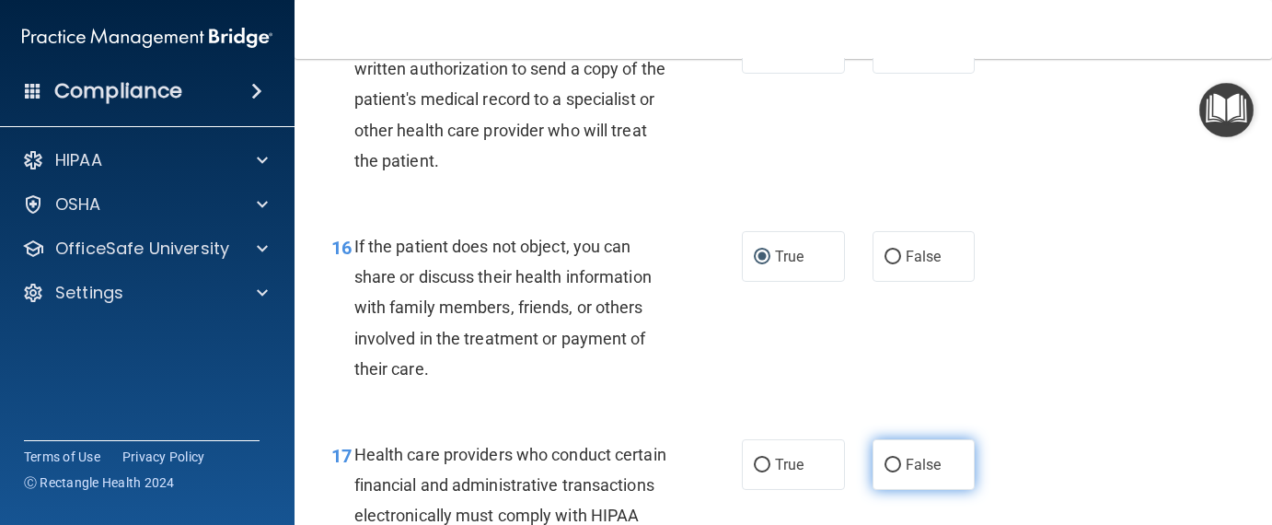
scroll to position [2761, 0]
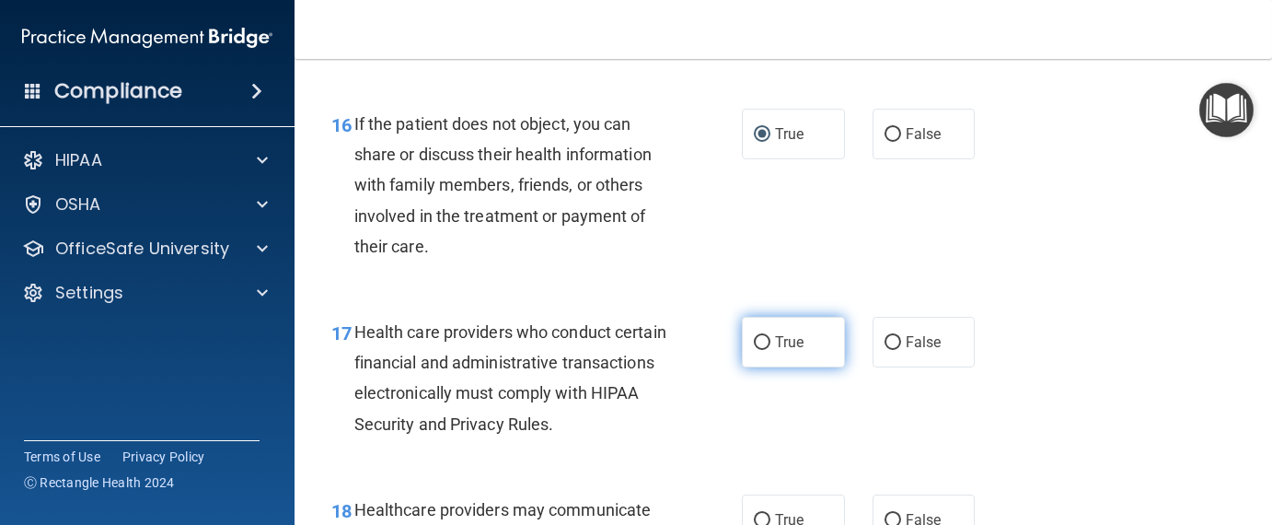
click at [754, 336] on input "True" at bounding box center [762, 343] width 17 height 14
radio input "true"
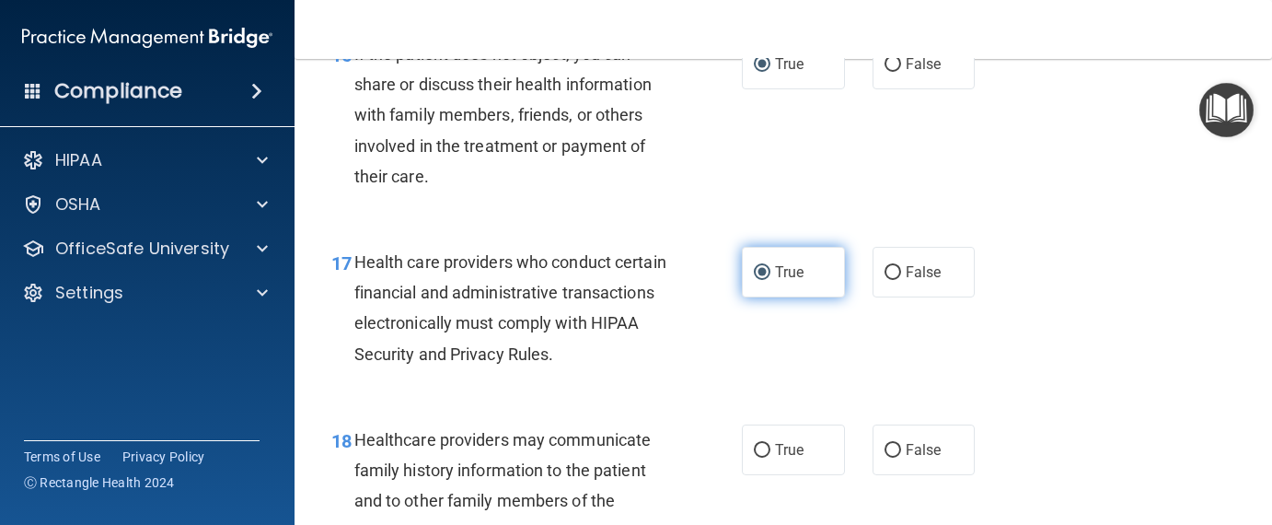
scroll to position [2945, 0]
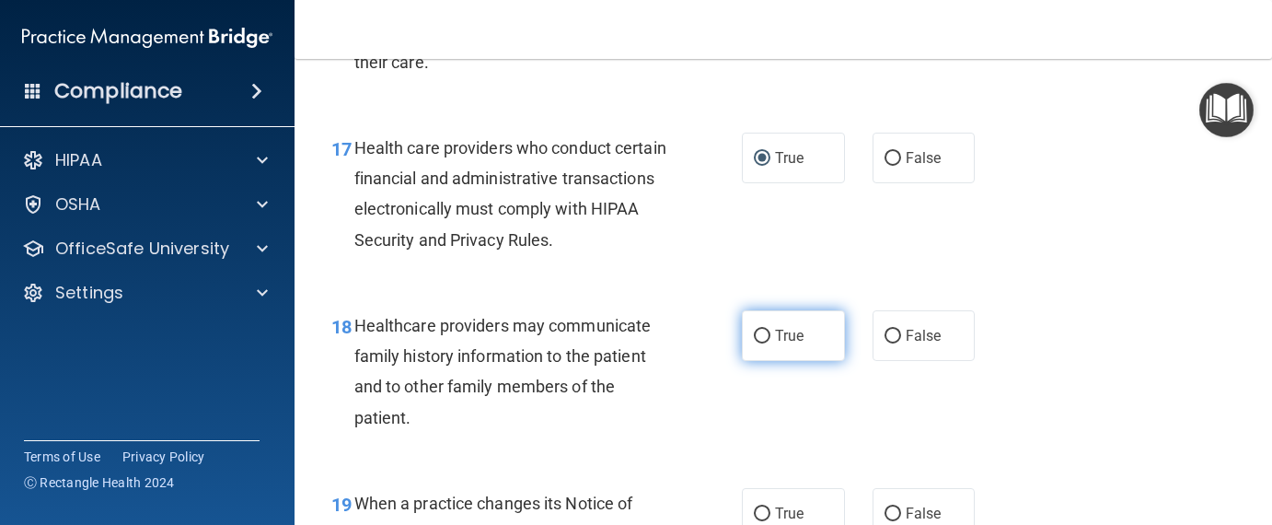
click at [755, 334] on input "True" at bounding box center [762, 336] width 17 height 14
radio input "true"
click at [744, 334] on label "True" at bounding box center [793, 335] width 103 height 51
click at [754, 334] on input "True" at bounding box center [762, 336] width 17 height 14
click at [755, 331] on input "True" at bounding box center [762, 336] width 17 height 14
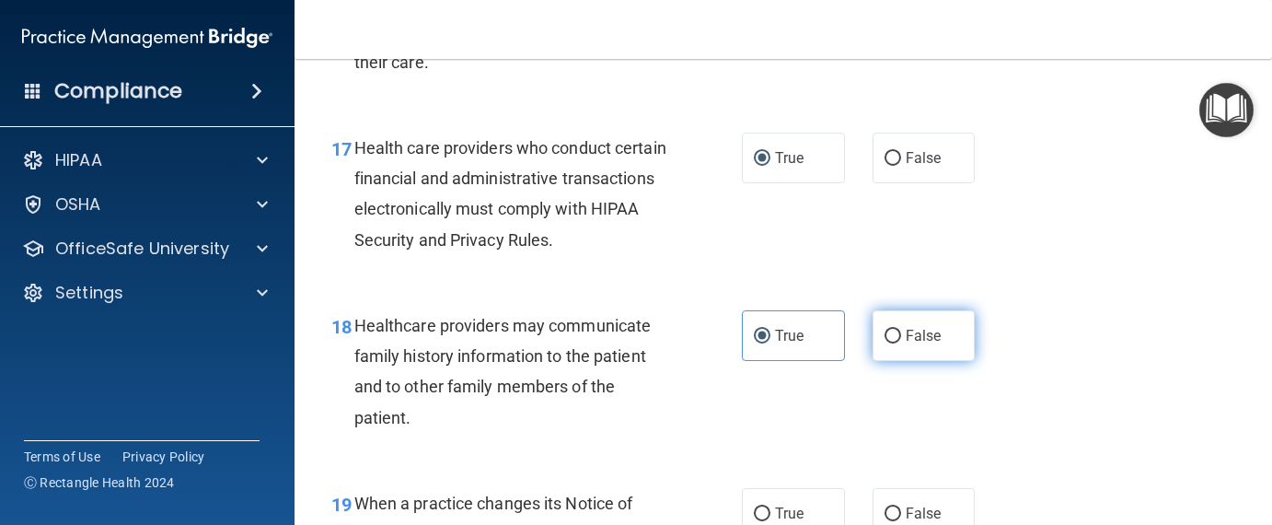
click at [884, 329] on input "False" at bounding box center [892, 336] width 17 height 14
radio input "true"
radio input "false"
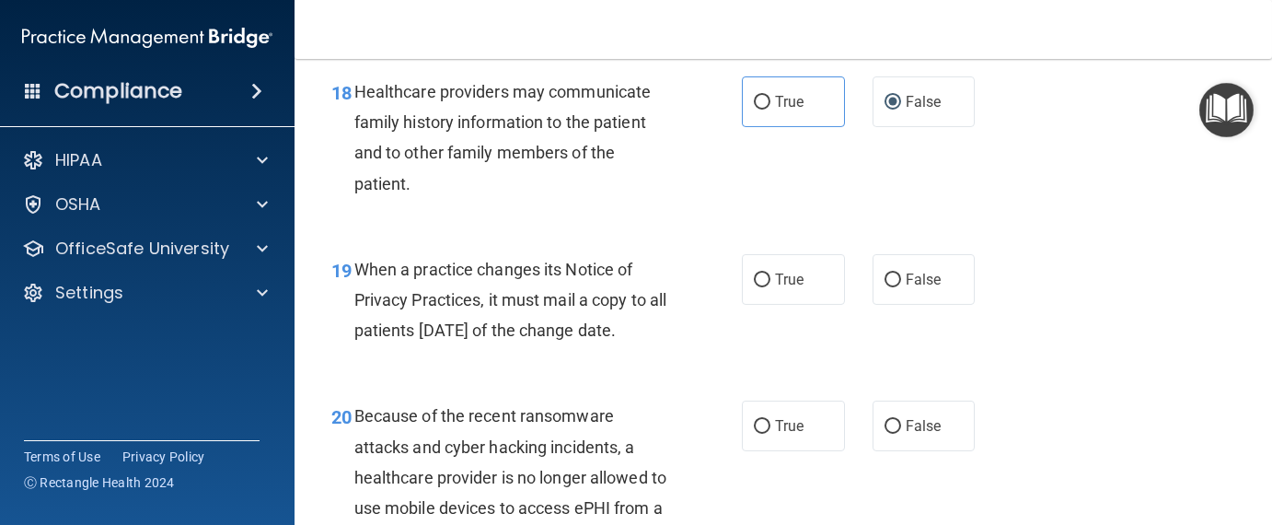
scroll to position [3221, 0]
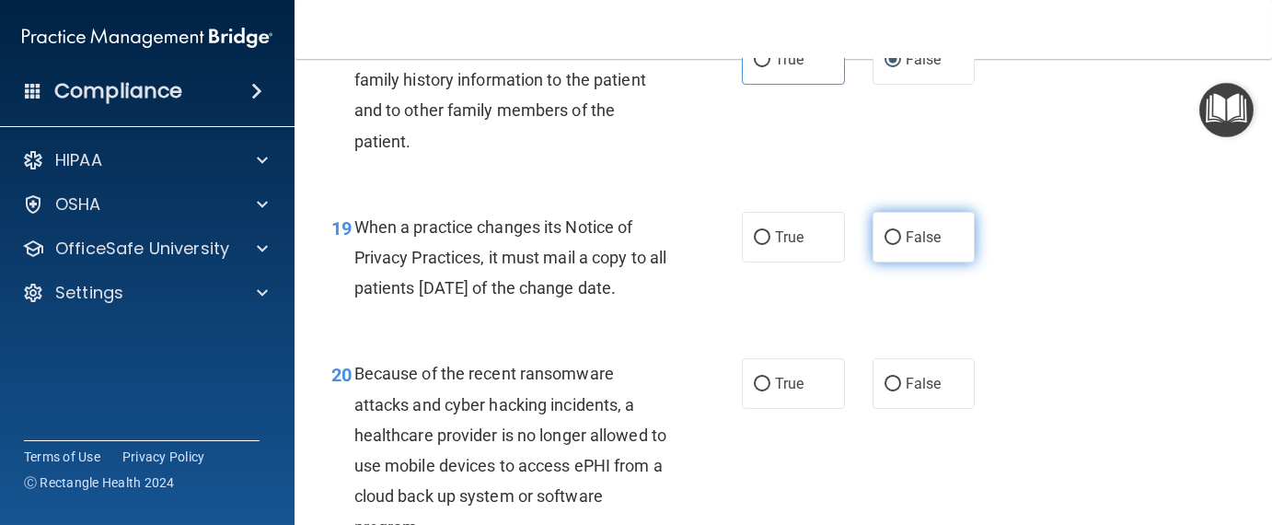
click at [884, 242] on input "False" at bounding box center [892, 238] width 17 height 14
radio input "true"
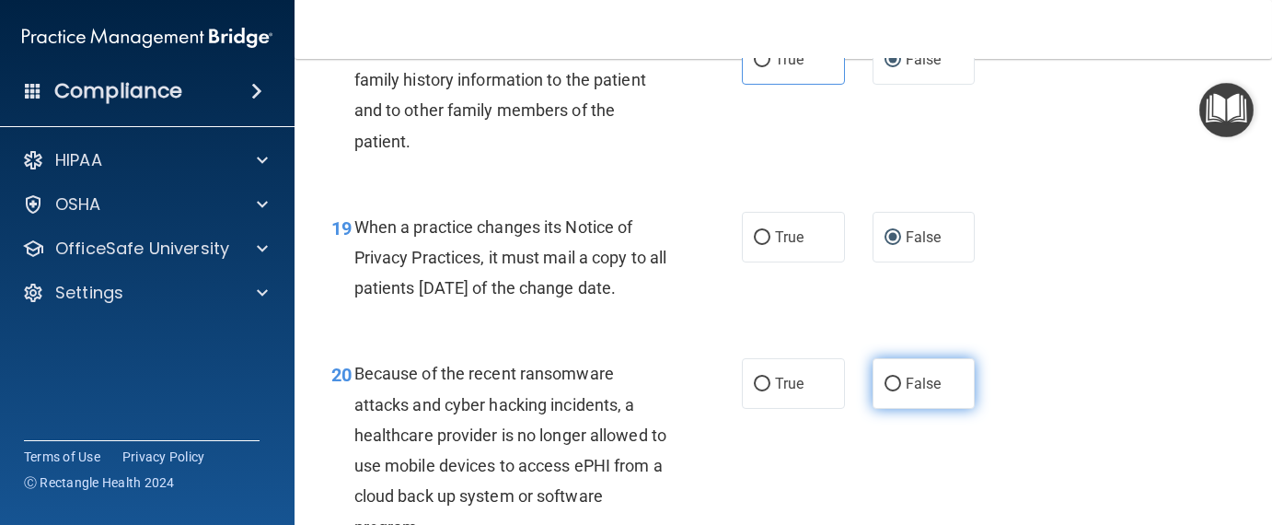
click at [884, 391] on input "False" at bounding box center [892, 384] width 17 height 14
radio input "true"
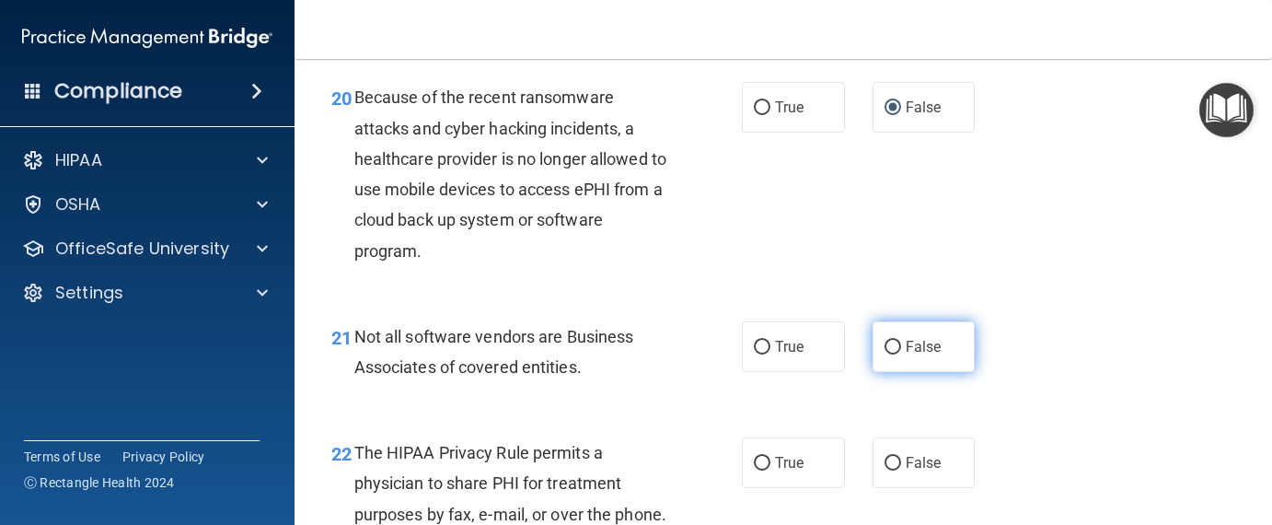
click at [873, 372] on label "False" at bounding box center [923, 346] width 103 height 51
click at [884, 354] on input "False" at bounding box center [892, 347] width 17 height 14
radio input "true"
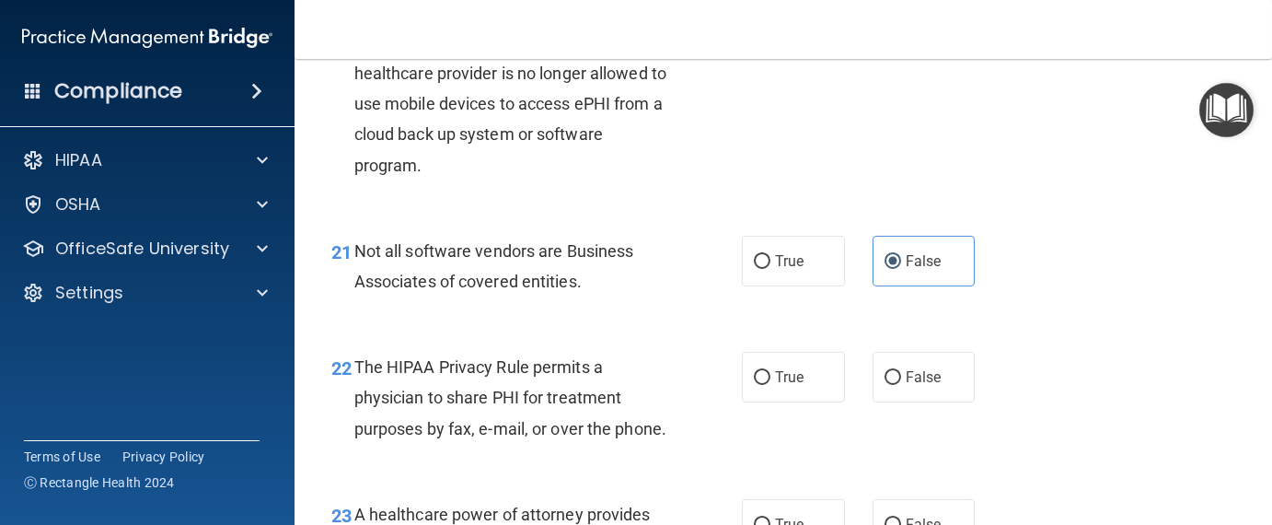
scroll to position [3681, 0]
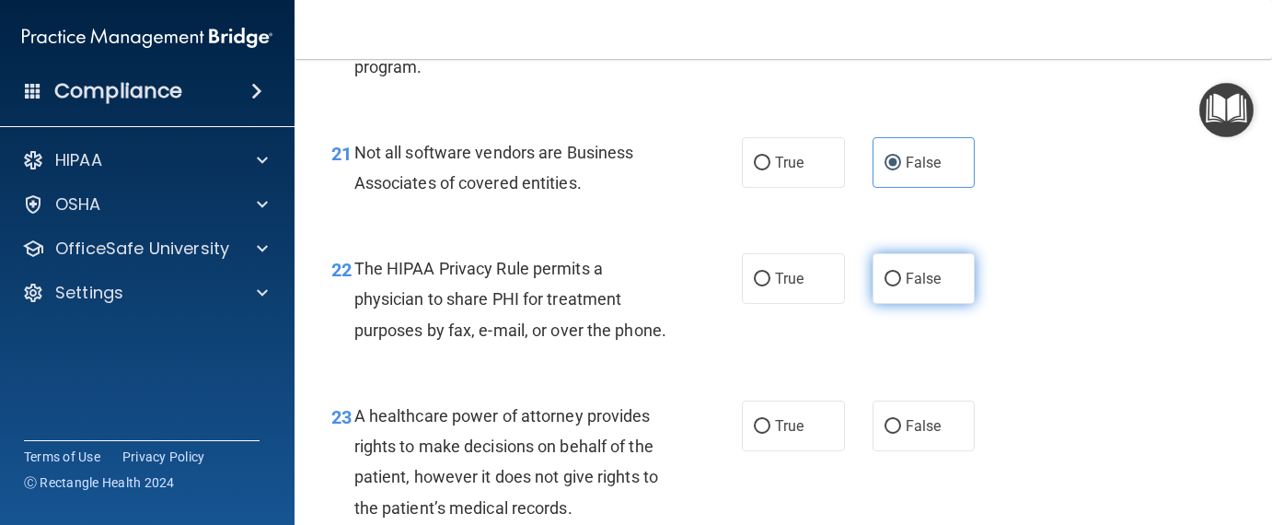
click at [885, 286] on input "False" at bounding box center [892, 279] width 17 height 14
radio input "true"
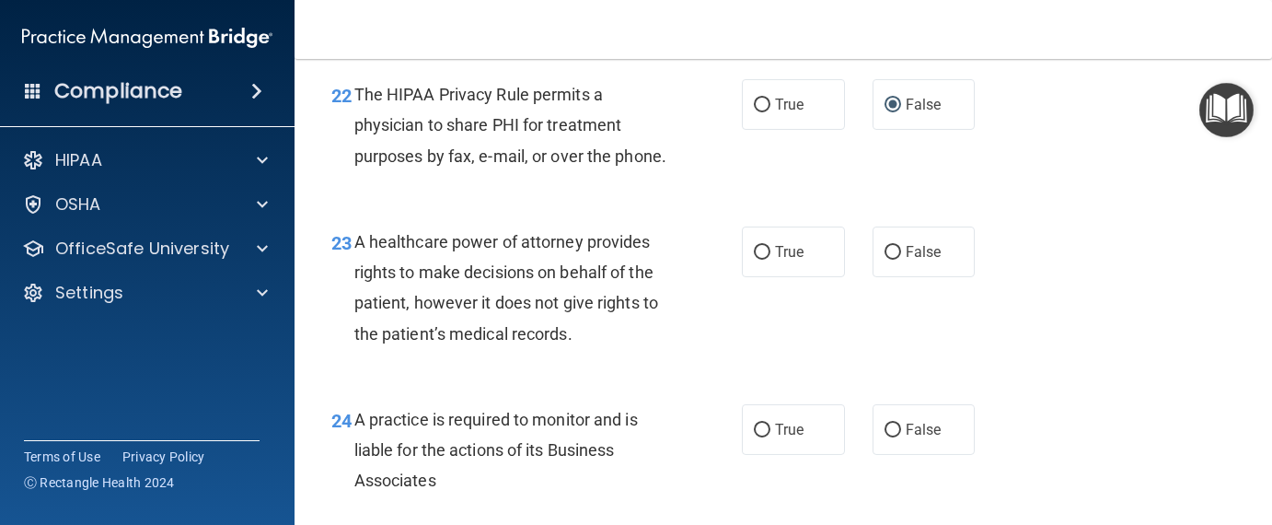
scroll to position [3865, 0]
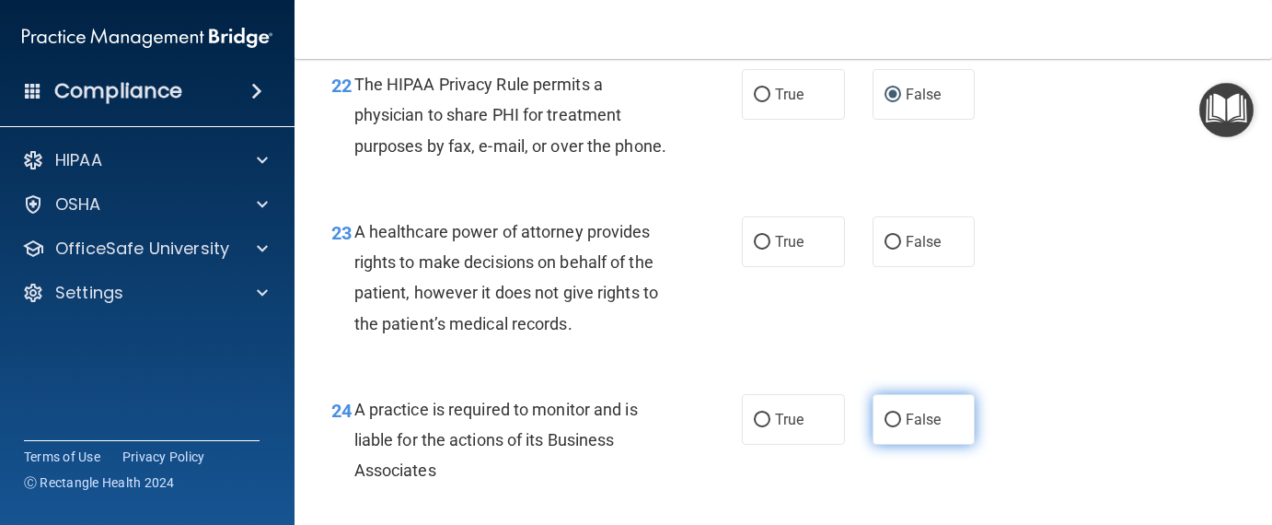
click at [884, 427] on input "False" at bounding box center [892, 420] width 17 height 14
radio input "true"
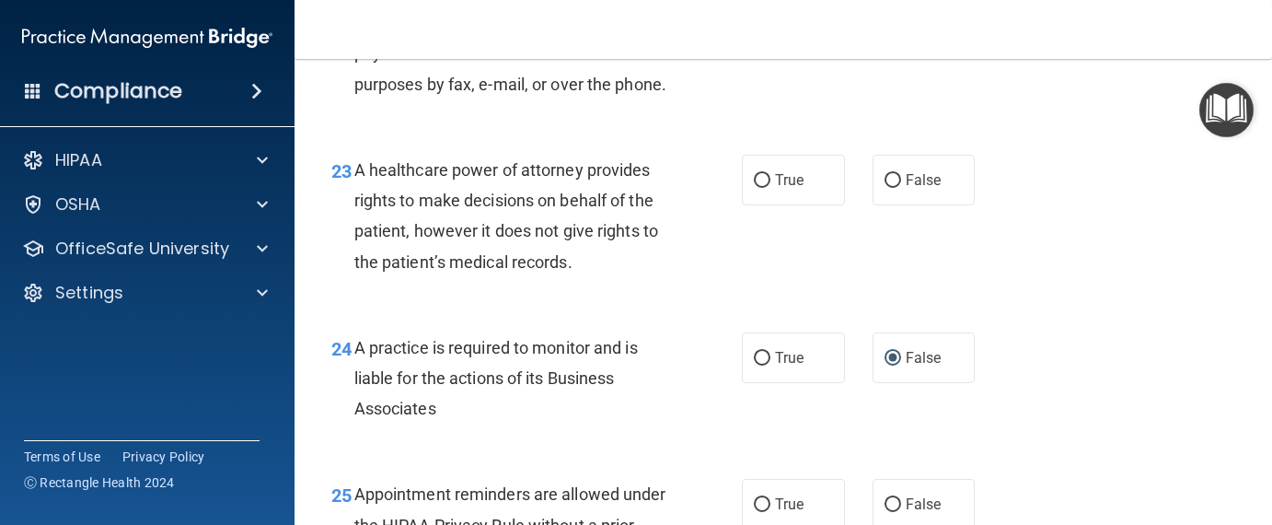
scroll to position [3957, 0]
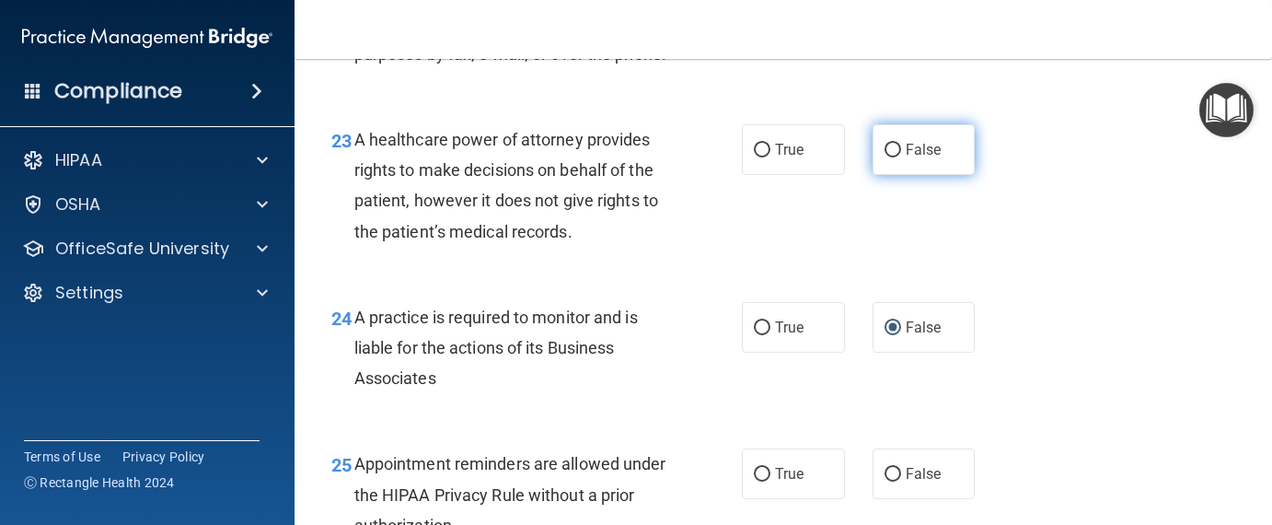
click at [885, 157] on input "False" at bounding box center [892, 151] width 17 height 14
radio input "true"
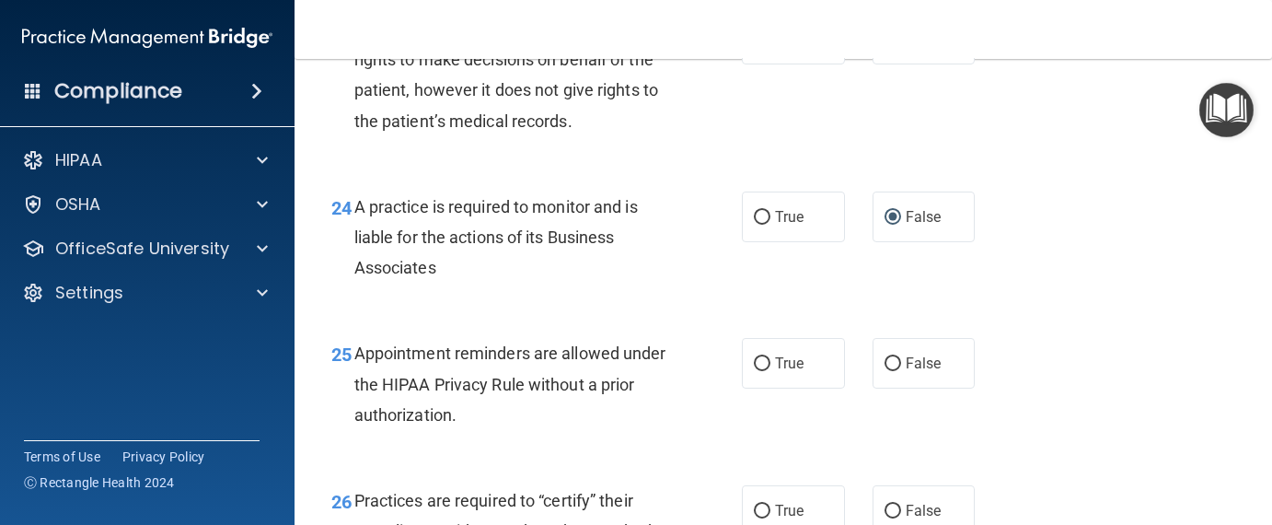
scroll to position [4141, 0]
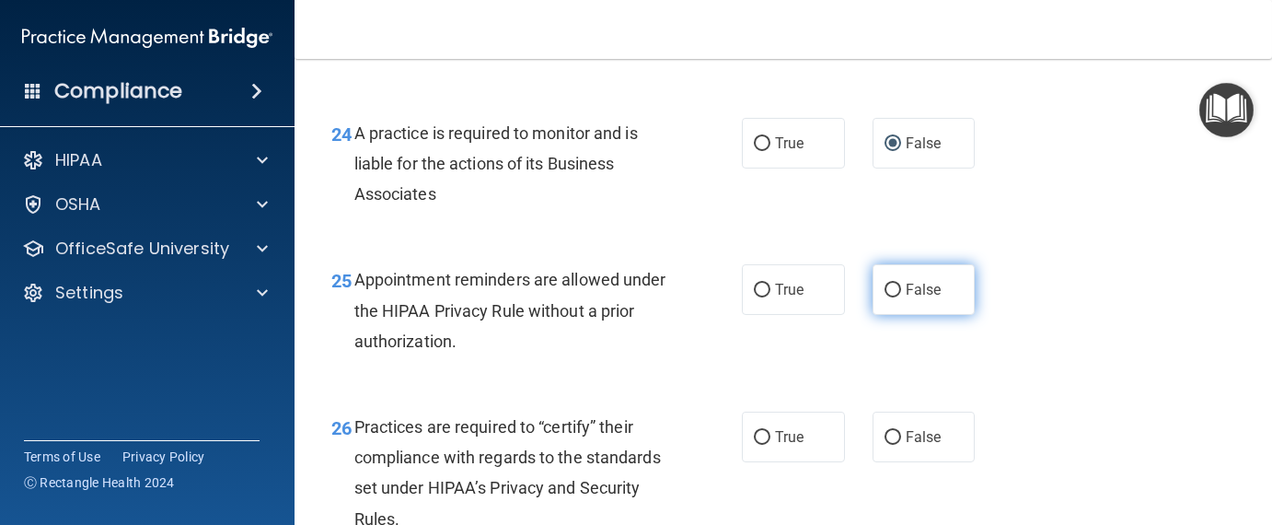
click at [884, 297] on input "False" at bounding box center [892, 290] width 17 height 14
radio input "true"
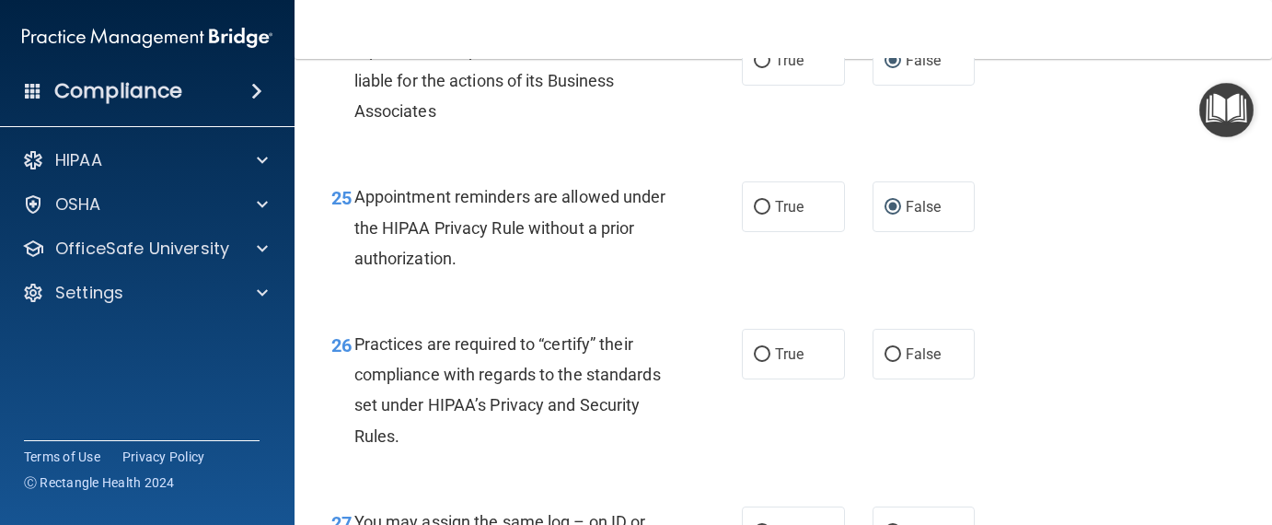
scroll to position [4417, 0]
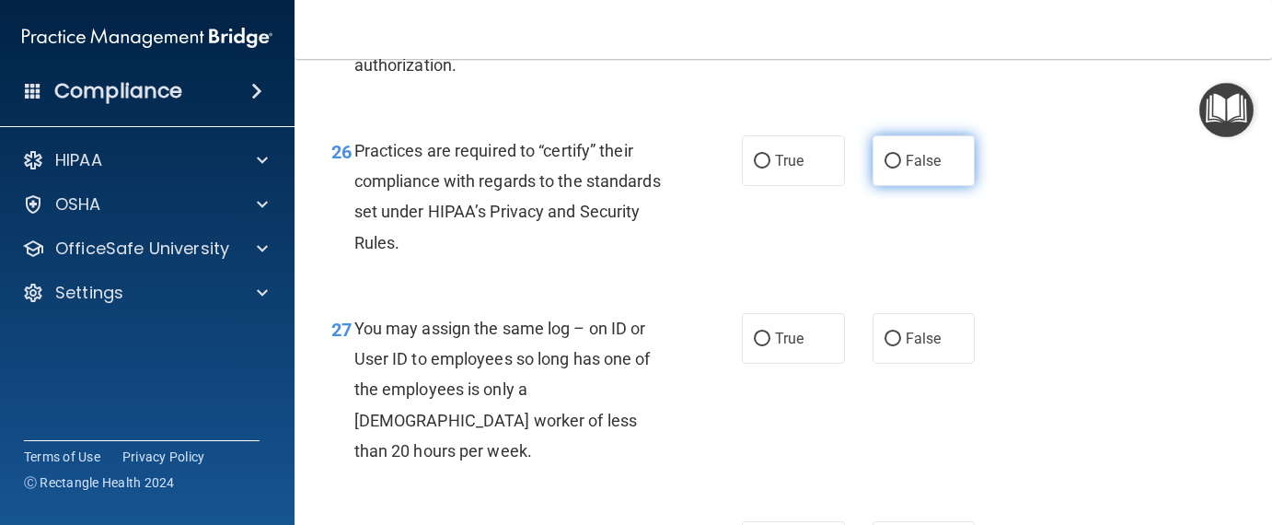
click at [884, 168] on input "False" at bounding box center [892, 162] width 17 height 14
radio input "true"
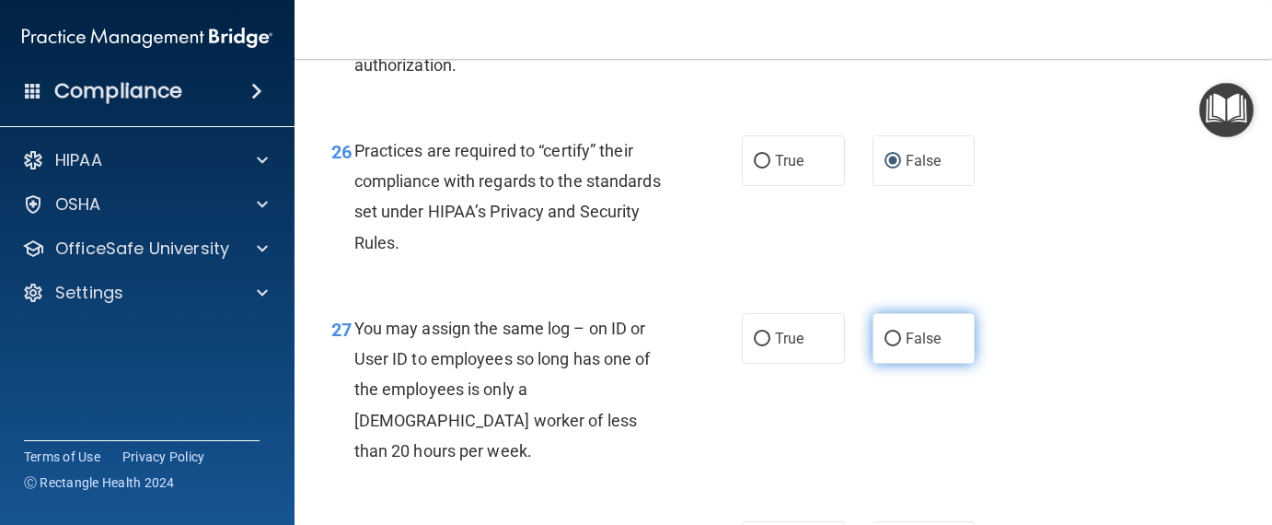
click at [883, 363] on label "False" at bounding box center [923, 338] width 103 height 51
click at [884, 346] on input "False" at bounding box center [892, 339] width 17 height 14
radio input "true"
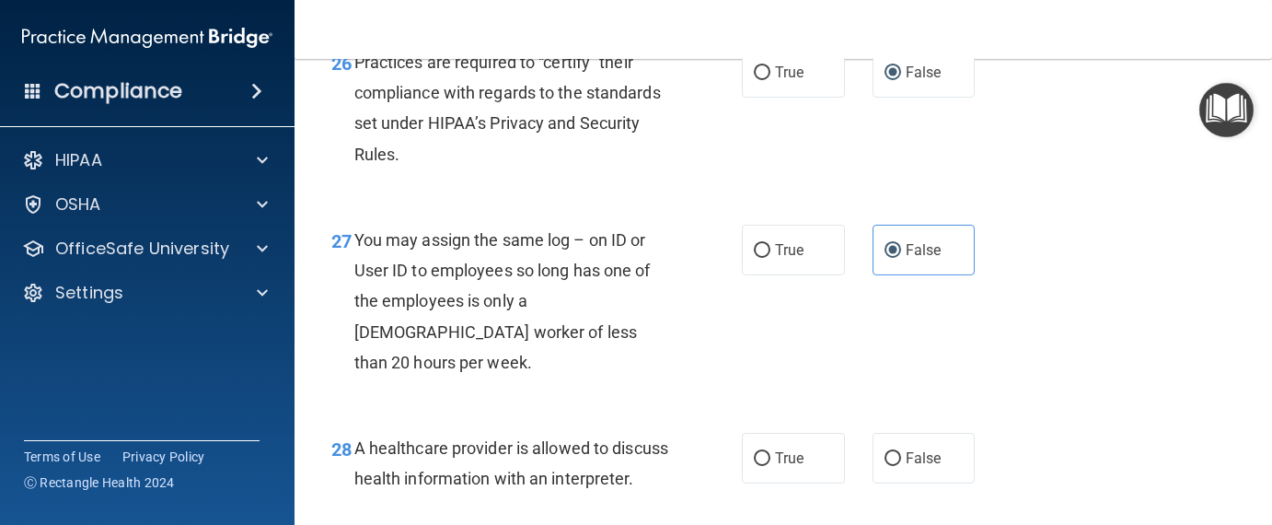
scroll to position [4601, 0]
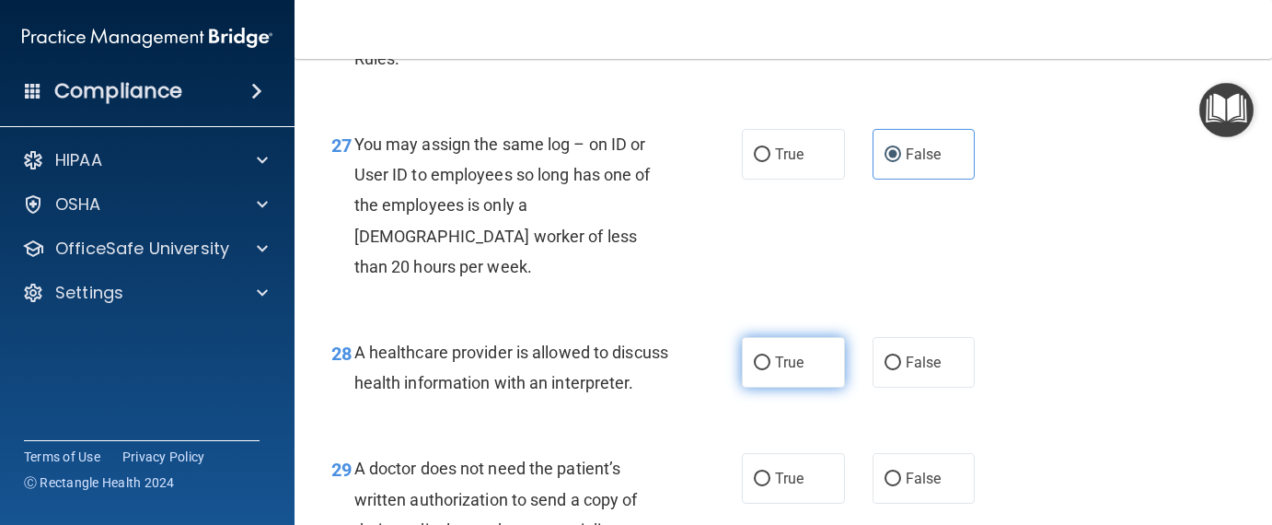
click at [754, 370] on input "True" at bounding box center [762, 363] width 17 height 14
radio input "true"
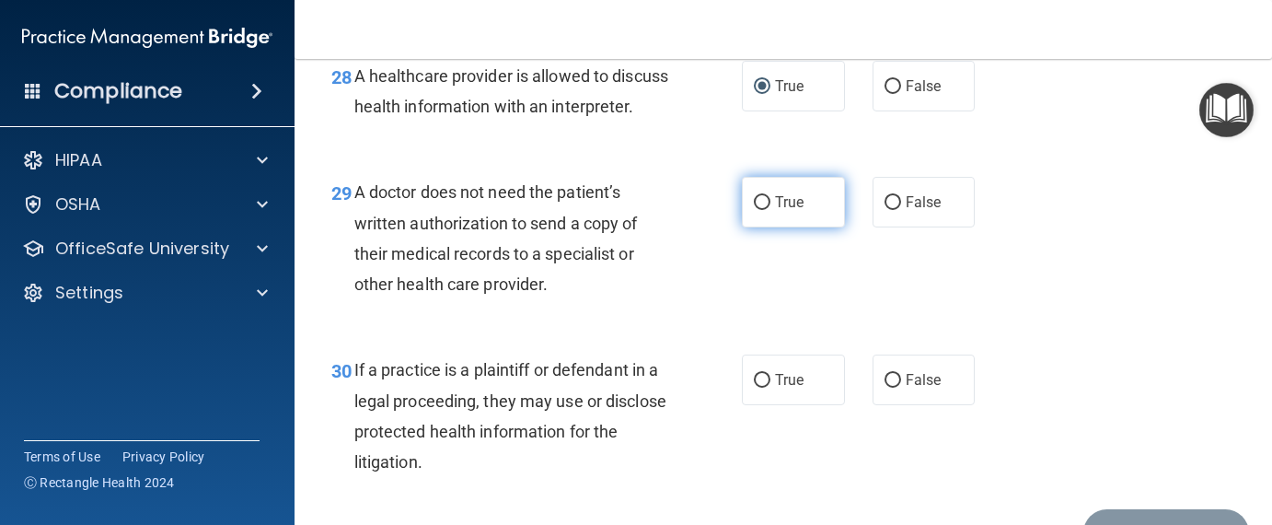
click at [763, 227] on label "True" at bounding box center [793, 202] width 103 height 51
click at [763, 210] on input "True" at bounding box center [762, 203] width 17 height 14
radio input "true"
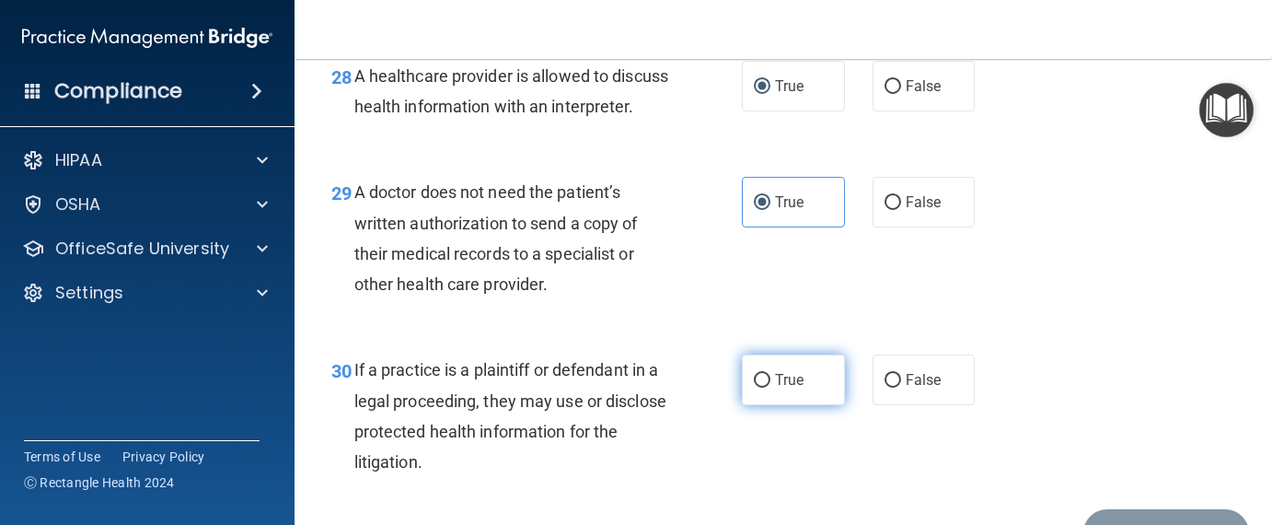
click at [754, 387] on input "True" at bounding box center [762, 381] width 17 height 14
radio input "true"
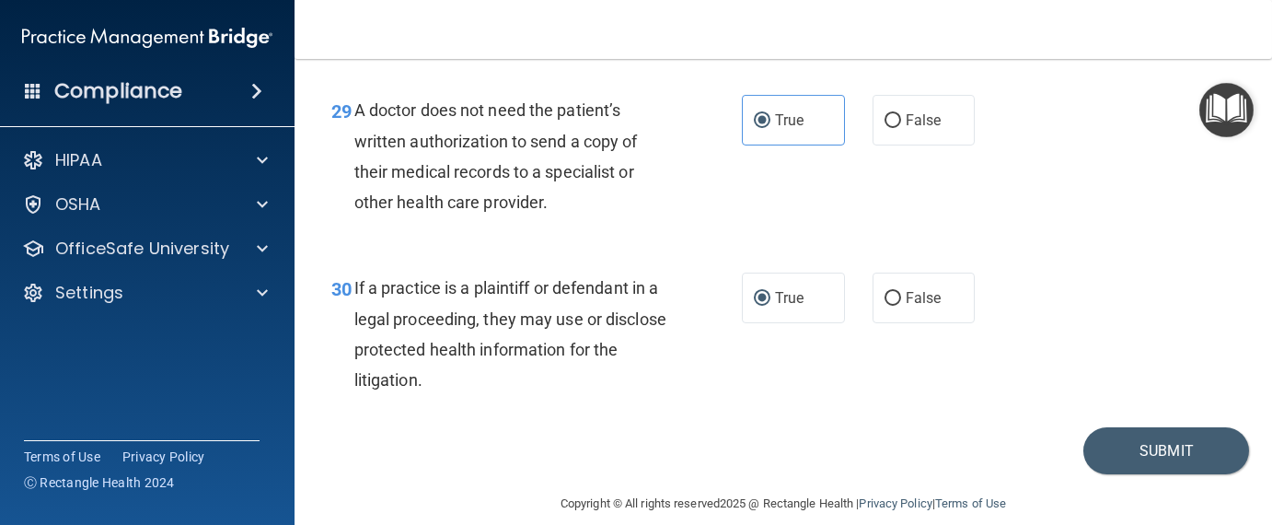
scroll to position [5042, 0]
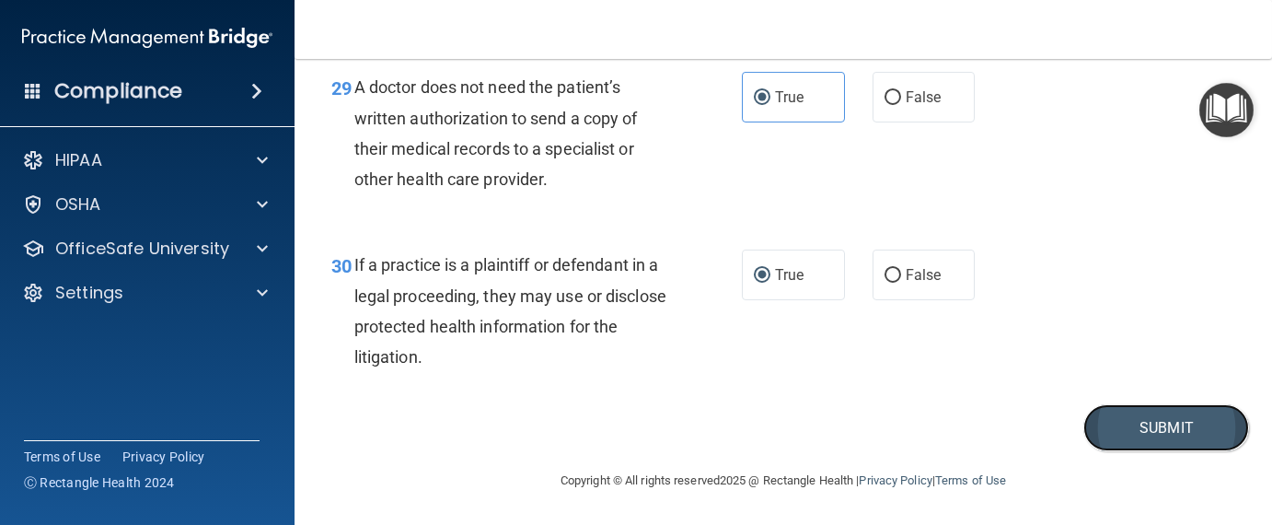
click at [1123, 421] on button "Submit" at bounding box center [1166, 427] width 166 height 47
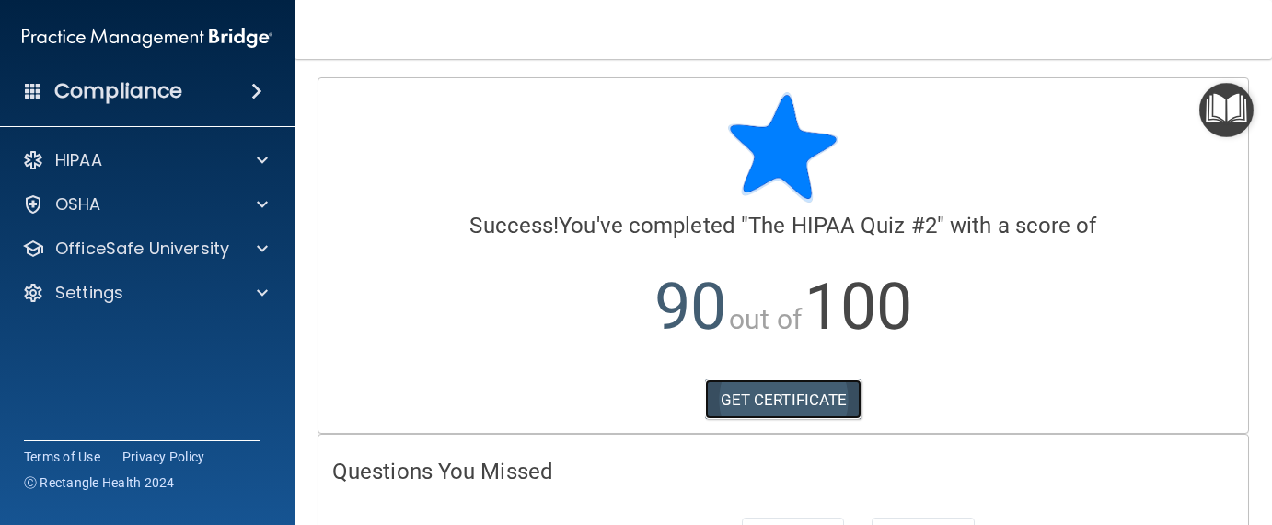
click at [803, 405] on link "GET CERTIFICATE" at bounding box center [783, 399] width 157 height 40
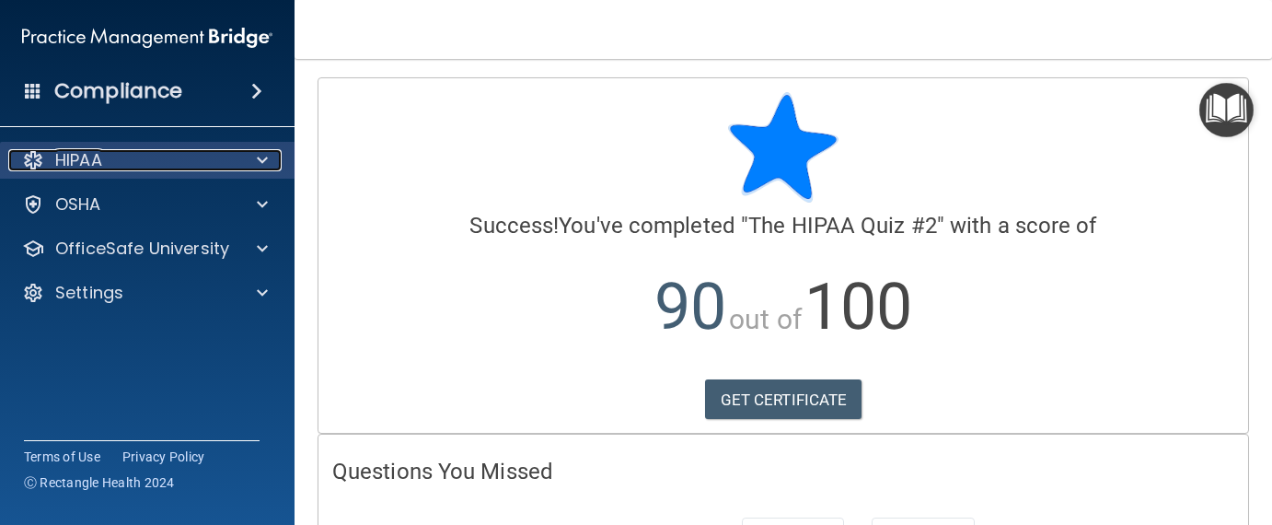
click at [245, 159] on div at bounding box center [259, 160] width 46 height 22
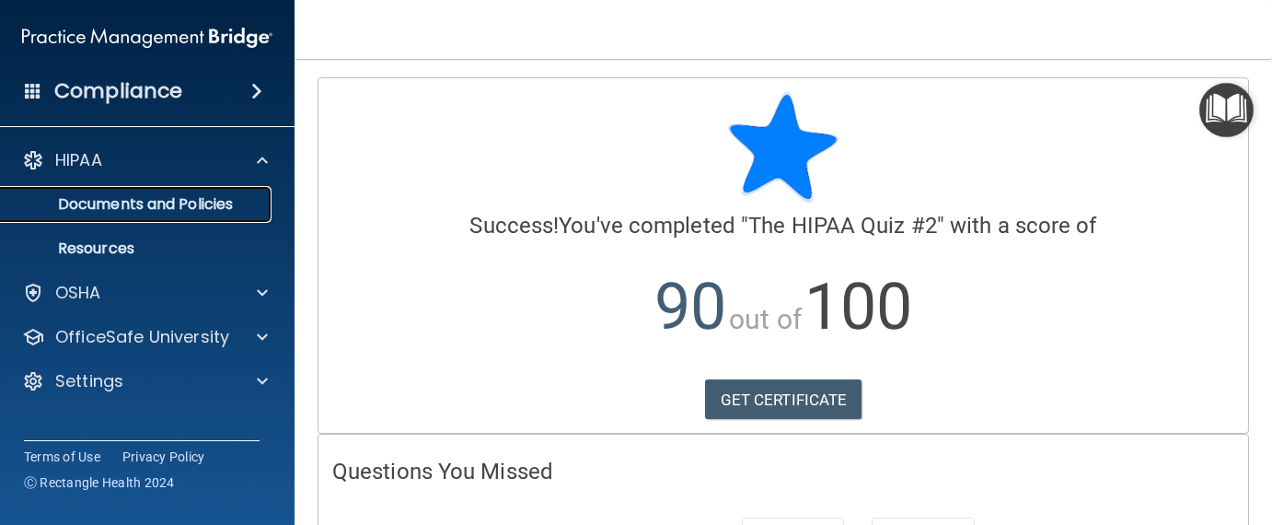
click at [147, 197] on p "Documents and Policies" at bounding box center [137, 204] width 251 height 18
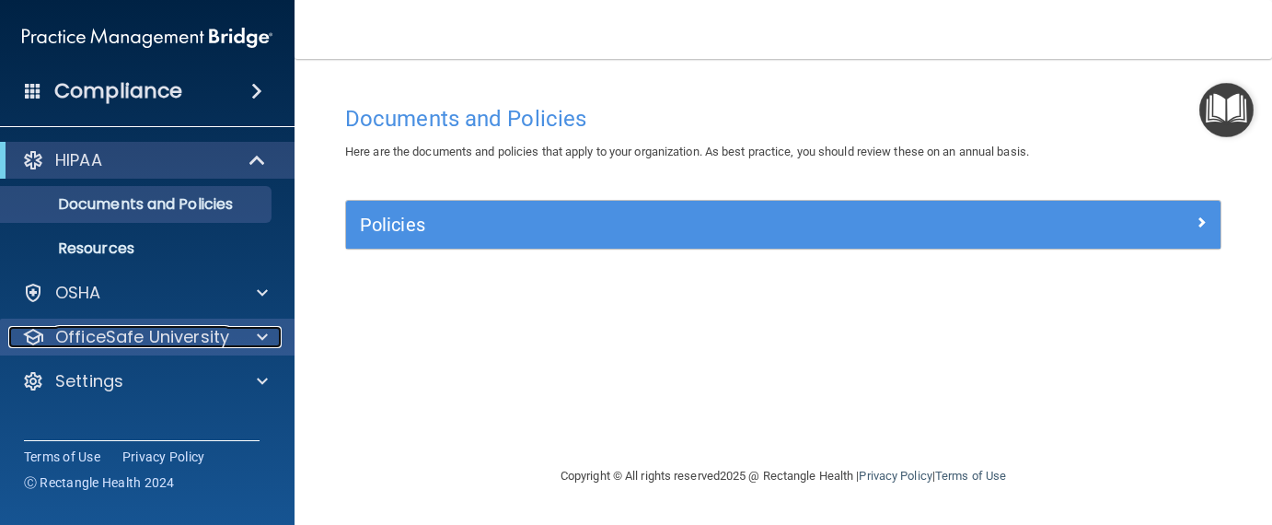
click at [162, 340] on p "OfficeSafe University" at bounding box center [142, 337] width 174 height 22
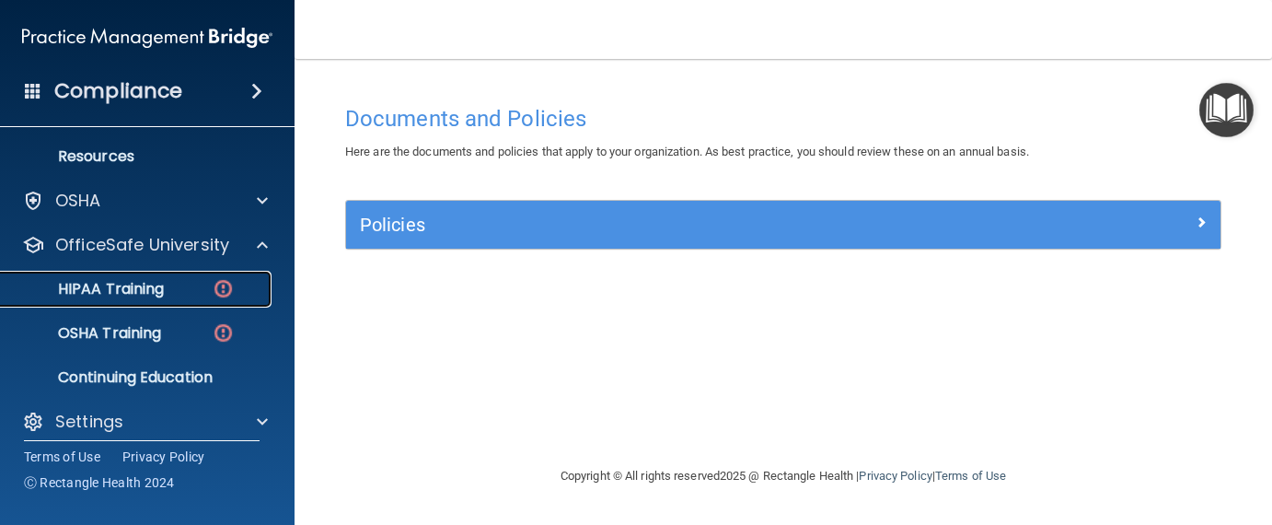
click at [156, 291] on p "HIPAA Training" at bounding box center [88, 289] width 152 height 18
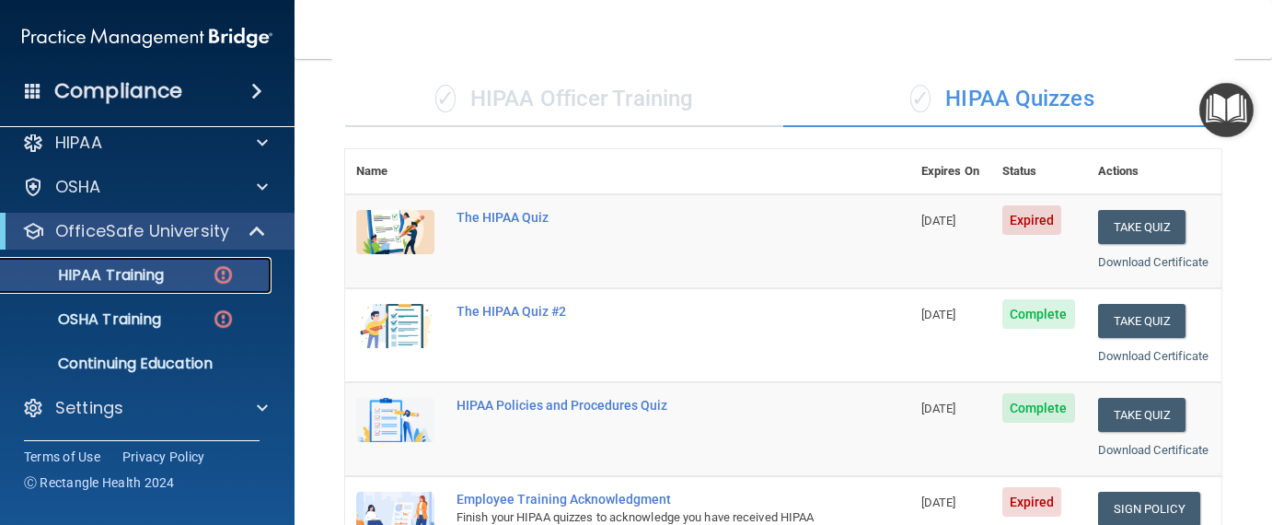
scroll to position [276, 0]
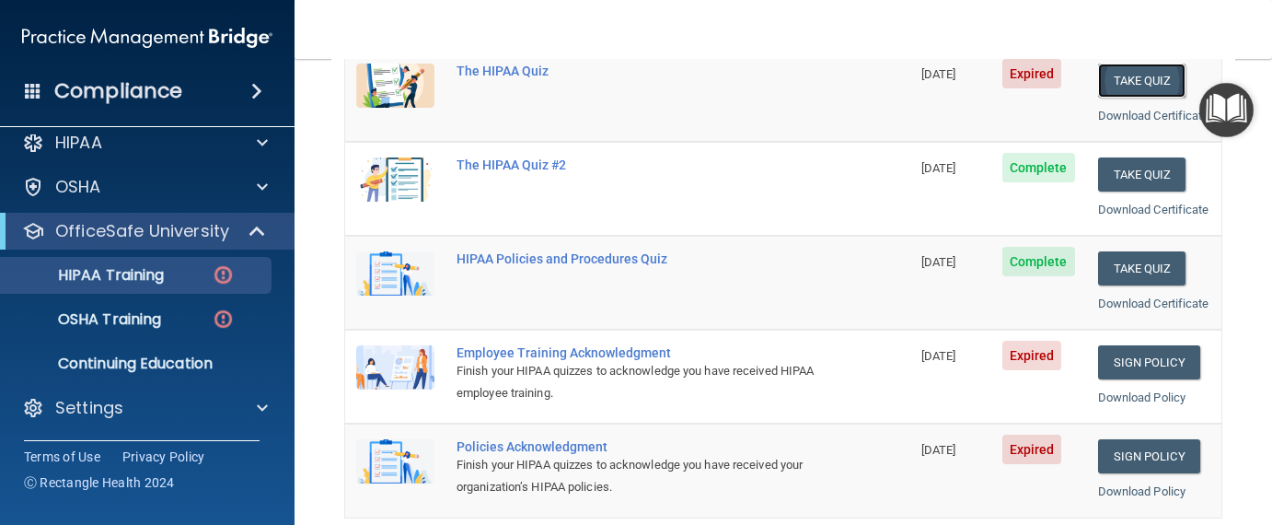
click at [1130, 86] on button "Take Quiz" at bounding box center [1142, 80] width 88 height 34
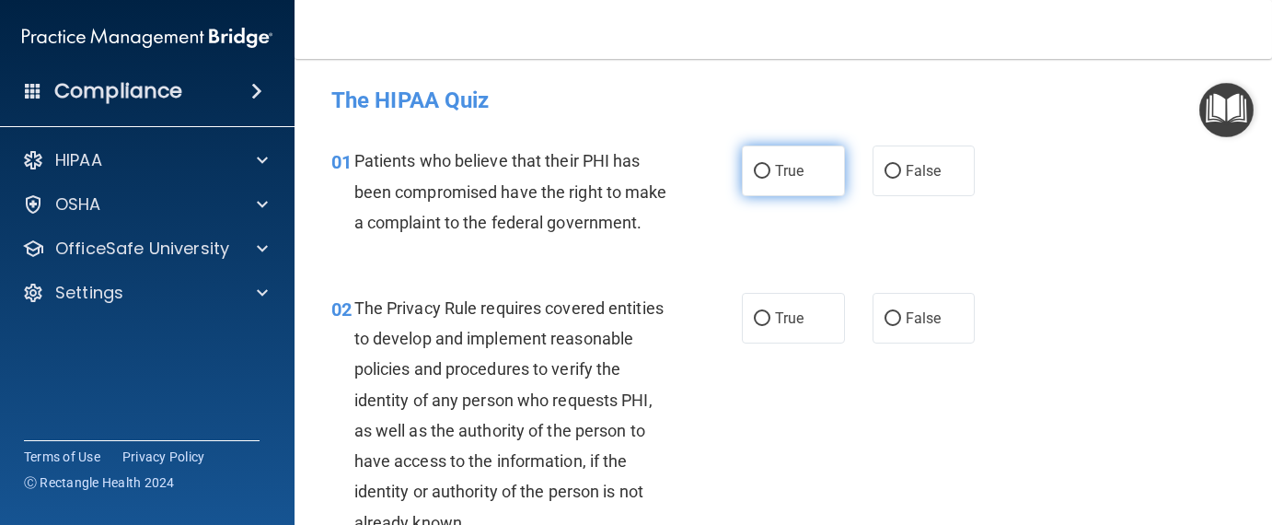
click at [754, 167] on input "True" at bounding box center [762, 172] width 17 height 14
radio input "true"
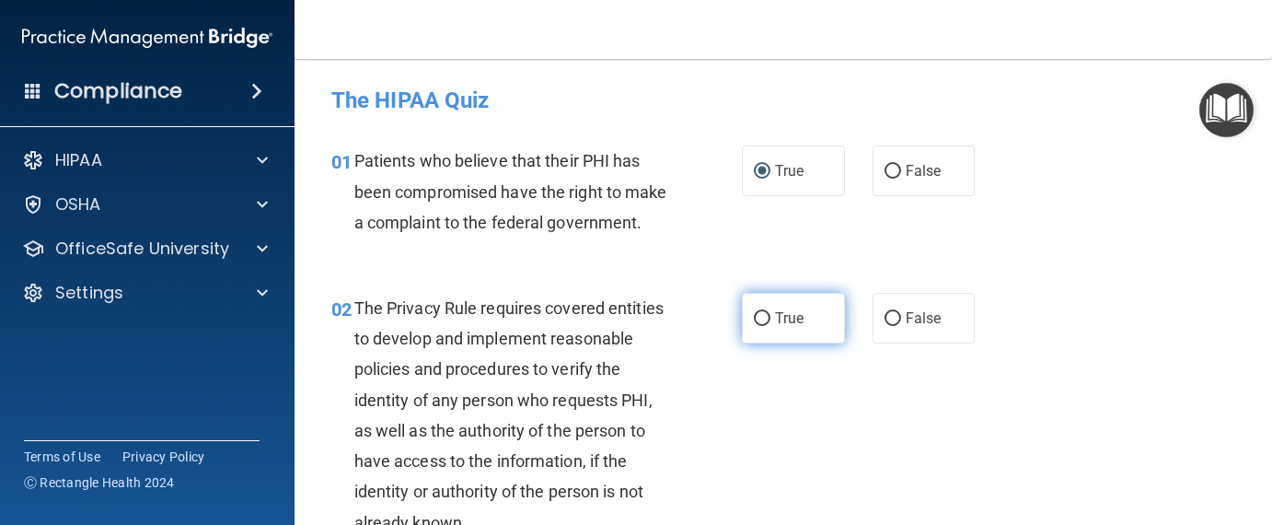
click at [760, 326] on input "True" at bounding box center [762, 319] width 17 height 14
radio input "true"
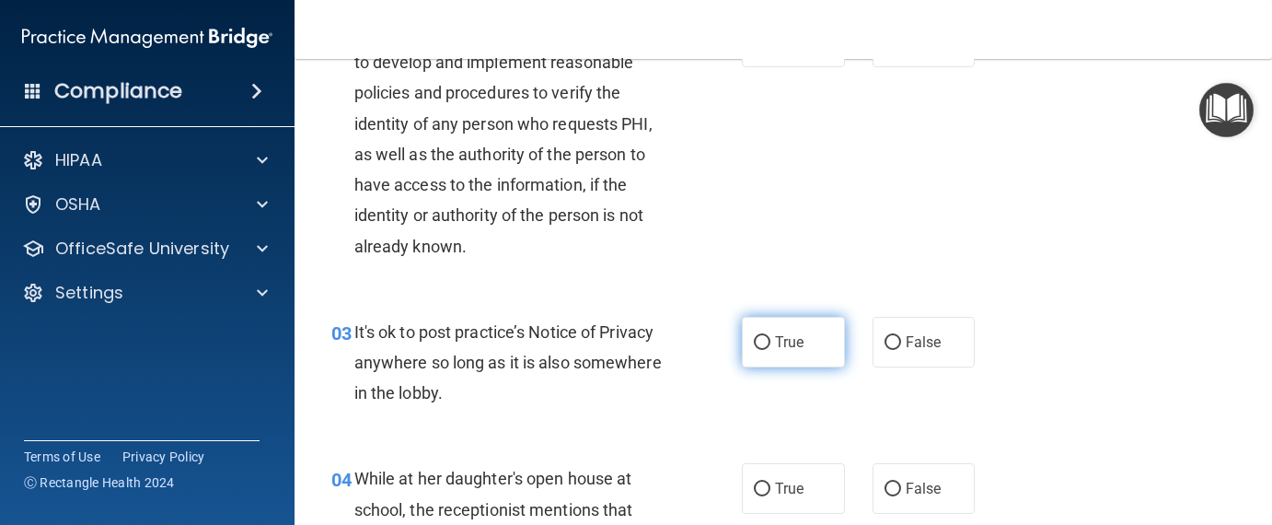
click at [764, 366] on label "True" at bounding box center [793, 342] width 103 height 51
click at [764, 350] on input "True" at bounding box center [762, 343] width 17 height 14
radio input "true"
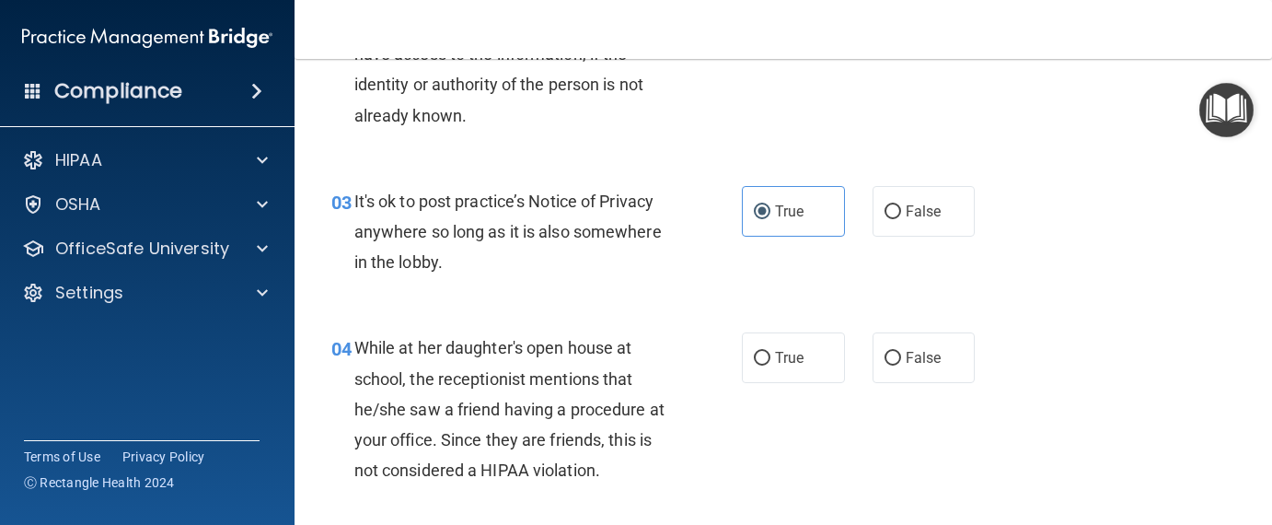
scroll to position [552, 0]
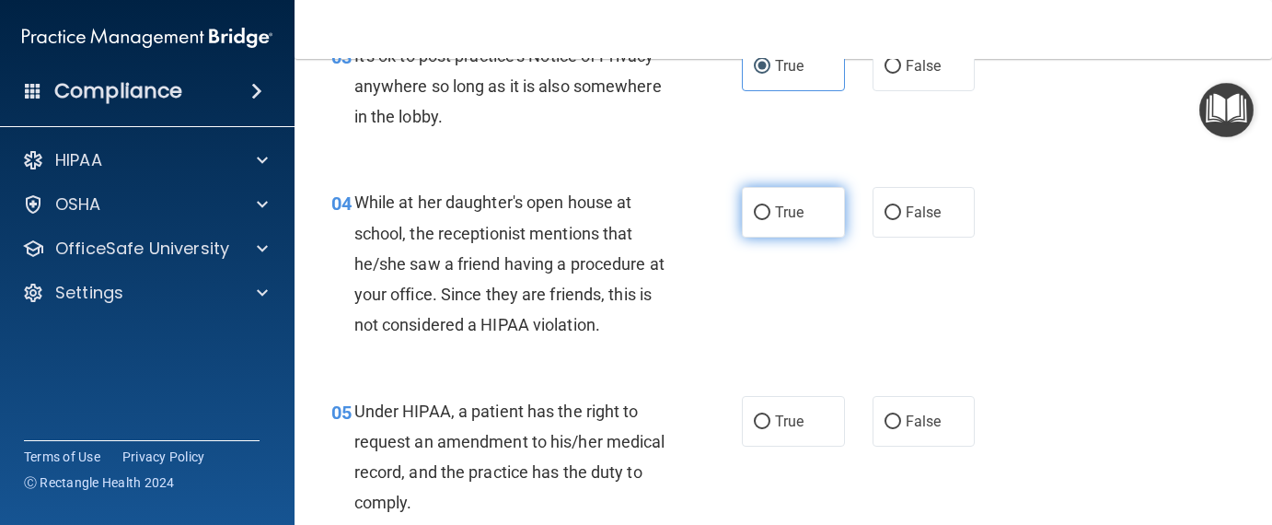
drag, startPoint x: 768, startPoint y: 230, endPoint x: 758, endPoint y: 238, distance: 13.1
click at [765, 232] on label "True" at bounding box center [793, 212] width 103 height 51
click at [765, 220] on input "True" at bounding box center [762, 213] width 17 height 14
radio input "true"
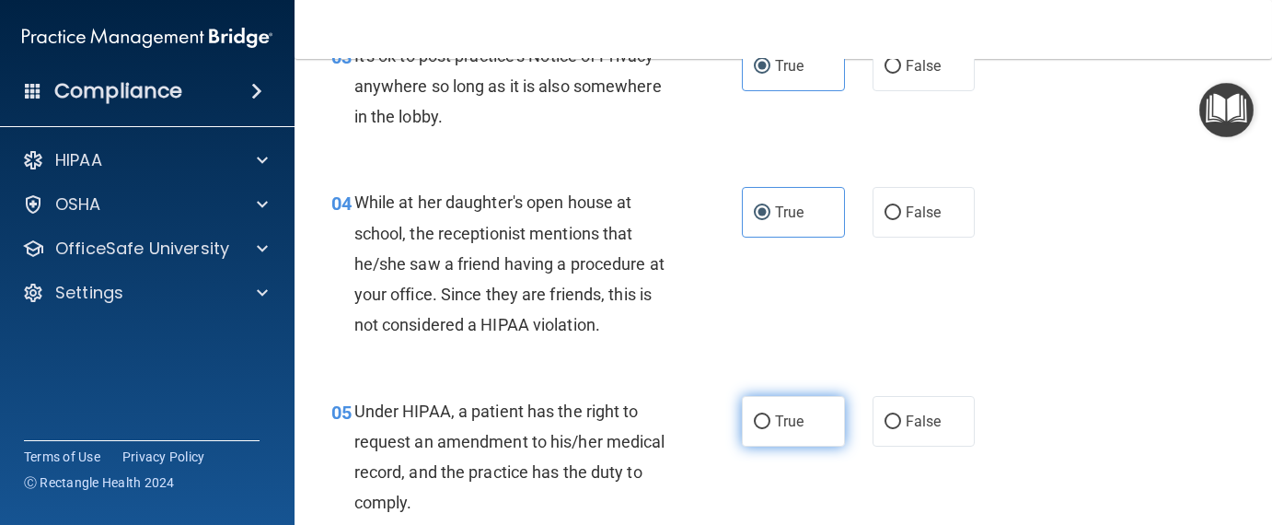
click at [758, 429] on input "True" at bounding box center [762, 422] width 17 height 14
radio input "true"
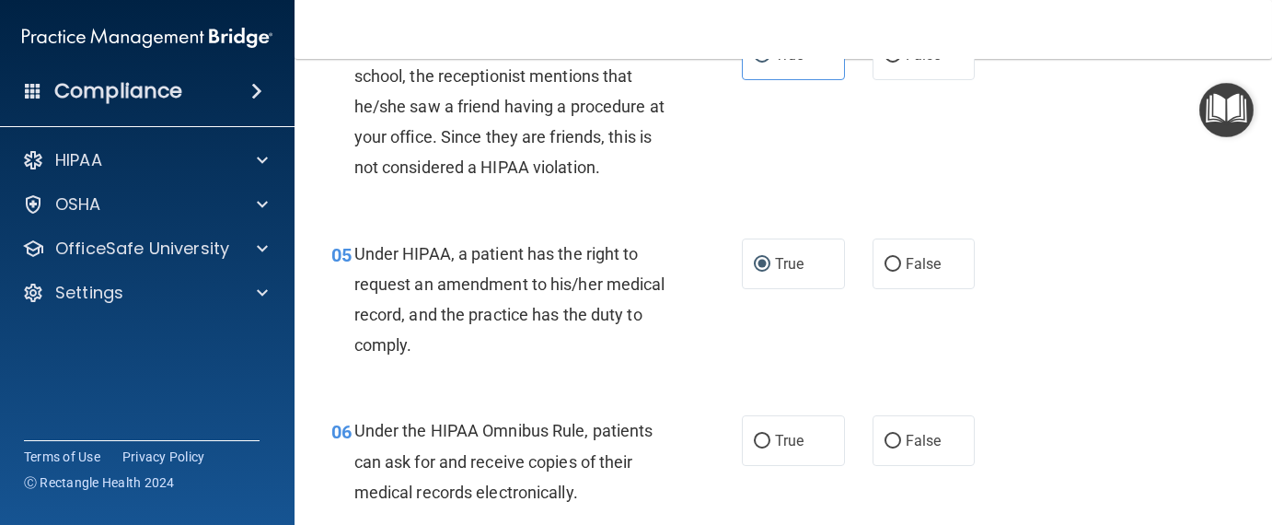
scroll to position [828, 0]
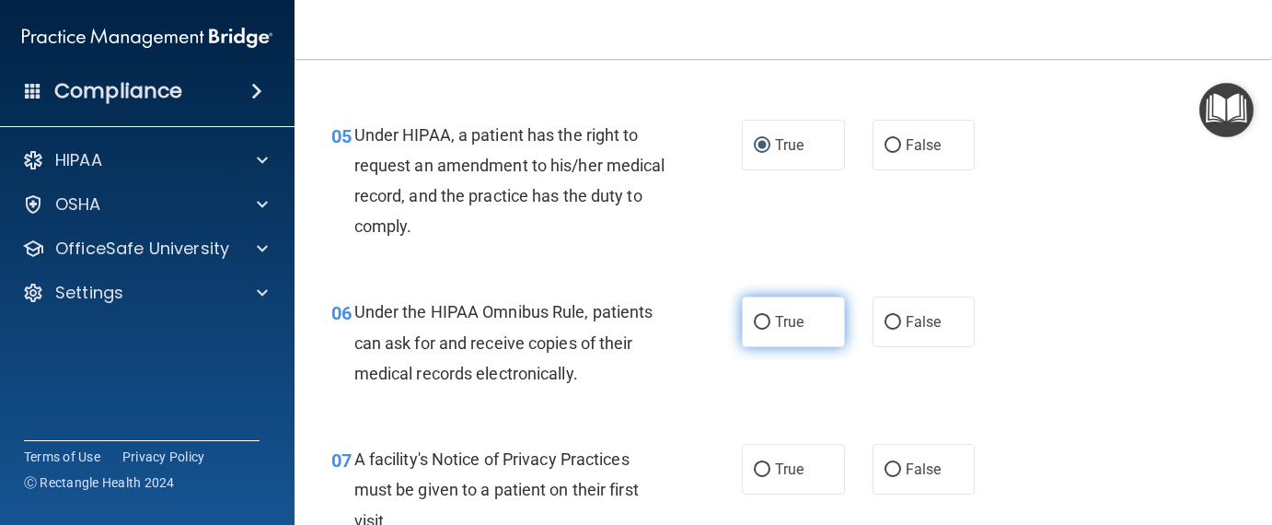
click at [759, 329] on input "True" at bounding box center [762, 323] width 17 height 14
radio input "true"
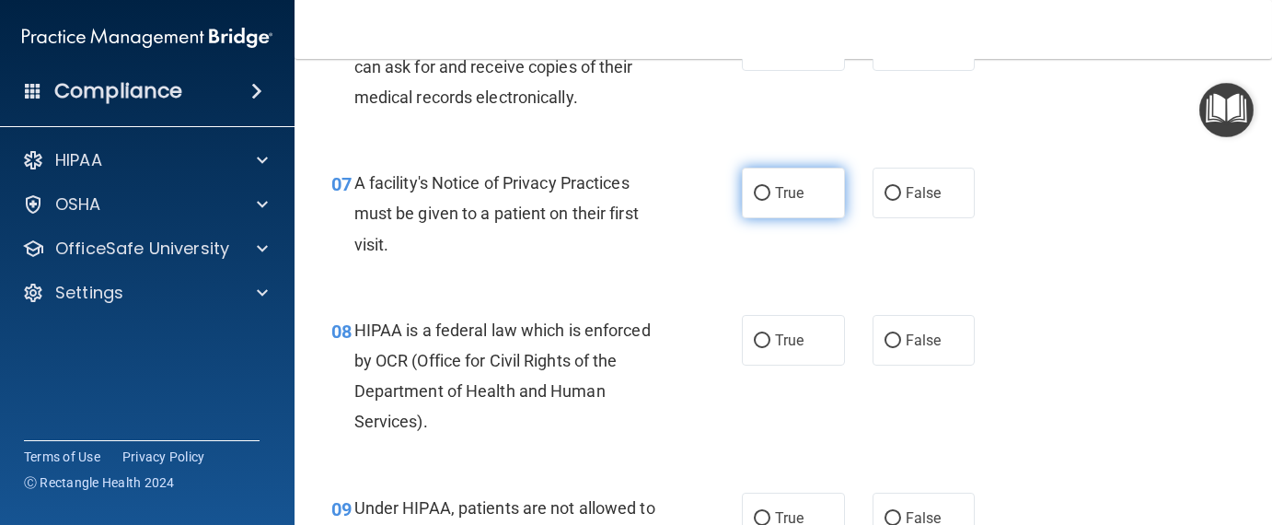
click at [754, 201] on input "True" at bounding box center [762, 194] width 17 height 14
radio input "true"
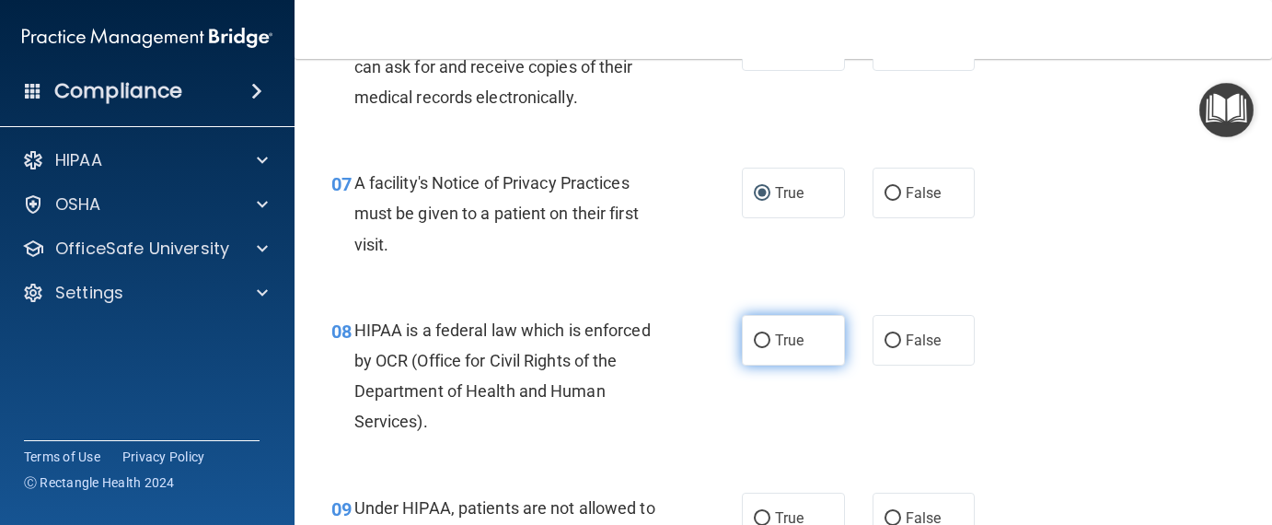
click at [754, 348] on input "True" at bounding box center [762, 341] width 17 height 14
radio input "true"
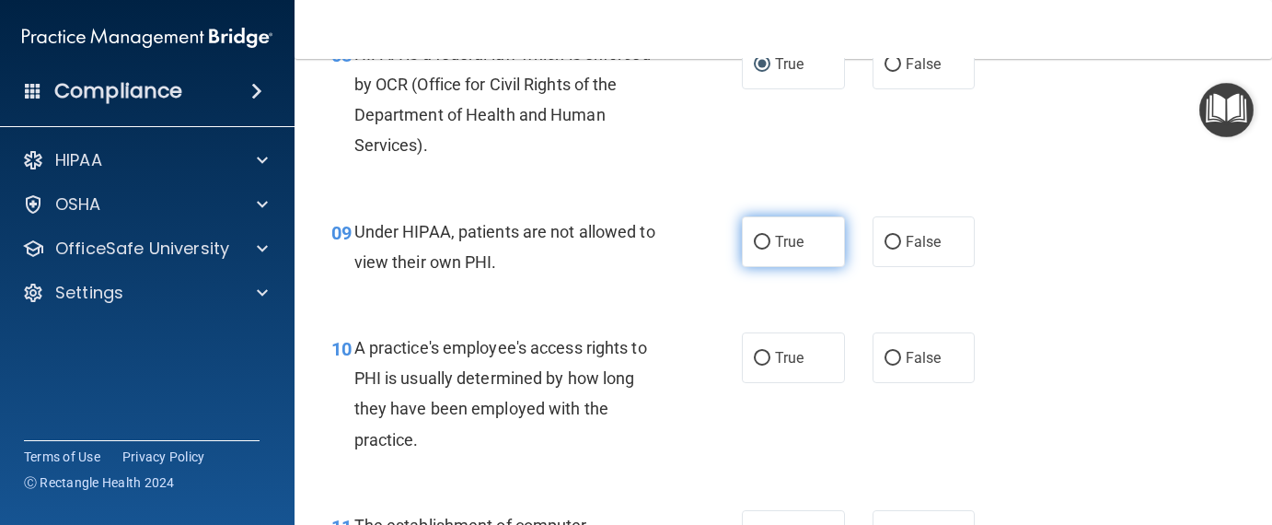
click at [754, 249] on input "True" at bounding box center [762, 243] width 17 height 14
radio input "true"
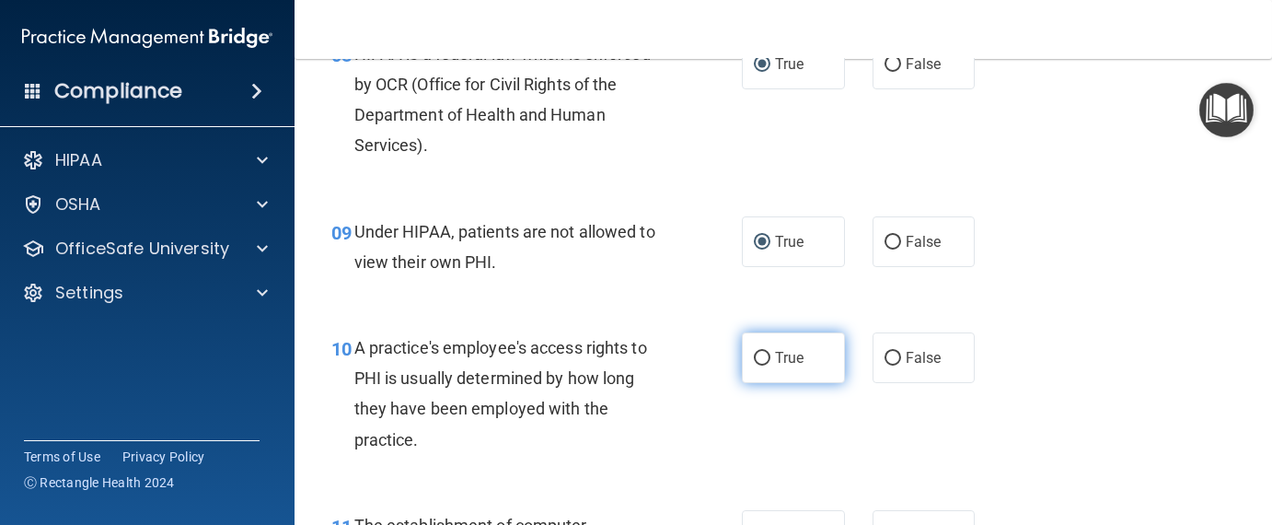
click at [754, 365] on input "True" at bounding box center [762, 359] width 17 height 14
radio input "true"
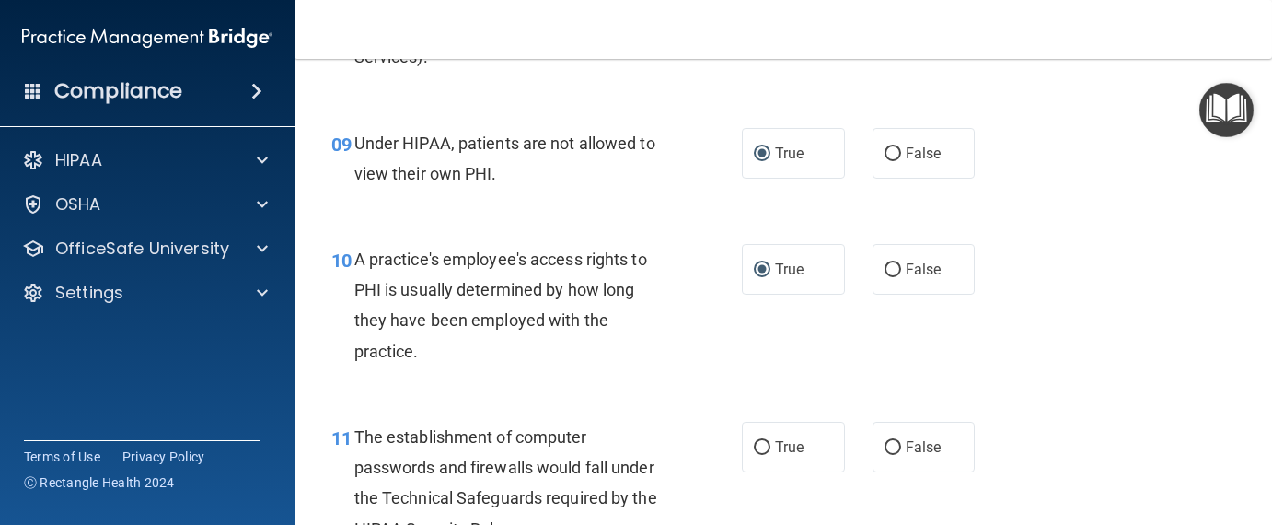
scroll to position [1564, 0]
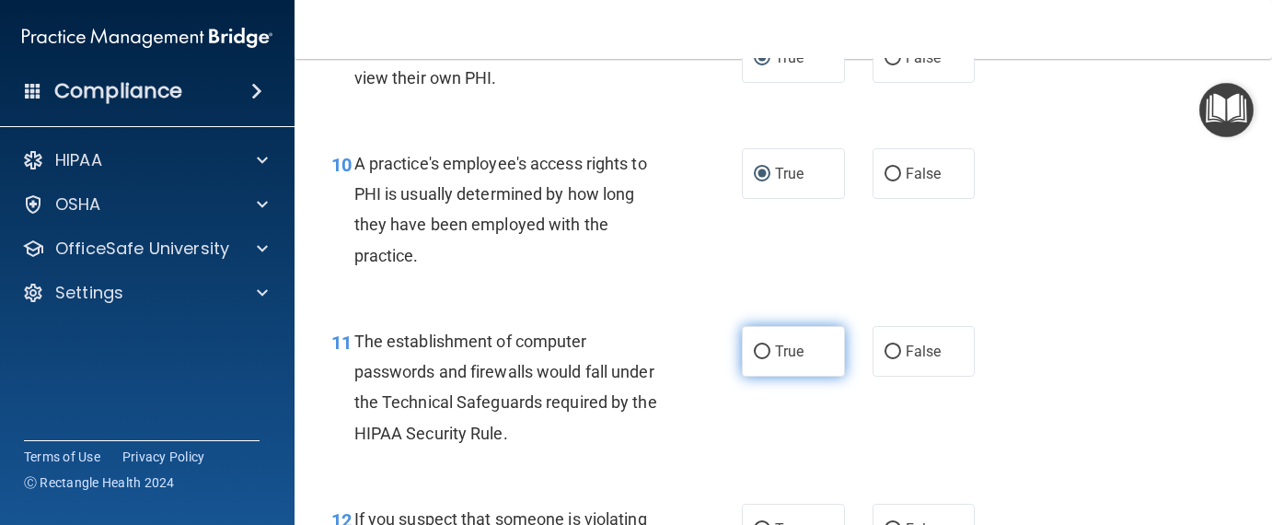
click at [754, 359] on input "True" at bounding box center [762, 352] width 17 height 14
radio input "true"
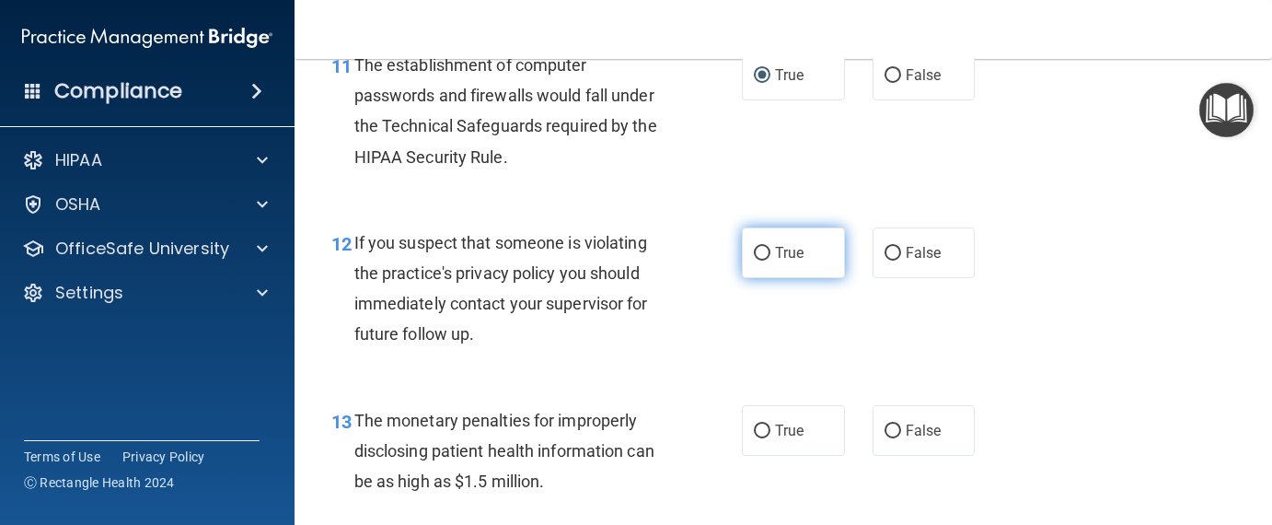
click at [745, 278] on label "True" at bounding box center [793, 252] width 103 height 51
click at [754, 260] on input "True" at bounding box center [762, 254] width 17 height 14
radio input "true"
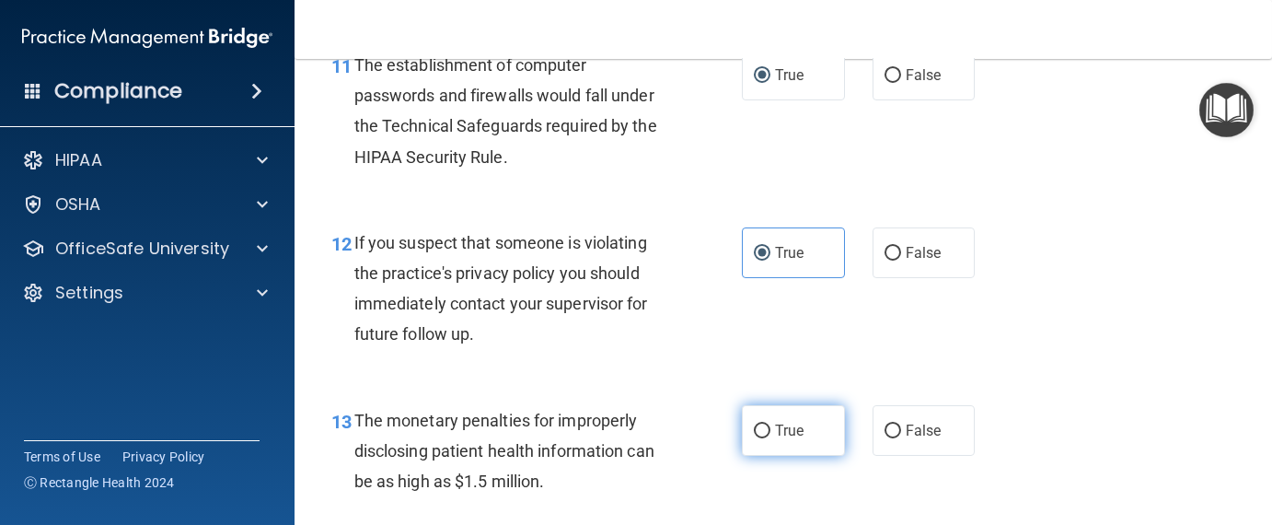
click at [755, 438] on input "True" at bounding box center [762, 431] width 17 height 14
radio input "true"
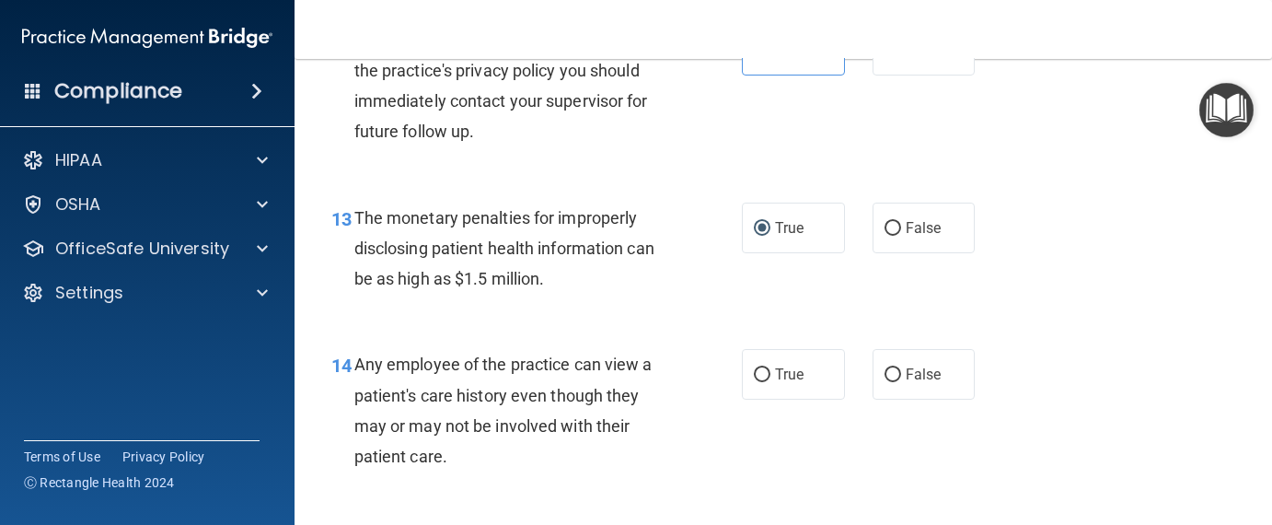
scroll to position [2116, 0]
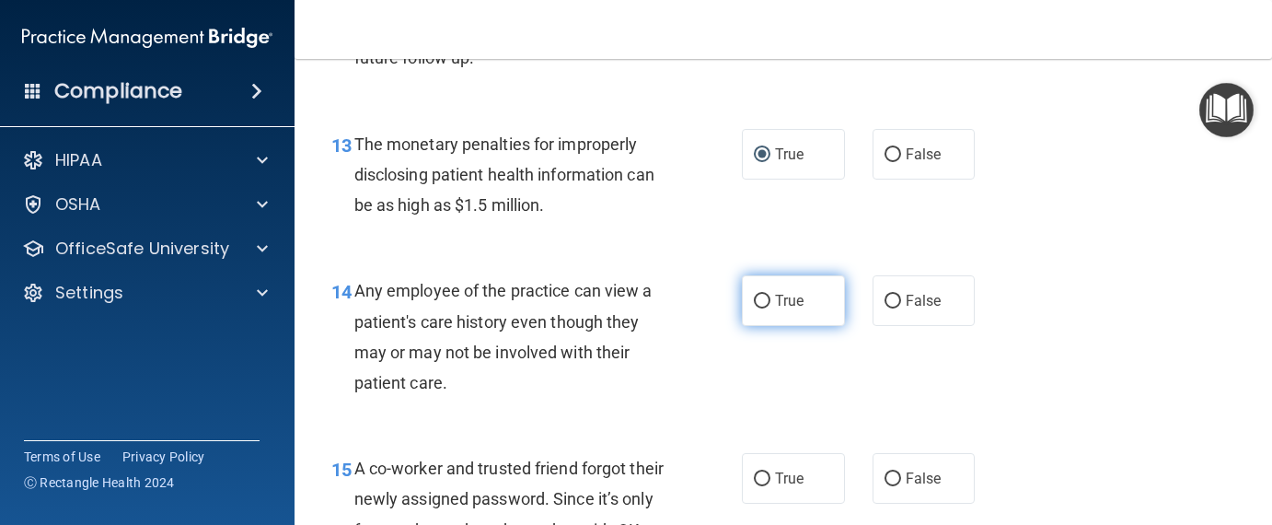
click at [757, 308] on input "True" at bounding box center [762, 301] width 17 height 14
radio input "true"
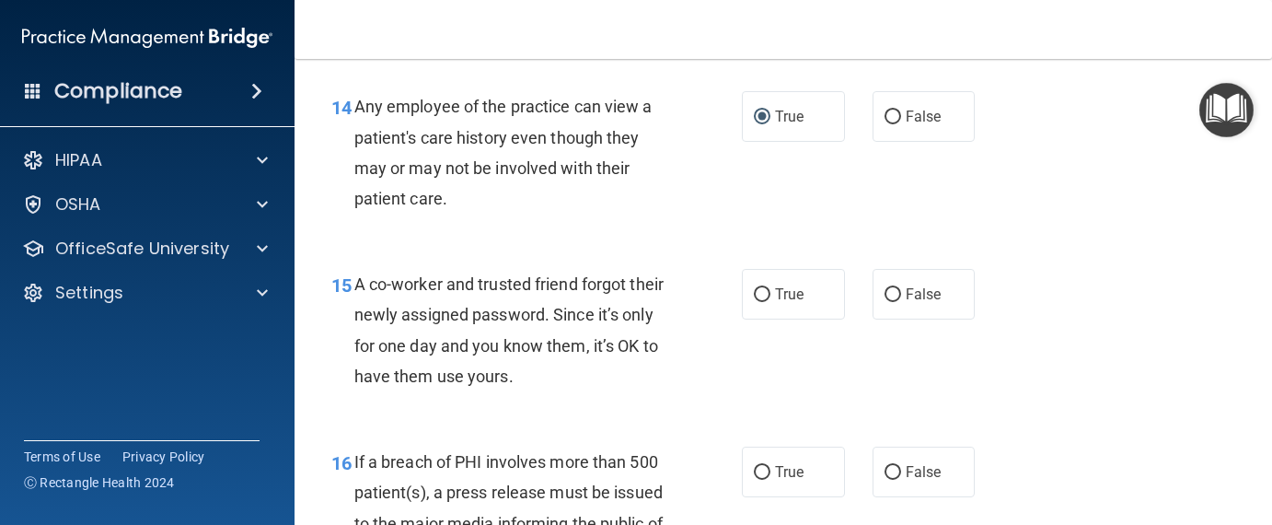
scroll to position [2392, 0]
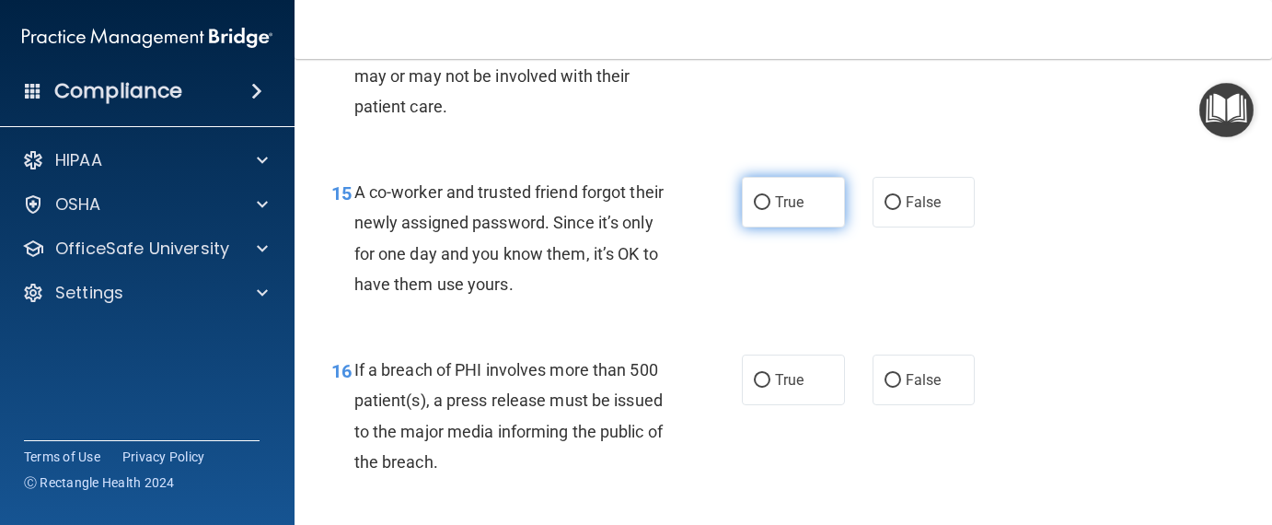
click at [771, 227] on label "True" at bounding box center [793, 202] width 103 height 51
click at [770, 210] on input "True" at bounding box center [762, 203] width 17 height 14
radio input "true"
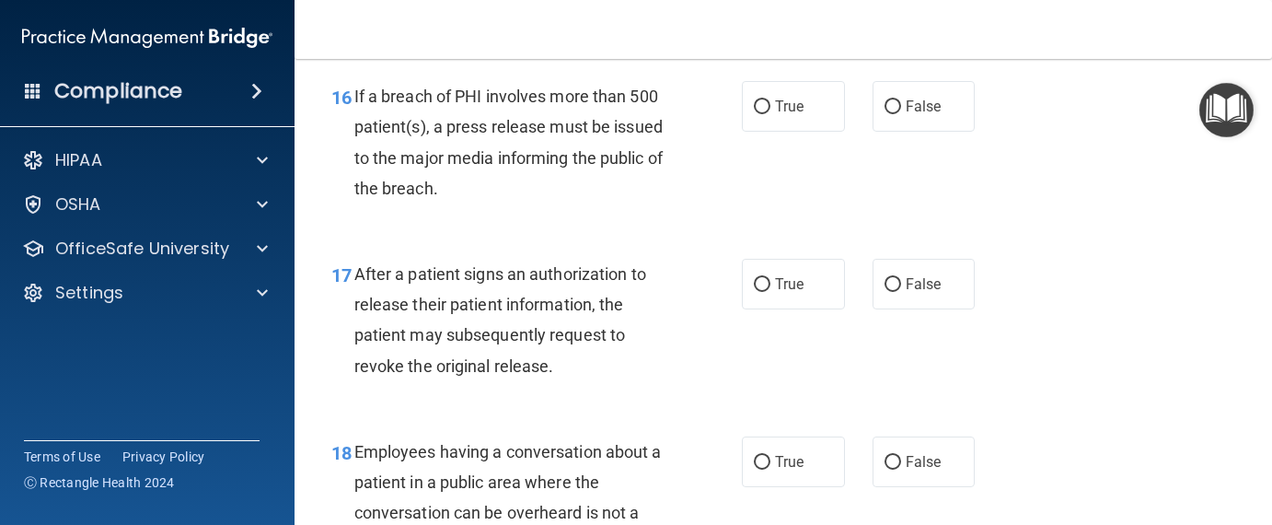
scroll to position [2669, 0]
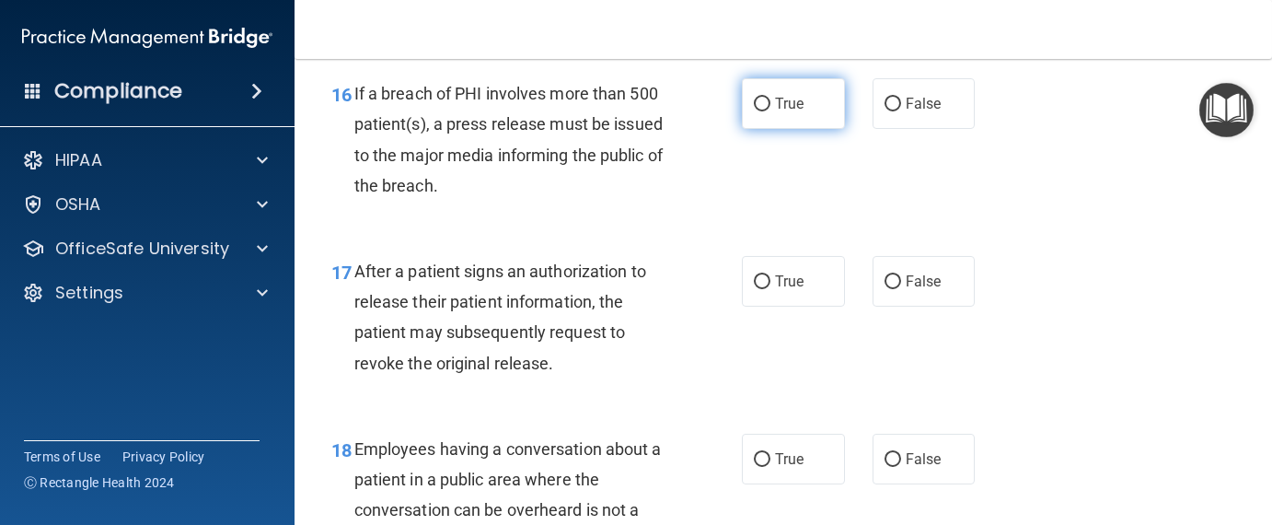
click at [754, 111] on input "True" at bounding box center [762, 105] width 17 height 14
radio input "true"
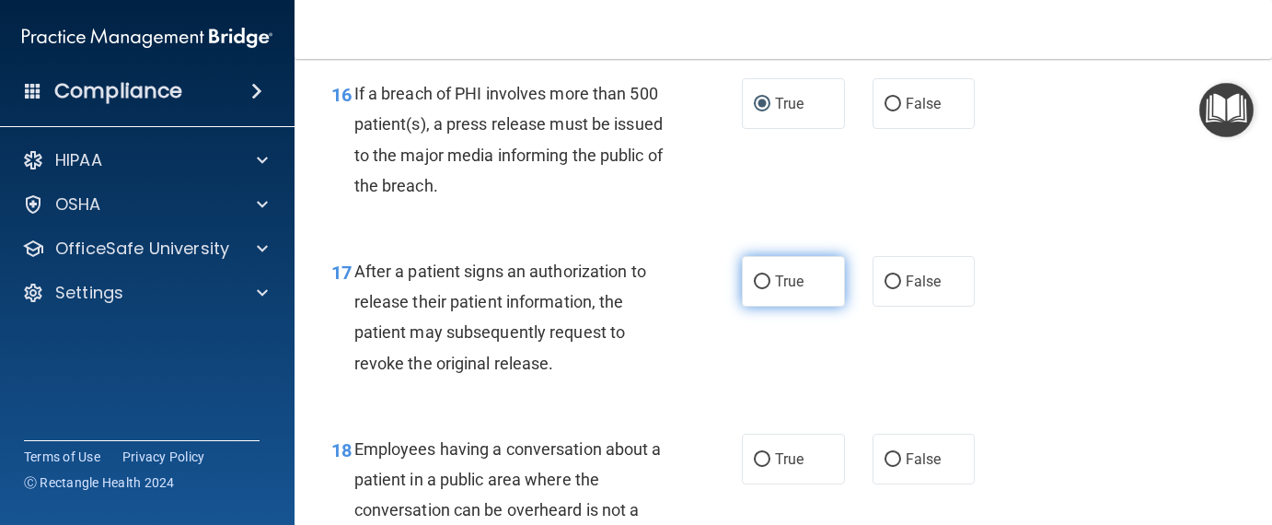
click at [763, 306] on label "True" at bounding box center [793, 281] width 103 height 51
click at [763, 289] on input "True" at bounding box center [762, 282] width 17 height 14
radio input "true"
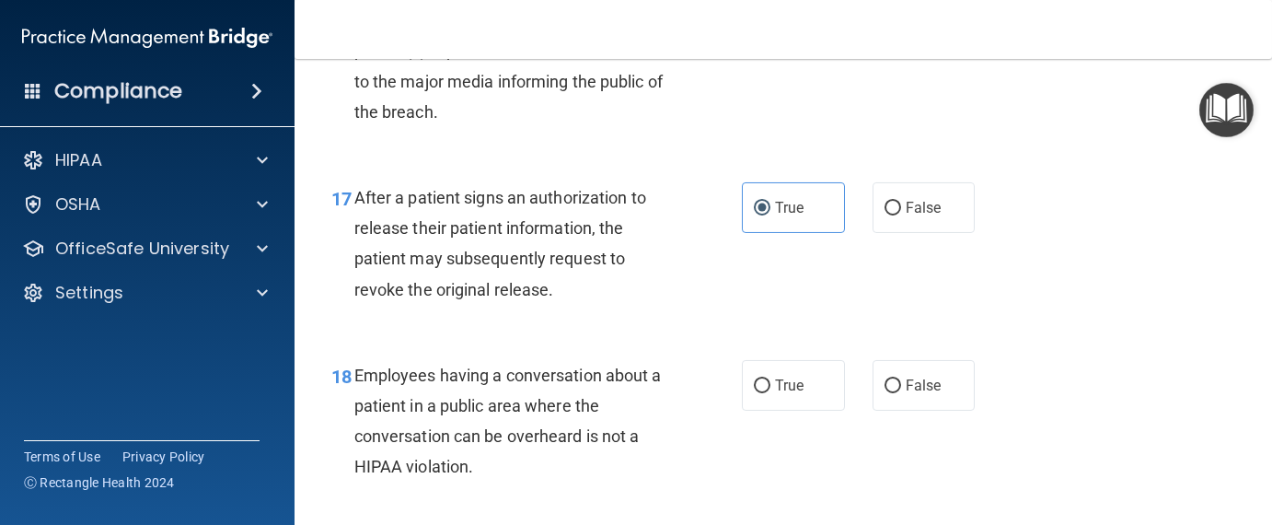
scroll to position [2945, 0]
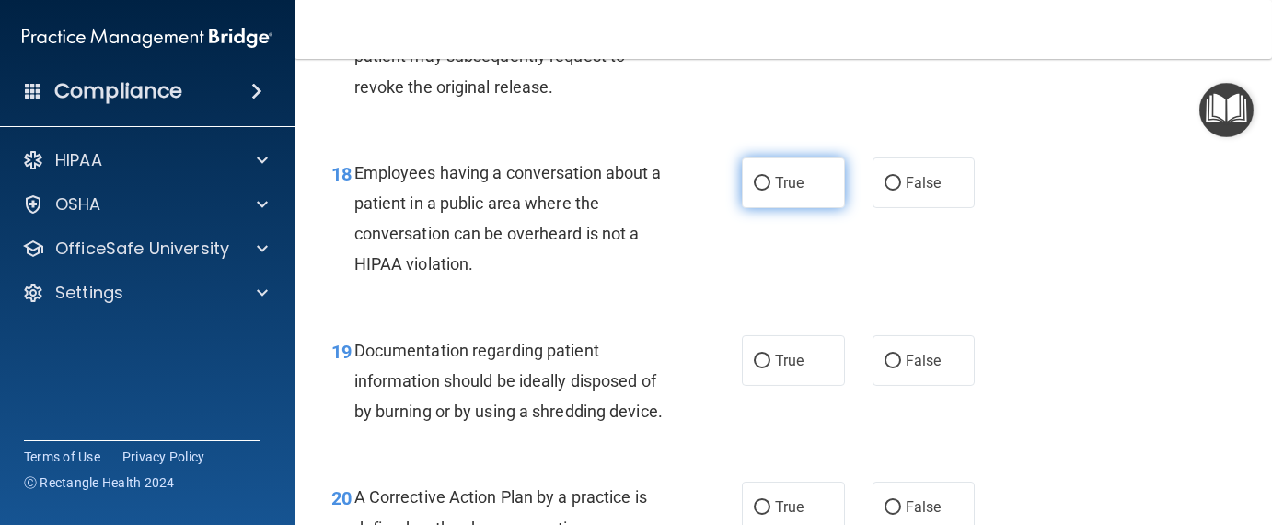
click at [755, 190] on input "True" at bounding box center [762, 184] width 17 height 14
radio input "true"
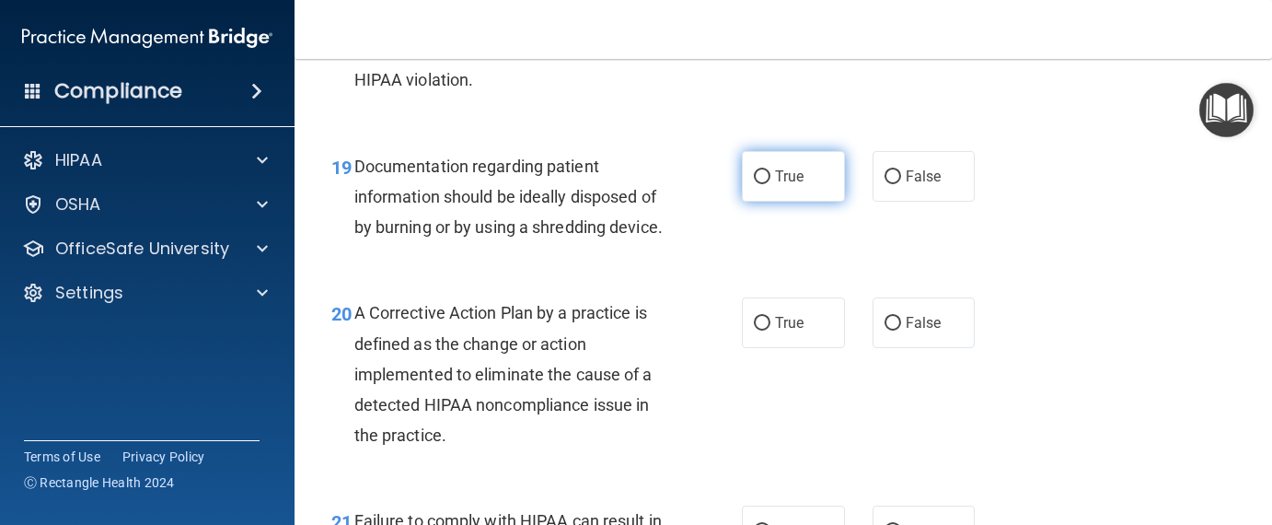
click at [757, 184] on input "True" at bounding box center [762, 177] width 17 height 14
radio input "true"
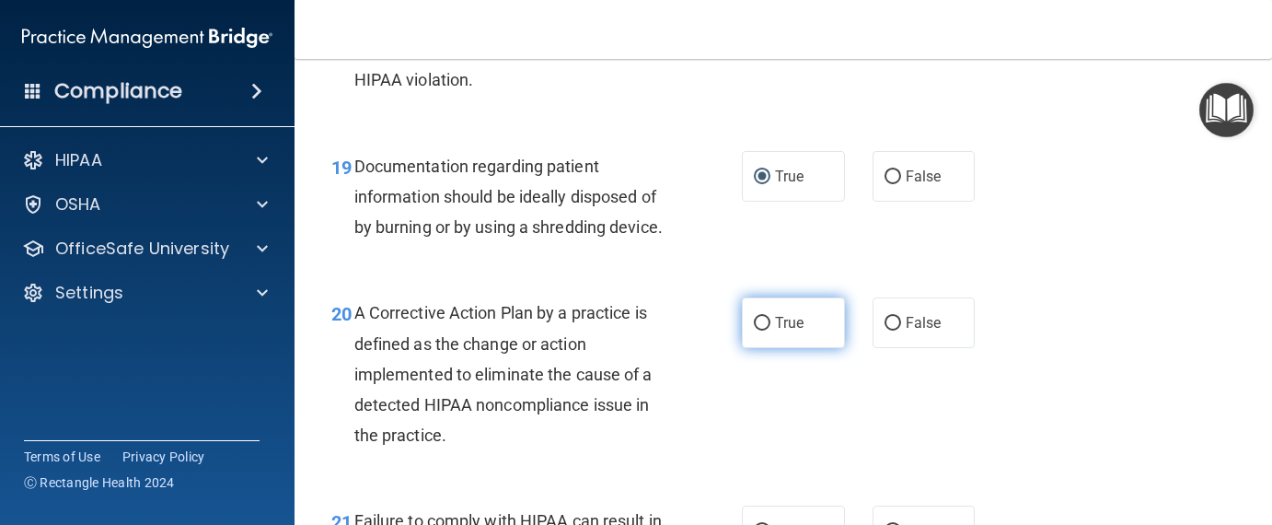
click at [754, 330] on input "True" at bounding box center [762, 324] width 17 height 14
radio input "true"
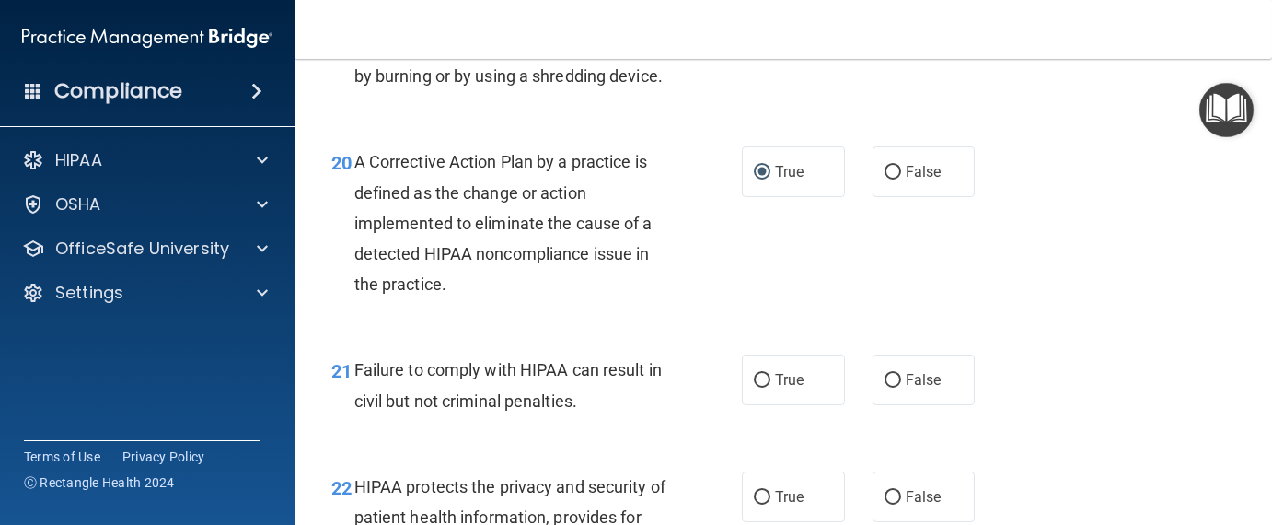
scroll to position [3405, 0]
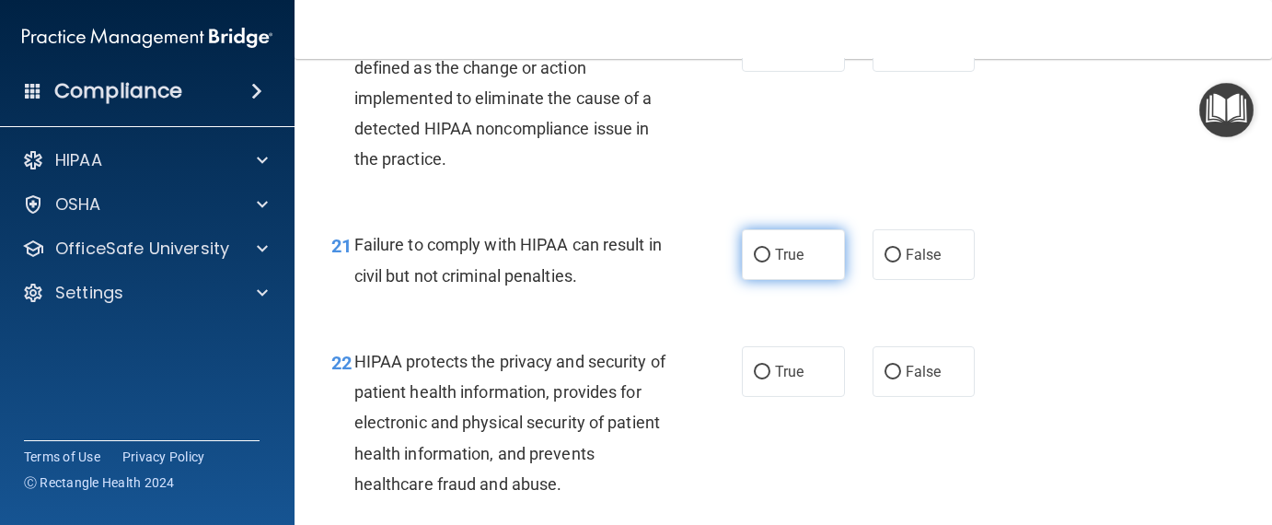
click at [754, 262] on input "True" at bounding box center [762, 255] width 17 height 14
radio input "true"
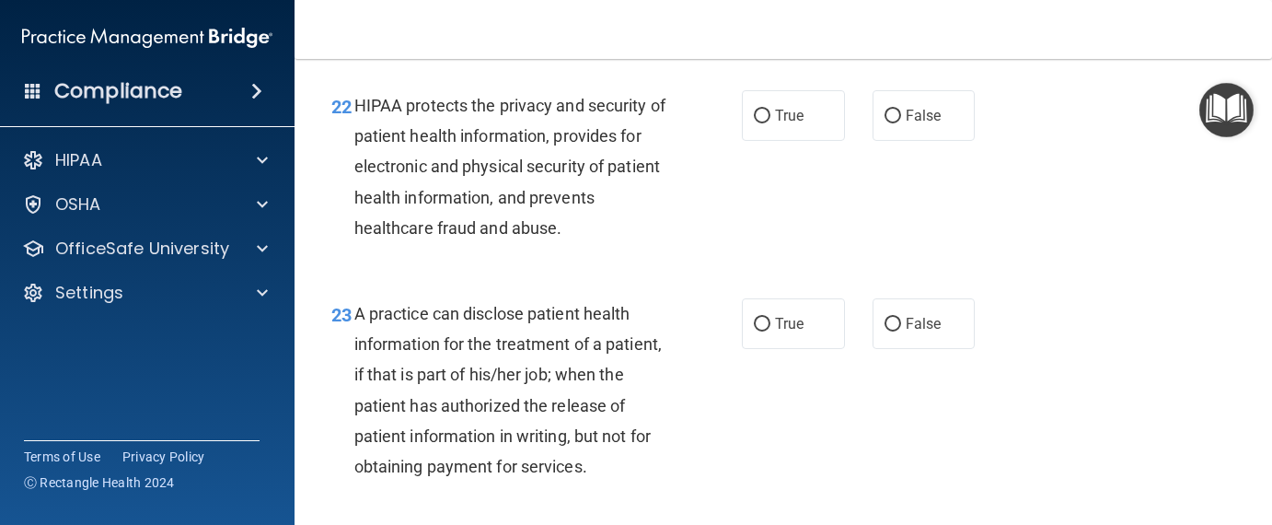
scroll to position [3681, 0]
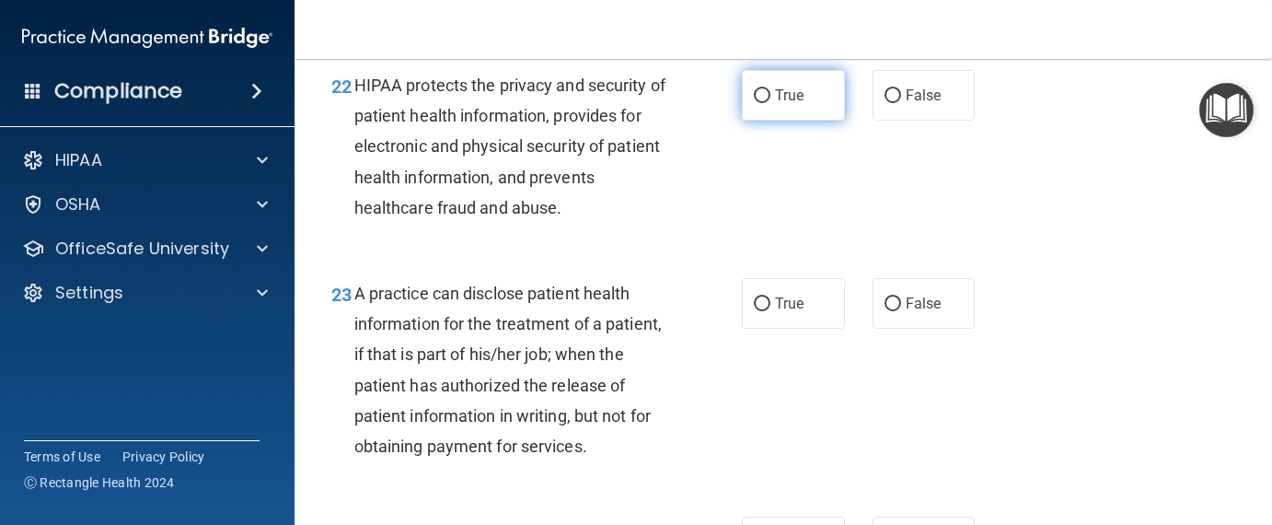
click at [754, 103] on input "True" at bounding box center [762, 96] width 17 height 14
radio input "true"
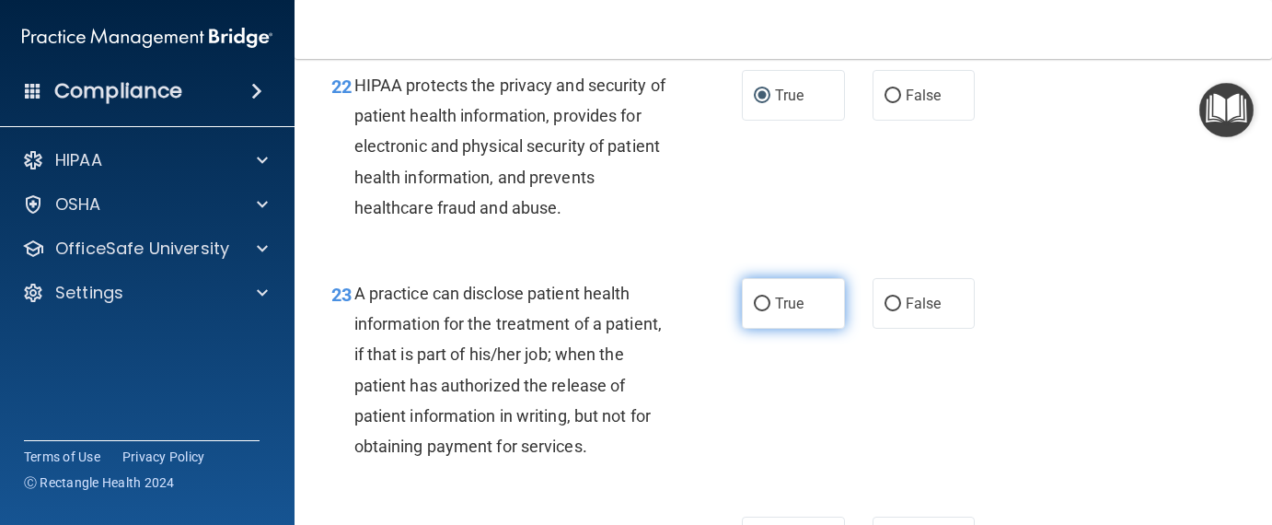
click at [754, 311] on input "True" at bounding box center [762, 304] width 17 height 14
radio input "true"
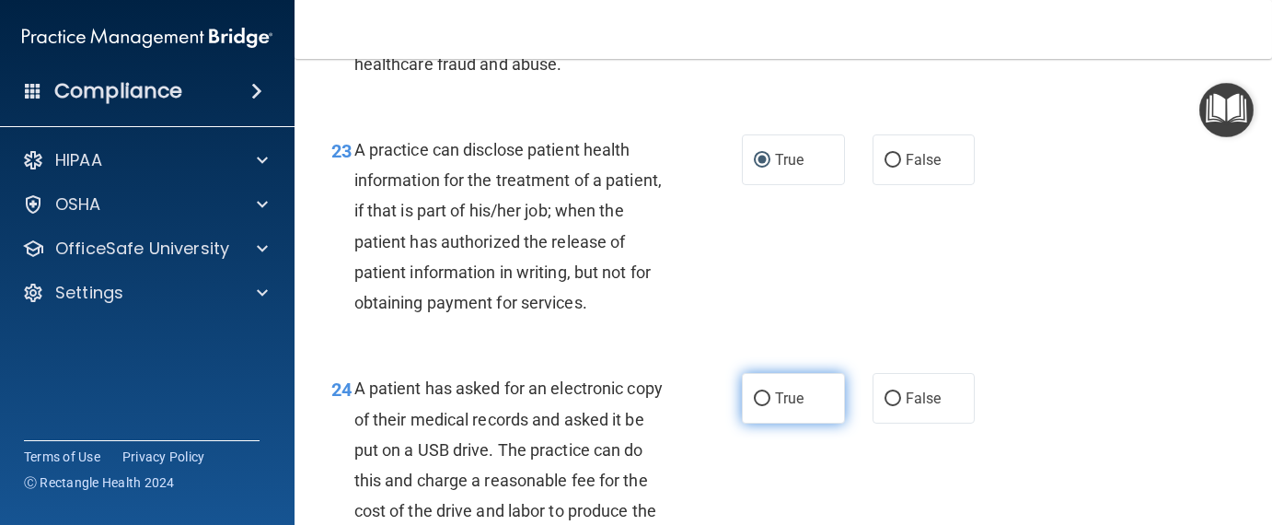
scroll to position [3957, 0]
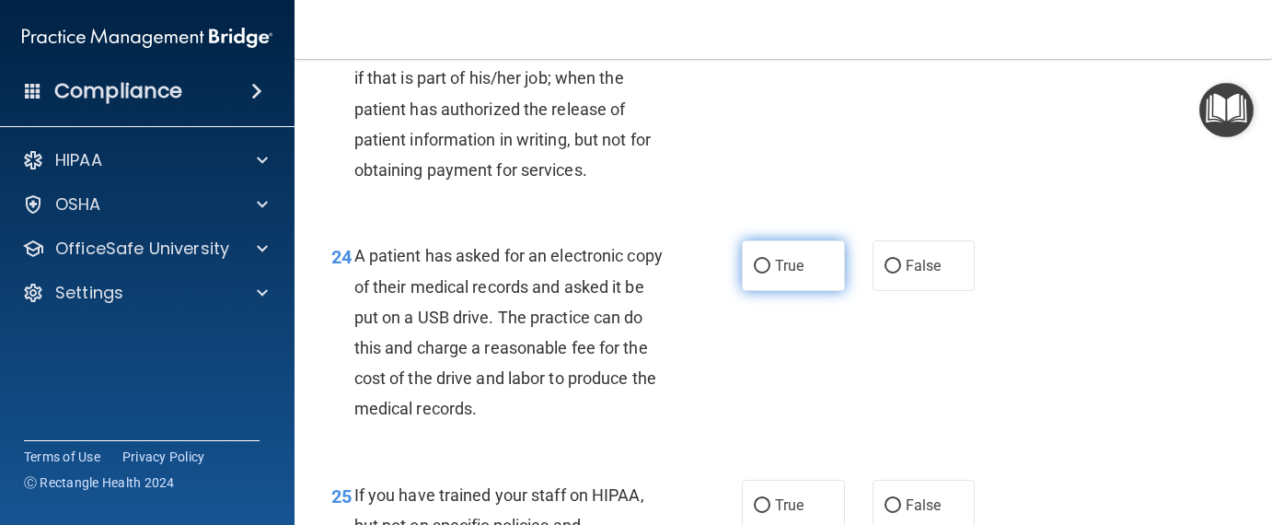
click at [759, 273] on input "True" at bounding box center [762, 266] width 17 height 14
radio input "true"
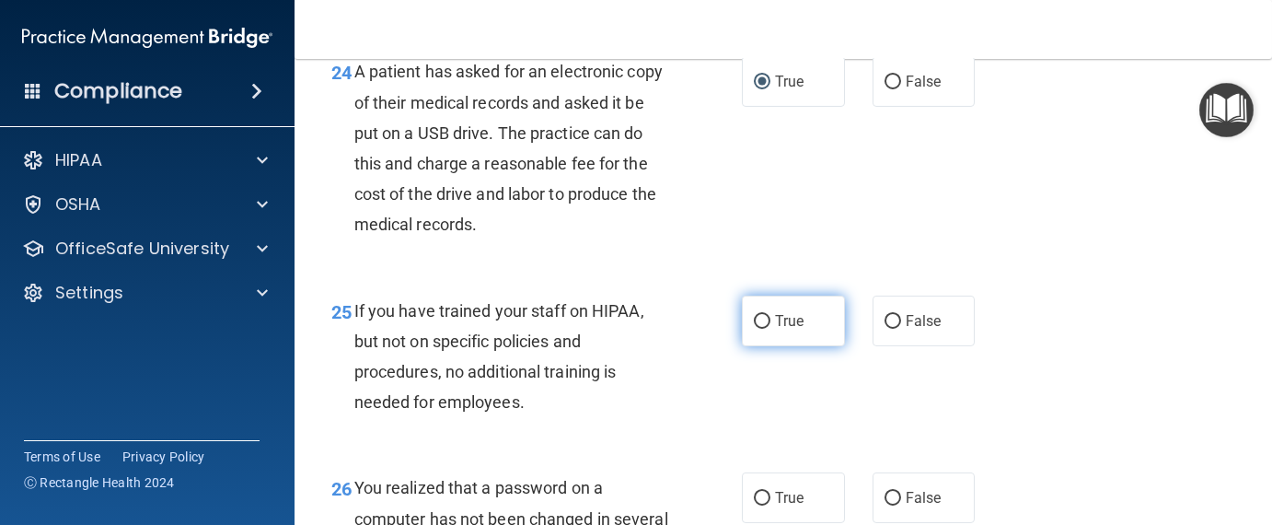
click at [754, 329] on input "True" at bounding box center [762, 322] width 17 height 14
radio input "true"
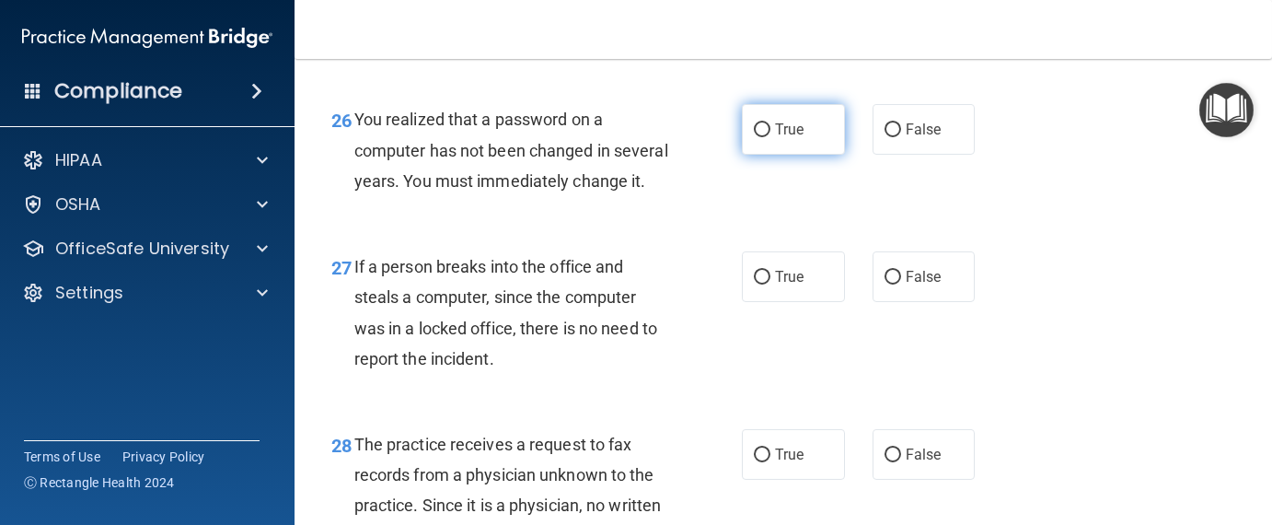
click at [754, 137] on input "True" at bounding box center [762, 130] width 17 height 14
radio input "true"
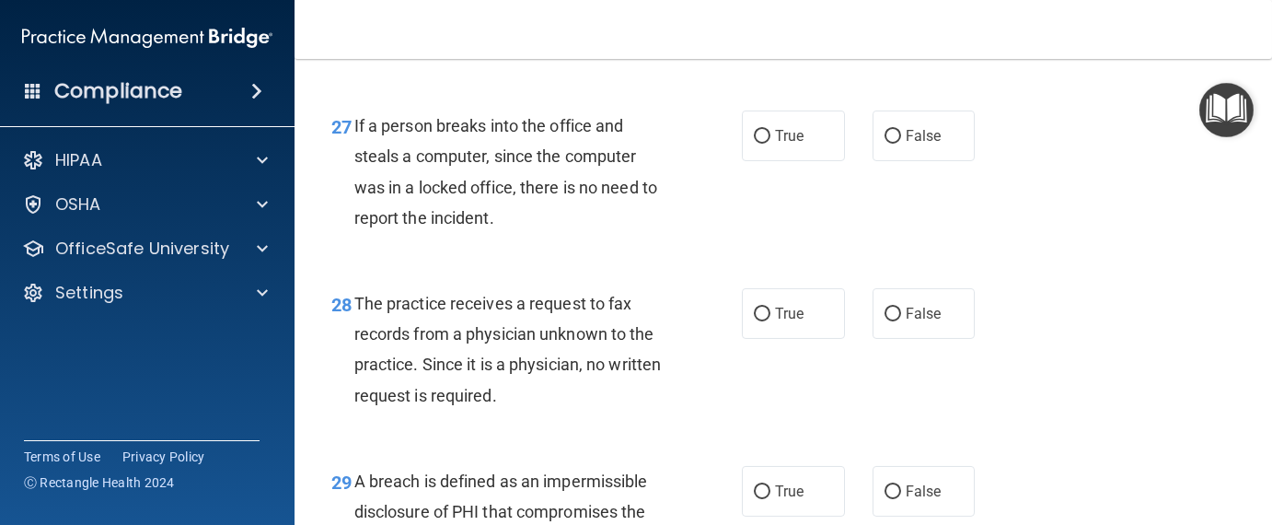
scroll to position [4693, 0]
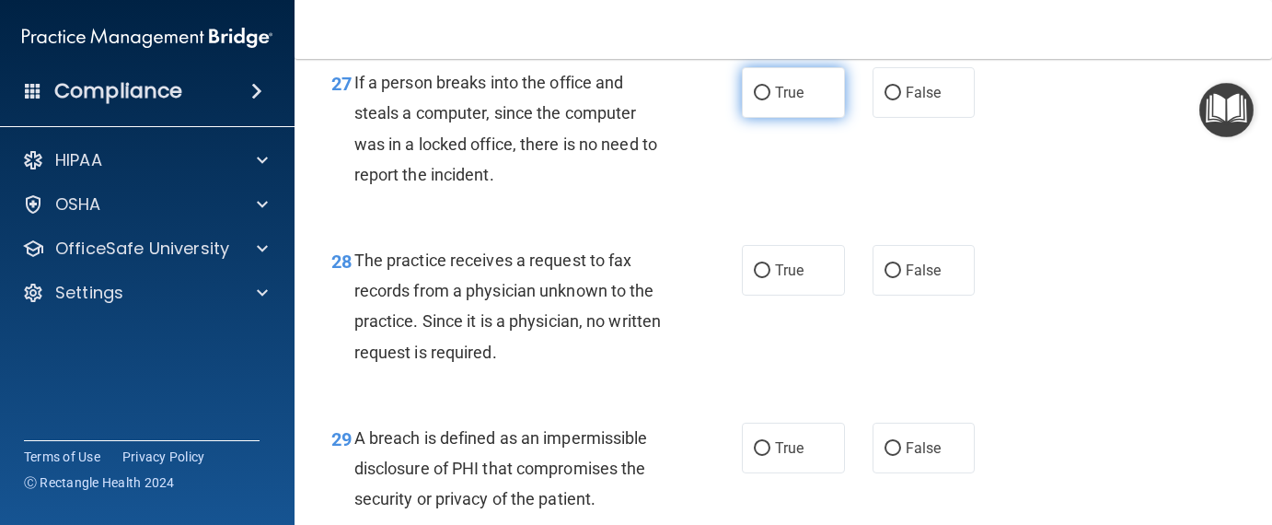
click at [757, 100] on input "True" at bounding box center [762, 93] width 17 height 14
radio input "true"
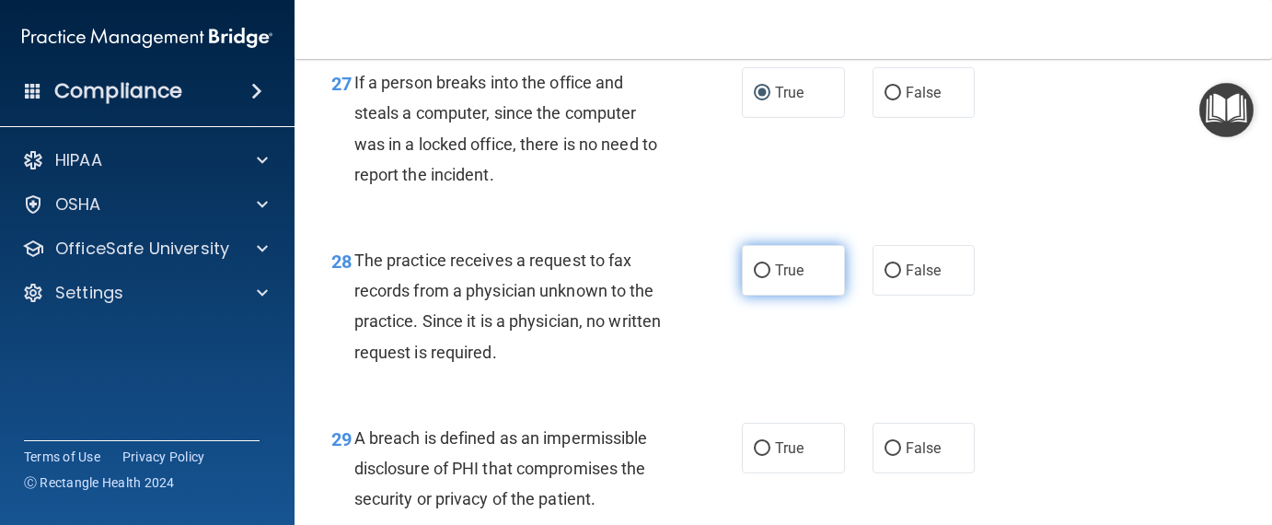
click at [754, 278] on input "True" at bounding box center [762, 271] width 17 height 14
radio input "true"
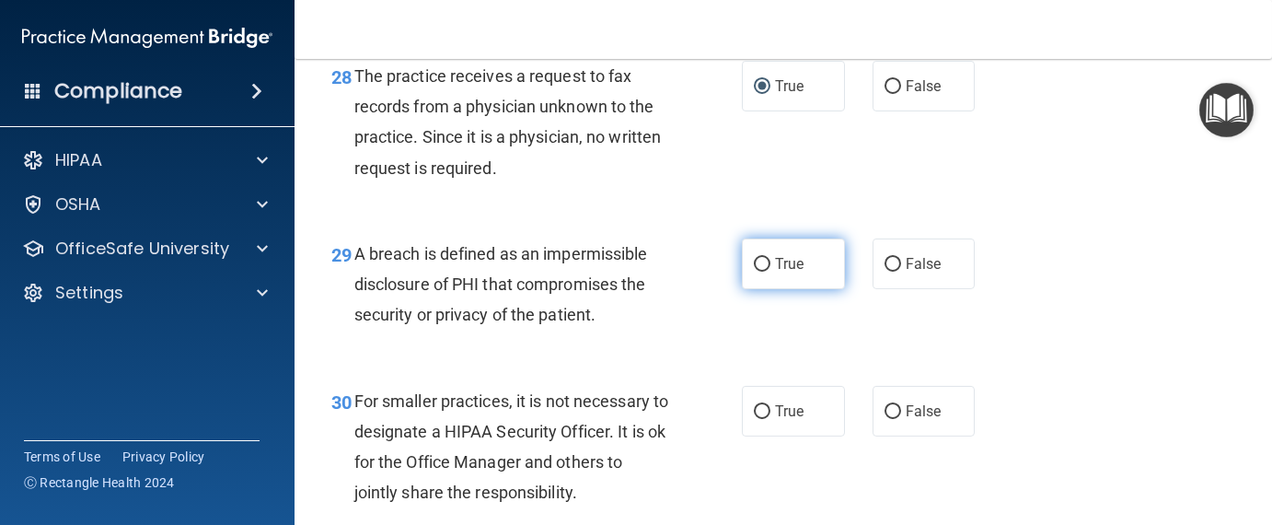
click at [757, 271] on input "True" at bounding box center [762, 265] width 17 height 14
radio input "true"
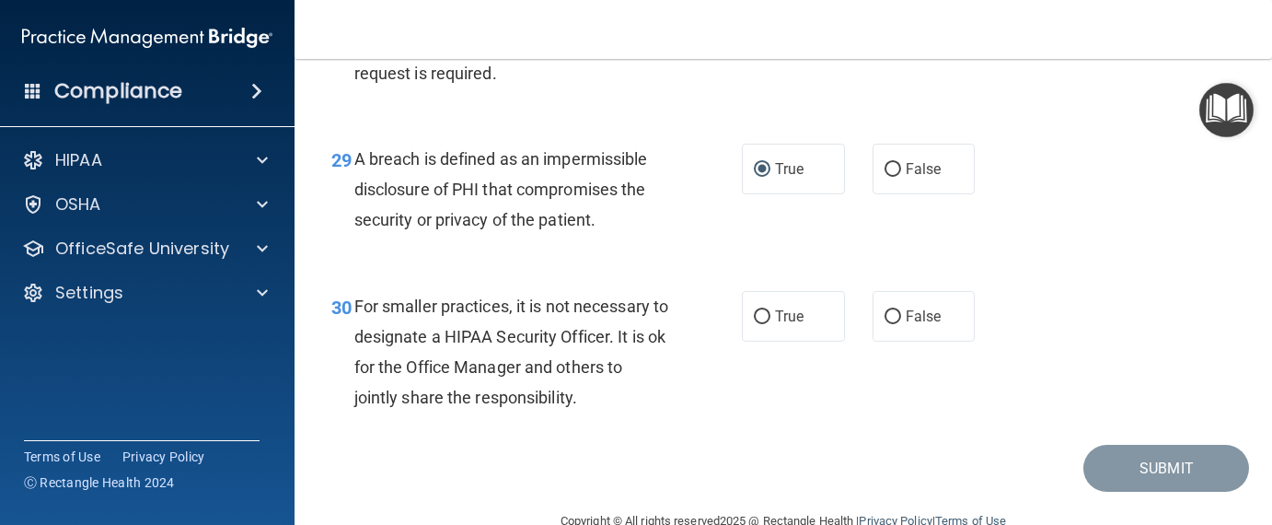
scroll to position [5061, 0]
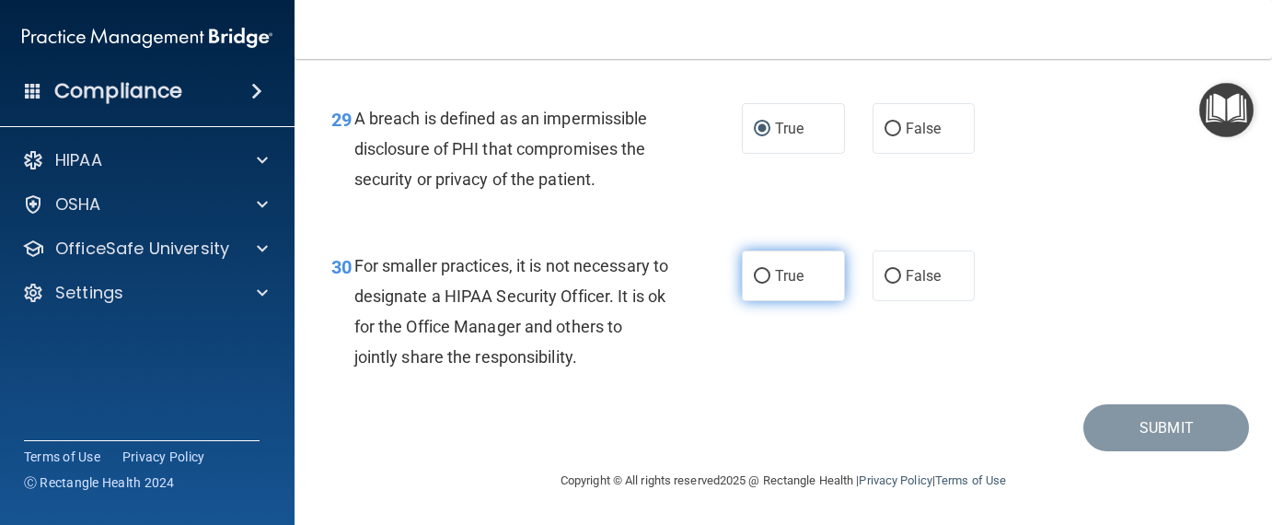
click at [754, 283] on input "True" at bounding box center [762, 277] width 17 height 14
radio input "true"
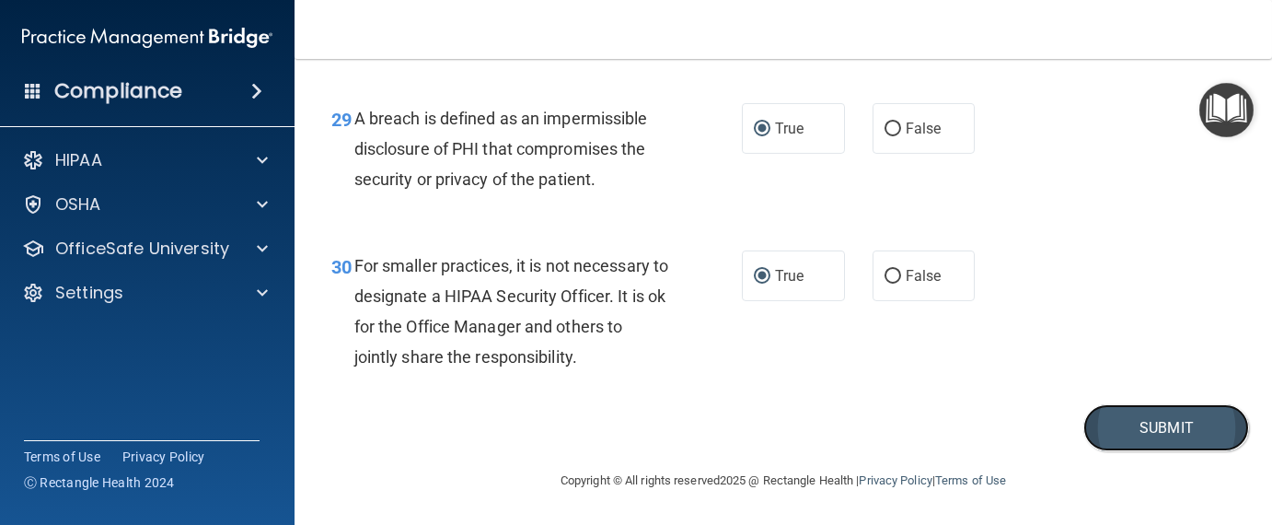
click at [1137, 451] on button "Submit" at bounding box center [1166, 427] width 166 height 47
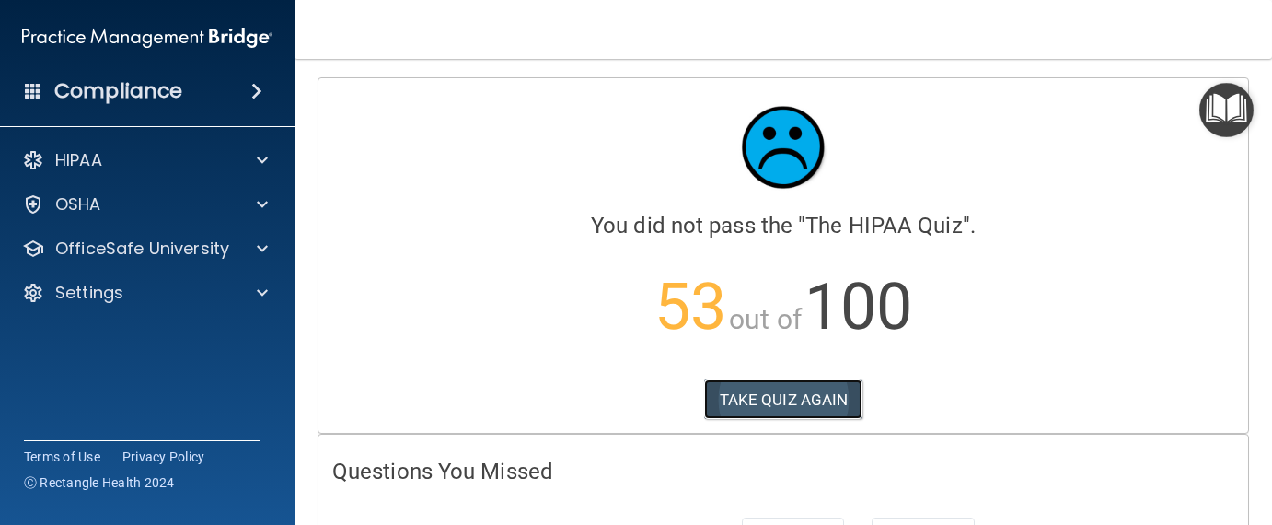
click at [778, 394] on button "TAKE QUIZ AGAIN" at bounding box center [783, 399] width 159 height 40
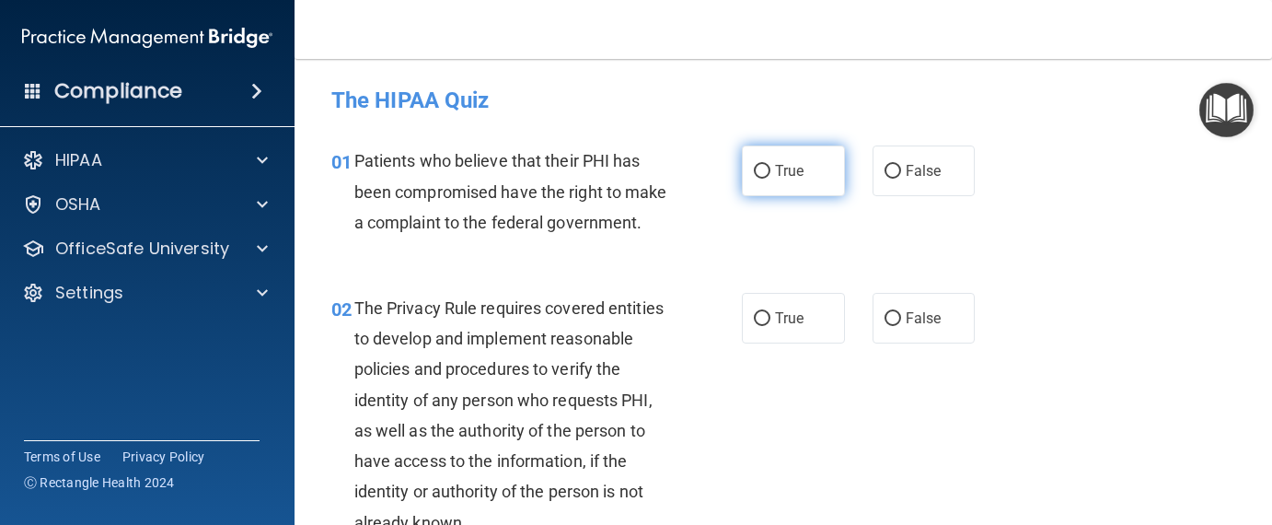
click at [775, 168] on span "True" at bounding box center [789, 170] width 29 height 17
click at [767, 168] on input "True" at bounding box center [762, 172] width 17 height 14
radio input "true"
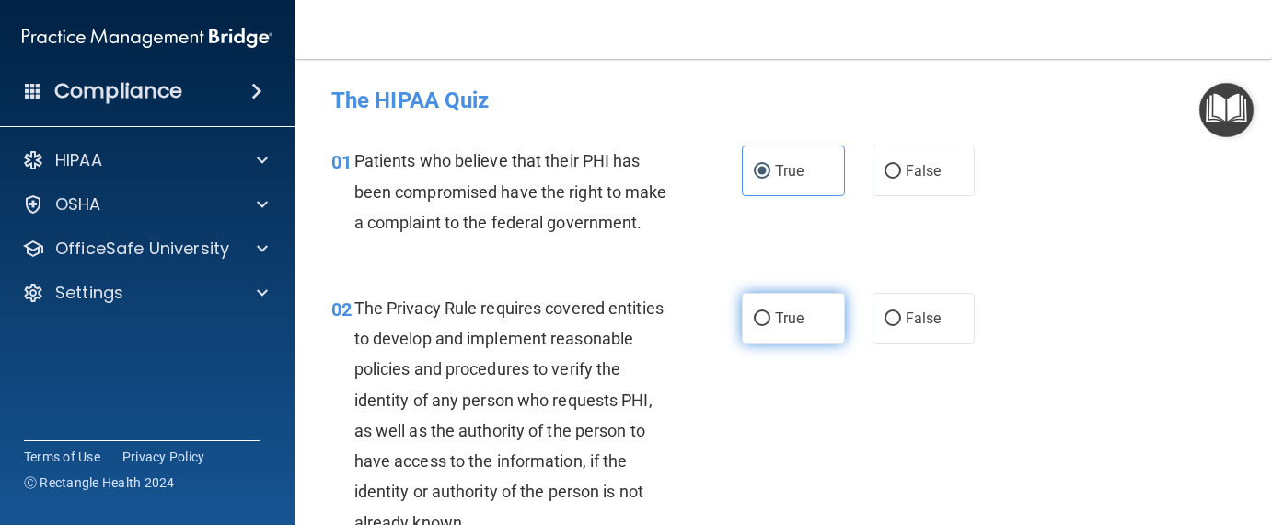
click at [755, 326] on input "True" at bounding box center [762, 319] width 17 height 14
radio input "true"
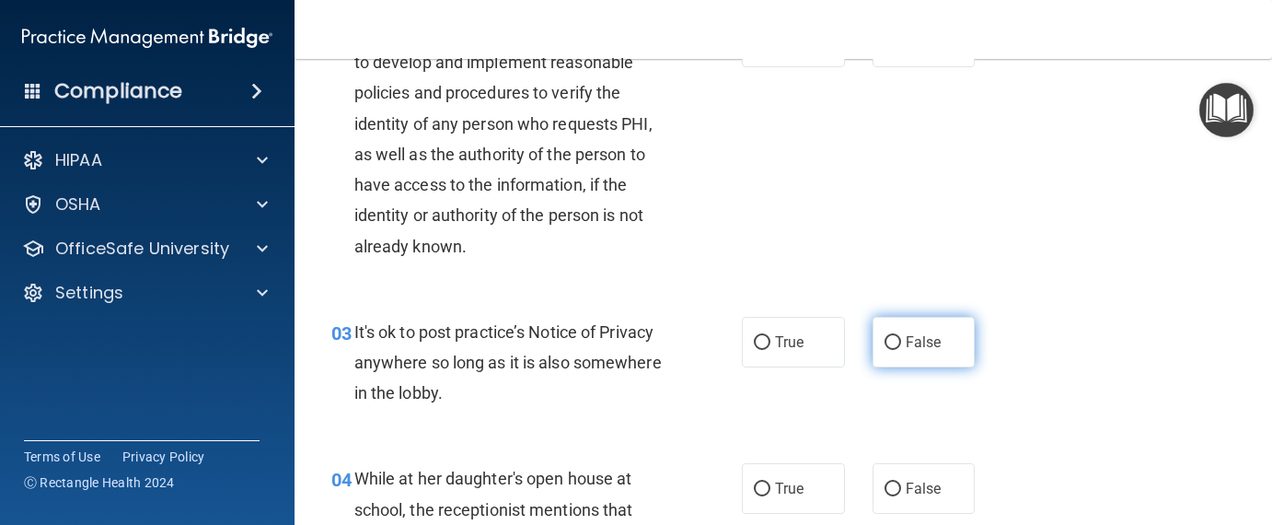
click at [884, 350] on input "False" at bounding box center [892, 343] width 17 height 14
radio input "true"
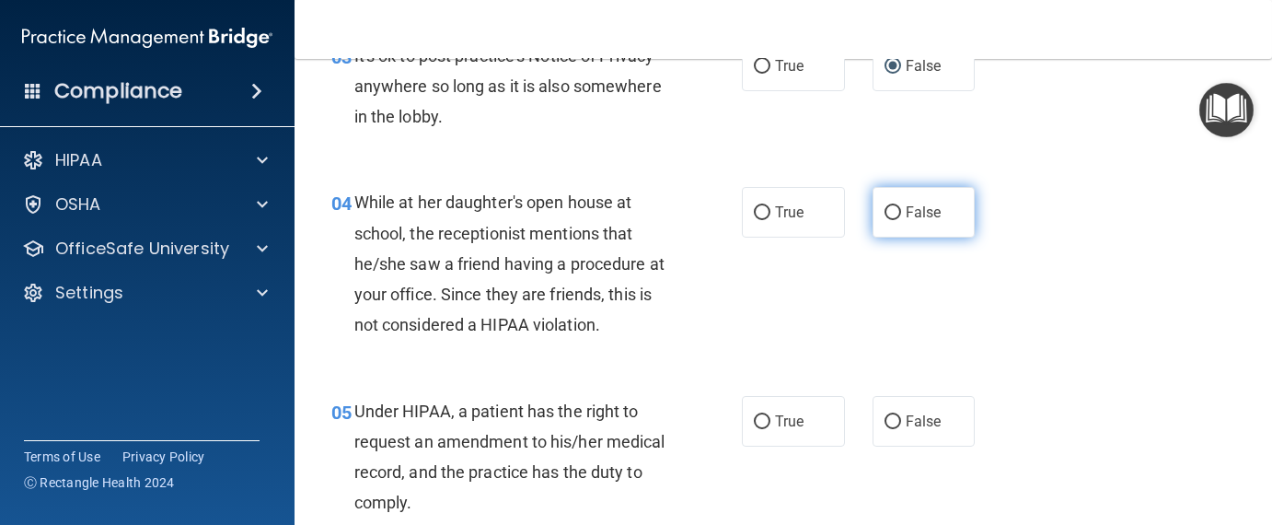
click at [884, 220] on input "False" at bounding box center [892, 213] width 17 height 14
radio input "true"
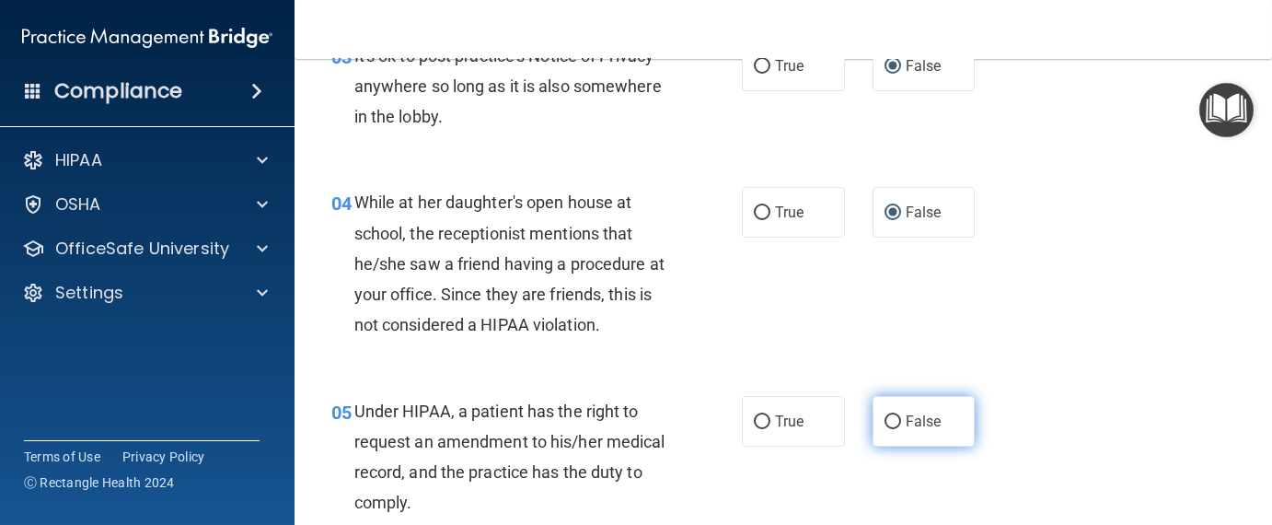
click at [884, 429] on input "False" at bounding box center [892, 422] width 17 height 14
radio input "true"
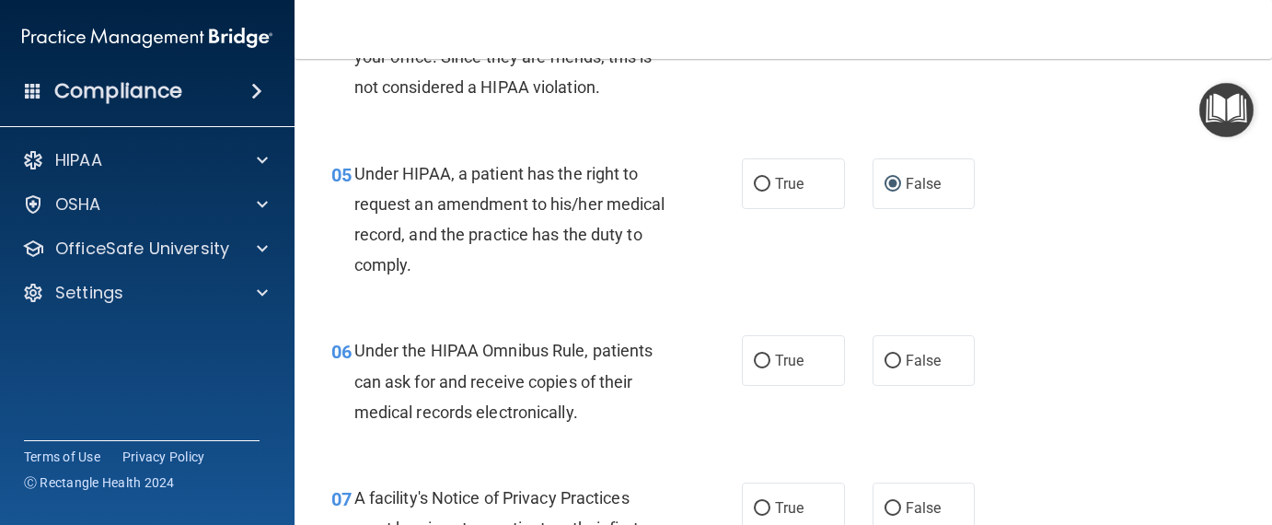
scroll to position [828, 0]
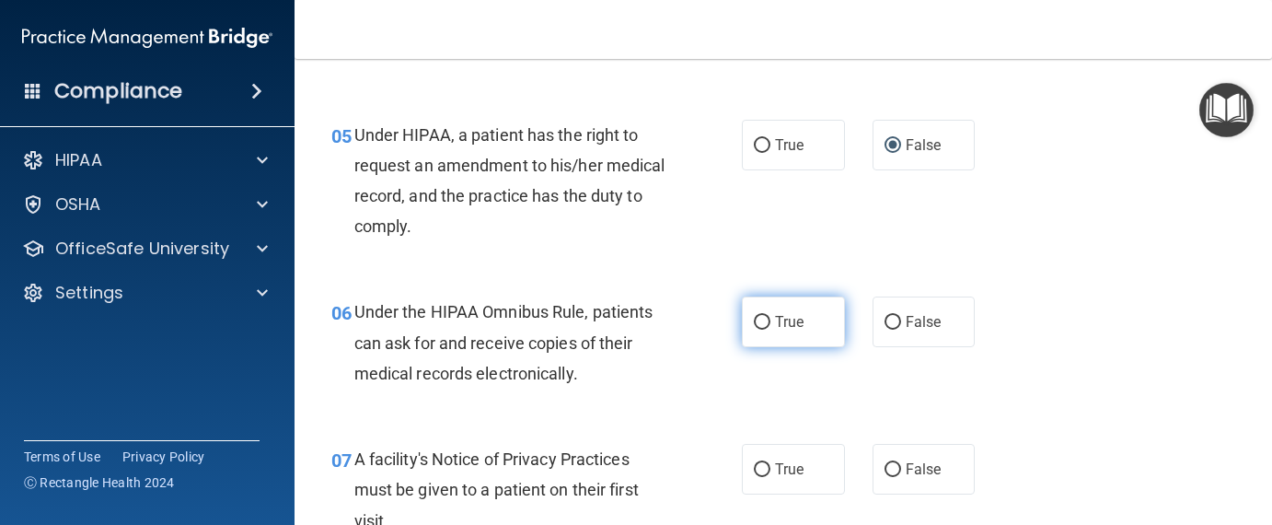
click at [754, 329] on input "True" at bounding box center [762, 323] width 17 height 14
radio input "true"
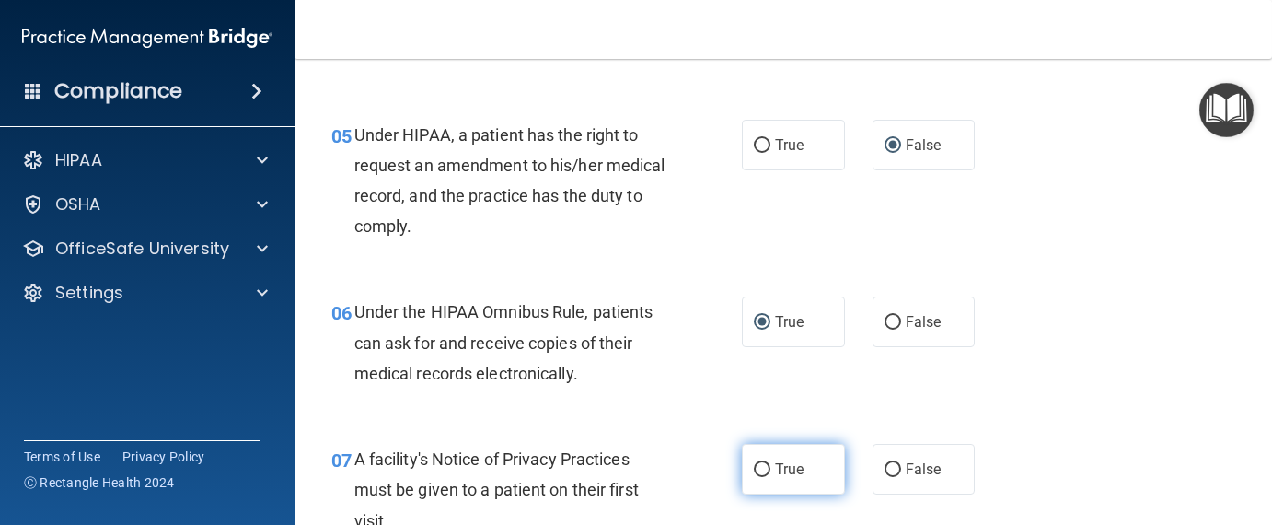
click at [758, 477] on input "True" at bounding box center [762, 470] width 17 height 14
radio input "true"
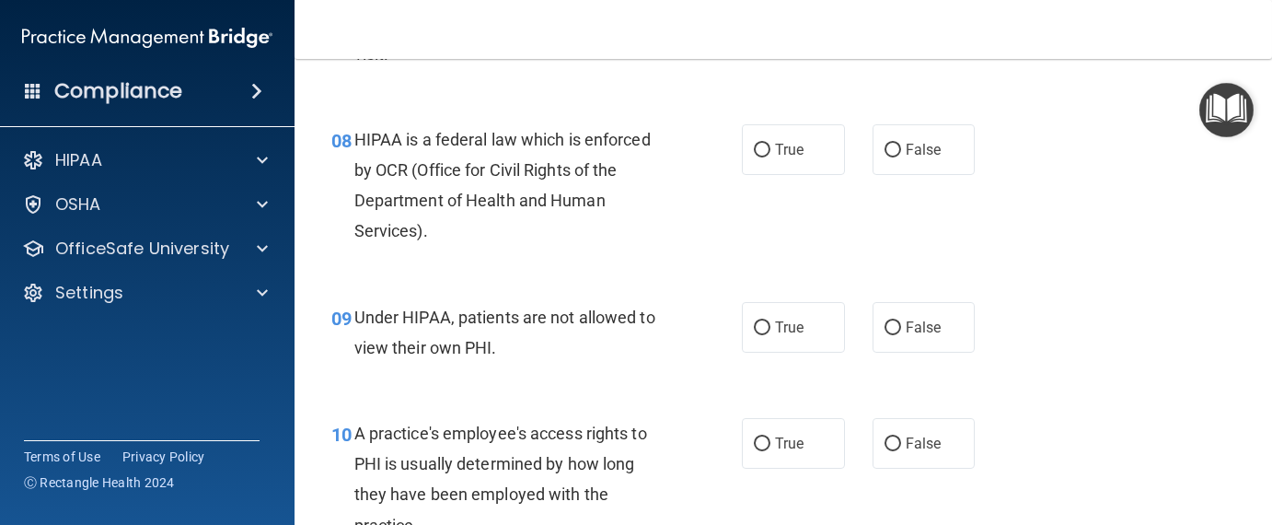
scroll to position [1196, 0]
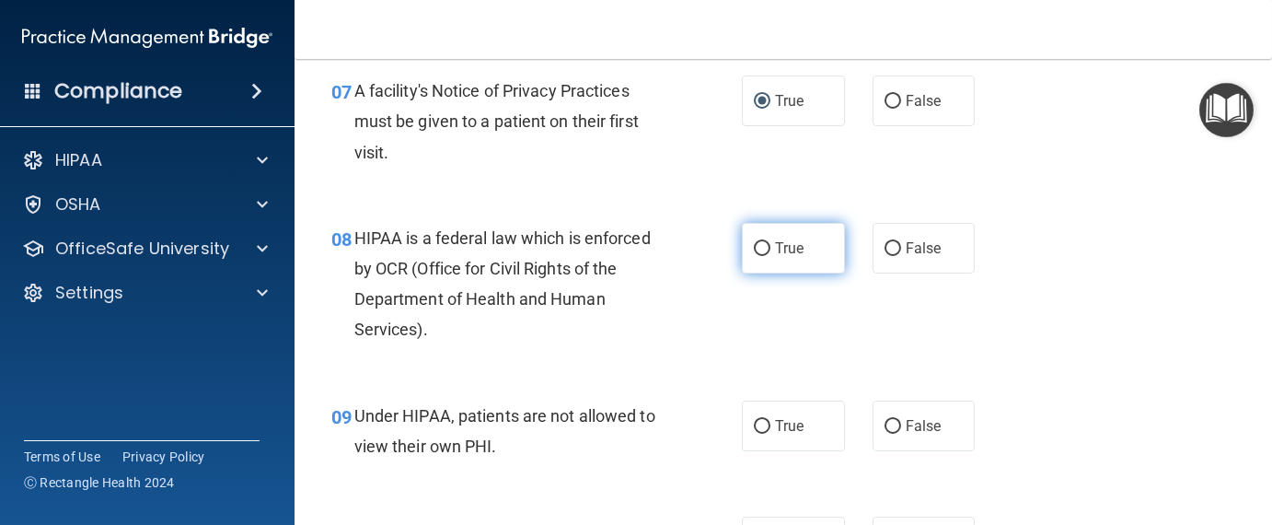
click at [754, 256] on input "True" at bounding box center [762, 249] width 17 height 14
radio input "true"
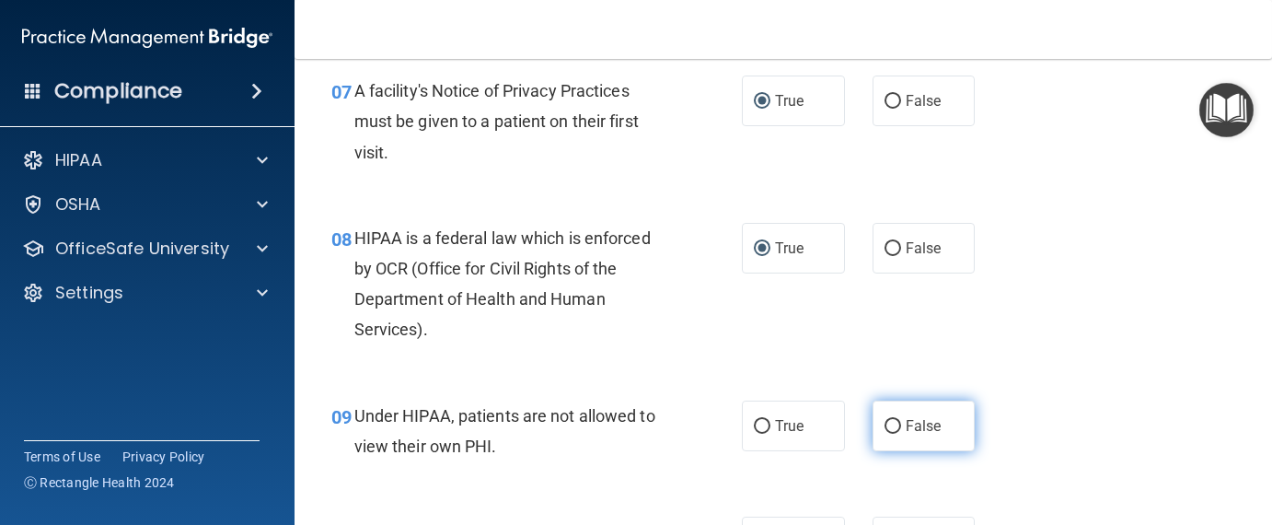
click at [872, 449] on label "False" at bounding box center [923, 425] width 103 height 51
click at [884, 433] on input "False" at bounding box center [892, 427] width 17 height 14
radio input "true"
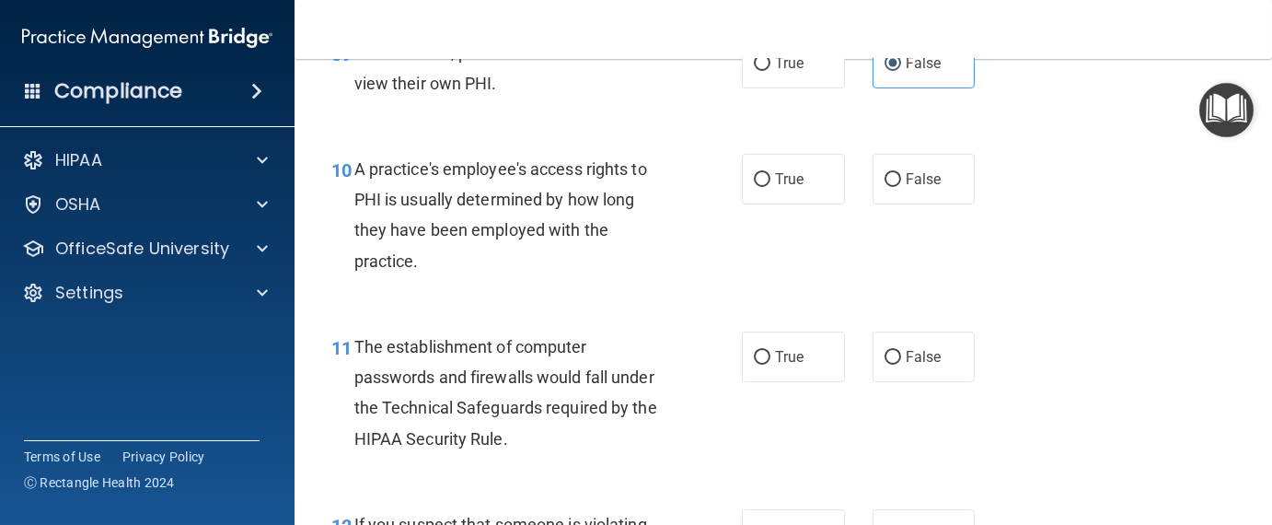
scroll to position [1564, 0]
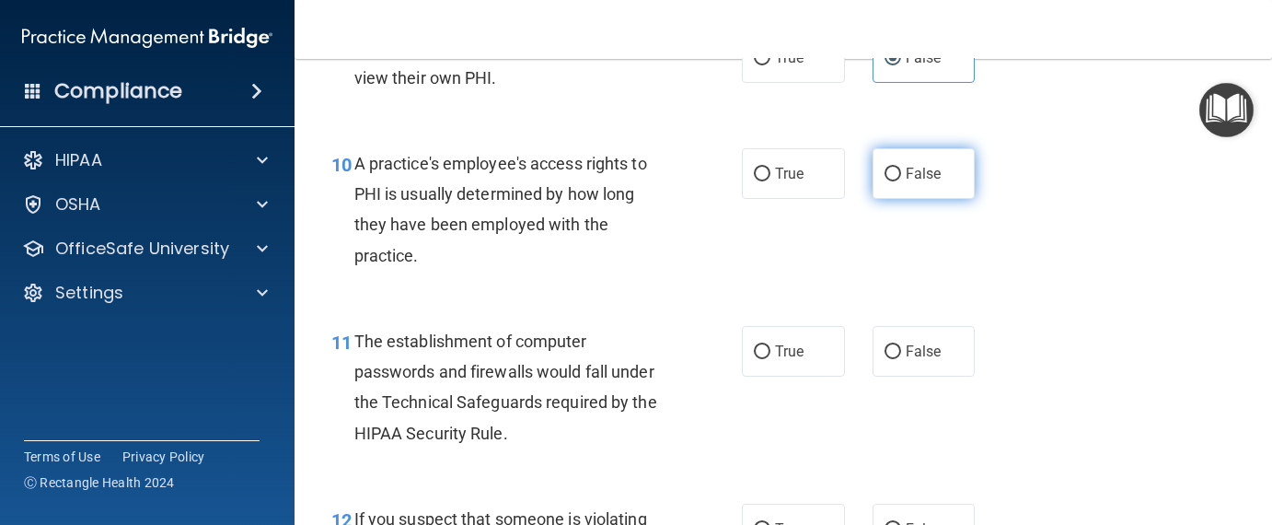
click at [889, 181] on input "False" at bounding box center [892, 174] width 17 height 14
radio input "true"
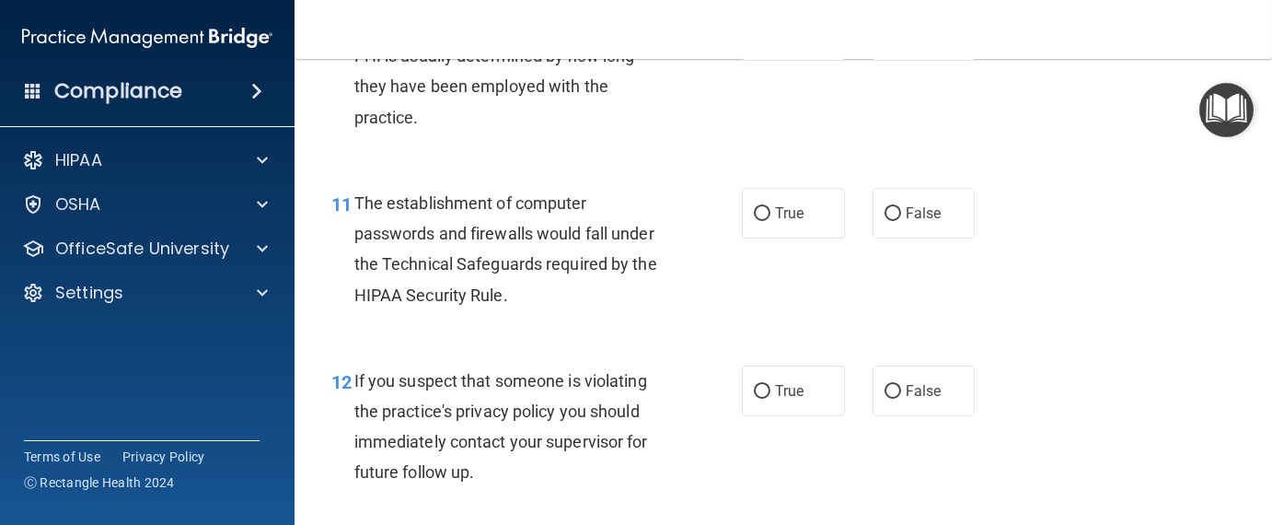
scroll to position [1748, 0]
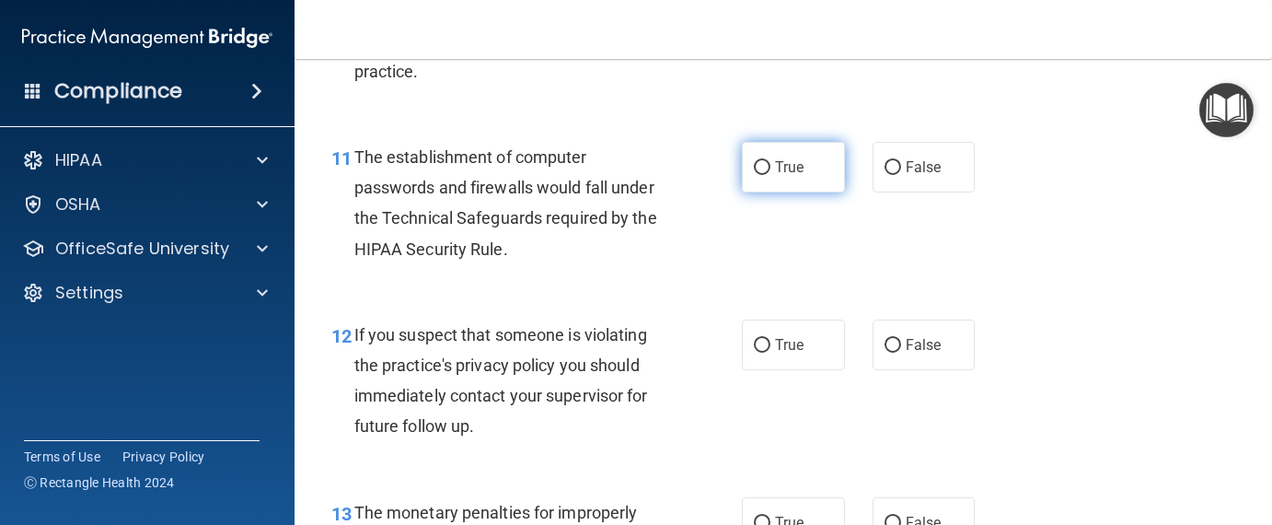
click at [755, 175] on input "True" at bounding box center [762, 168] width 17 height 14
radio input "true"
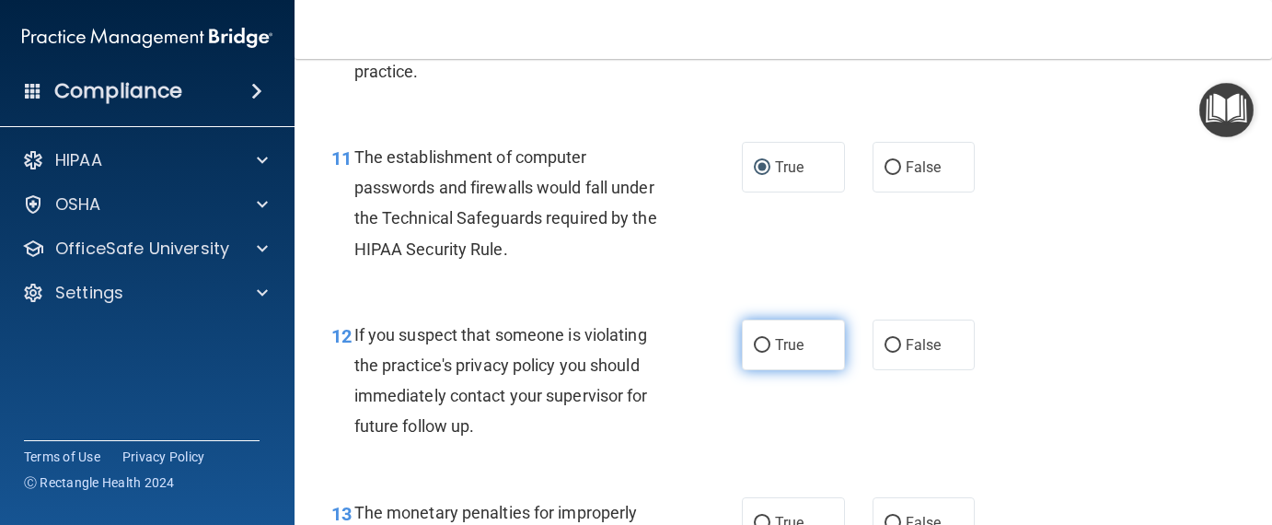
click at [750, 364] on label "True" at bounding box center [793, 344] width 103 height 51
click at [754, 352] on input "True" at bounding box center [762, 346] width 17 height 14
radio input "true"
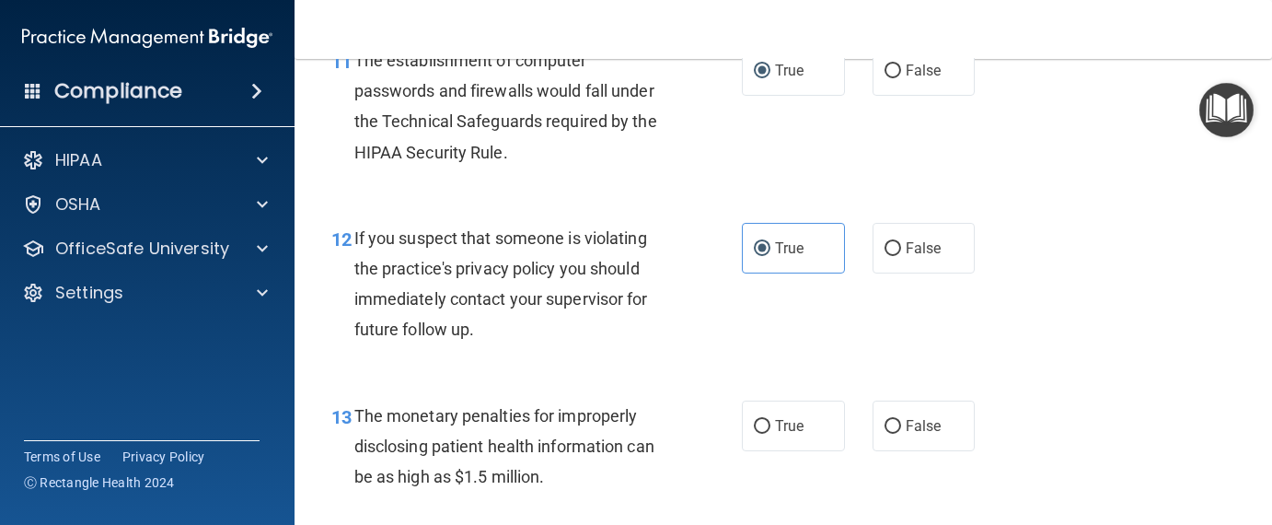
scroll to position [1932, 0]
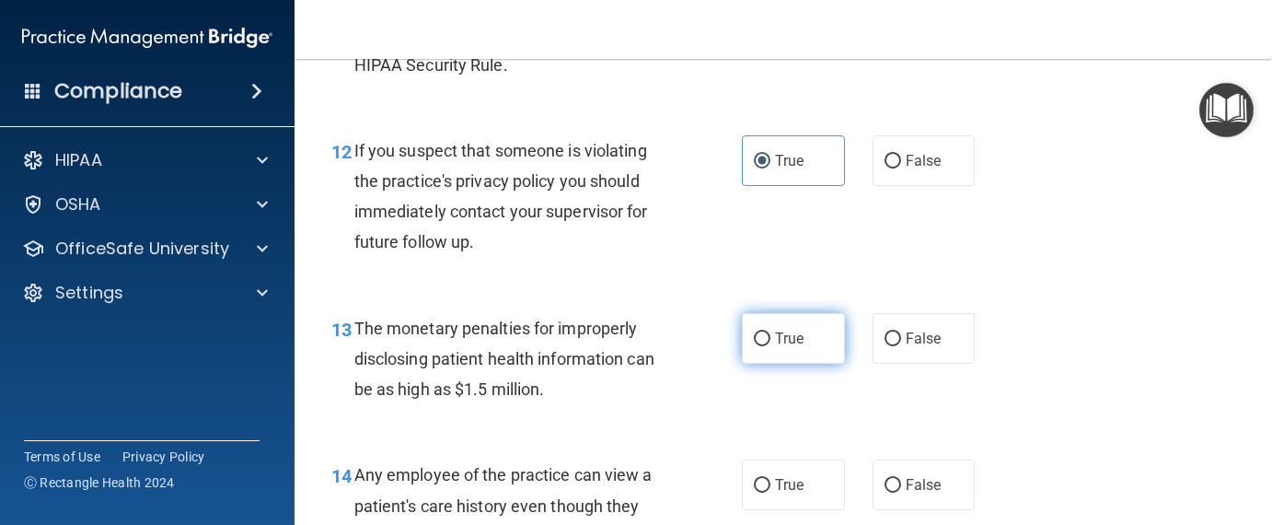
click at [754, 346] on input "True" at bounding box center [762, 339] width 17 height 14
radio input "true"
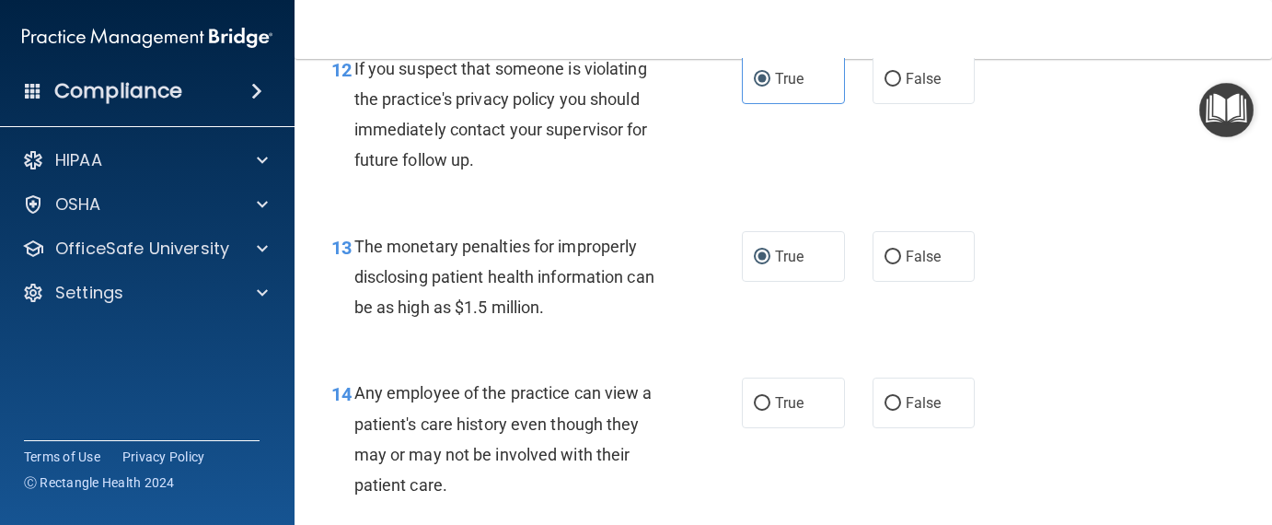
scroll to position [2116, 0]
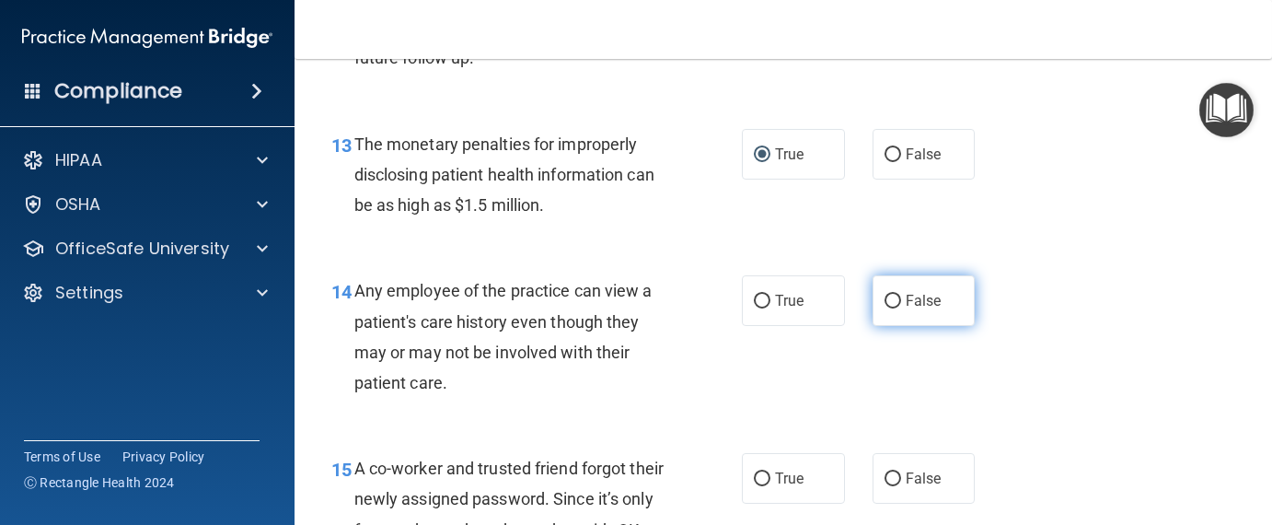
click at [884, 308] on input "False" at bounding box center [892, 301] width 17 height 14
radio input "true"
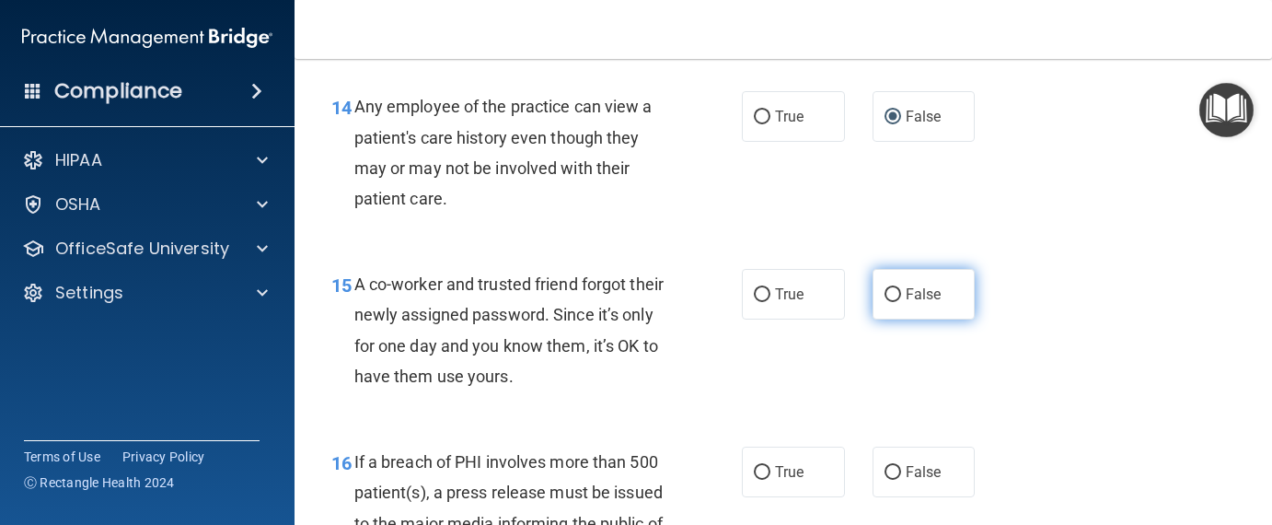
click at [889, 302] on input "False" at bounding box center [892, 295] width 17 height 14
radio input "true"
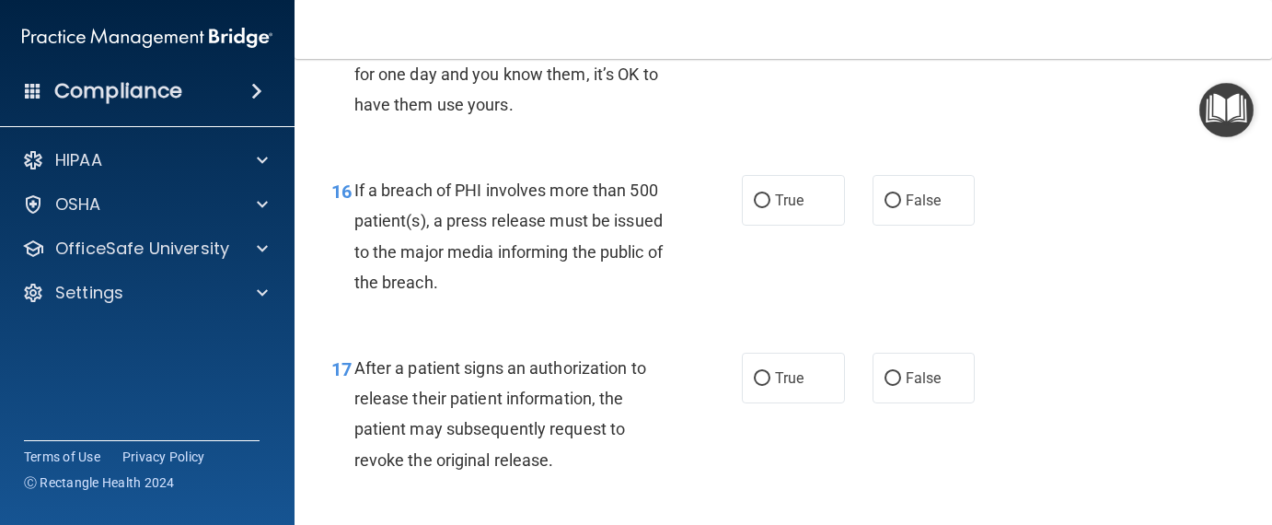
scroll to position [2577, 0]
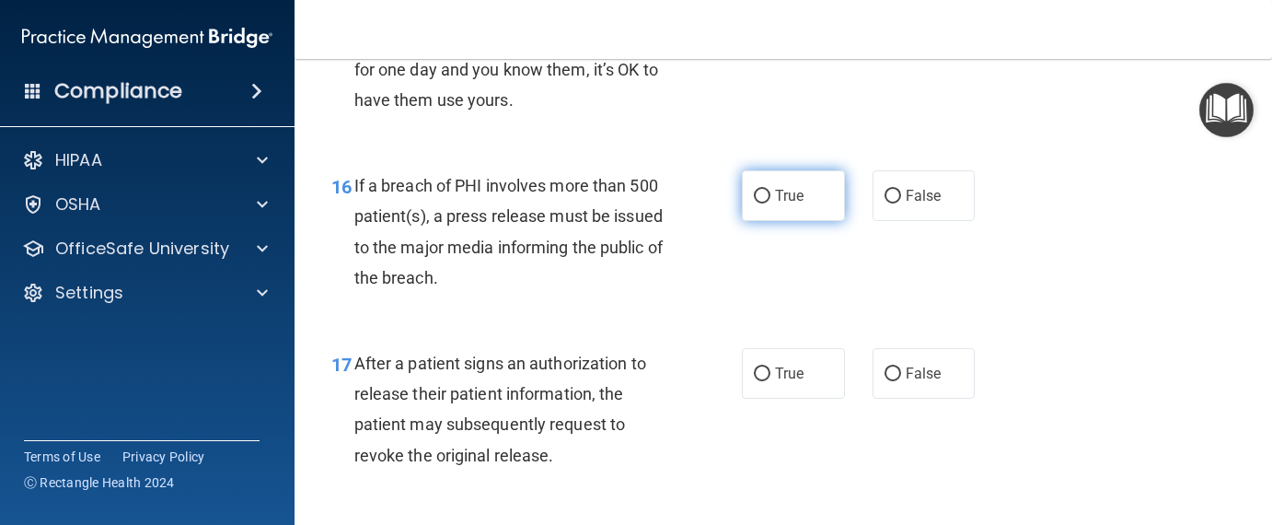
click at [759, 203] on input "True" at bounding box center [762, 197] width 17 height 14
radio input "true"
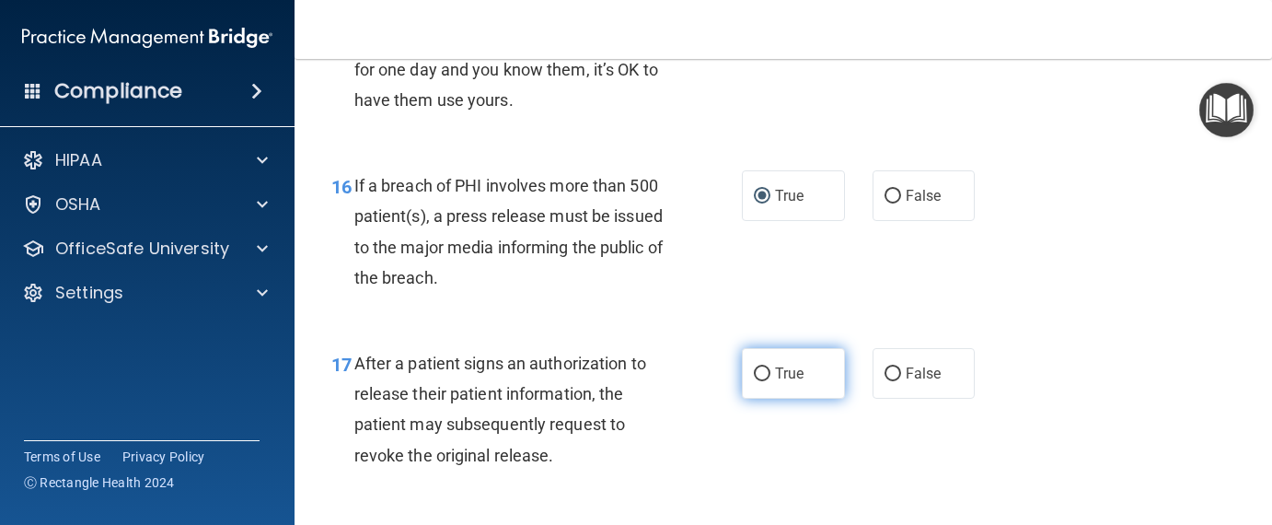
click at [754, 381] on input "True" at bounding box center [762, 374] width 17 height 14
radio input "true"
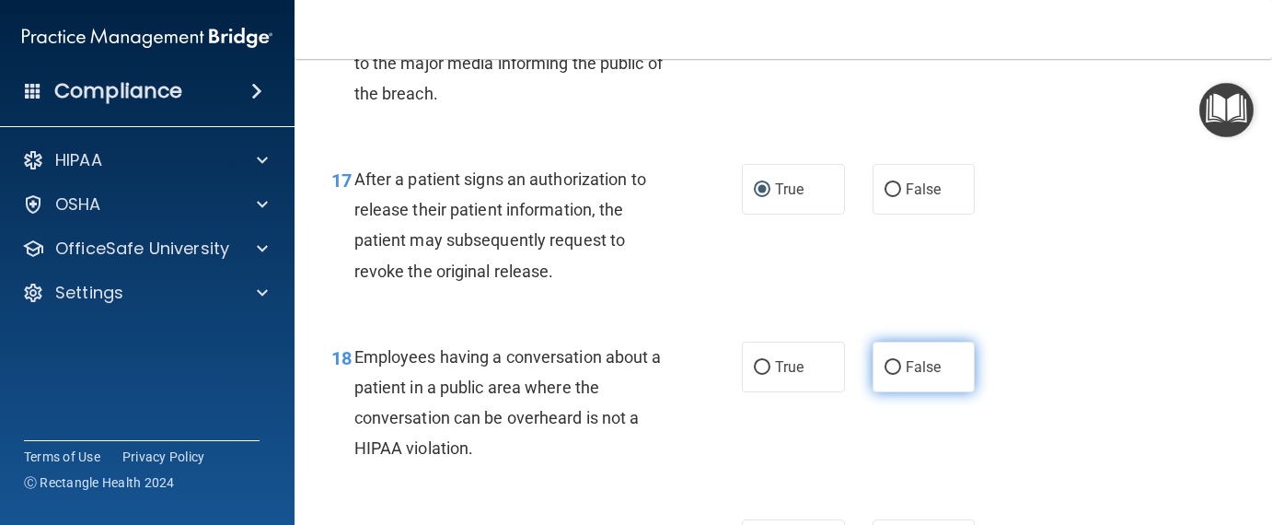
click at [884, 375] on input "False" at bounding box center [892, 368] width 17 height 14
radio input "true"
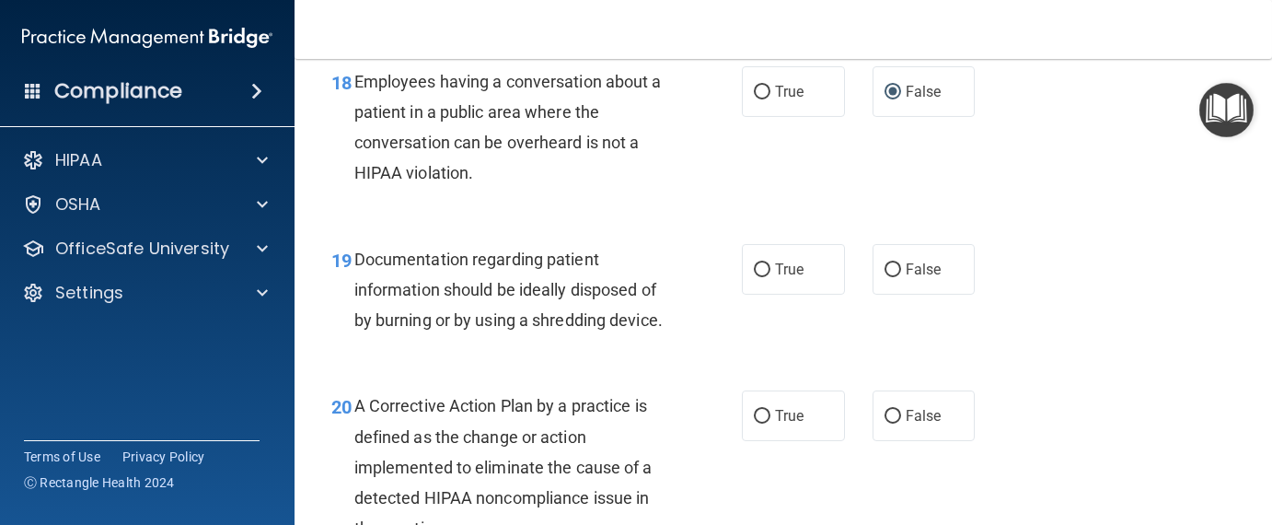
scroll to position [3037, 0]
click at [754, 276] on input "True" at bounding box center [762, 269] width 17 height 14
radio input "true"
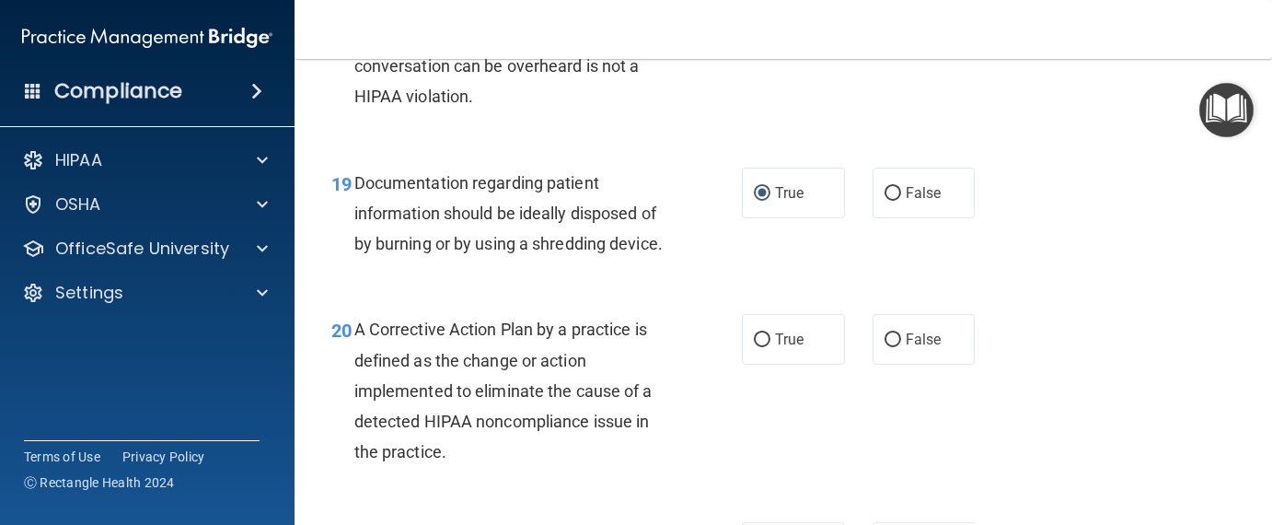
scroll to position [3221, 0]
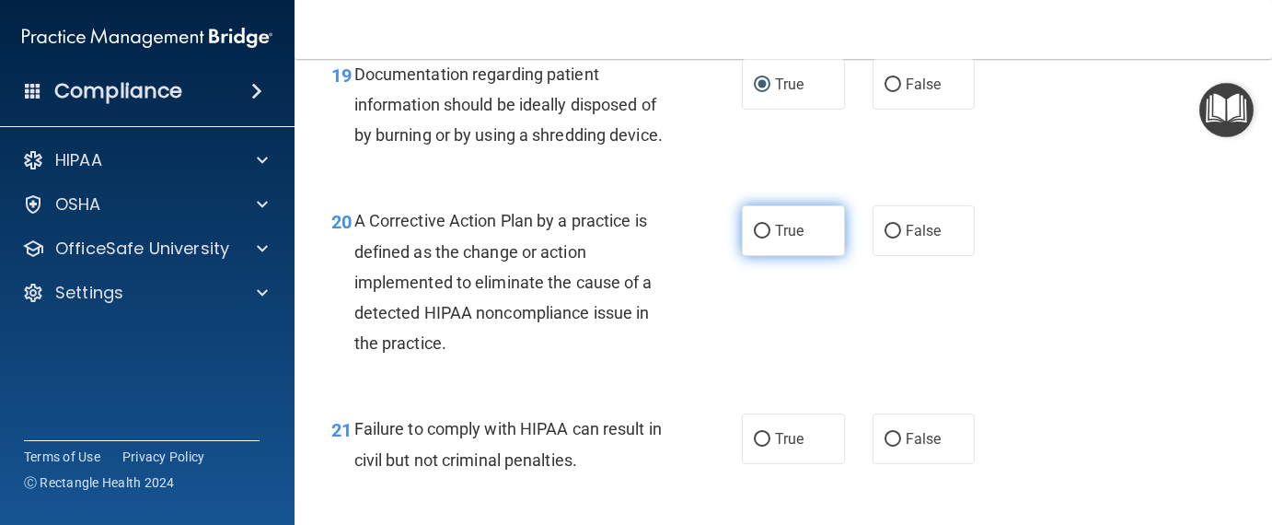
click at [756, 238] on input "True" at bounding box center [762, 232] width 17 height 14
radio input "true"
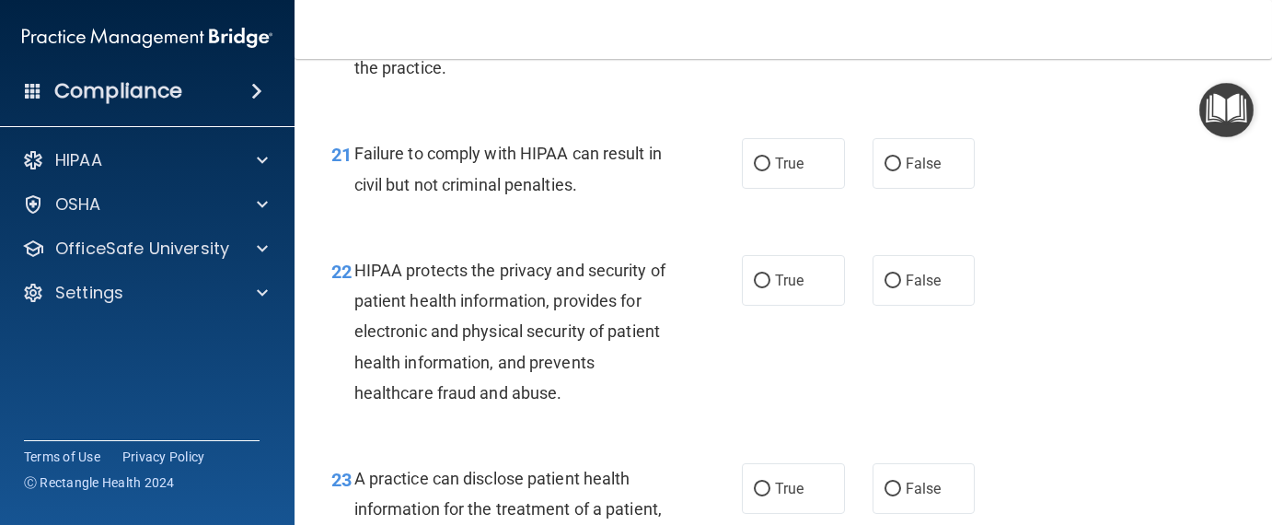
scroll to position [3497, 0]
click at [884, 170] on input "False" at bounding box center [892, 163] width 17 height 14
radio input "true"
click at [754, 287] on input "True" at bounding box center [762, 280] width 17 height 14
radio input "true"
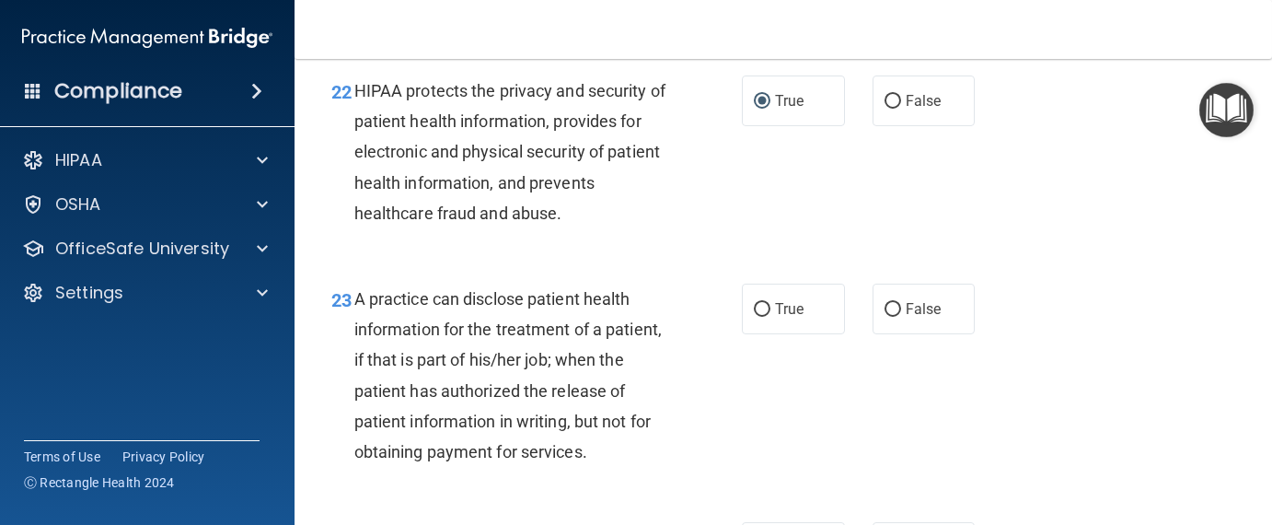
scroll to position [3681, 0]
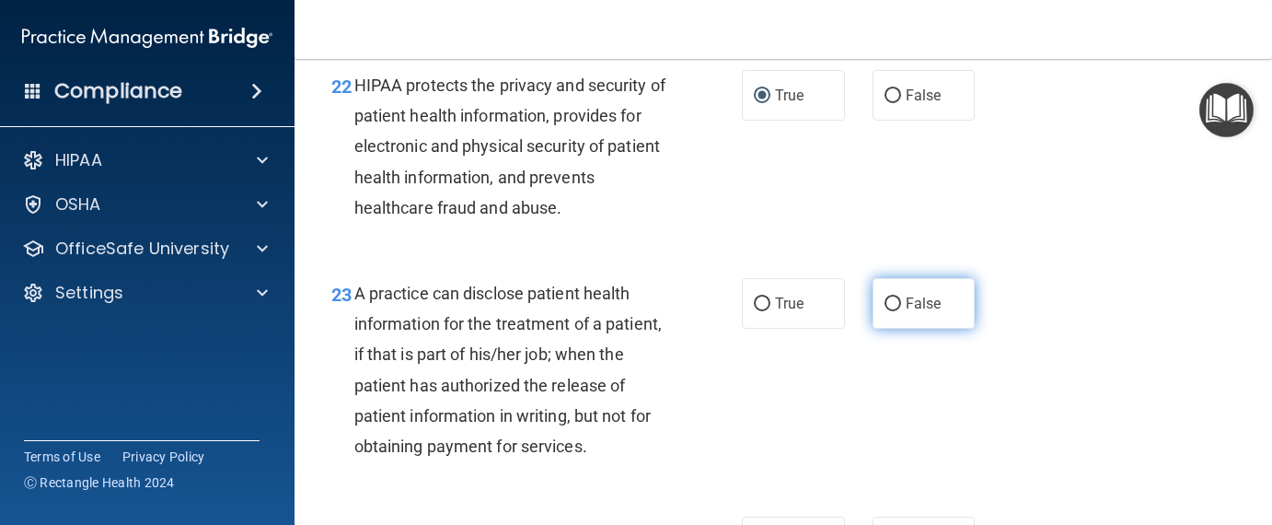
click at [884, 311] on input "False" at bounding box center [892, 304] width 17 height 14
radio input "true"
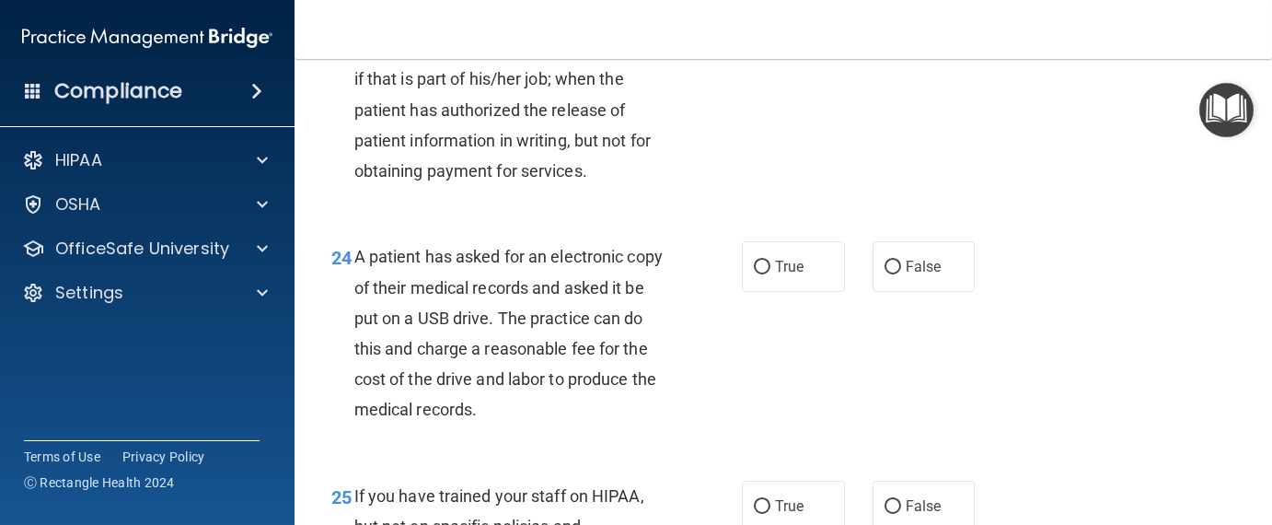
scroll to position [3957, 0]
click at [754, 273] on input "True" at bounding box center [762, 266] width 17 height 14
radio input "true"
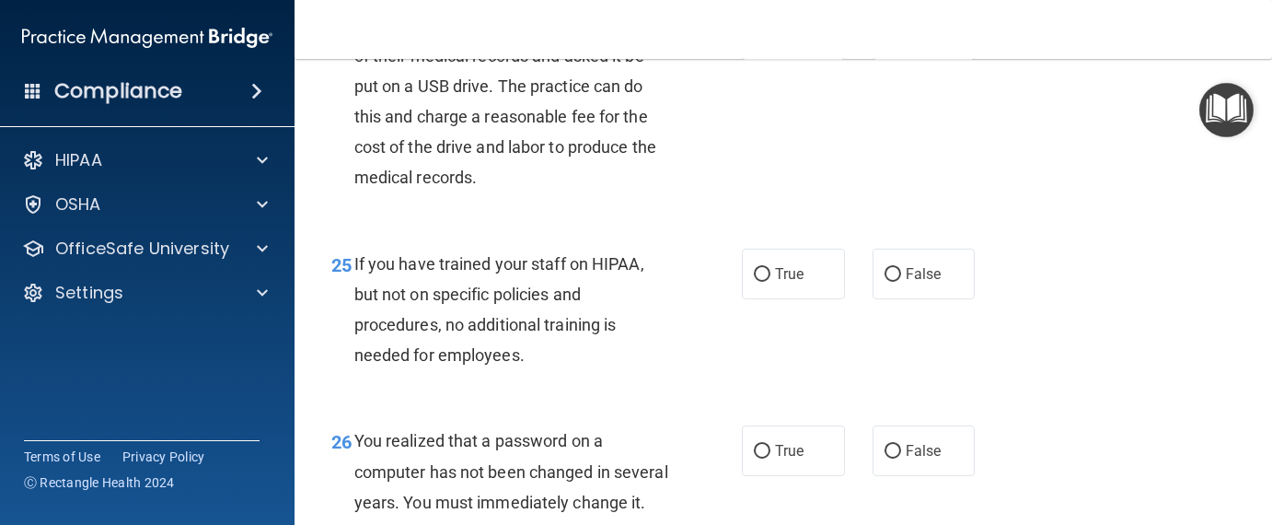
scroll to position [4233, 0]
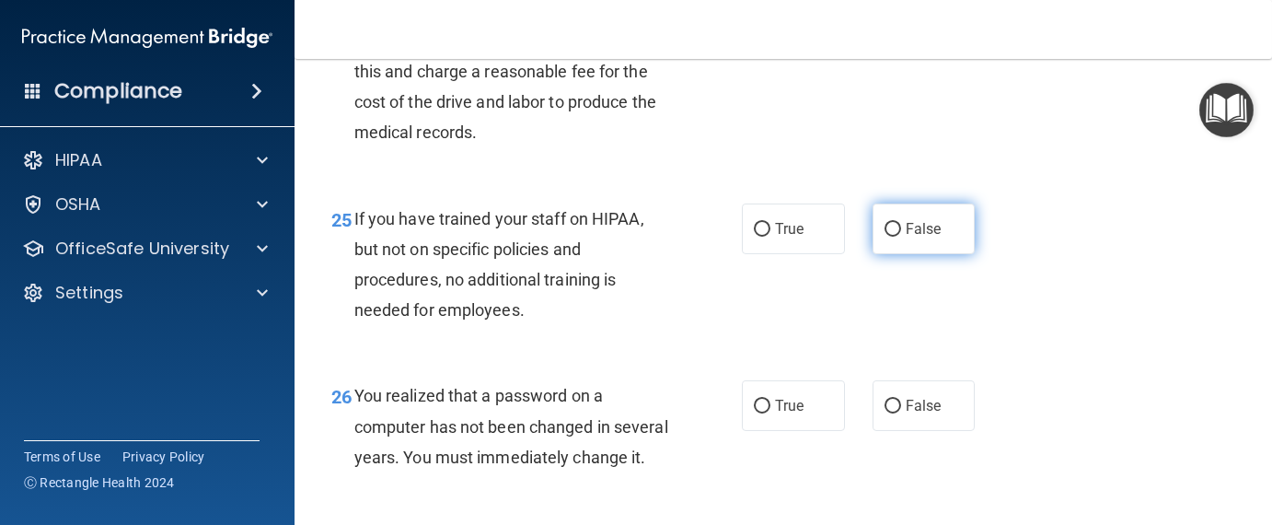
click at [884, 236] on input "False" at bounding box center [892, 230] width 17 height 14
radio input "true"
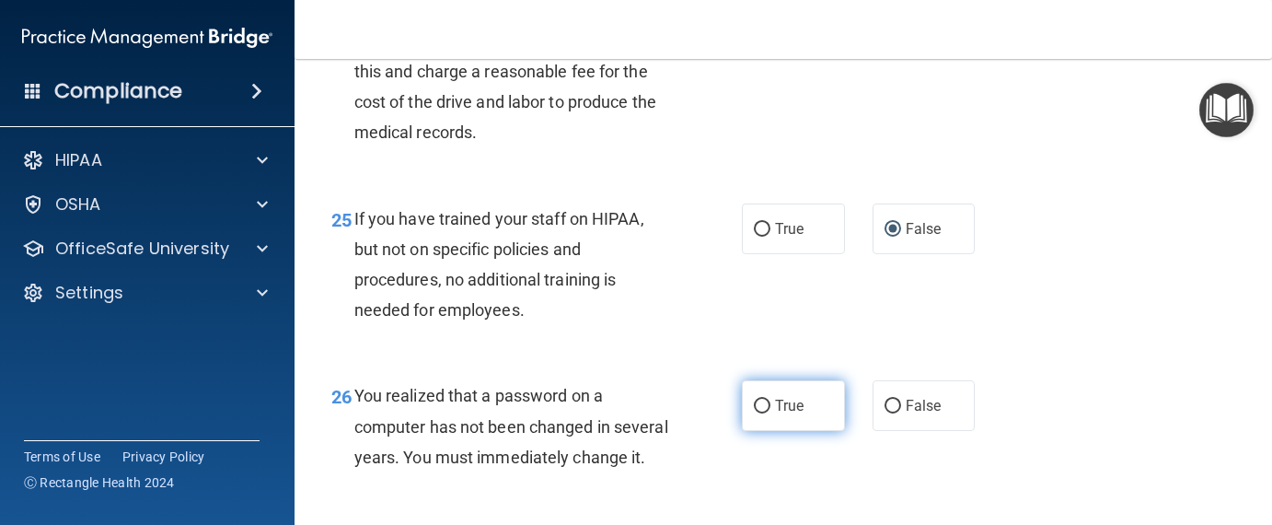
click at [758, 413] on input "True" at bounding box center [762, 406] width 17 height 14
radio input "true"
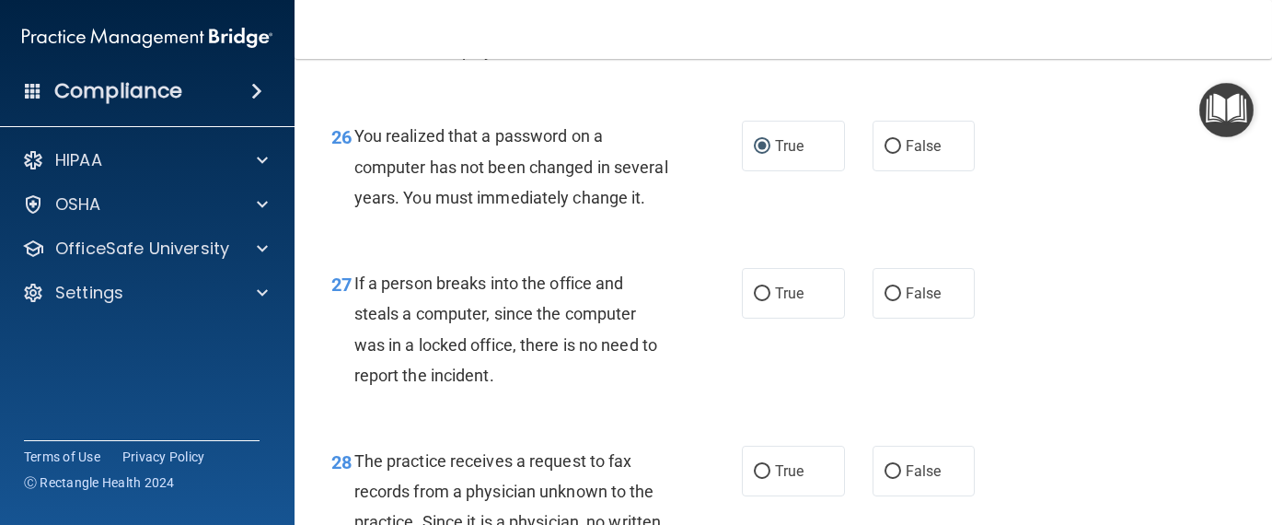
scroll to position [4509, 0]
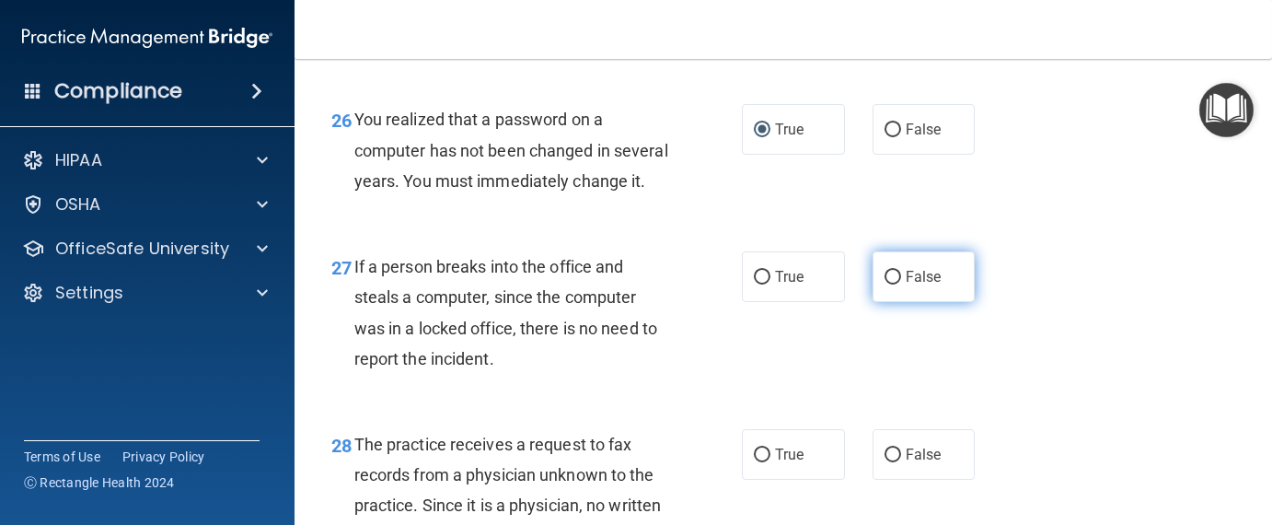
click at [884, 284] on input "False" at bounding box center [892, 278] width 17 height 14
radio input "true"
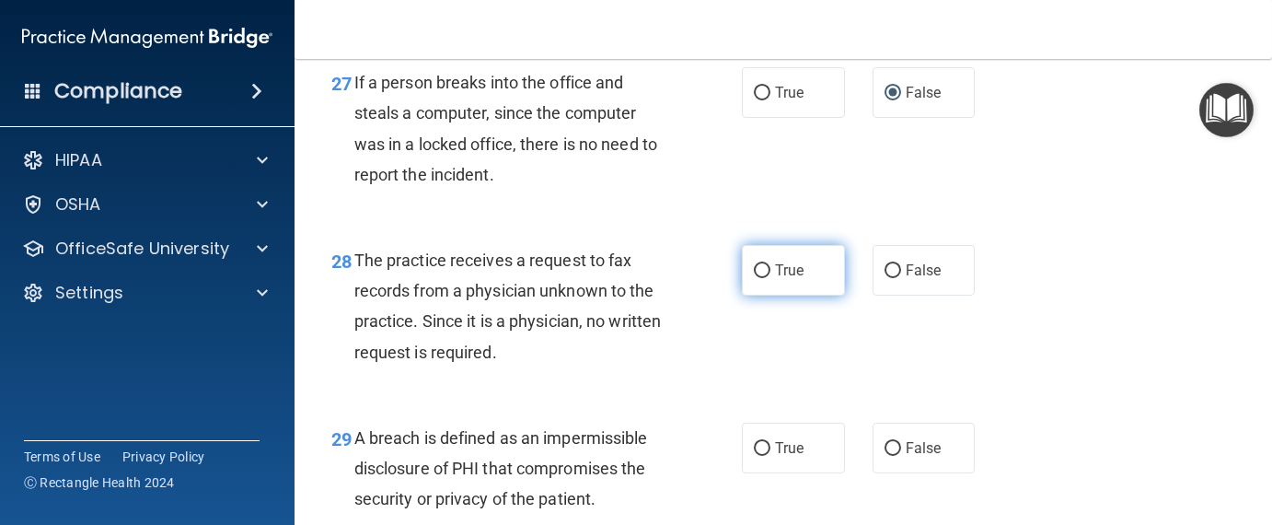
click at [760, 278] on input "True" at bounding box center [762, 271] width 17 height 14
radio input "true"
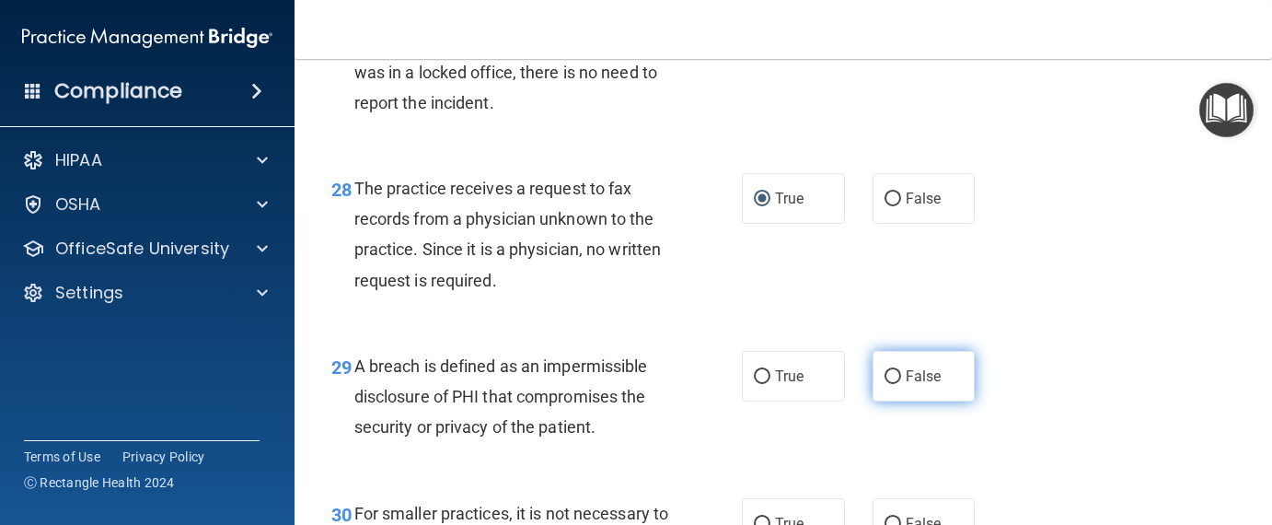
scroll to position [4877, 0]
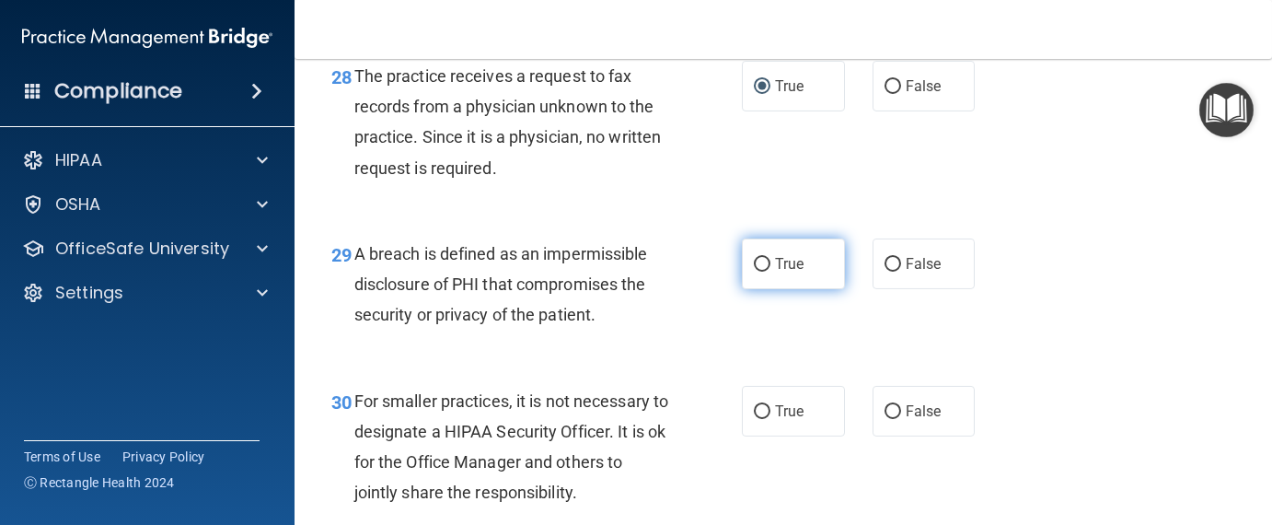
click at [755, 271] on input "True" at bounding box center [762, 265] width 17 height 14
radio input "true"
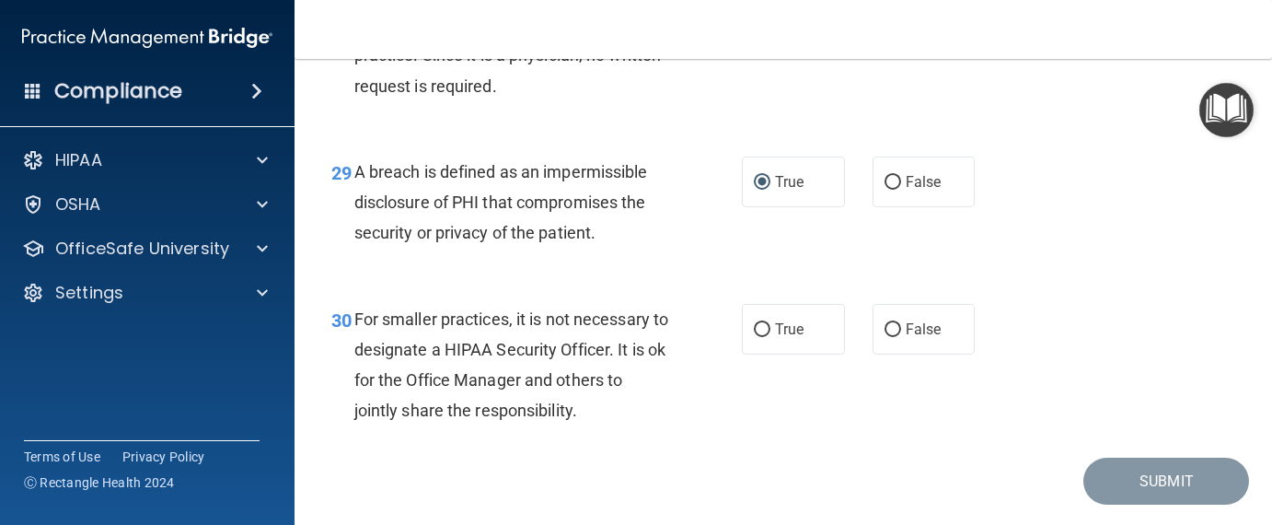
scroll to position [5061, 0]
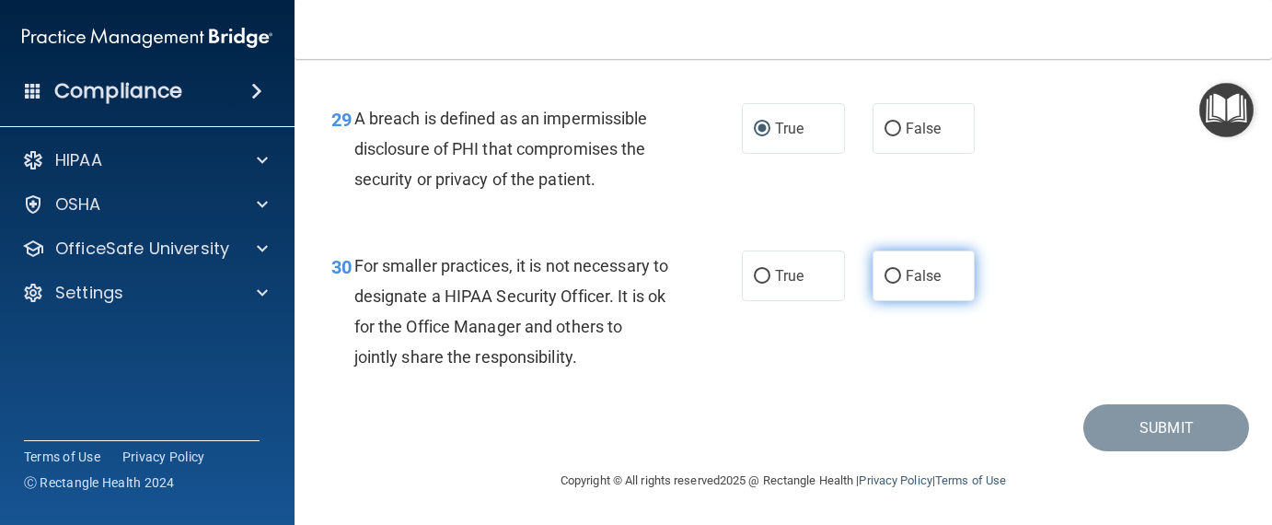
click at [887, 283] on input "False" at bounding box center [892, 277] width 17 height 14
radio input "true"
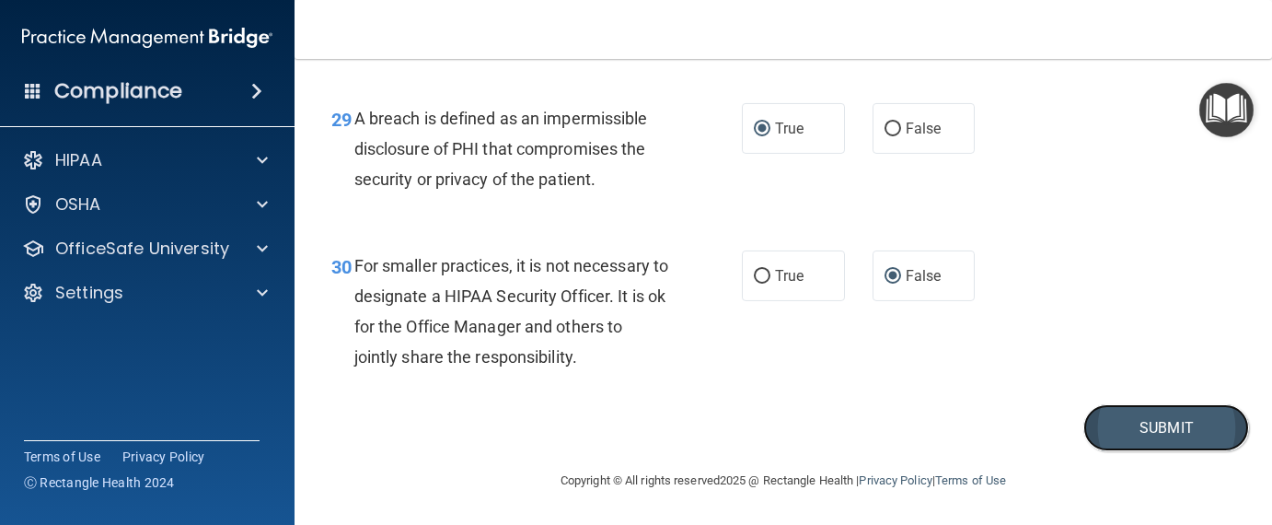
click at [1127, 451] on button "Submit" at bounding box center [1166, 427] width 166 height 47
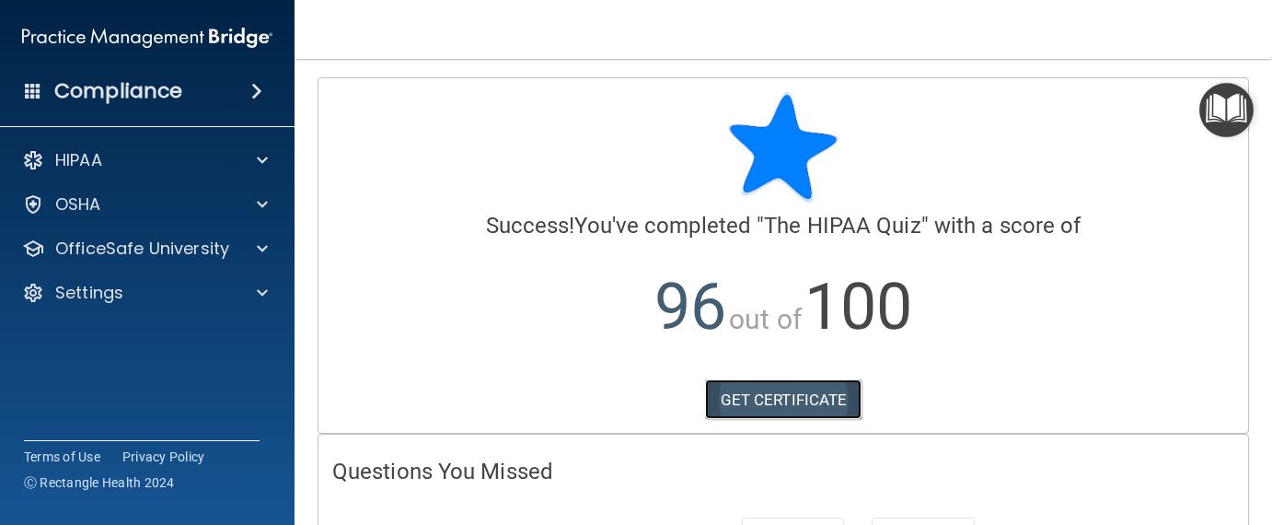
click at [781, 406] on link "GET CERTIFICATE" at bounding box center [783, 399] width 157 height 40
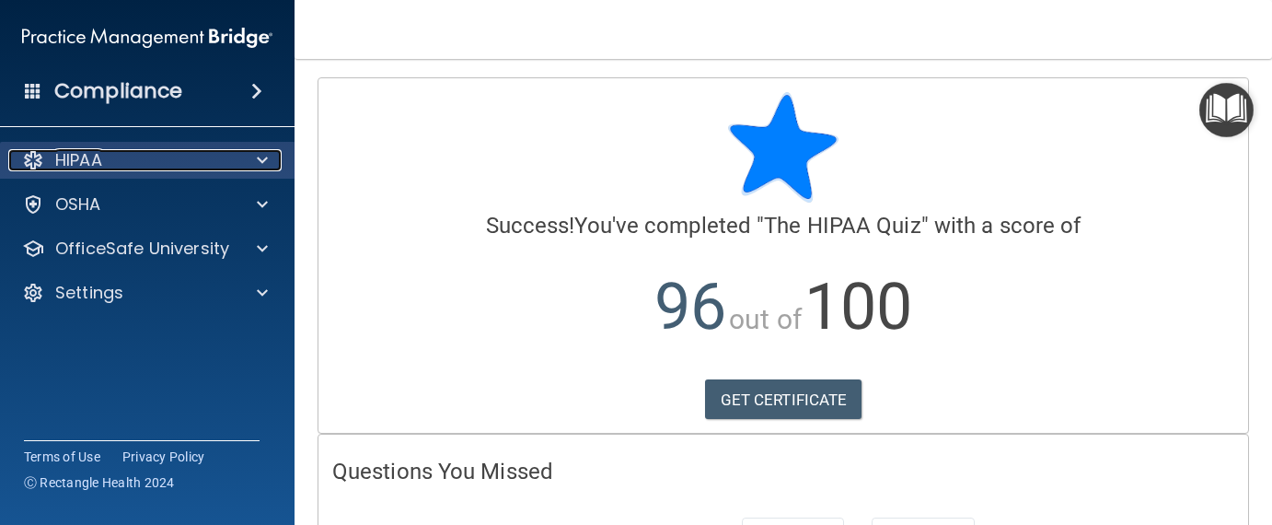
click at [259, 156] on span at bounding box center [262, 160] width 11 height 22
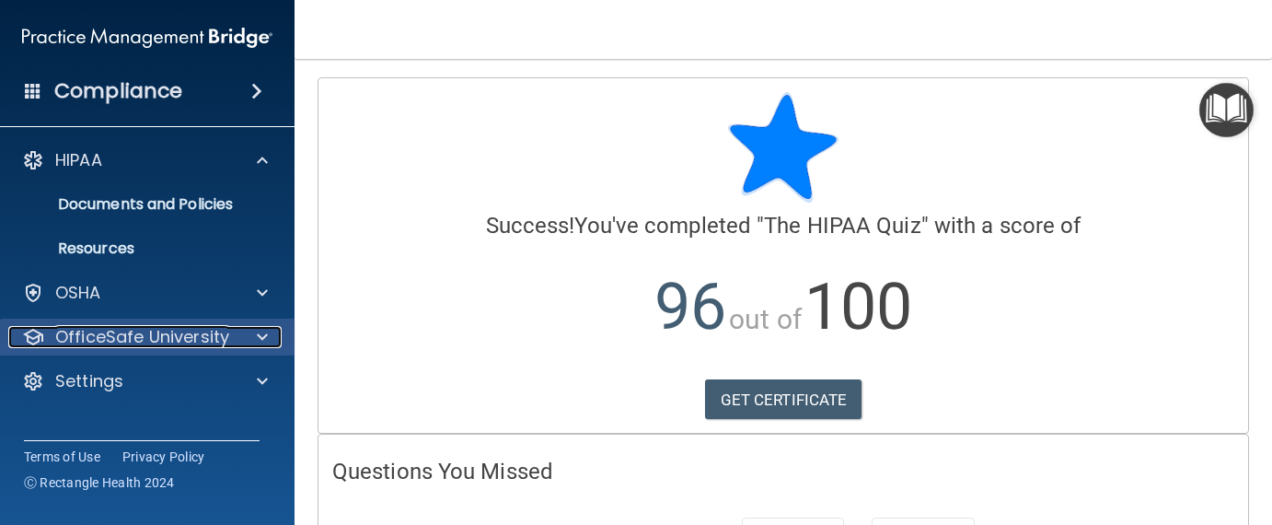
click at [199, 340] on p "OfficeSafe University" at bounding box center [142, 337] width 174 height 22
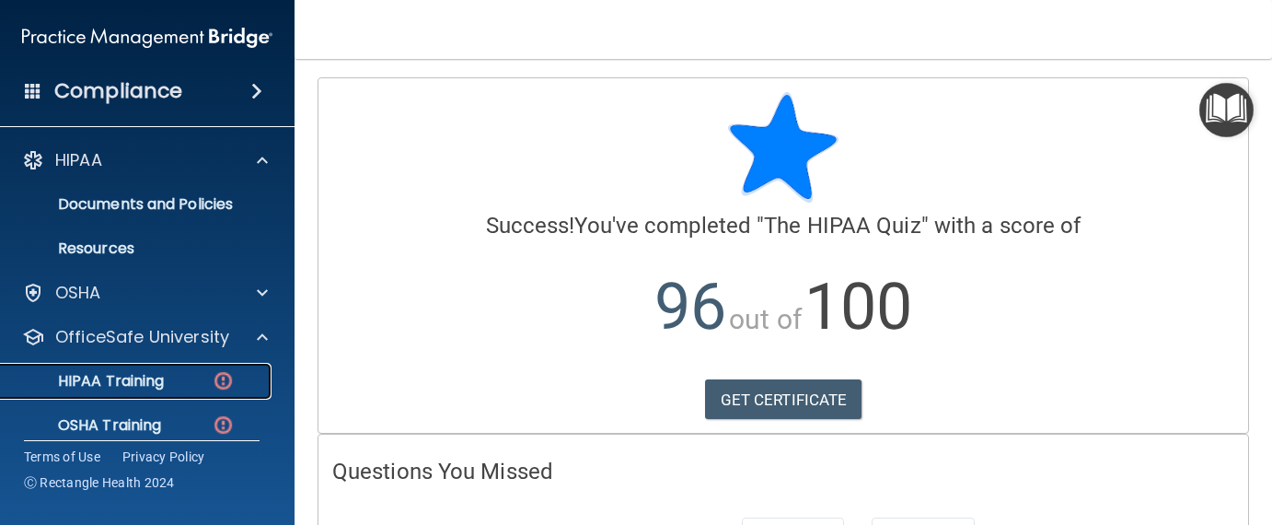
click at [144, 376] on p "HIPAA Training" at bounding box center [88, 381] width 152 height 18
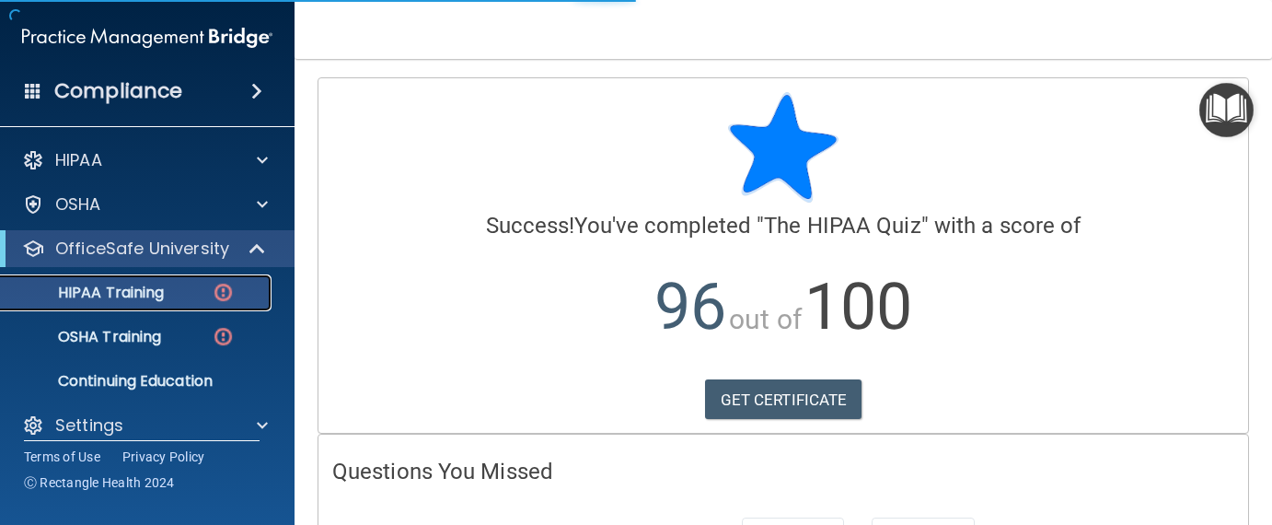
click at [210, 289] on div "HIPAA Training" at bounding box center [137, 292] width 251 height 18
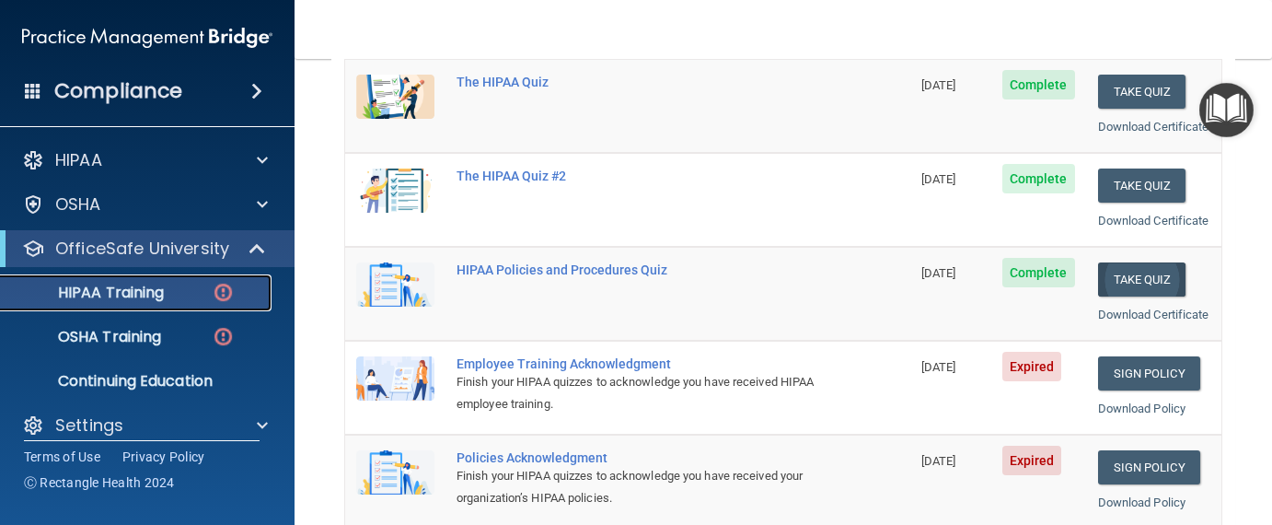
scroll to position [368, 0]
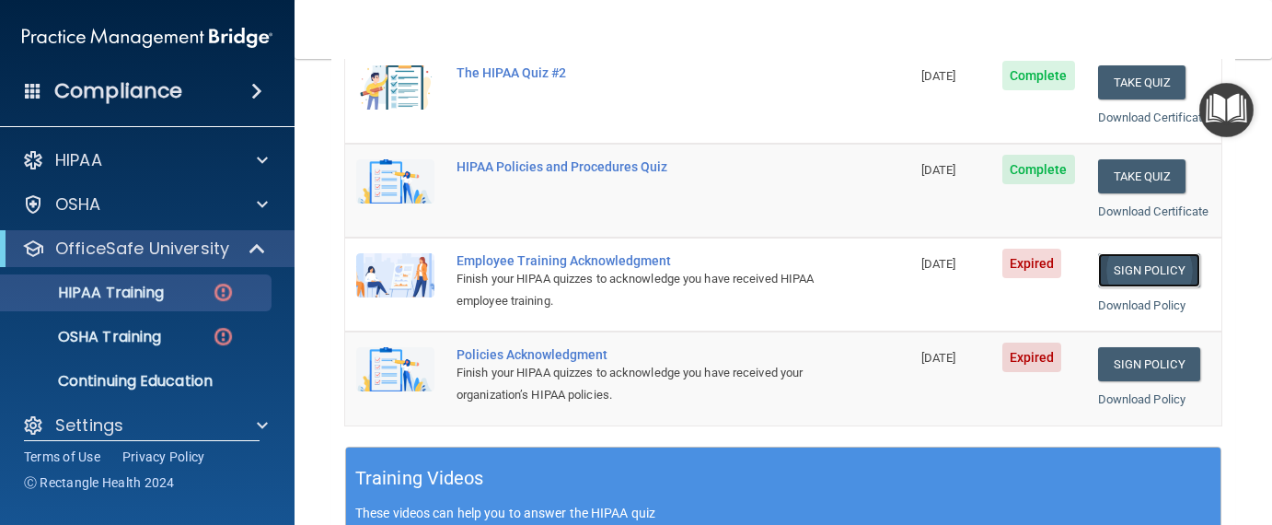
click at [1144, 287] on link "Sign Policy" at bounding box center [1149, 270] width 102 height 34
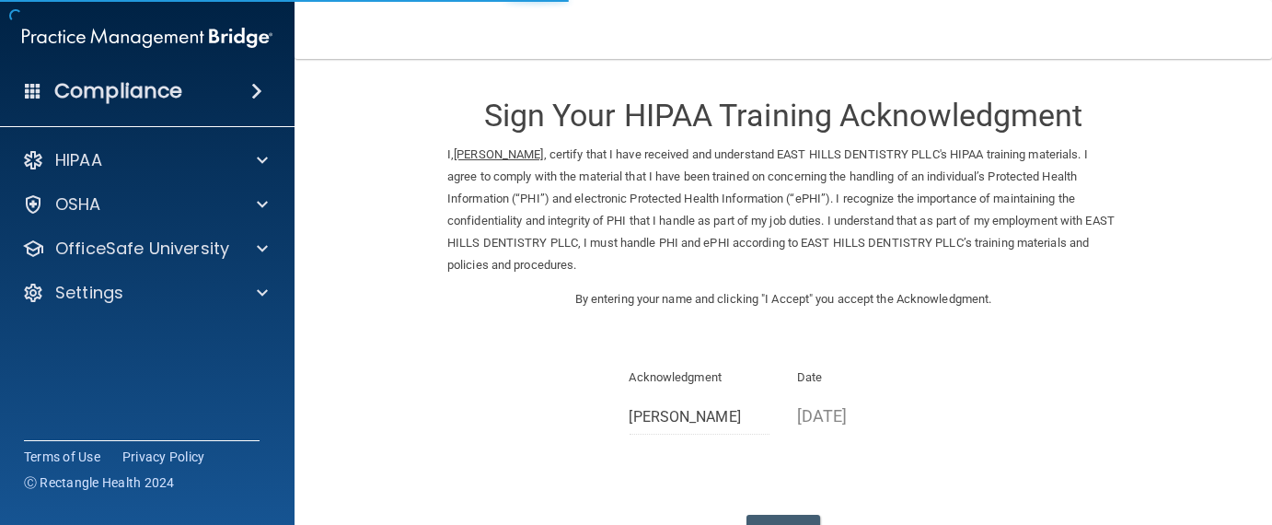
scroll to position [140, 0]
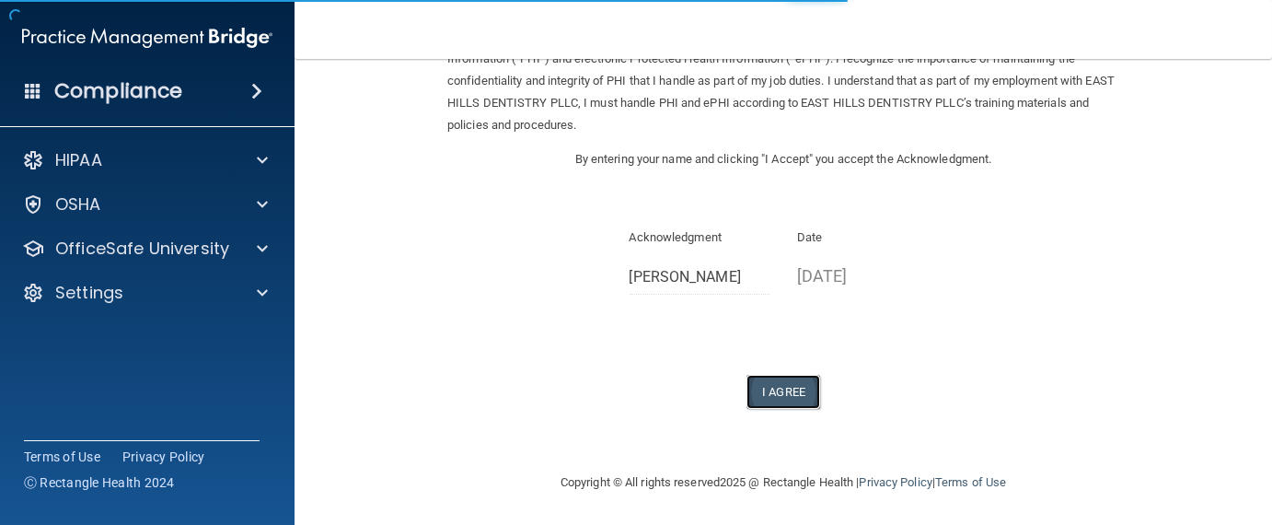
click at [772, 393] on button "I Agree" at bounding box center [783, 392] width 74 height 34
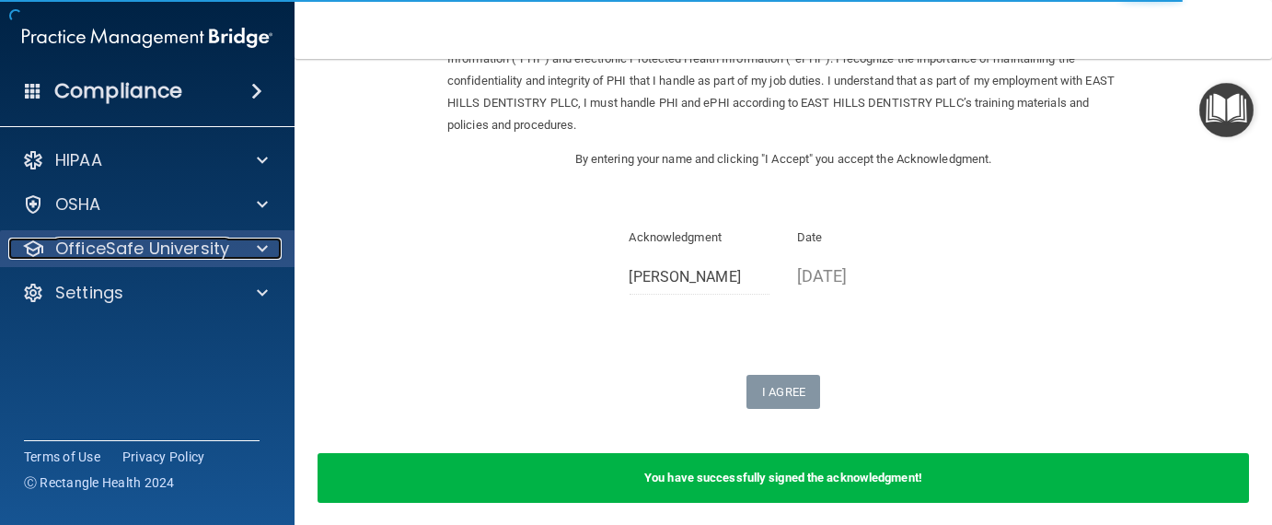
click at [226, 248] on p "OfficeSafe University" at bounding box center [142, 248] width 174 height 22
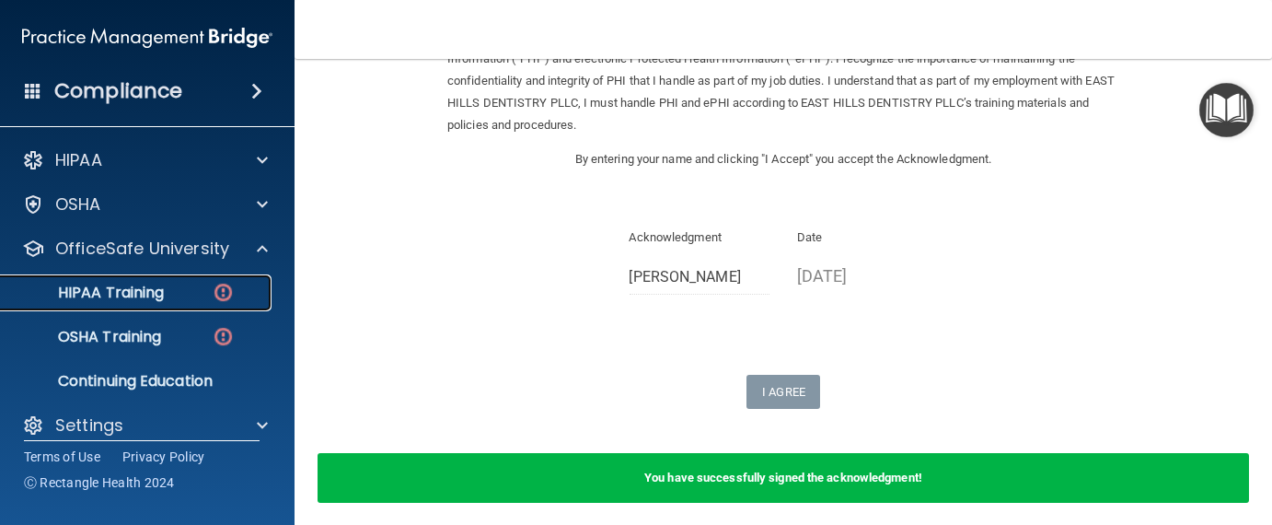
click at [210, 286] on div "HIPAA Training" at bounding box center [137, 292] width 251 height 18
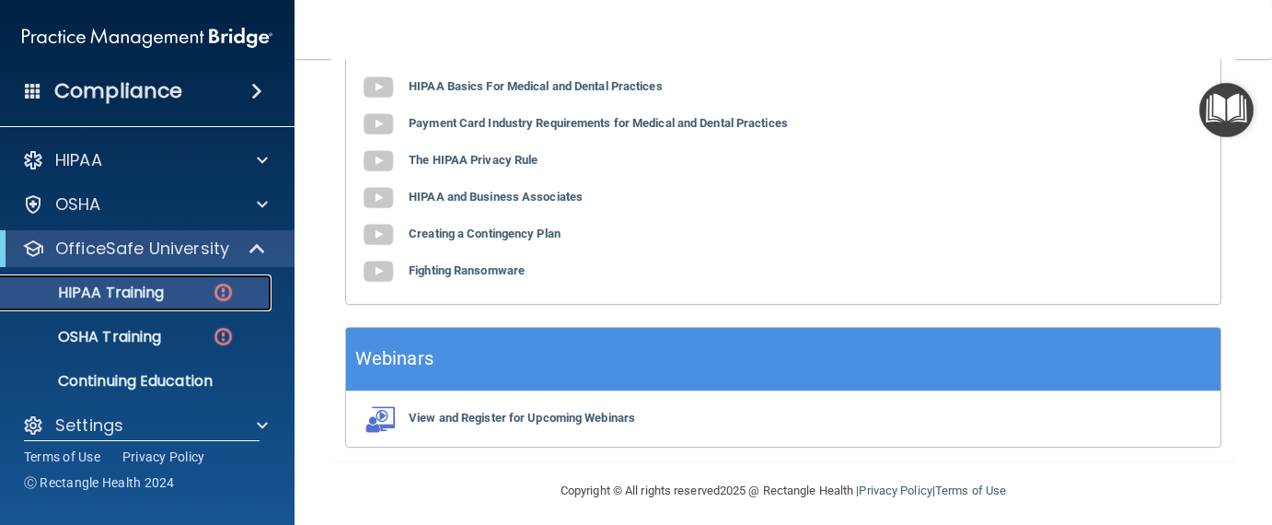
scroll to position [737, 0]
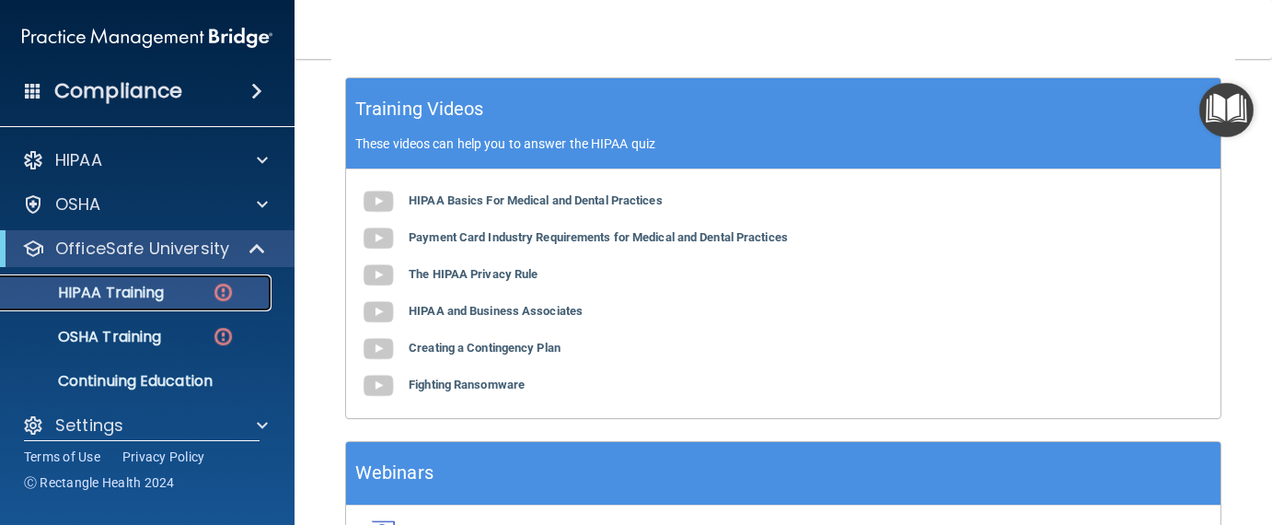
click at [101, 295] on p "HIPAA Training" at bounding box center [88, 292] width 152 height 18
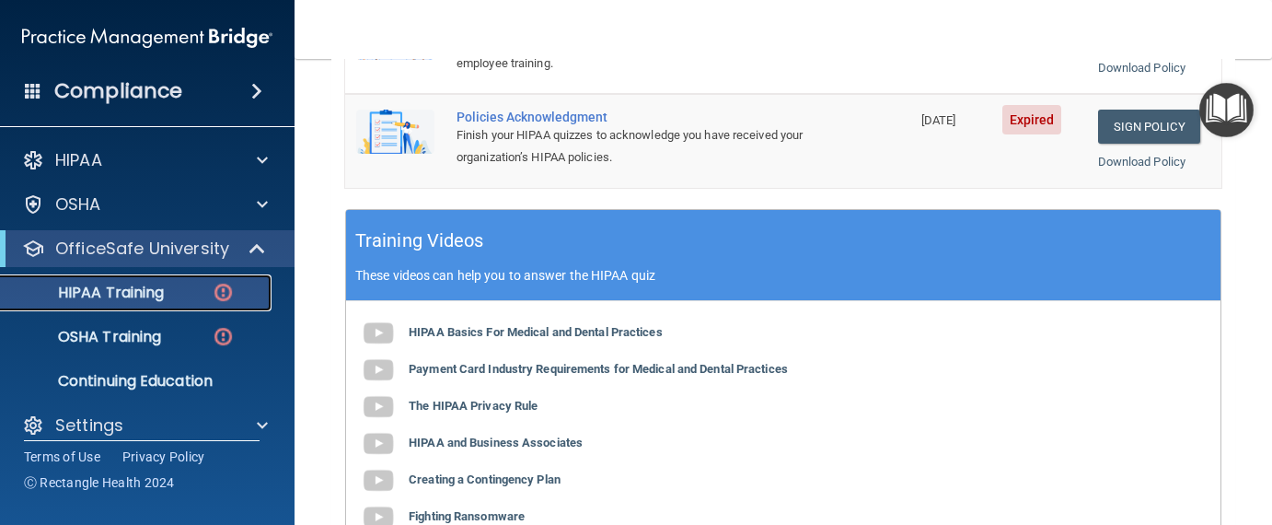
scroll to position [369, 0]
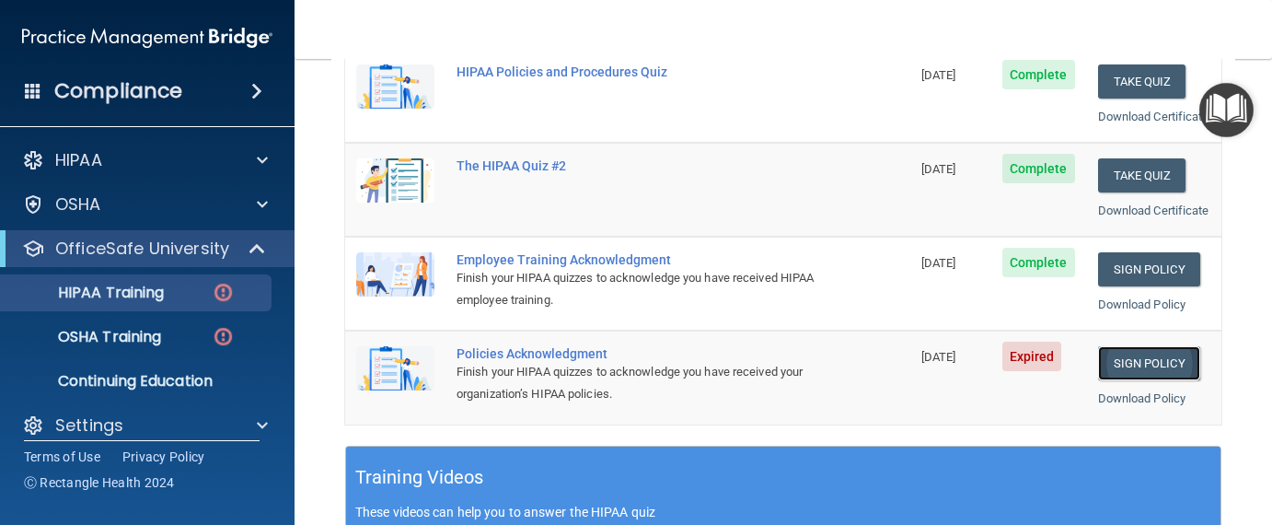
click at [1140, 380] on link "Sign Policy" at bounding box center [1149, 363] width 102 height 34
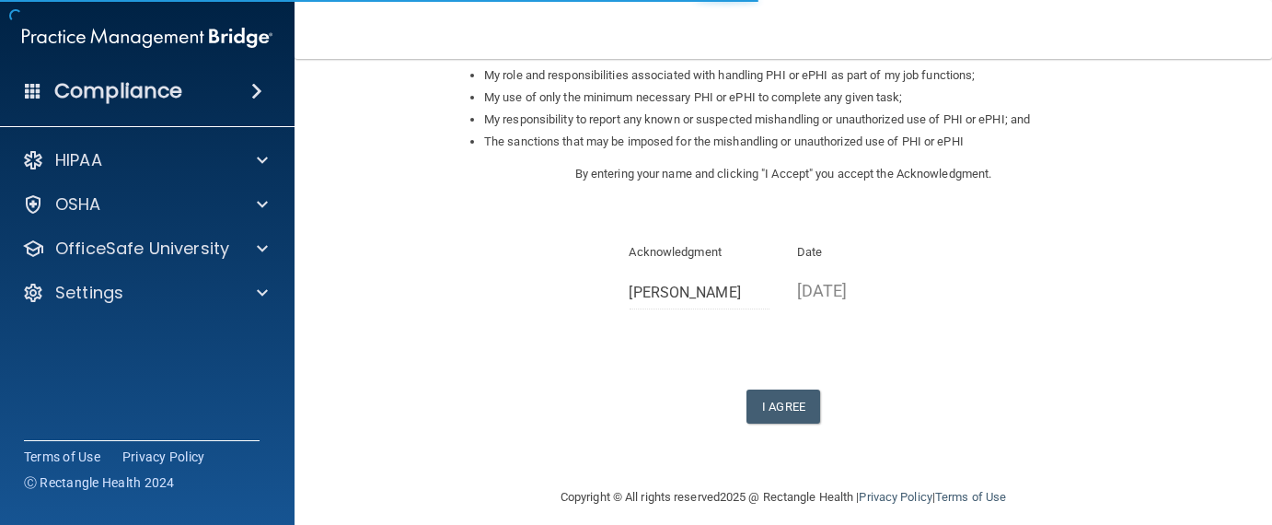
scroll to position [317, 0]
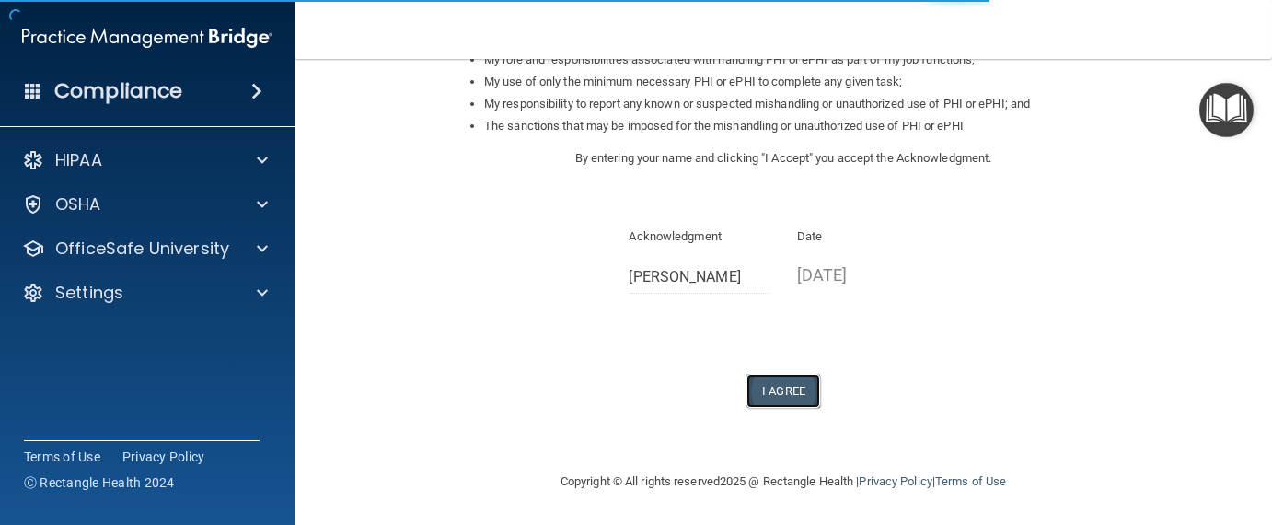
click at [773, 397] on button "I Agree" at bounding box center [783, 391] width 74 height 34
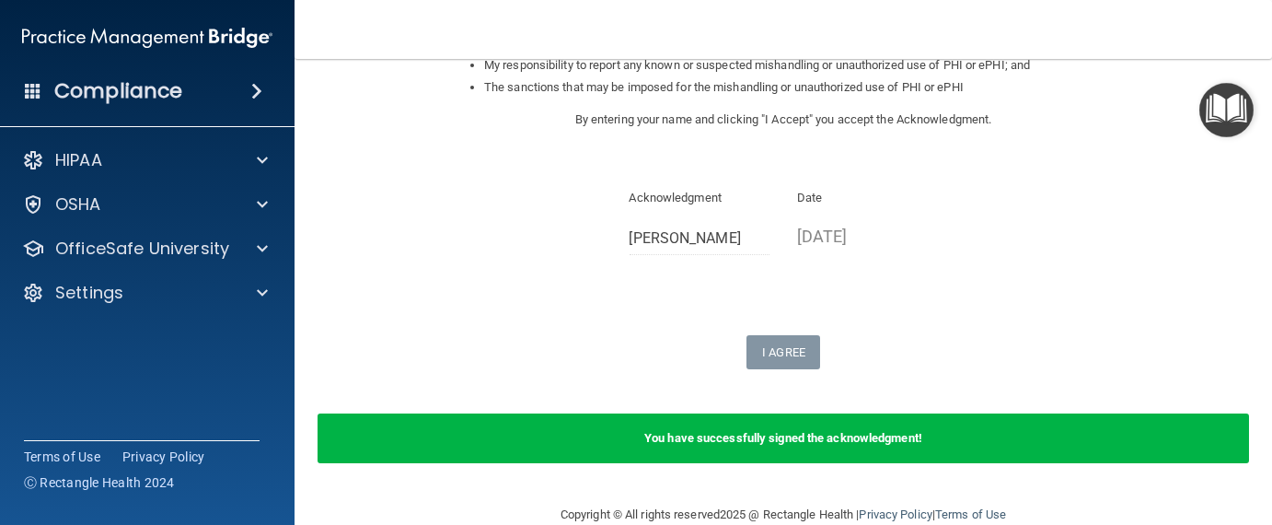
scroll to position [389, 0]
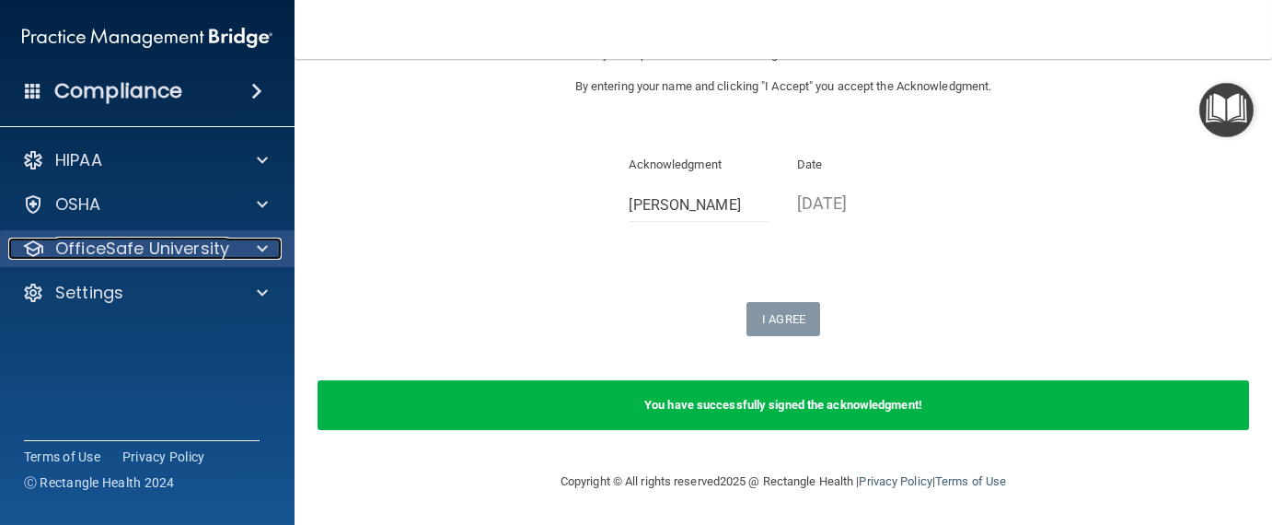
click at [124, 252] on p "OfficeSafe University" at bounding box center [142, 248] width 174 height 22
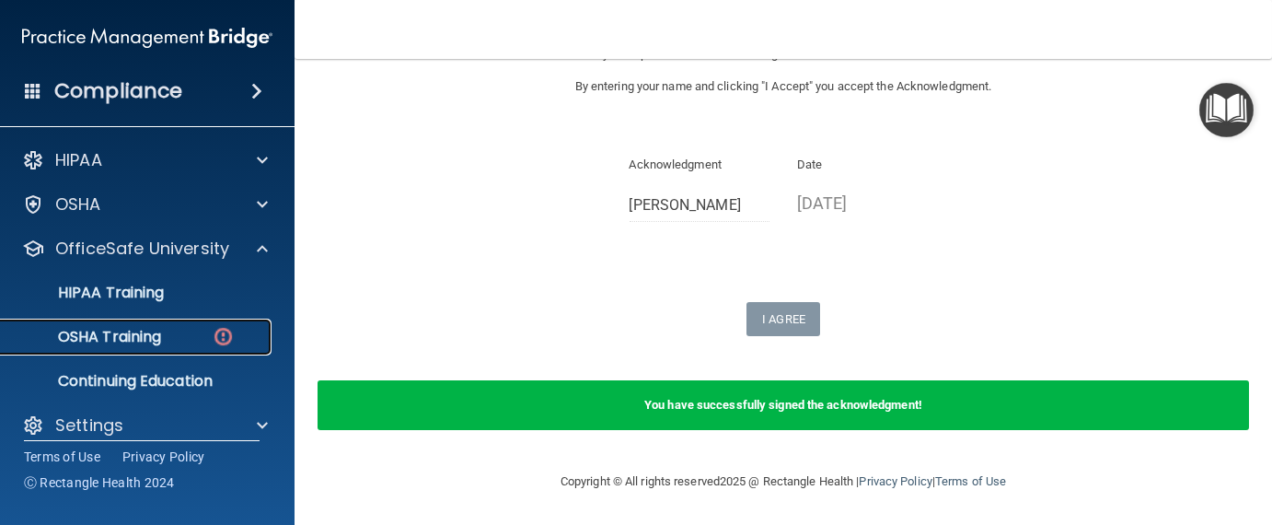
click at [127, 329] on p "OSHA Training" at bounding box center [86, 337] width 149 height 18
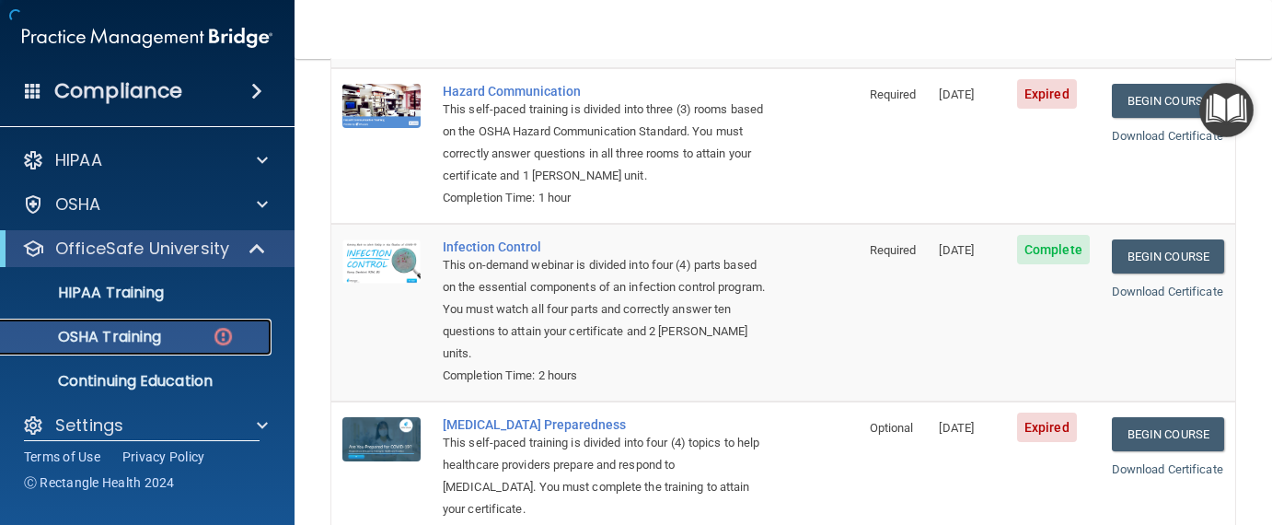
scroll to position [494, 0]
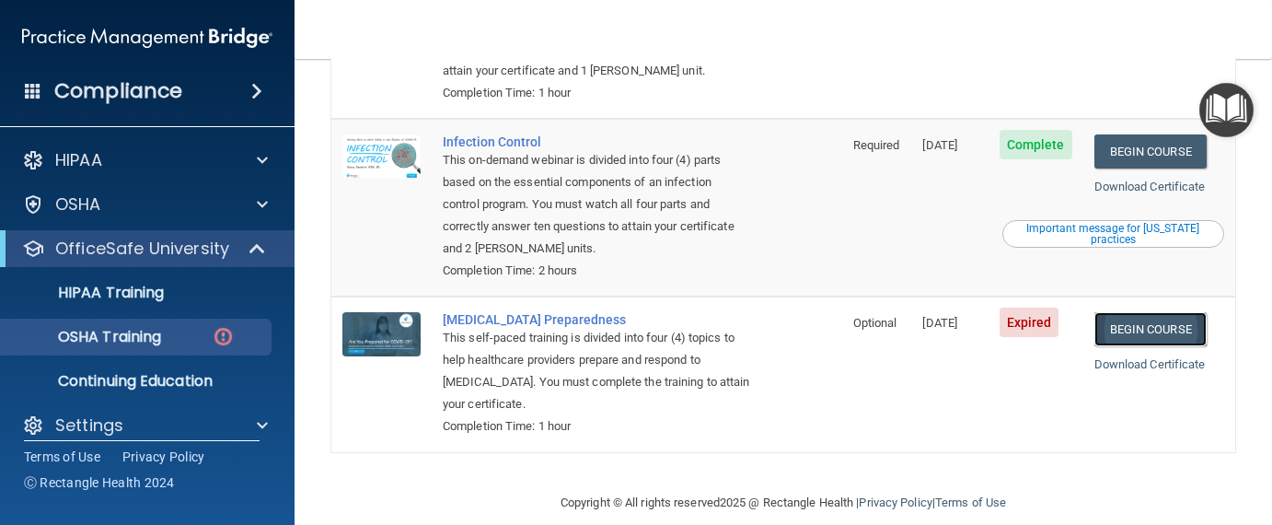
click at [1148, 312] on link "Begin Course" at bounding box center [1150, 329] width 112 height 34
